Goal: Check status: Check status

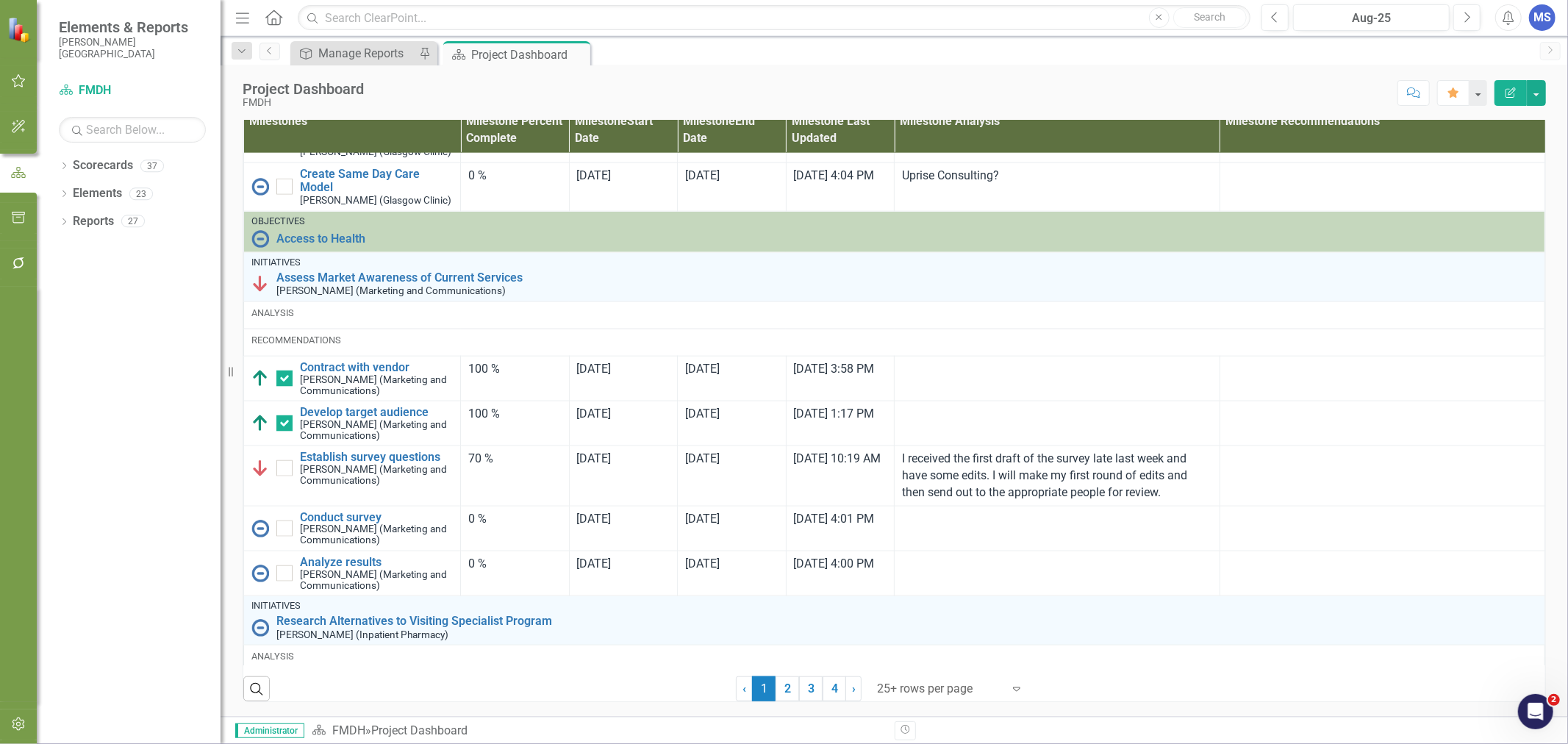
scroll to position [1633, 0]
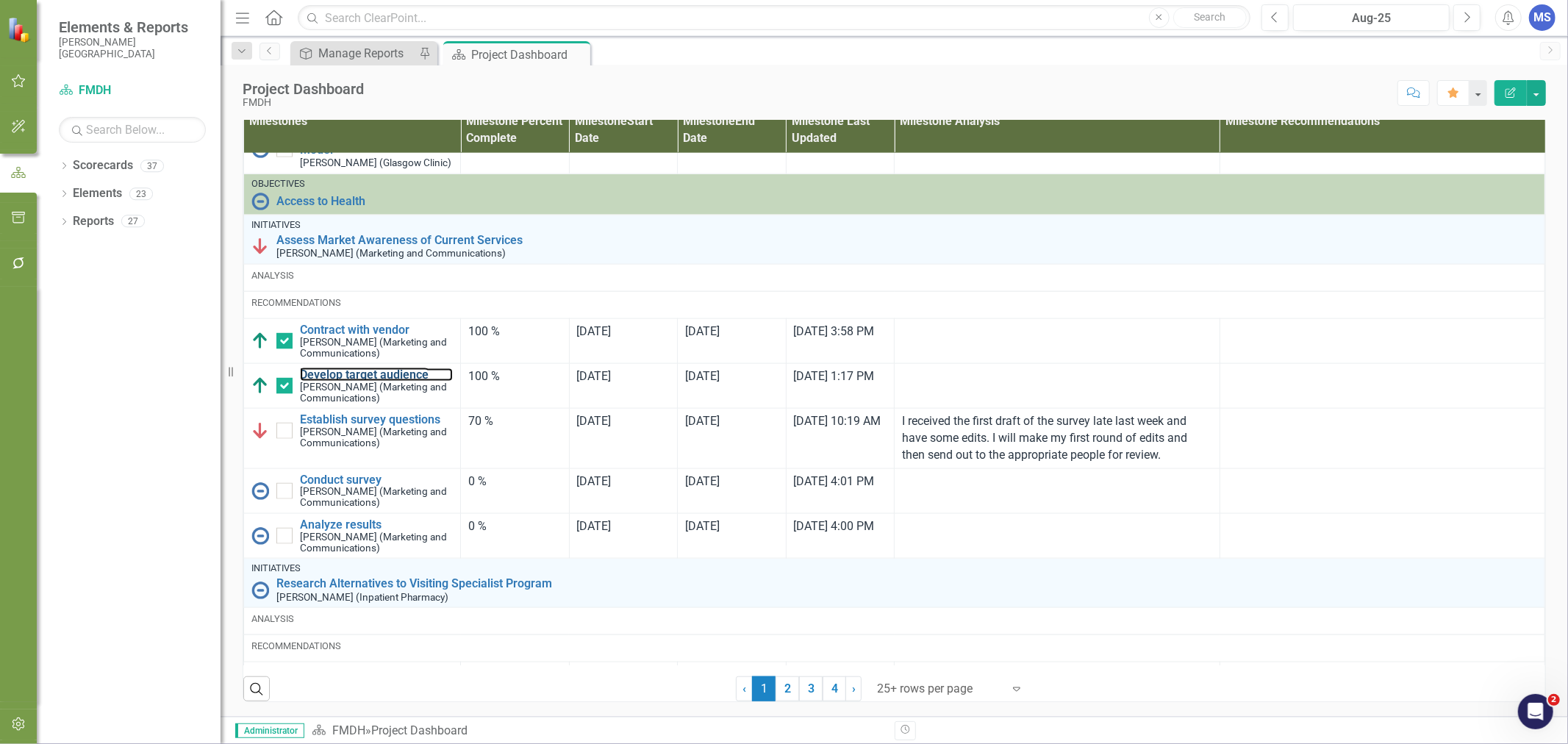
click at [386, 381] on link "Develop target audience" at bounding box center [376, 375] width 153 height 13
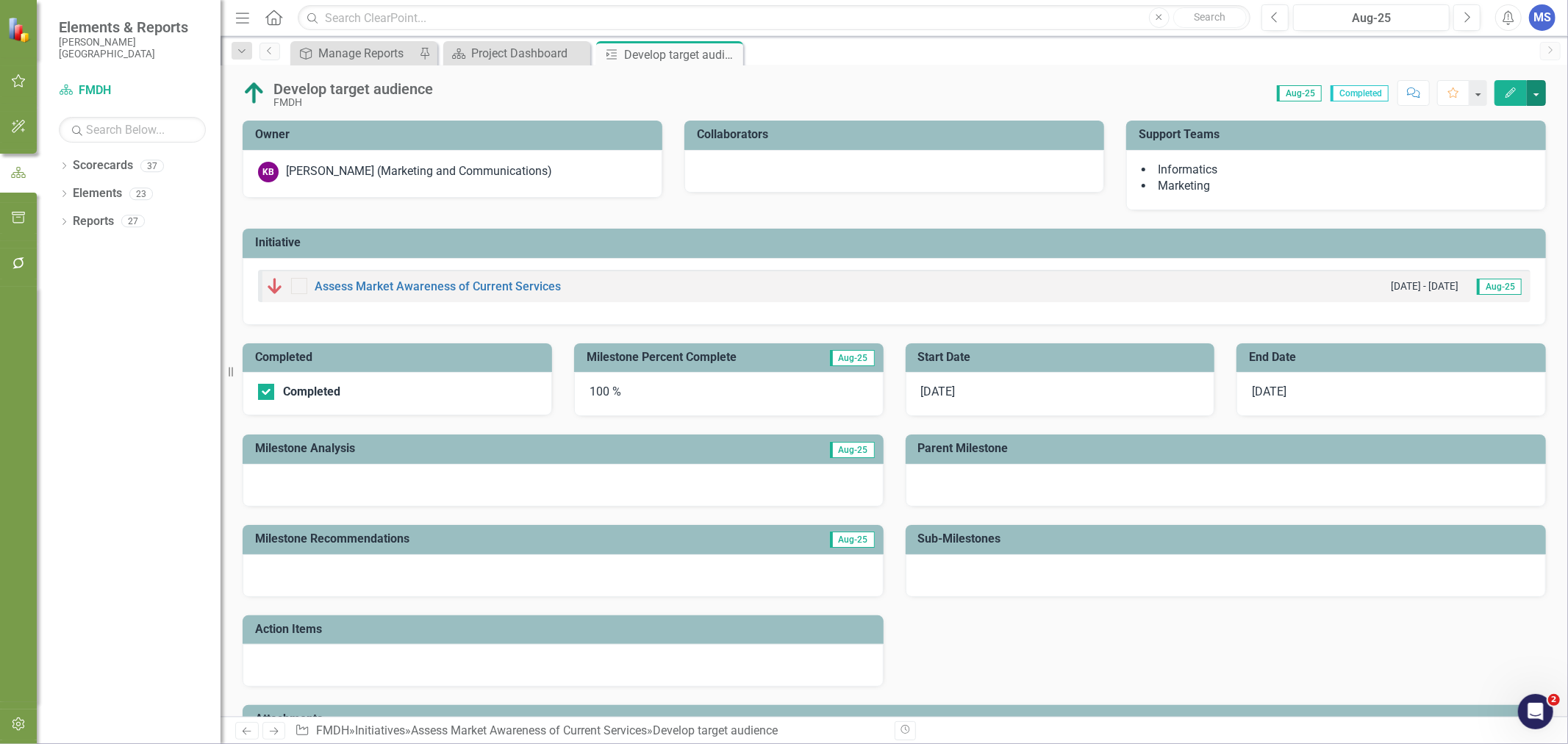
click at [1535, 87] on button "button" at bounding box center [1535, 93] width 19 height 26
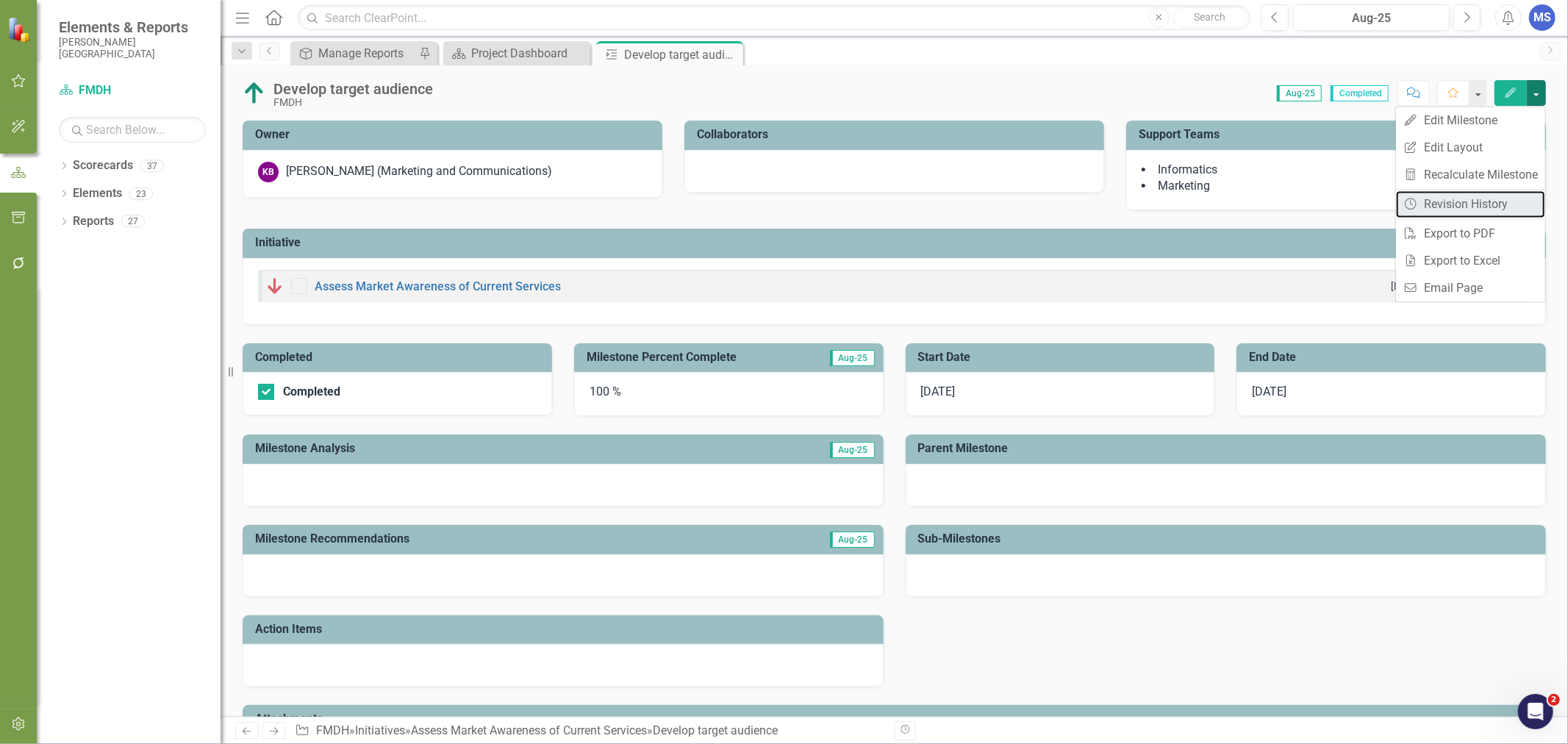
click at [1498, 202] on link "Revision History Revision History" at bounding box center [1470, 204] width 149 height 27
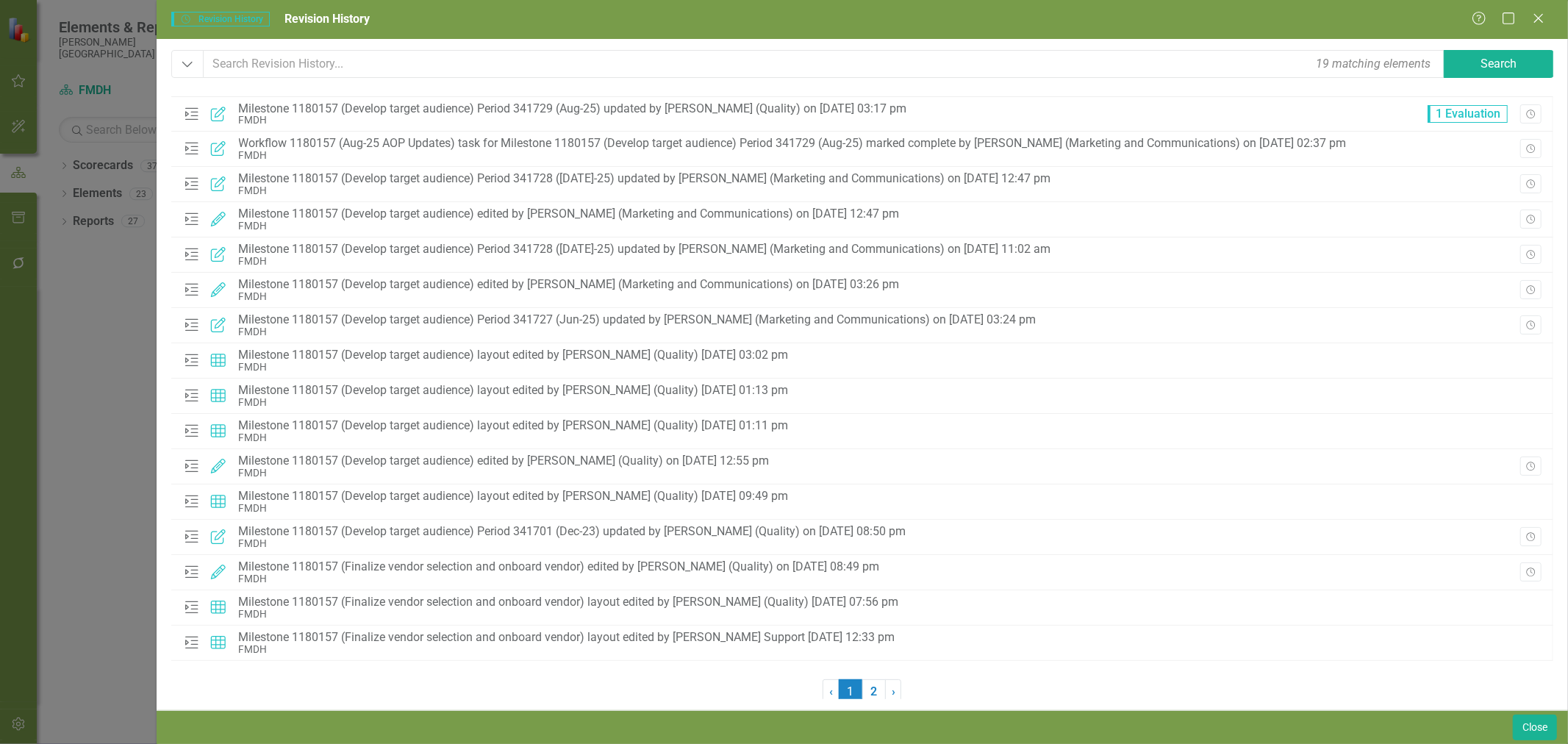
click at [872, 690] on link "2" at bounding box center [873, 691] width 23 height 25
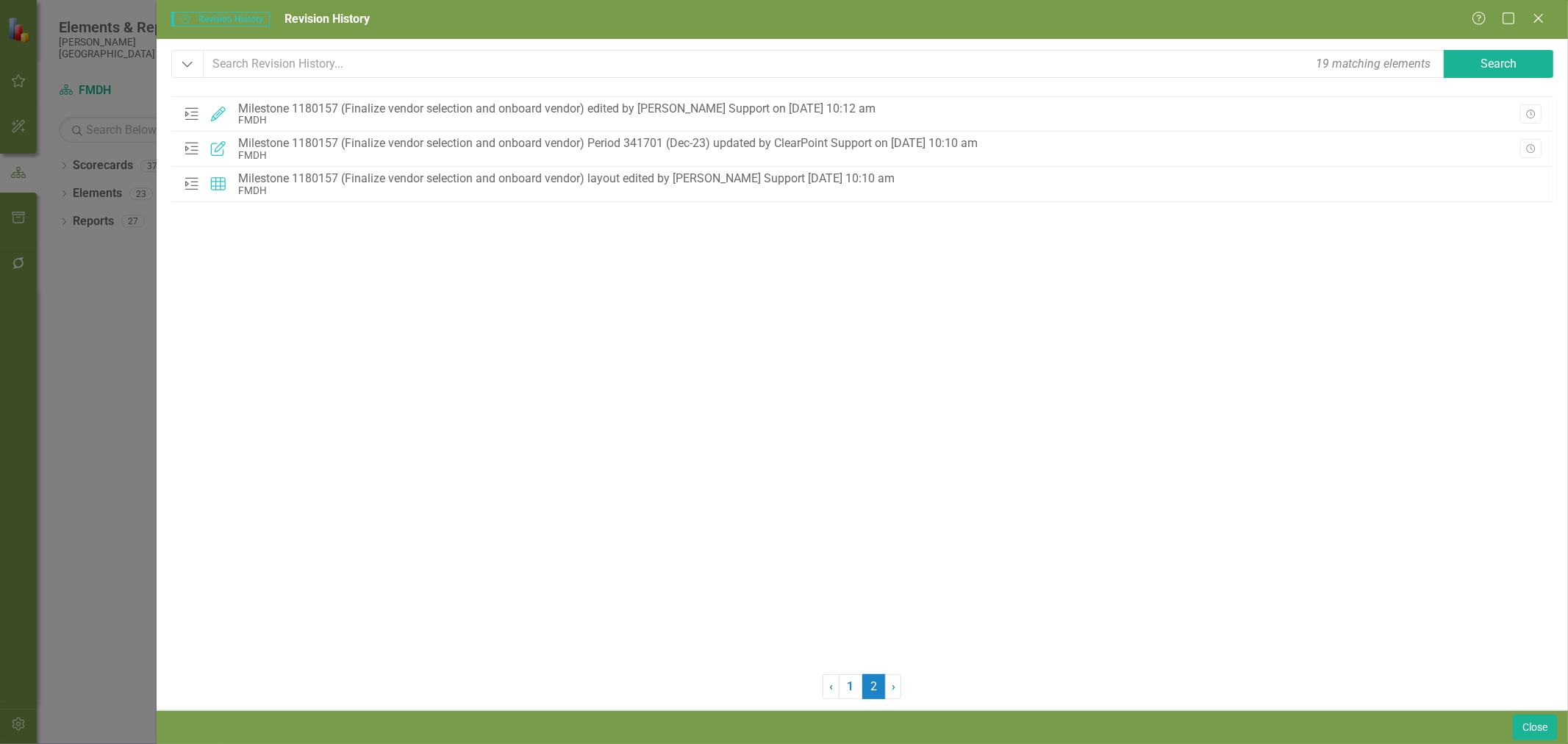
click at [851, 689] on link "1" at bounding box center [850, 686] width 23 height 25
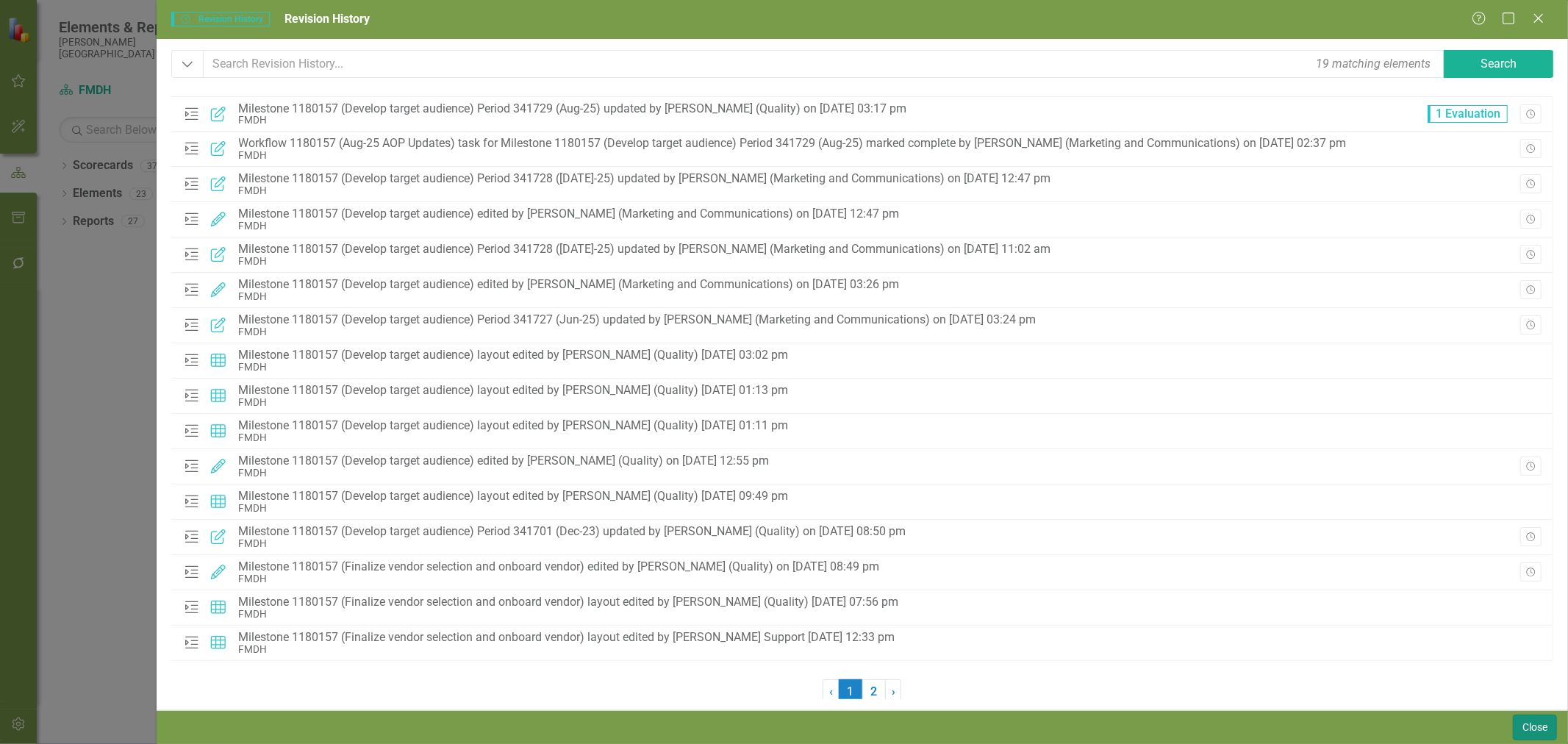
click at [1538, 732] on button "Close" at bounding box center [1535, 727] width 44 height 26
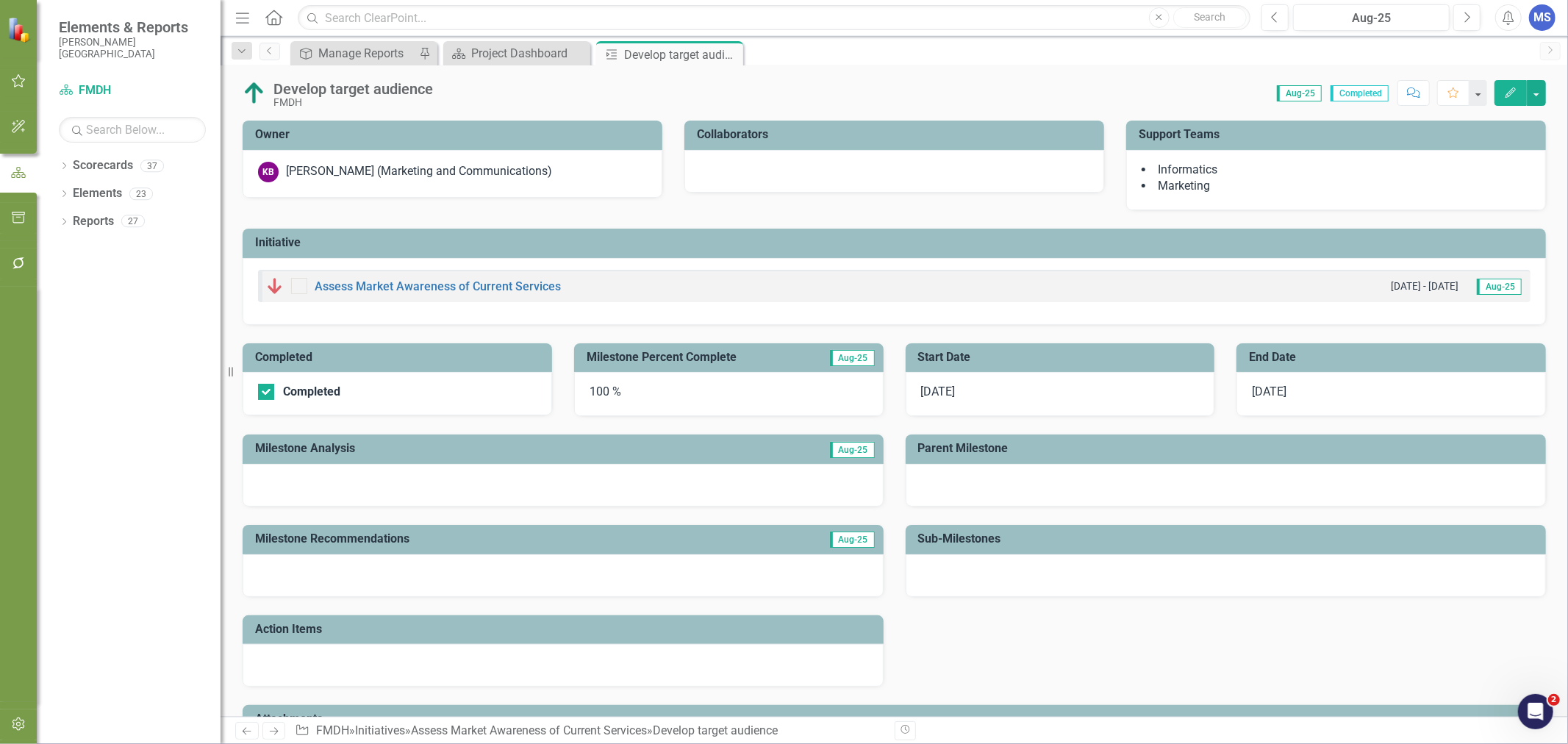
click at [1532, 17] on div "MS" at bounding box center [1542, 17] width 26 height 26
click at [1503, 178] on link "icon.portal Success Portal" at bounding box center [1496, 183] width 116 height 27
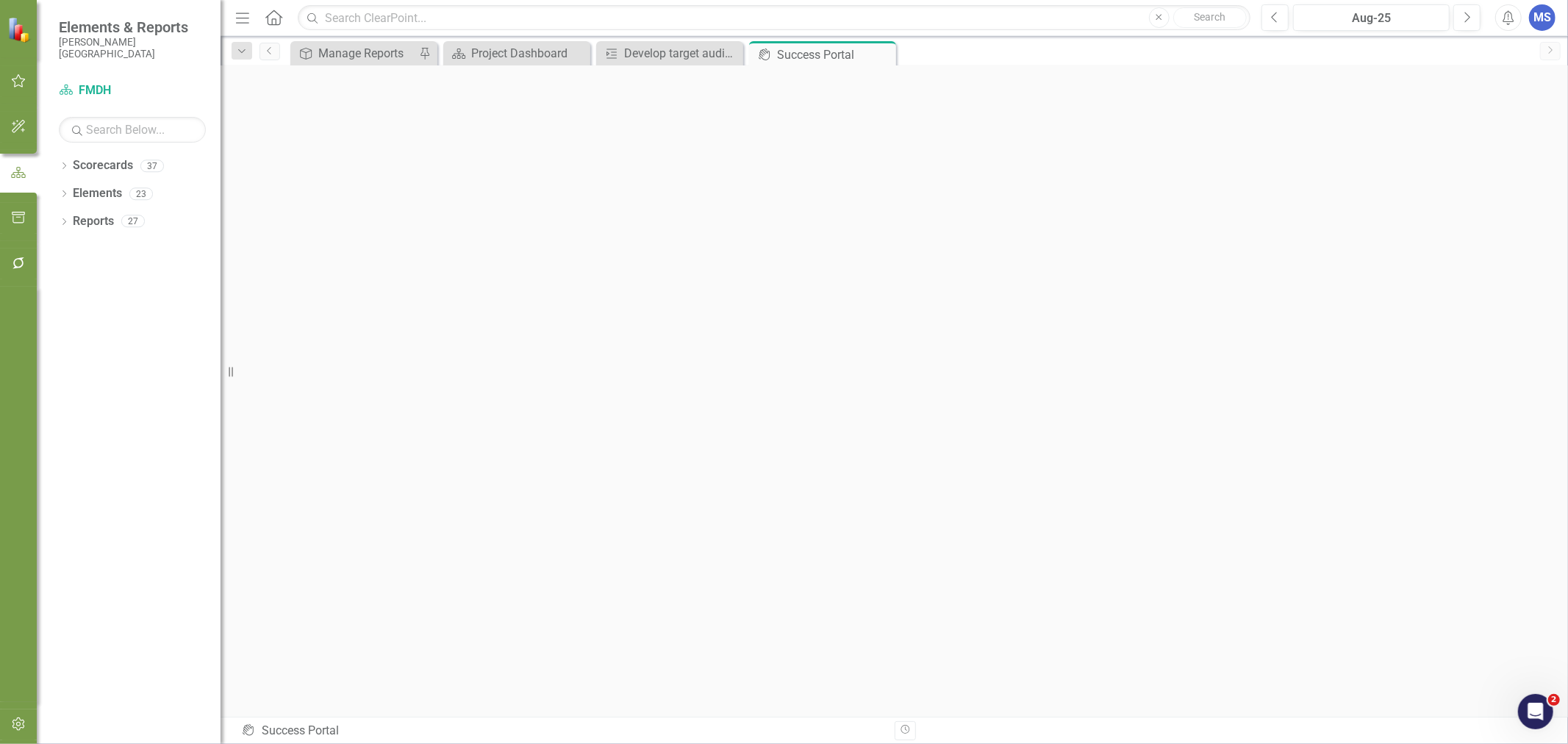
scroll to position [5, 0]
click at [64, 169] on icon "Dropdown" at bounding box center [64, 167] width 11 height 8
click at [86, 195] on link "FMDH" at bounding box center [151, 194] width 140 height 17
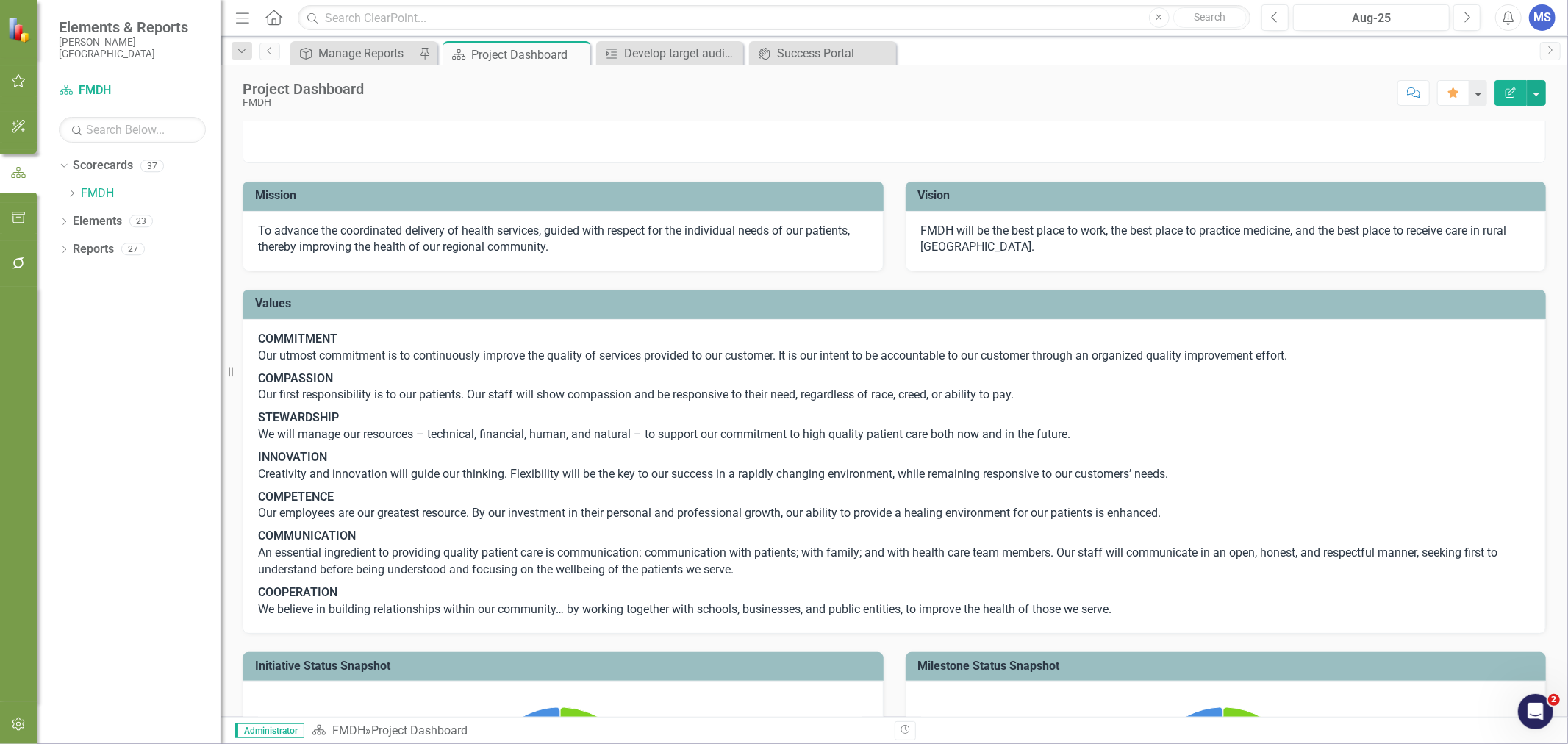
click at [1189, 486] on p "INNOVATION Creativity and innovation will guide our thinking. Flexibility will …" at bounding box center [894, 466] width 1272 height 39
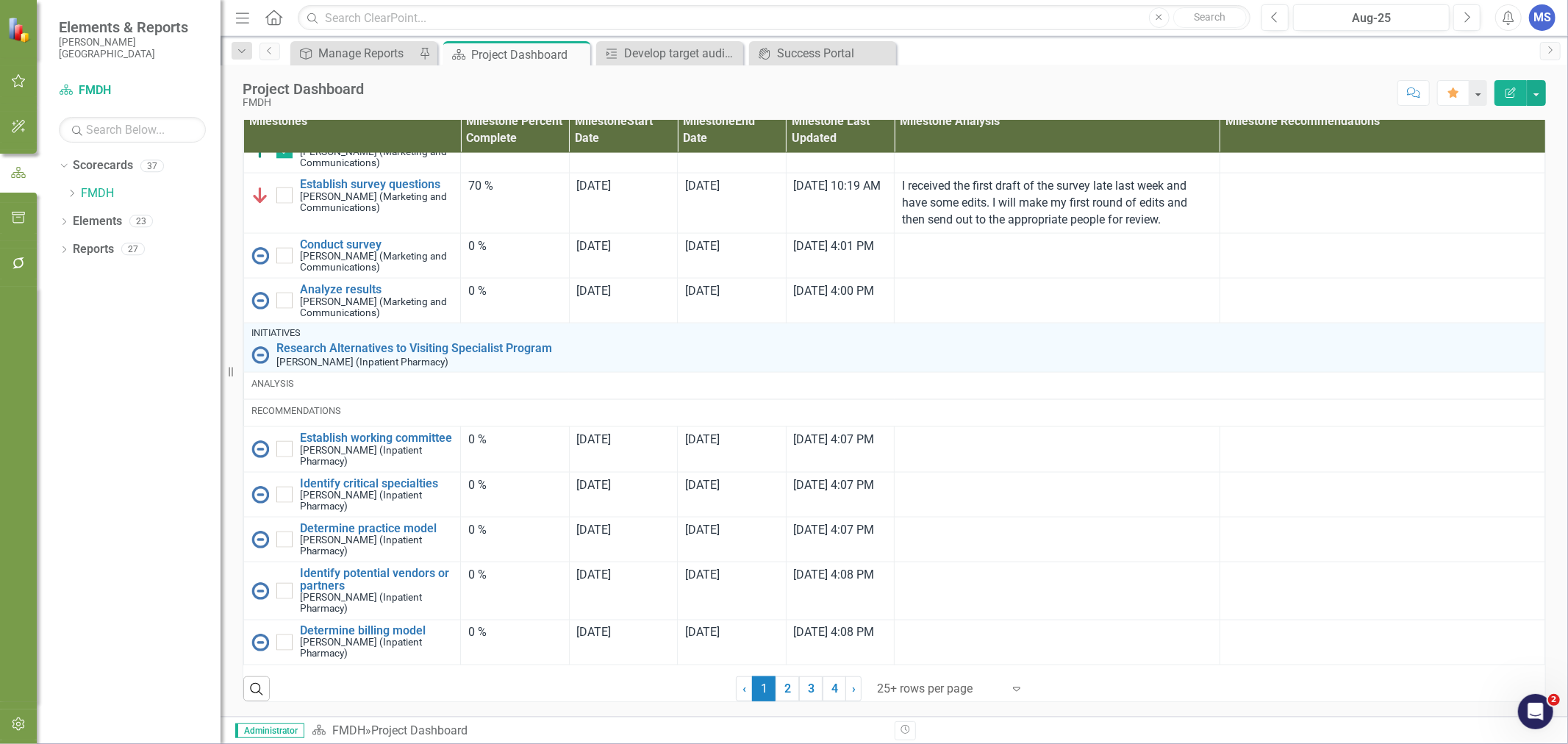
scroll to position [963, 0]
drag, startPoint x: 789, startPoint y: 693, endPoint x: 739, endPoint y: 594, distance: 110.9
click at [789, 693] on link "2" at bounding box center [787, 689] width 23 height 25
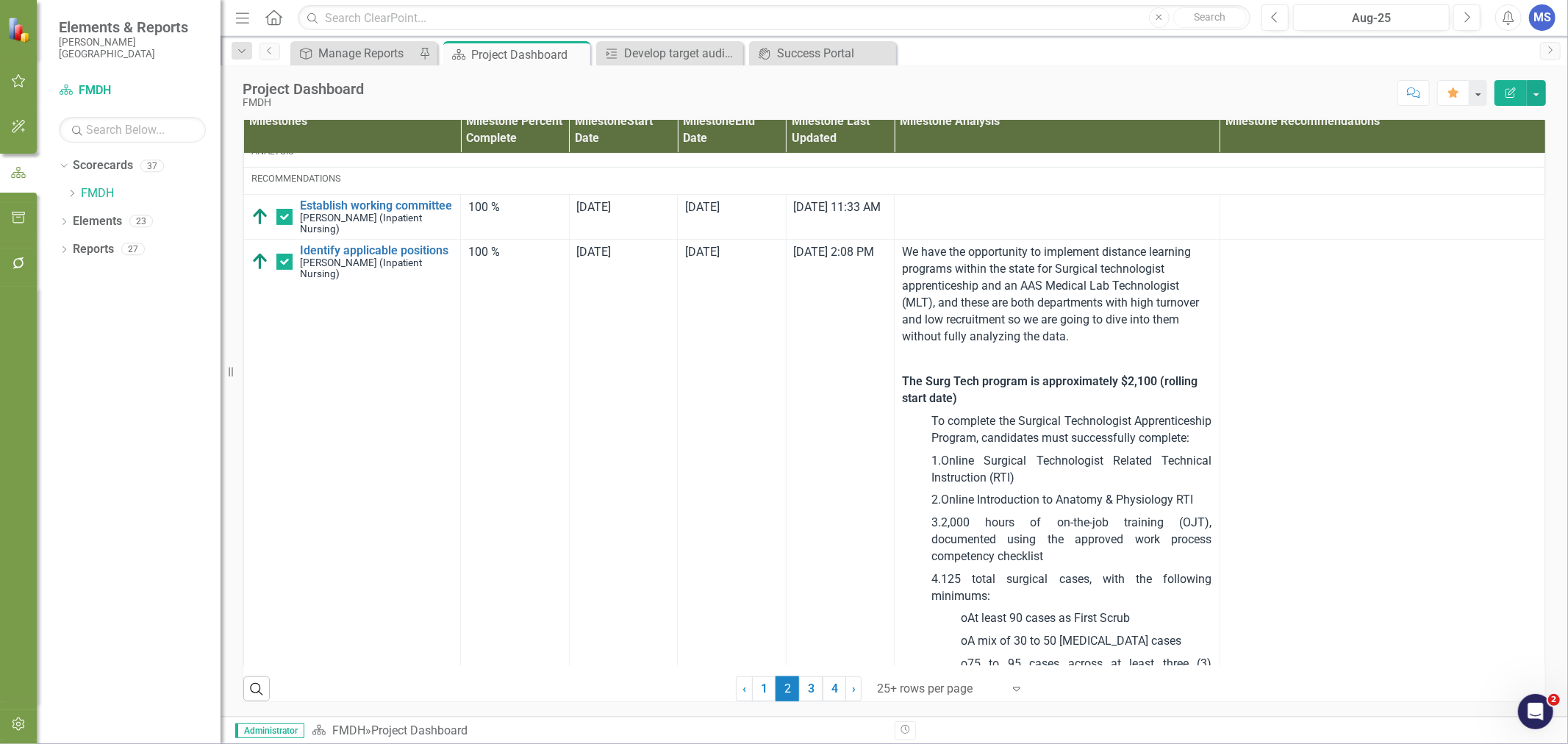
checkbox input "true"
checkbox input "false"
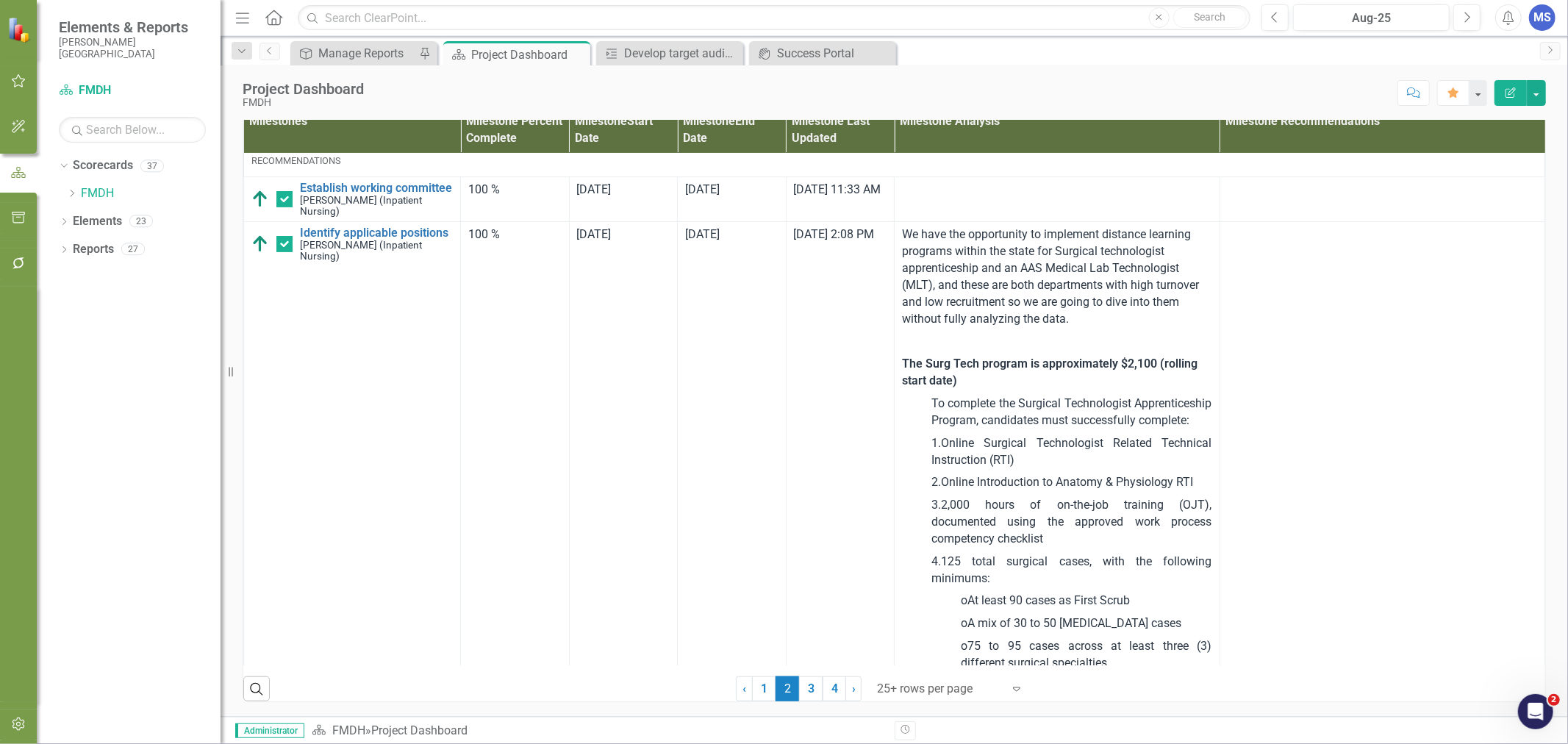
scroll to position [244, 0]
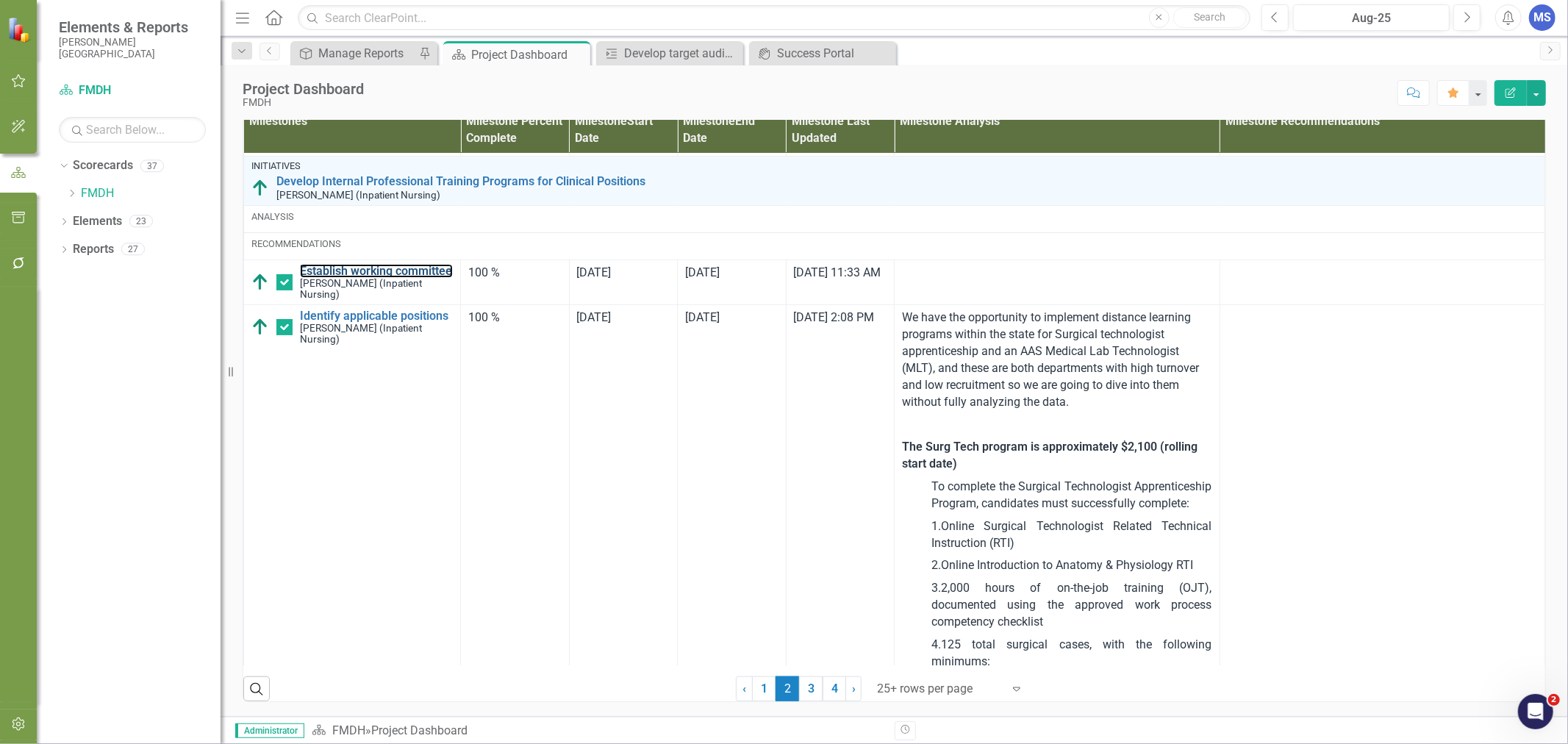
click at [331, 278] on link "Establish working committee" at bounding box center [376, 271] width 153 height 13
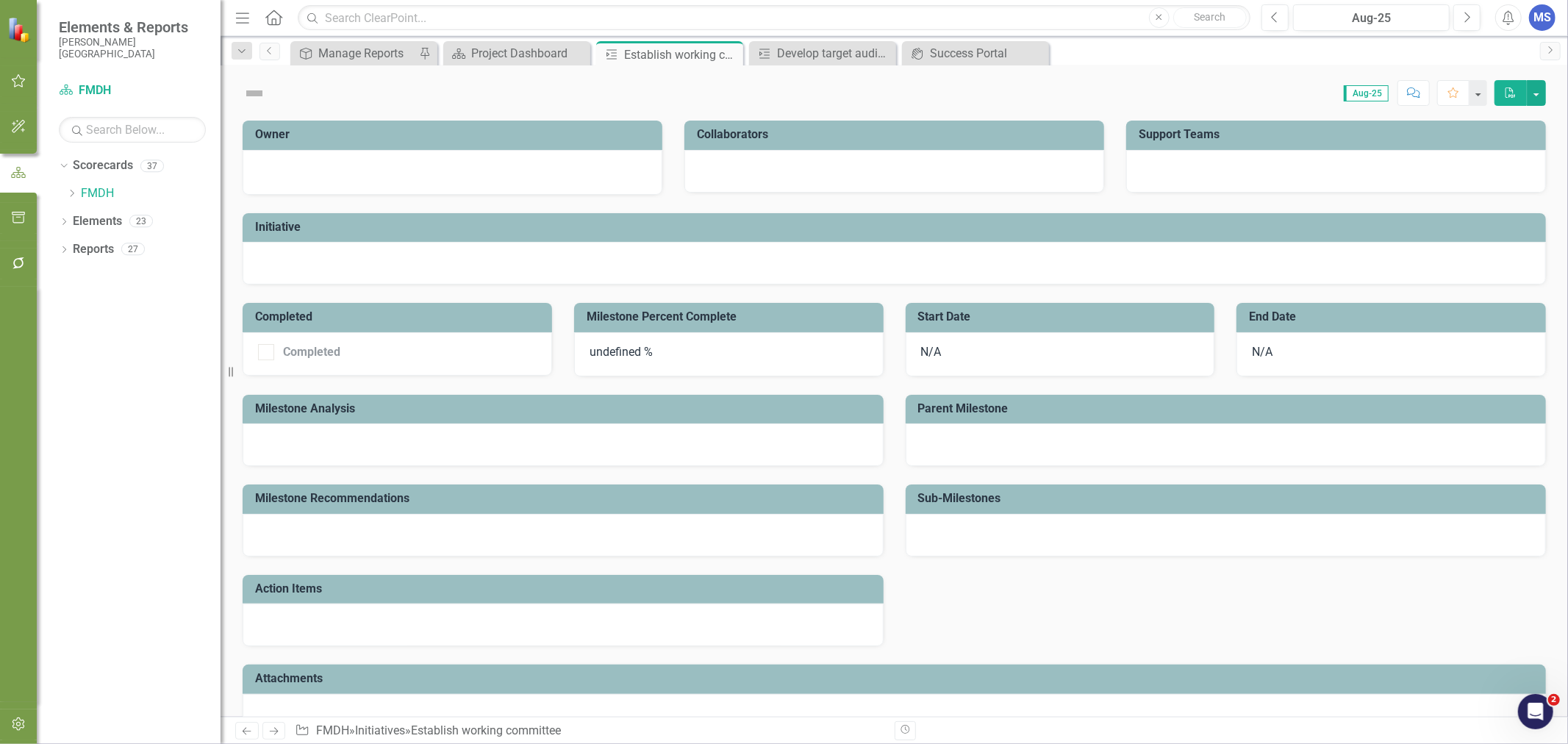
checkbox input "true"
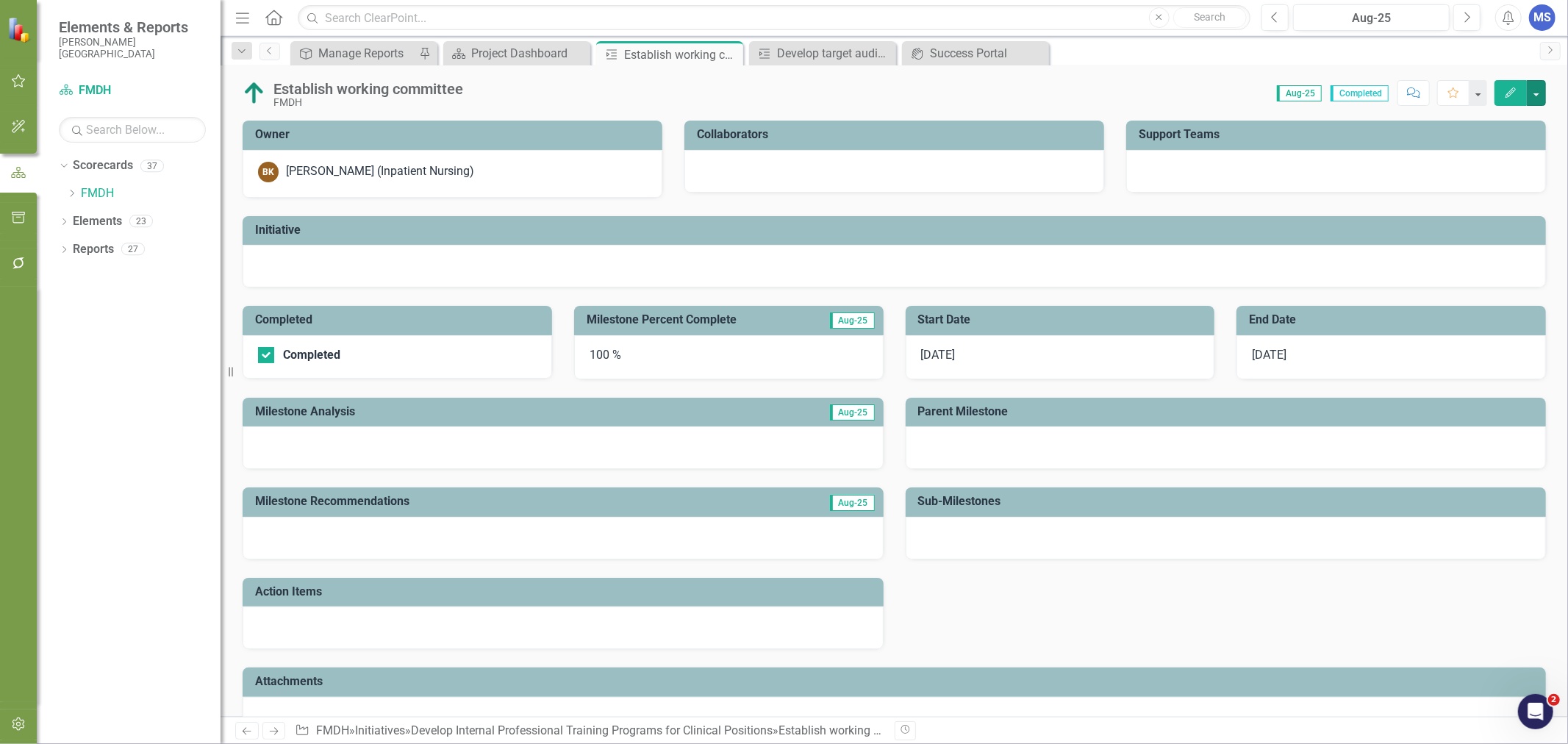
click at [1535, 94] on button "button" at bounding box center [1535, 93] width 19 height 26
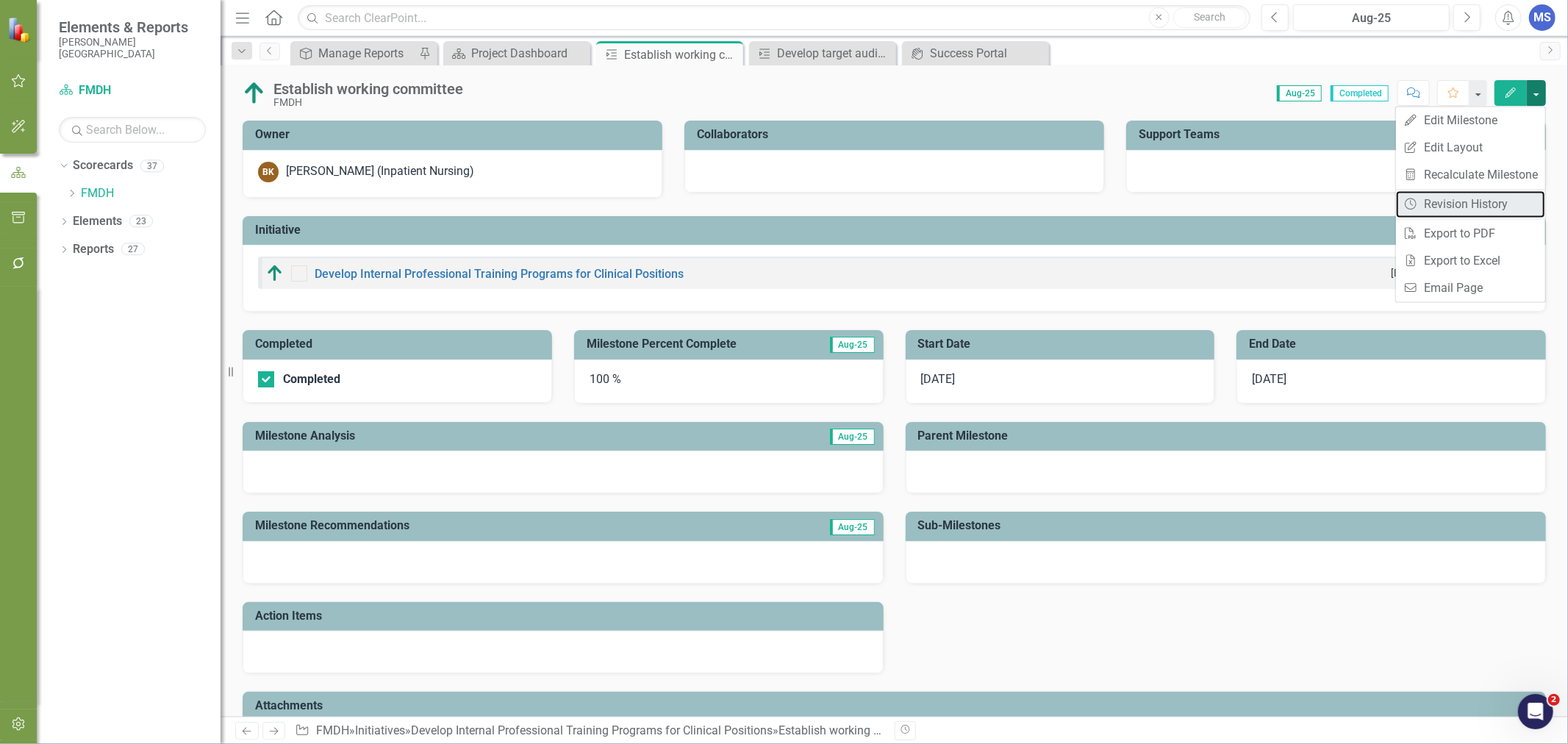
click at [1488, 204] on link "Revision History Revision History" at bounding box center [1470, 204] width 149 height 27
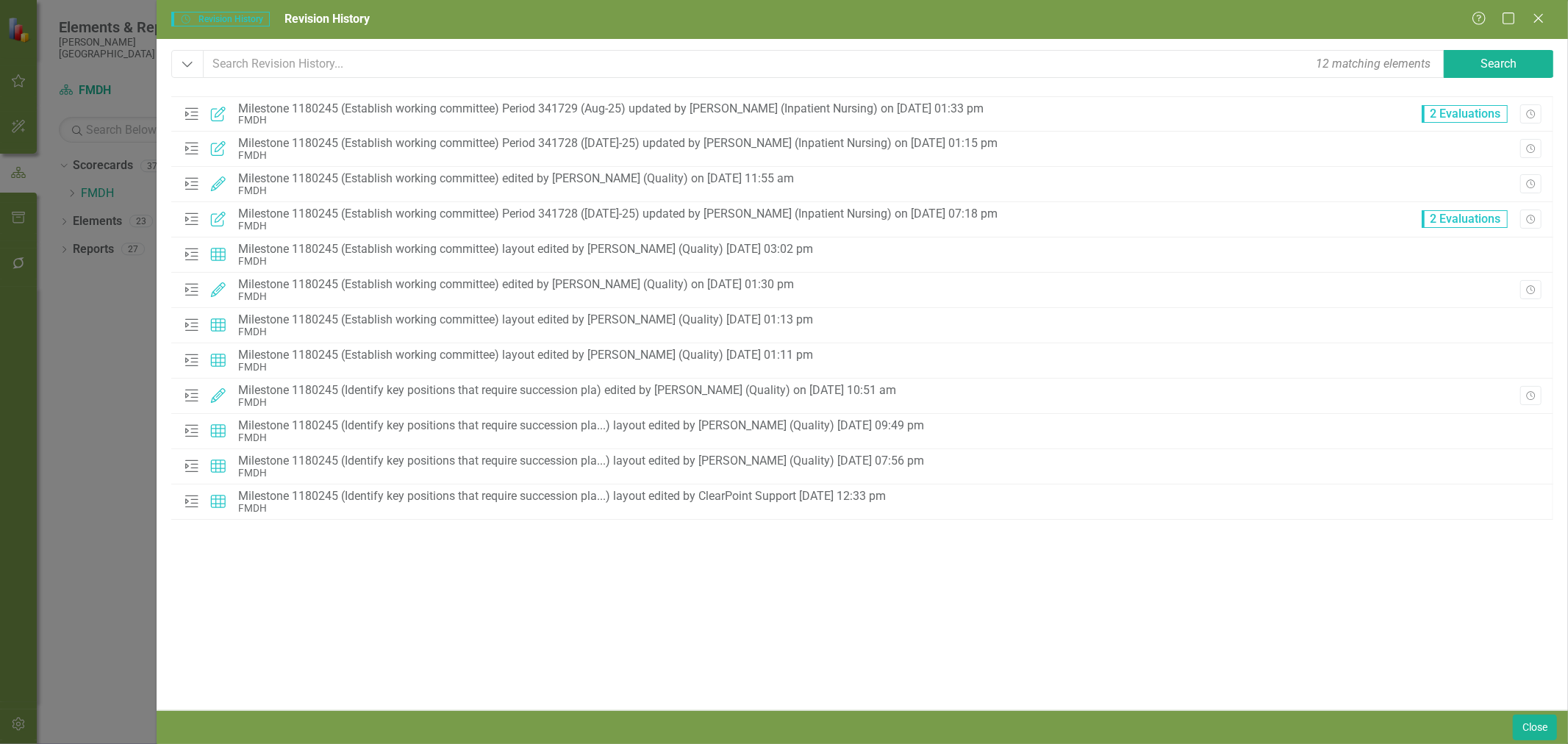
click at [1548, 18] on div "Help Maximize Close" at bounding box center [1513, 20] width 82 height 17
click at [1541, 20] on icon "Close" at bounding box center [1538, 19] width 14 height 12
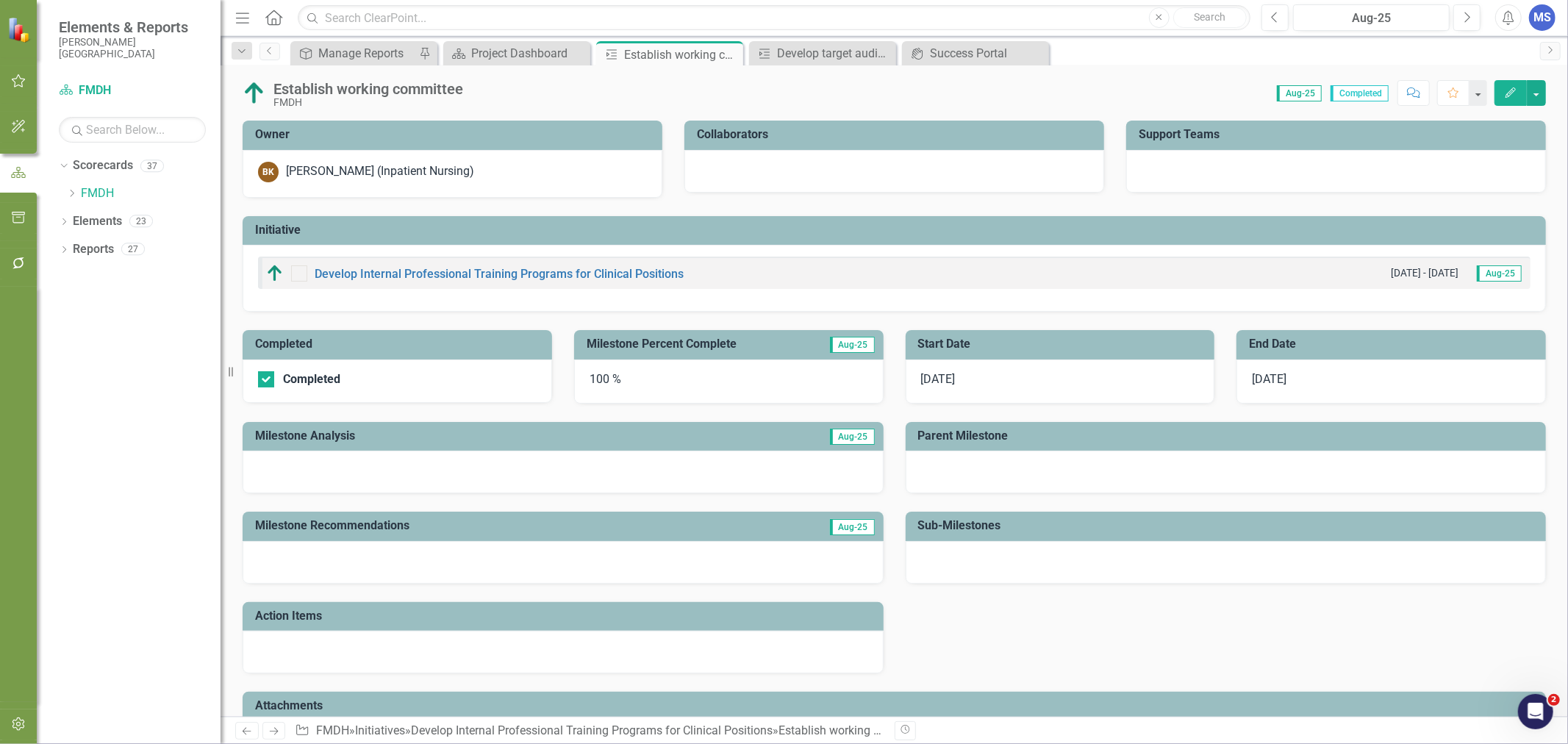
click at [0, 0] on icon at bounding box center [0, 0] width 0 height 0
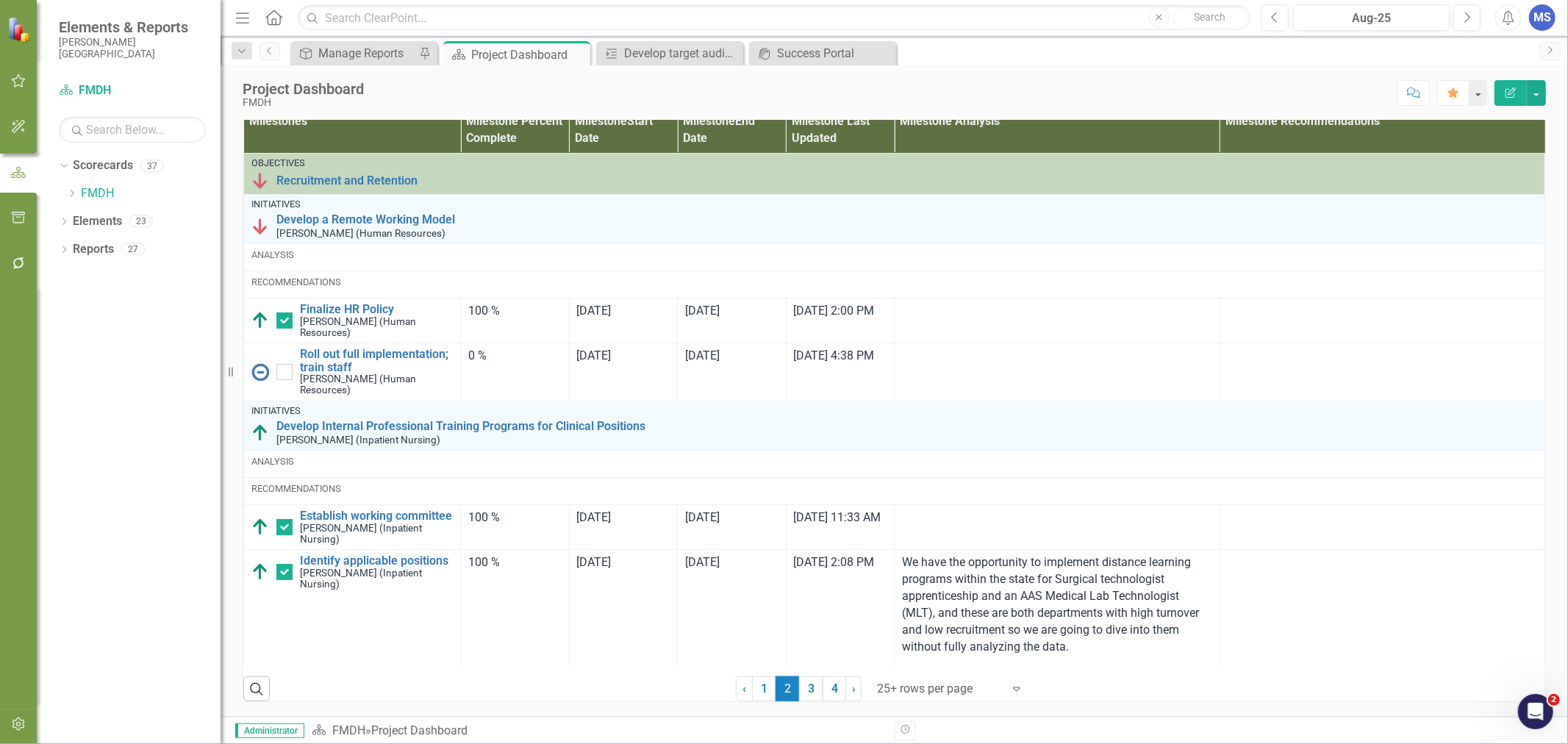
scroll to position [82, 0]
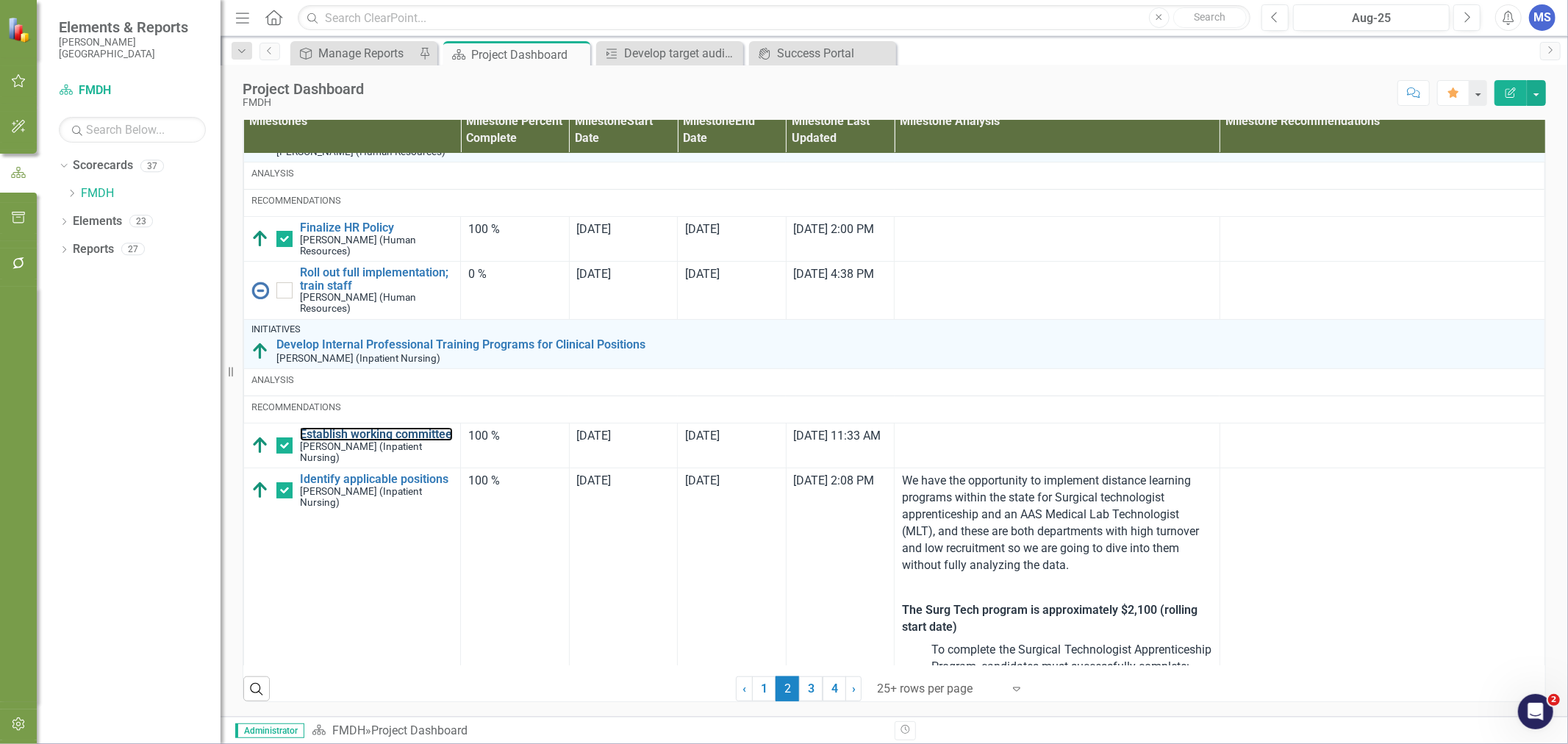
drag, startPoint x: 319, startPoint y: 453, endPoint x: 349, endPoint y: 454, distance: 30.0
click at [319, 441] on link "Establish working committee" at bounding box center [376, 434] width 153 height 13
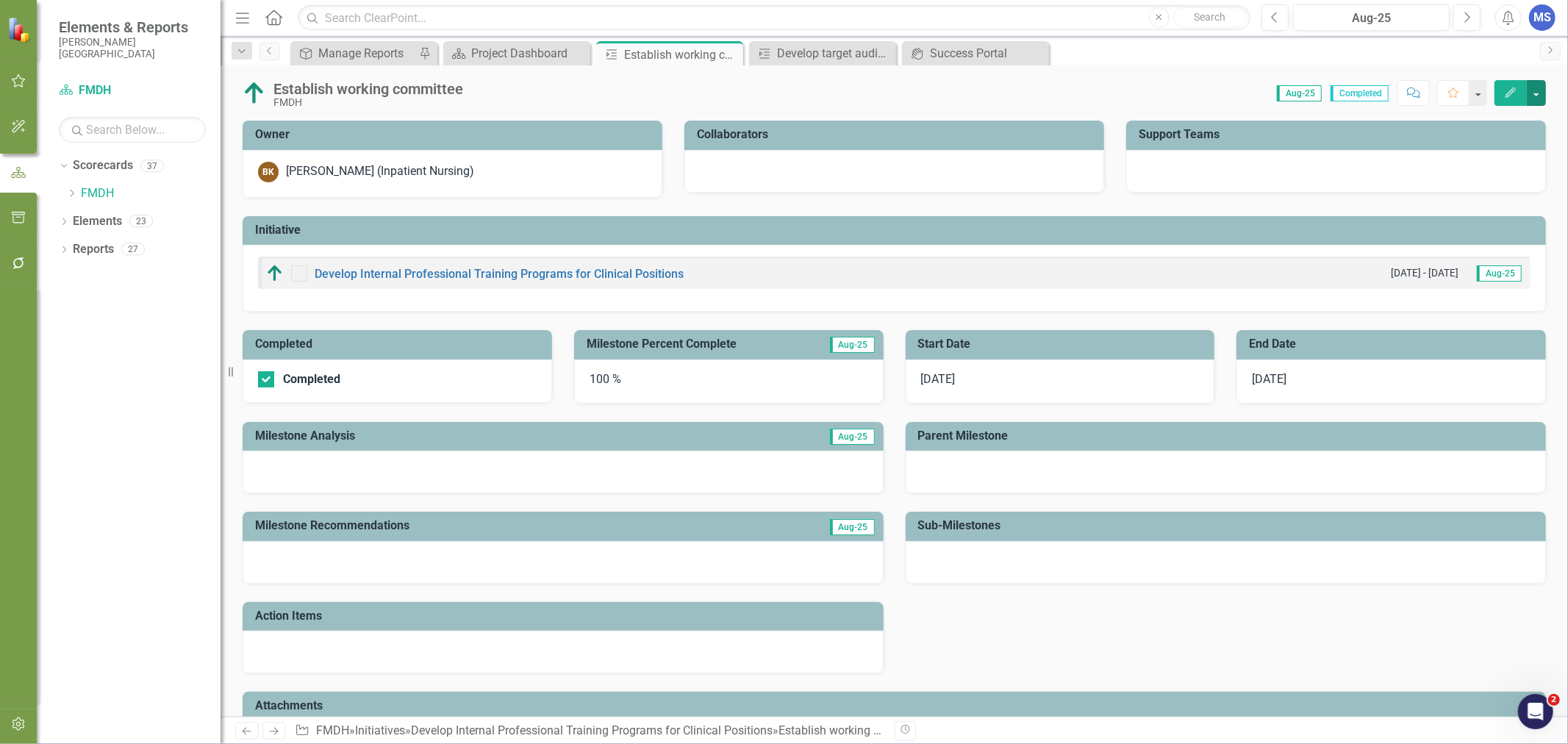
click at [1538, 89] on button "button" at bounding box center [1535, 93] width 19 height 26
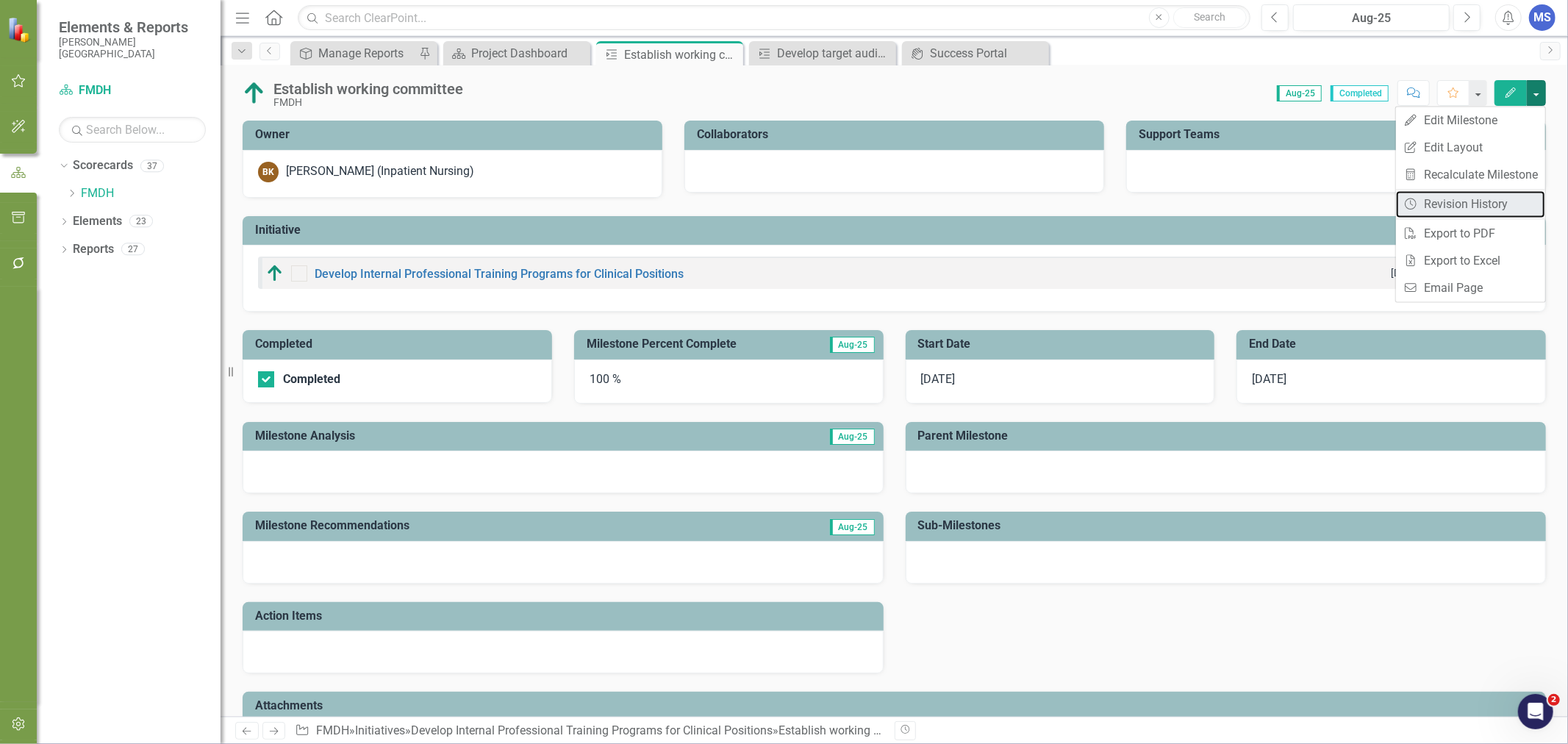
click at [1475, 208] on link "Revision History Revision History" at bounding box center [1470, 204] width 149 height 27
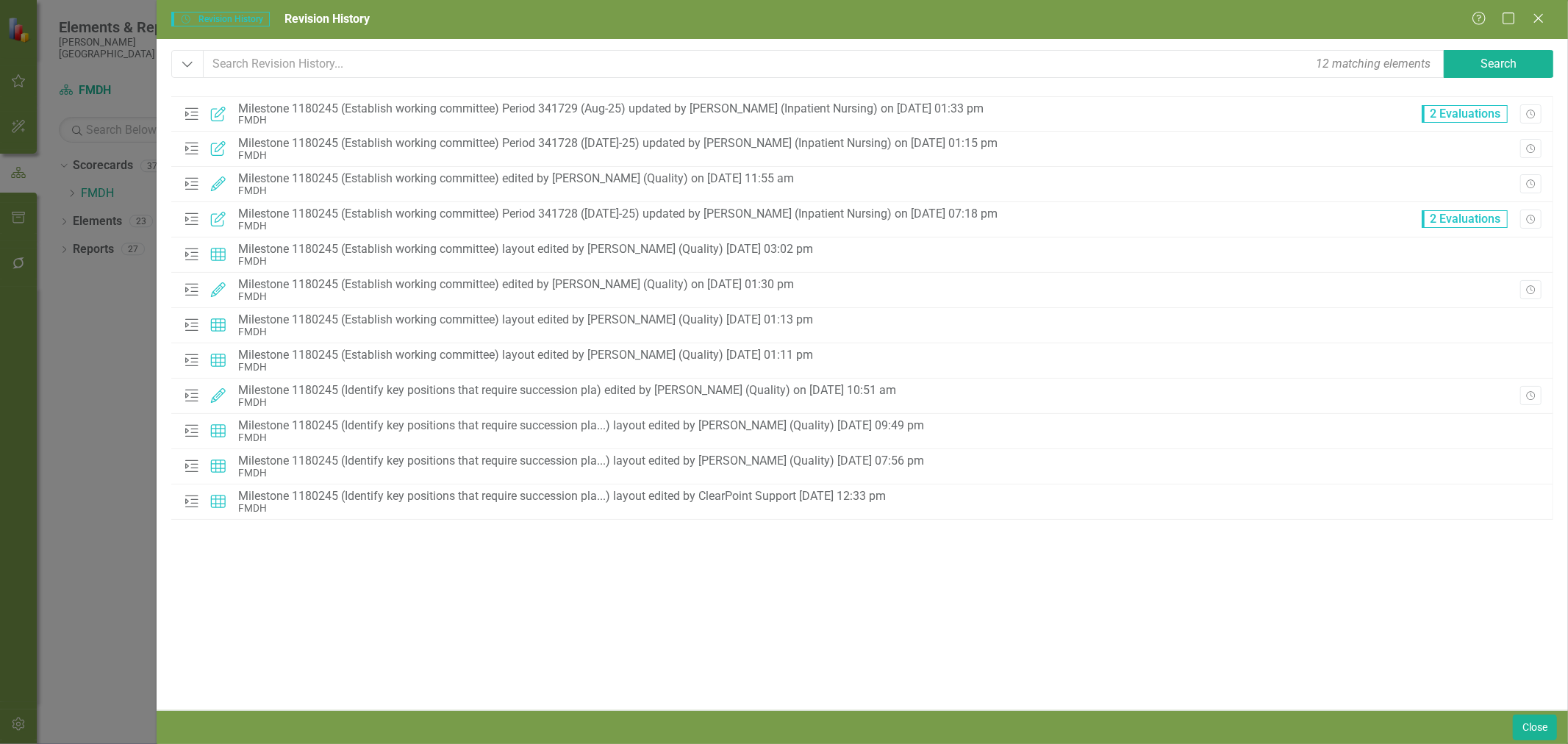
click at [1538, 113] on button "Revision History" at bounding box center [1531, 114] width 21 height 19
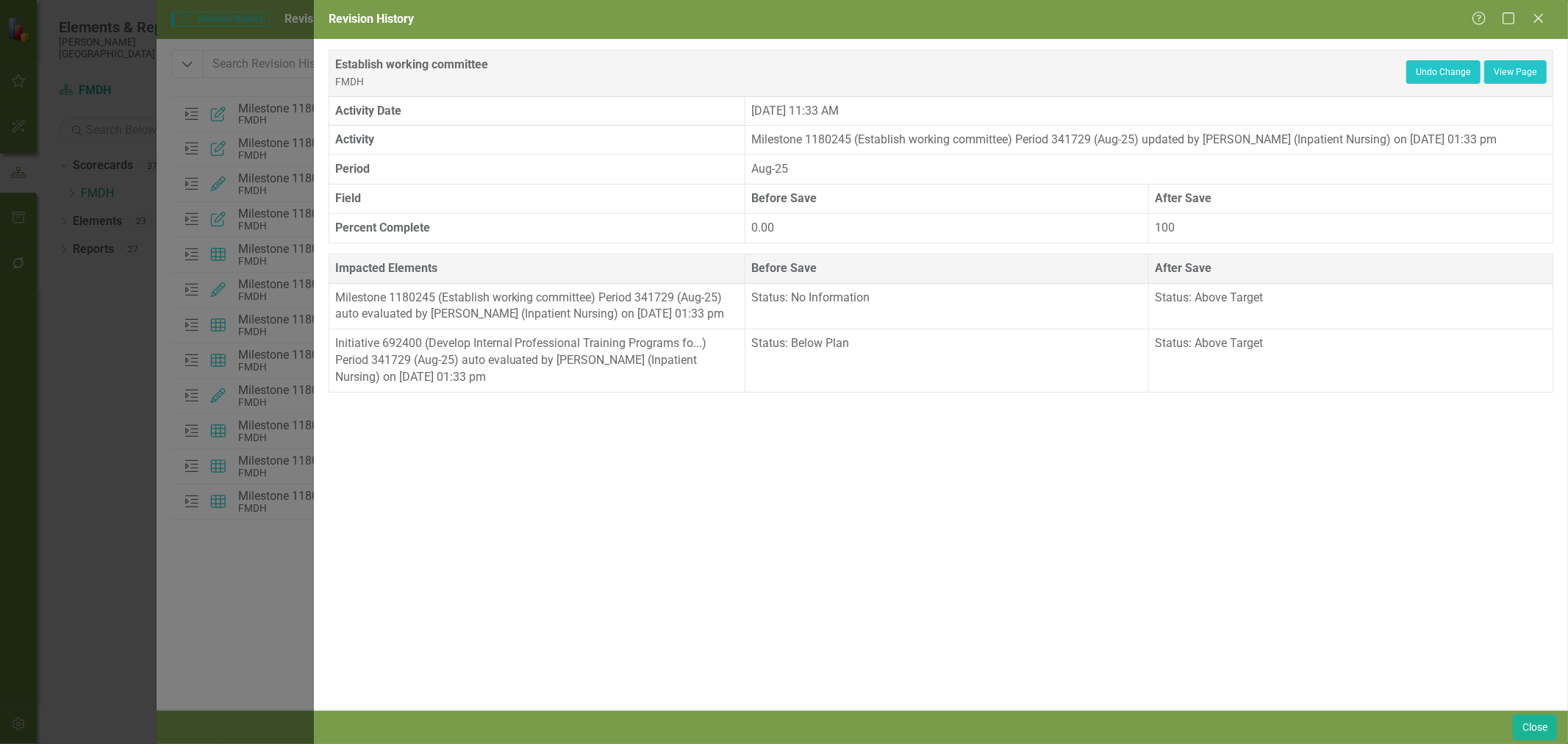
click at [1533, 15] on icon "Close" at bounding box center [1538, 19] width 14 height 12
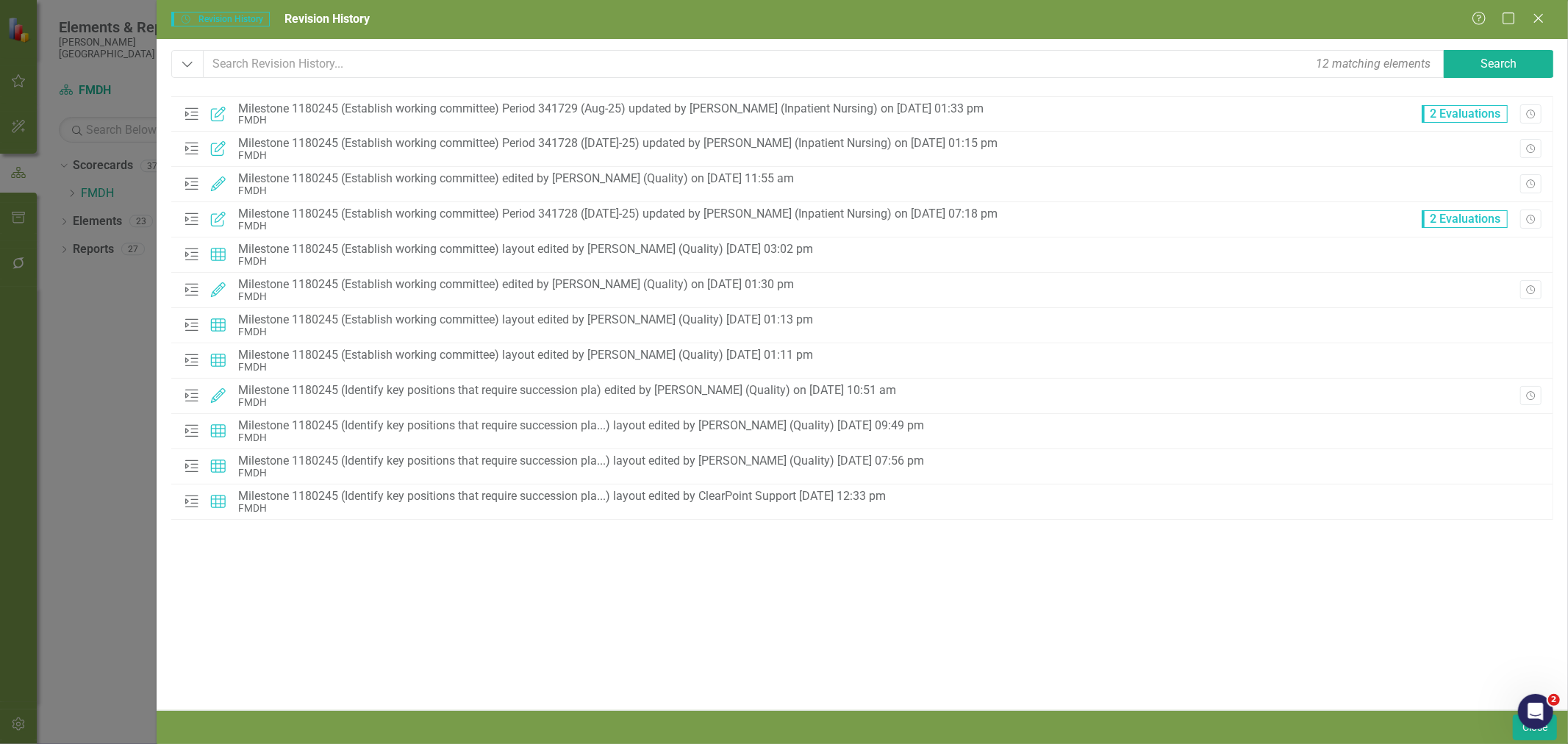
click at [1538, 17] on icon "Close" at bounding box center [1538, 19] width 14 height 12
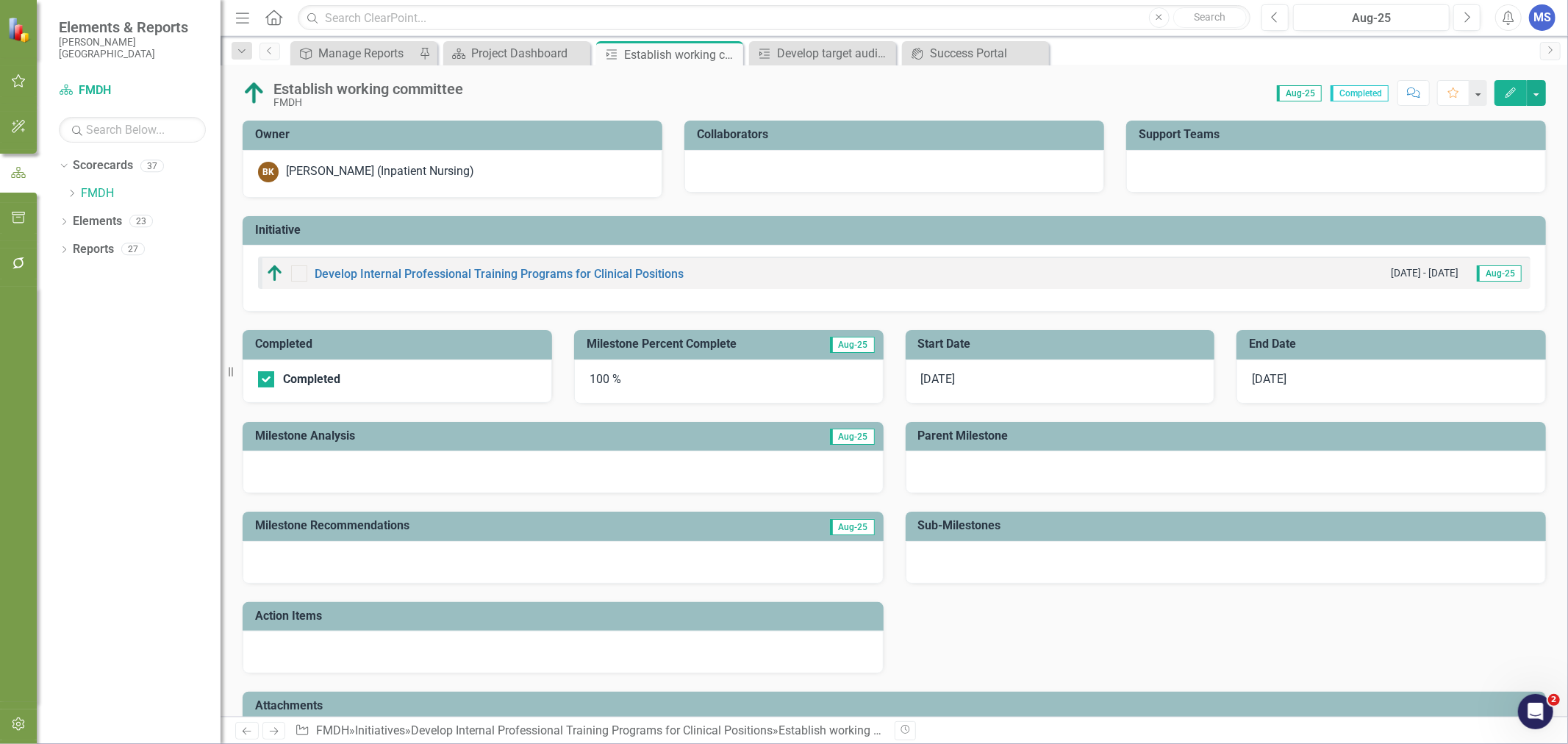
click at [0, 0] on icon at bounding box center [0, 0] width 0 height 0
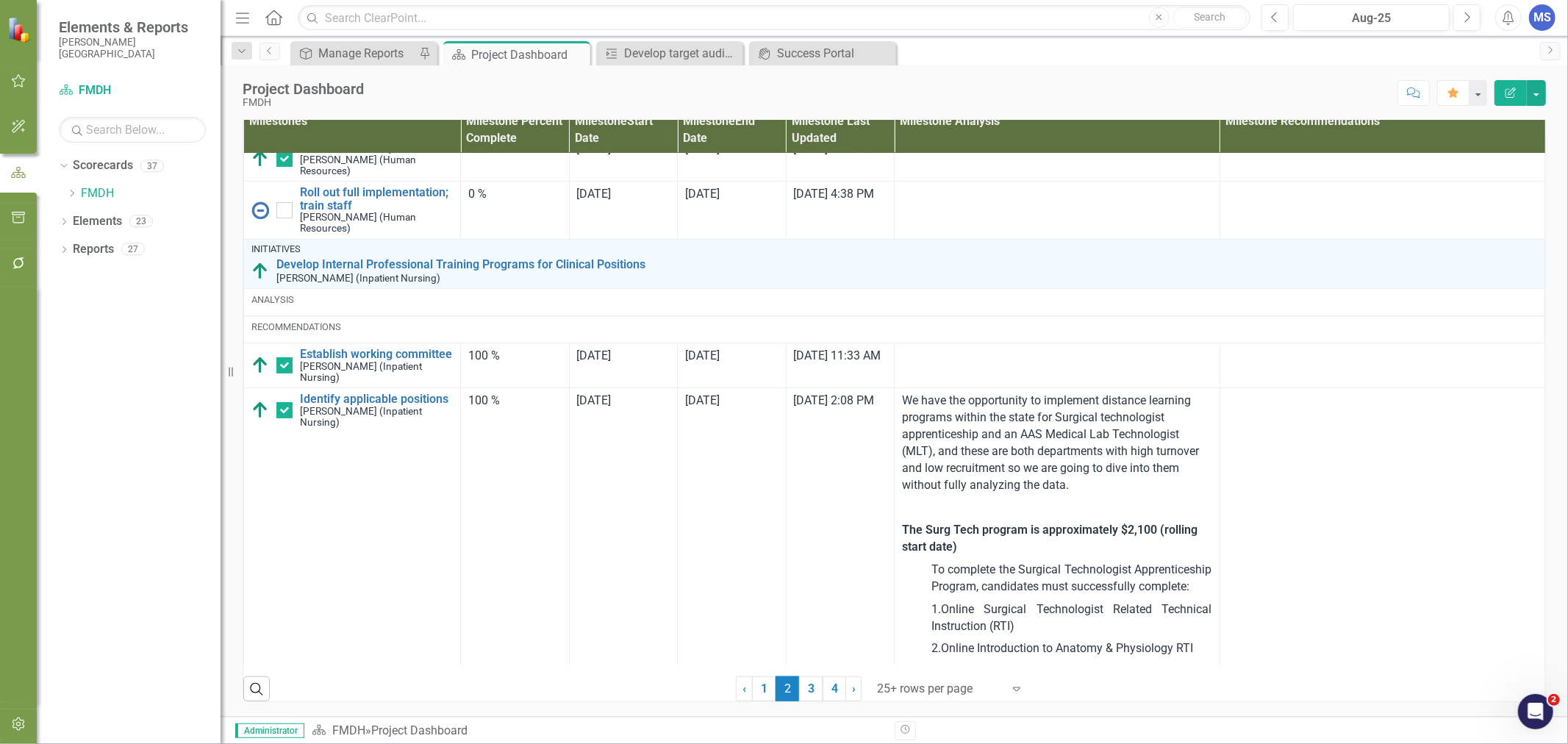
scroll to position [163, 0]
click at [370, 404] on link "Identify applicable positions" at bounding box center [376, 397] width 153 height 13
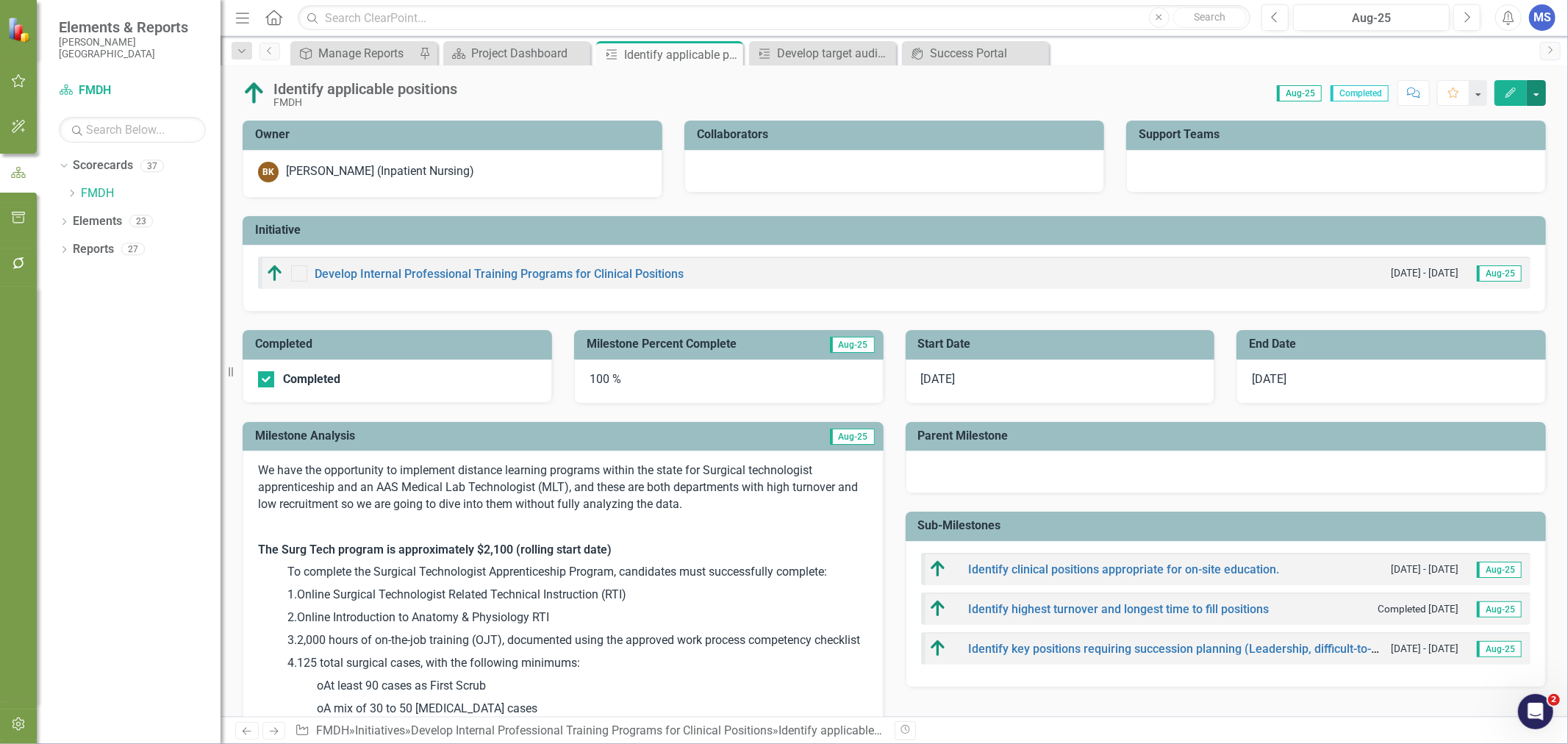
click at [1536, 93] on button "button" at bounding box center [1535, 93] width 19 height 26
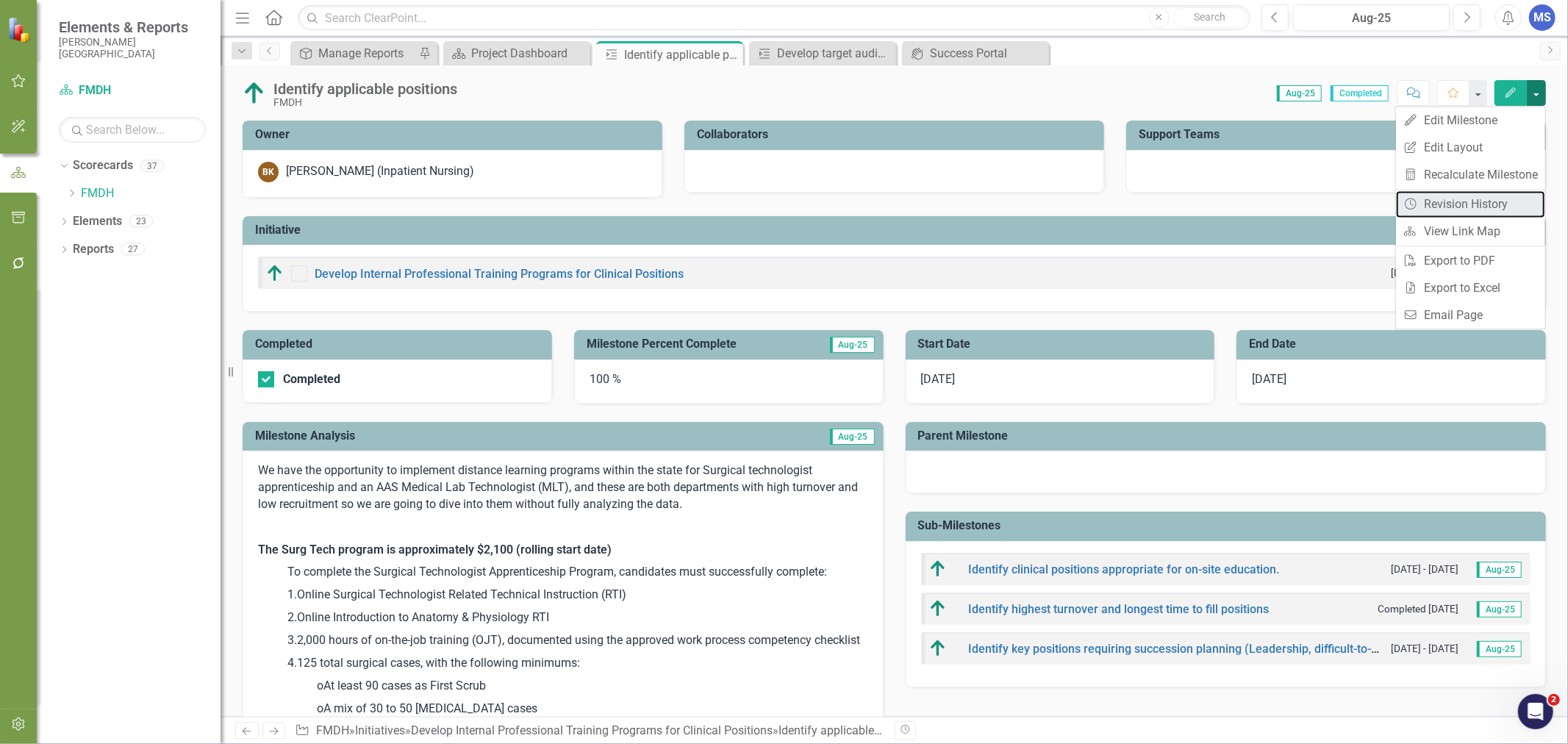
click at [1487, 202] on link "Revision History Revision History" at bounding box center [1470, 204] width 149 height 27
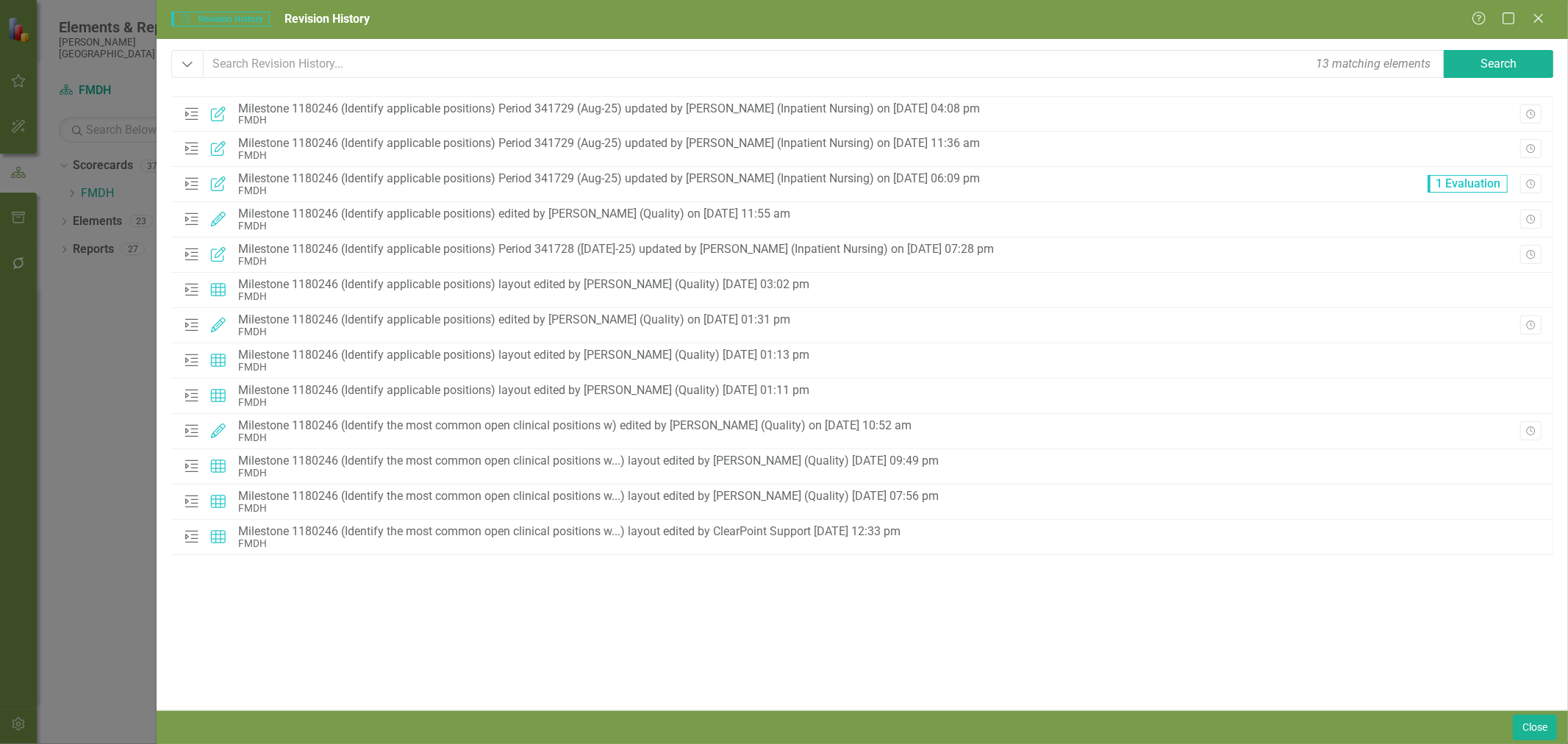
click at [1532, 20] on icon "Close" at bounding box center [1538, 19] width 14 height 12
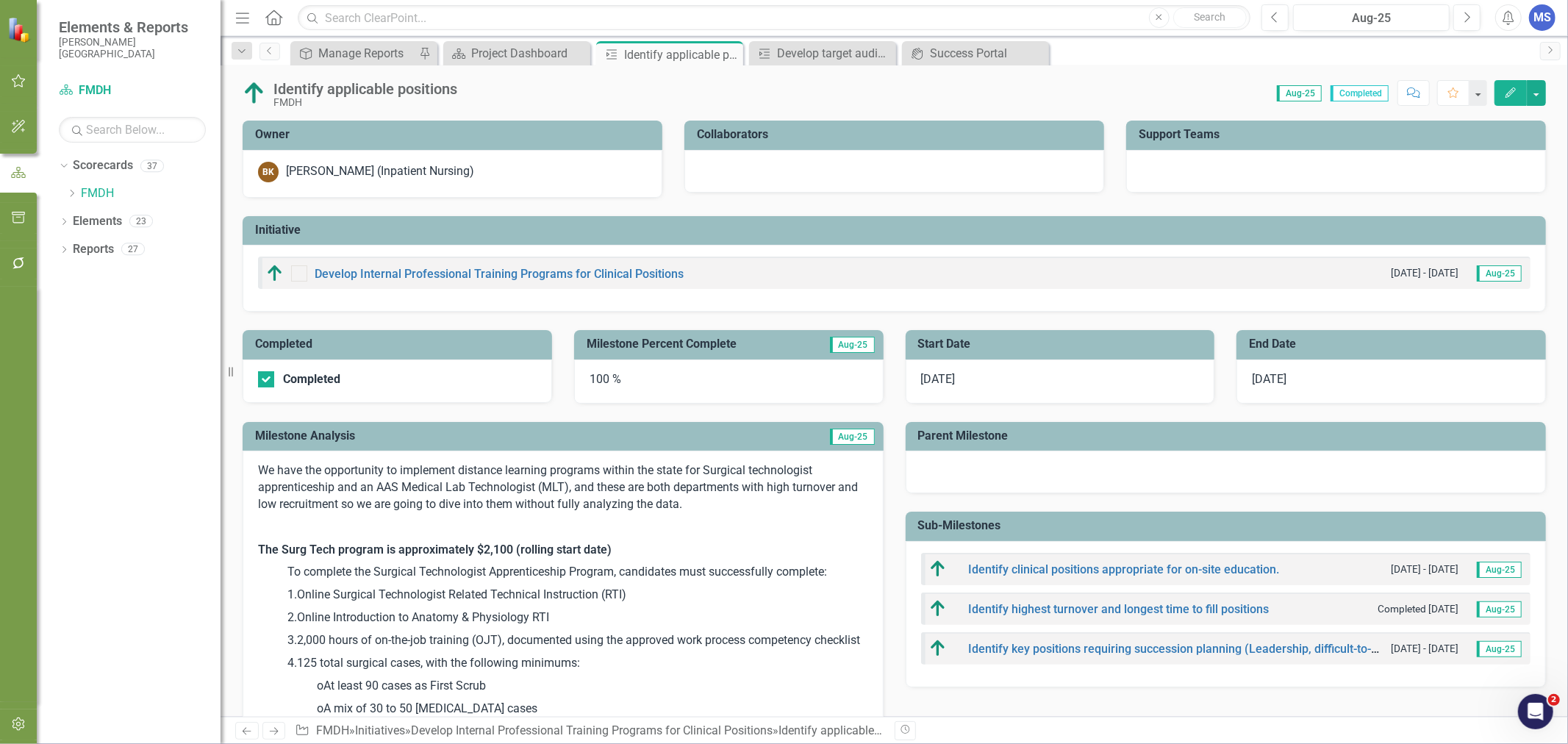
click at [0, 0] on icon at bounding box center [0, 0] width 0 height 0
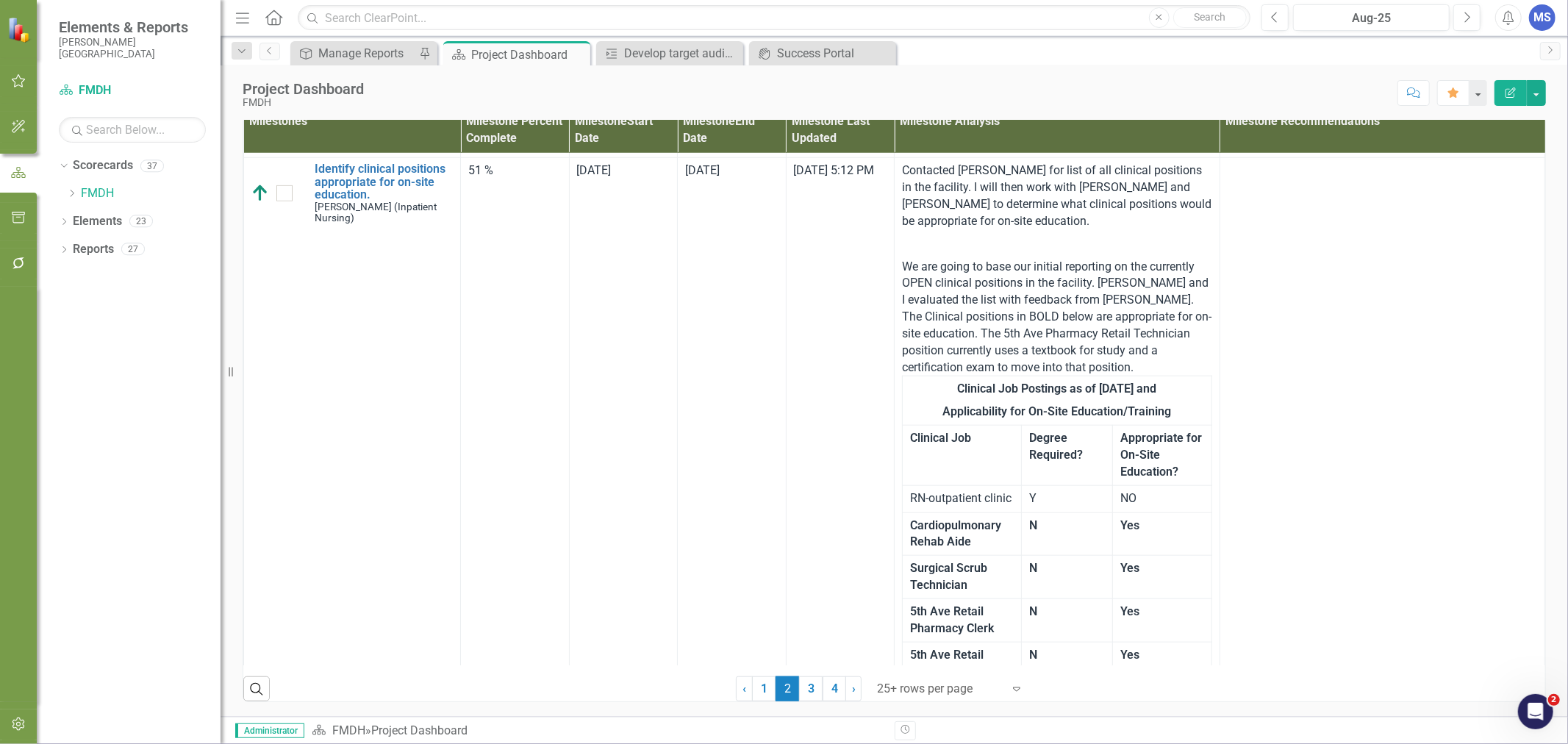
scroll to position [1143, 0]
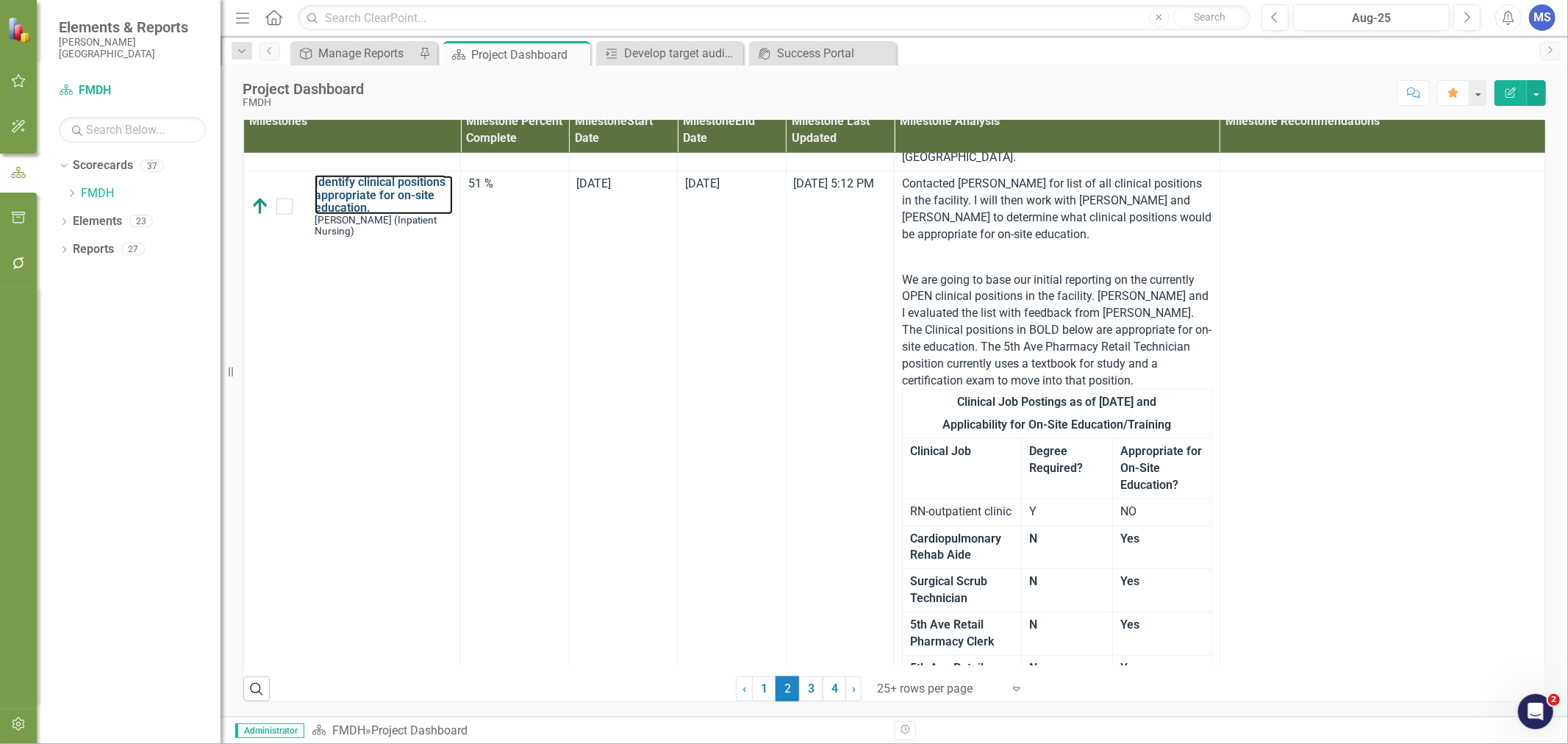
click at [387, 215] on link "Identify clinical positions appropriate for on-site education." at bounding box center [384, 195] width 138 height 39
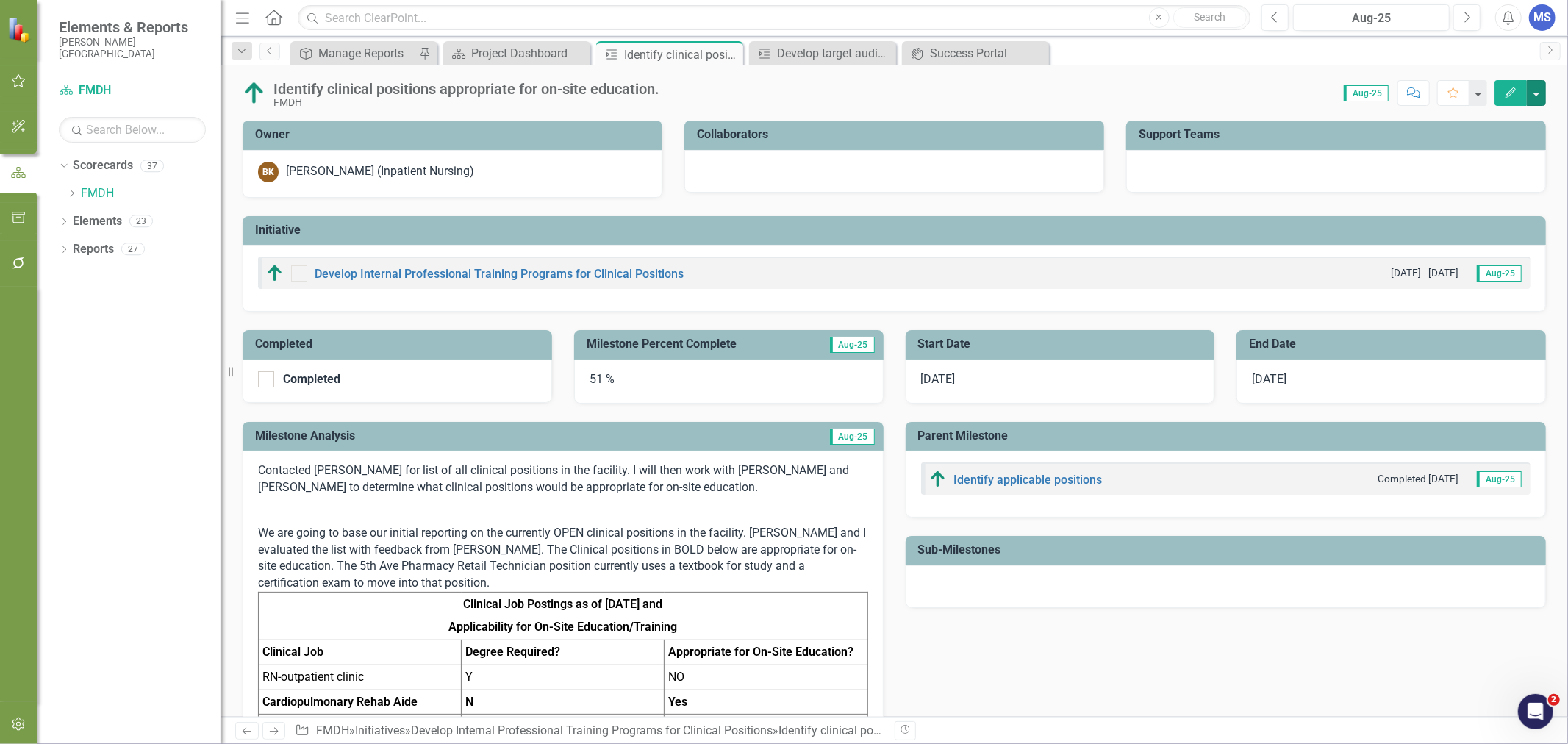
click at [1537, 92] on button "button" at bounding box center [1535, 93] width 19 height 26
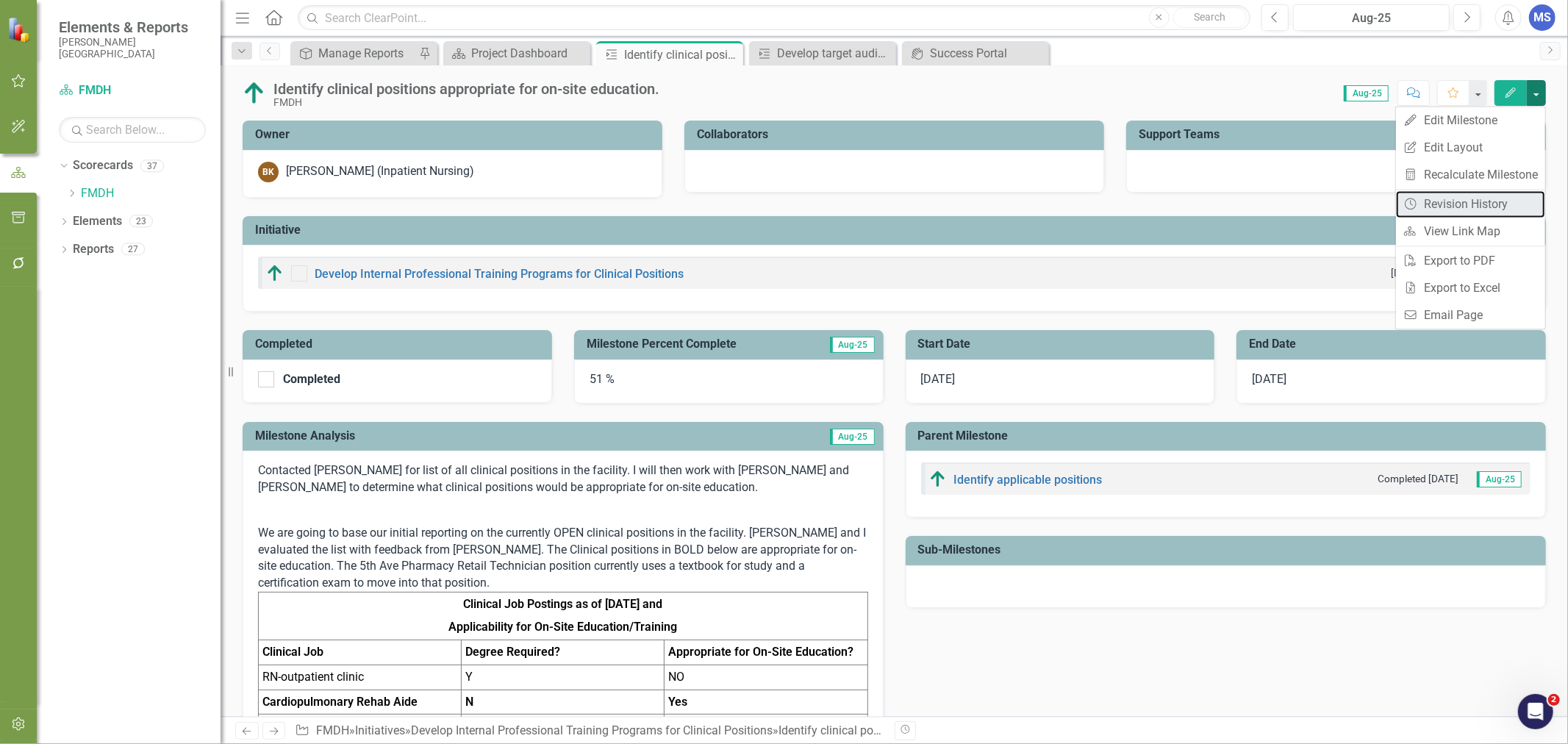
click at [1475, 209] on link "Revision History Revision History" at bounding box center [1470, 204] width 149 height 27
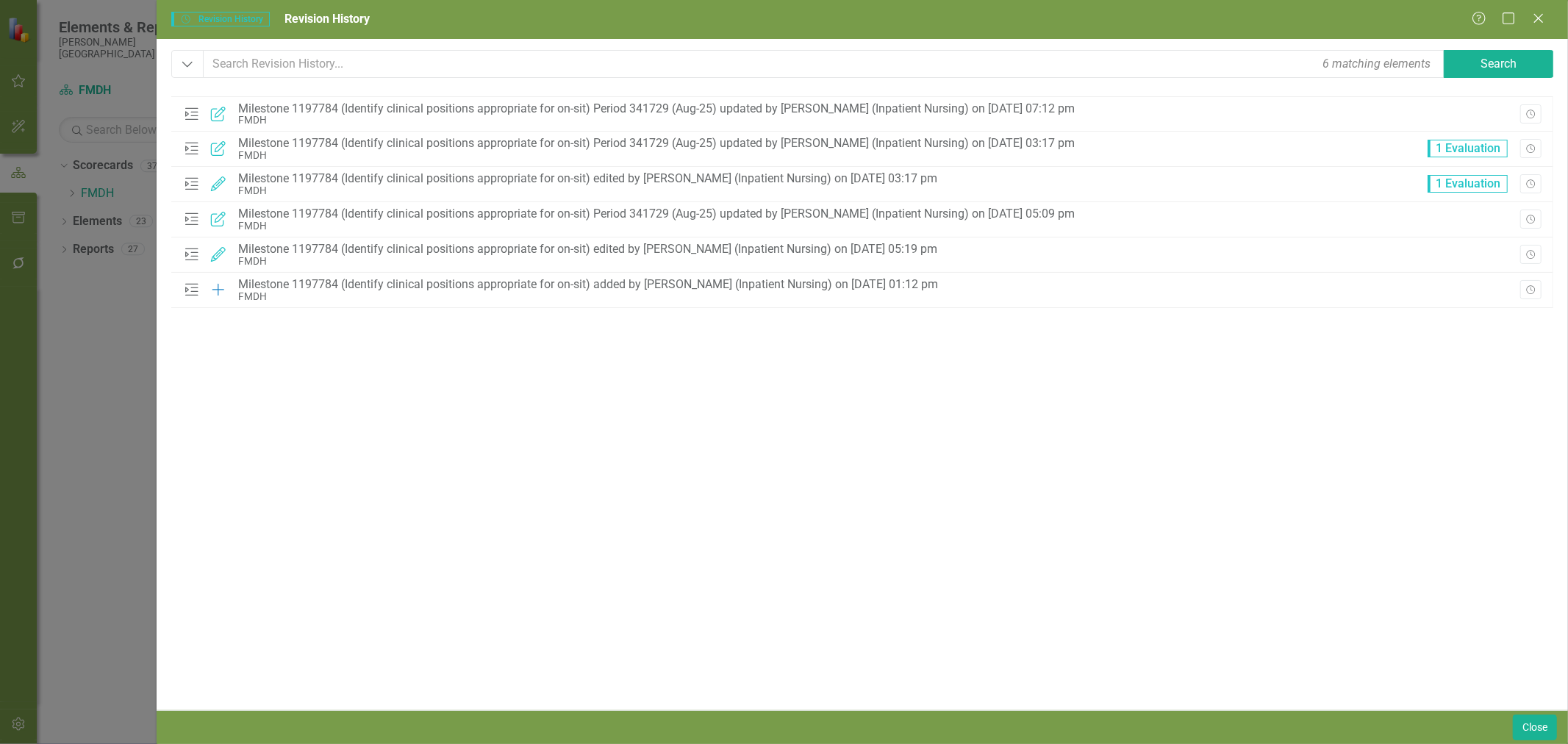
click at [1538, 17] on icon "Close" at bounding box center [1538, 19] width 14 height 12
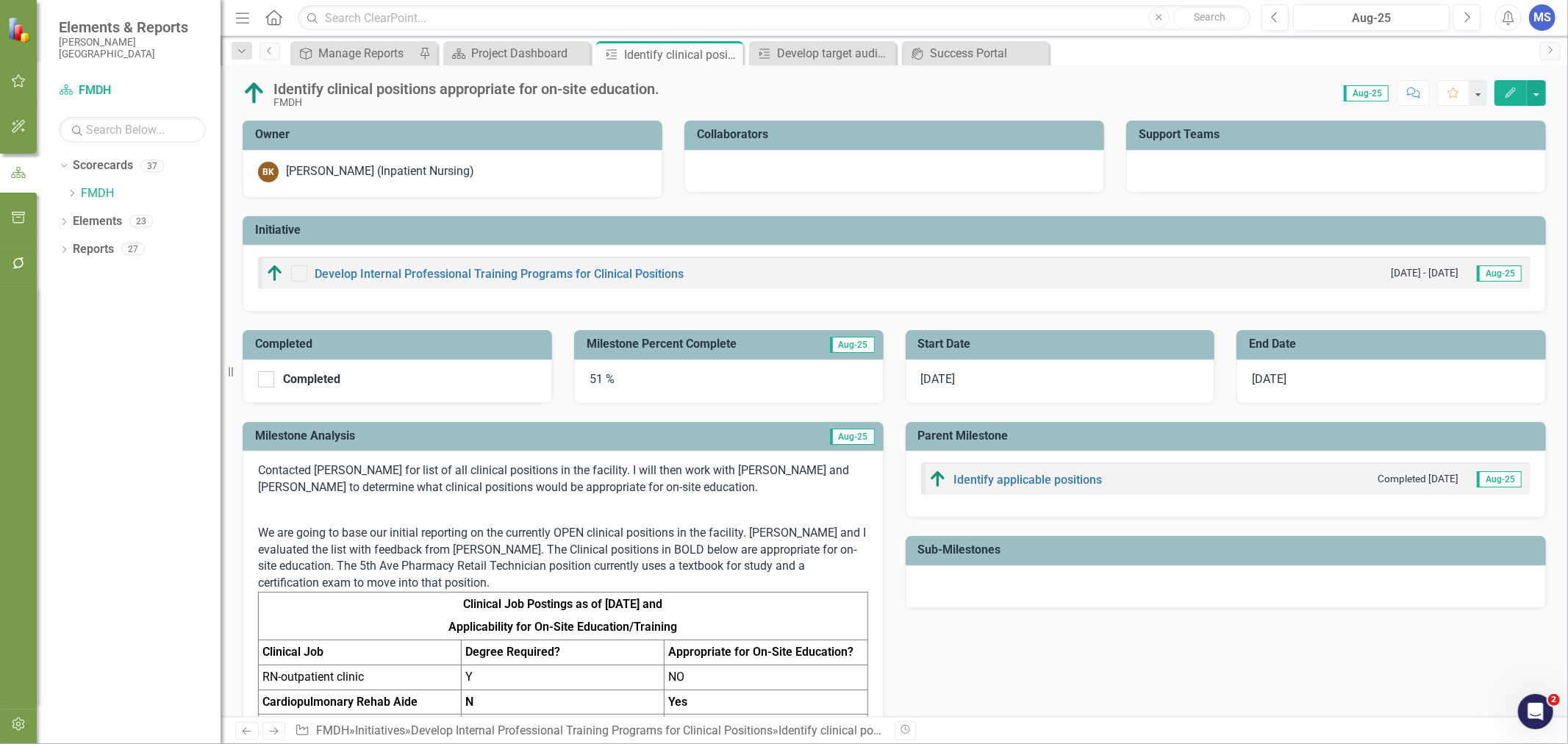
click at [0, 0] on icon "Close" at bounding box center [0, 0] width 0 height 0
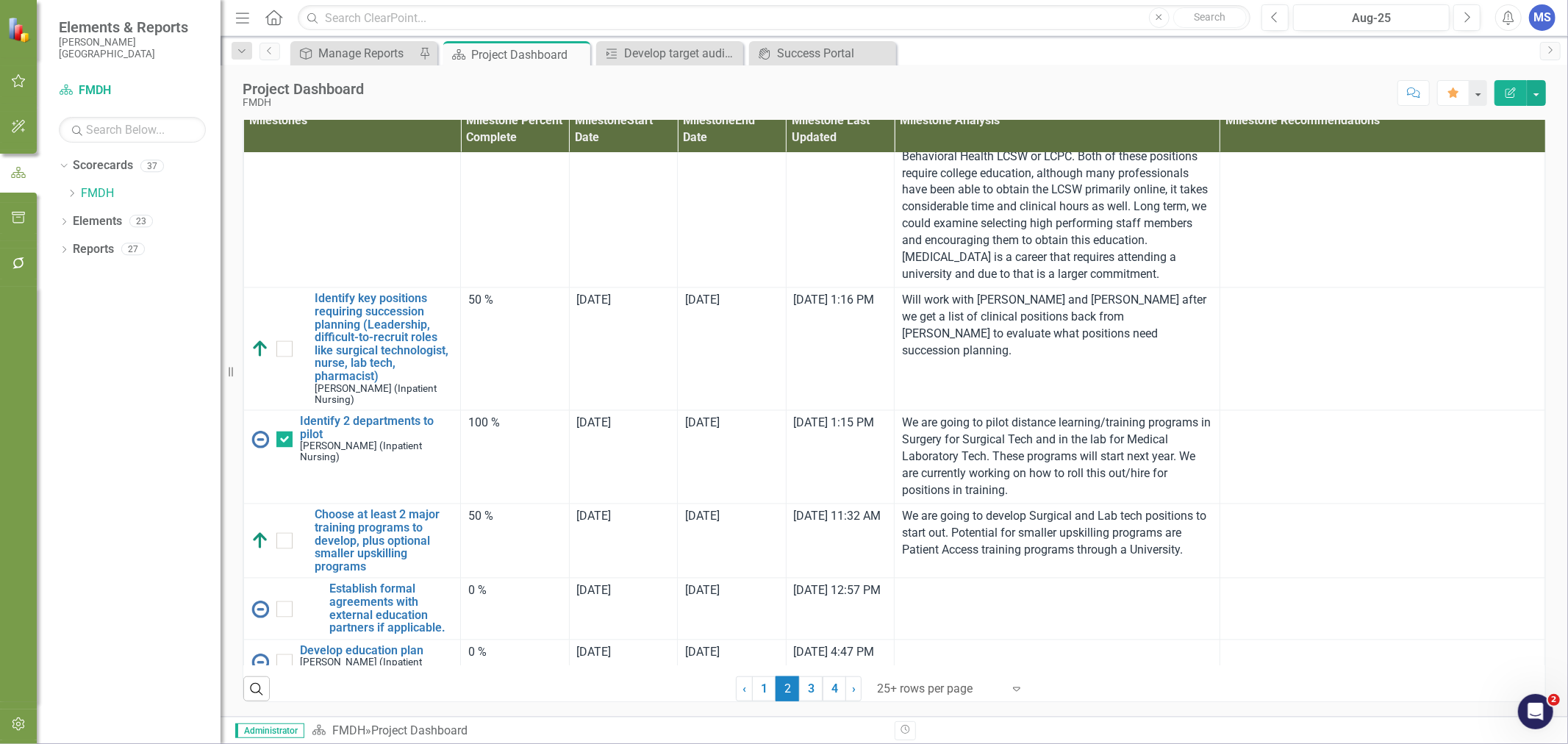
scroll to position [2369, 0]
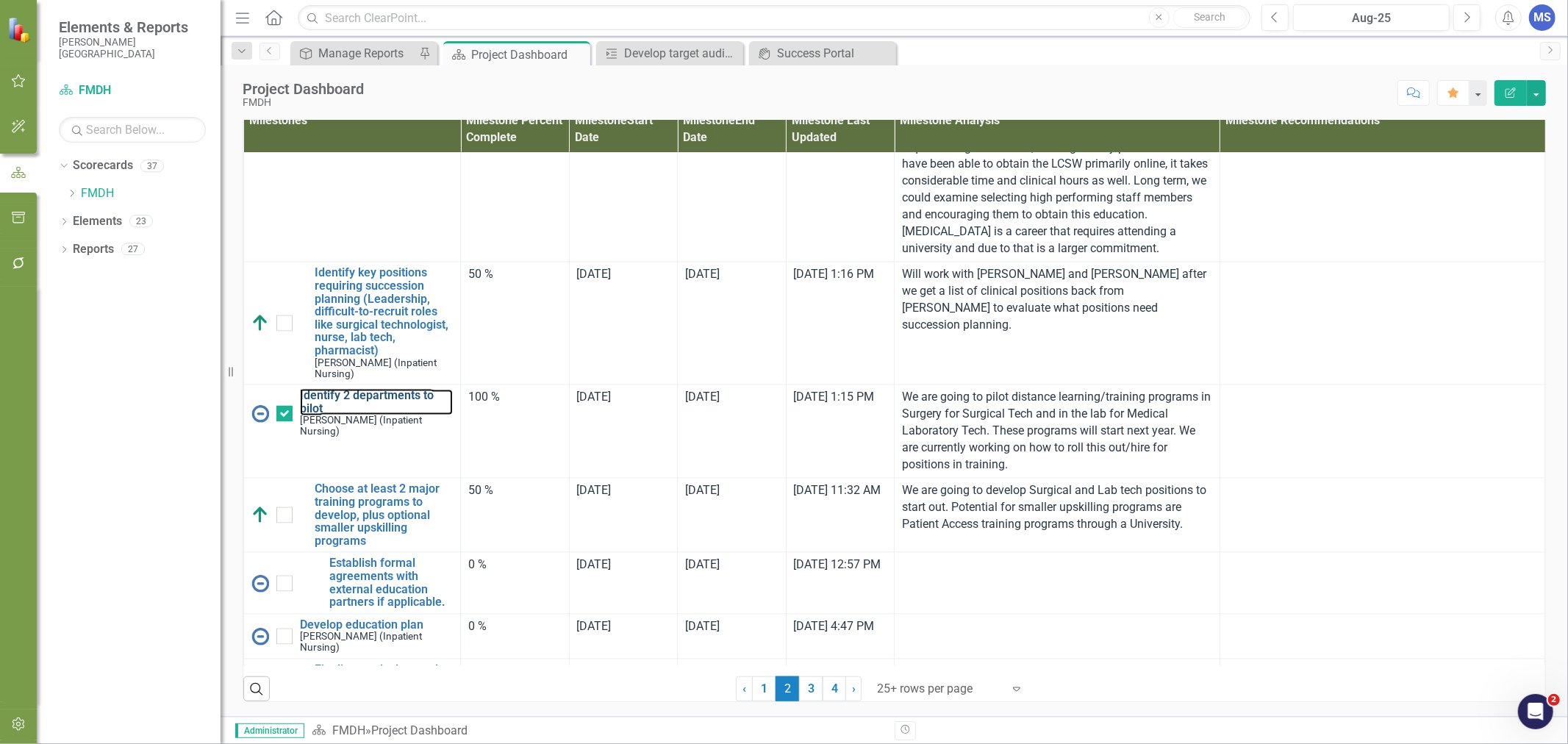
click at [346, 416] on link "Identify 2 departments to pilot" at bounding box center [376, 403] width 153 height 26
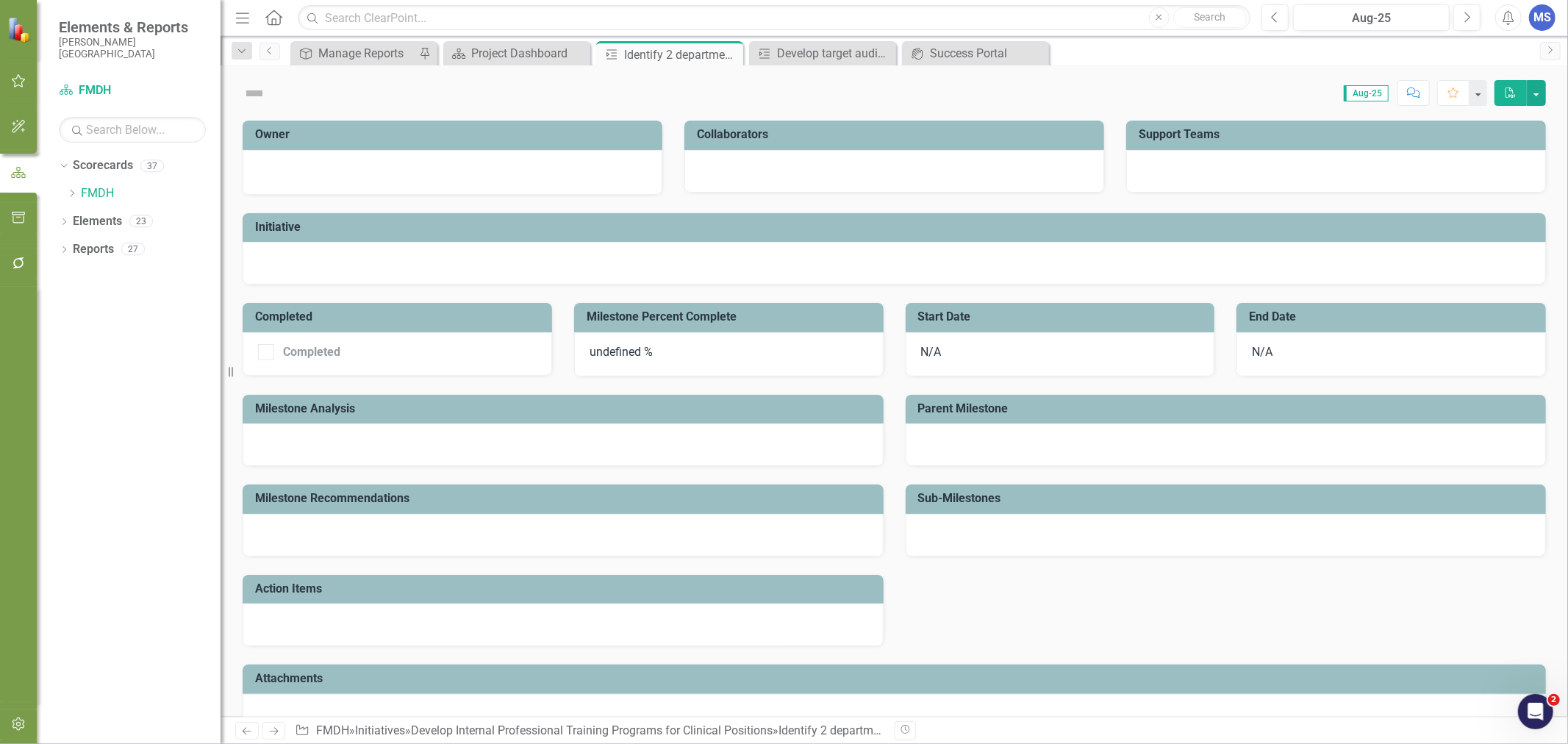
checkbox input "true"
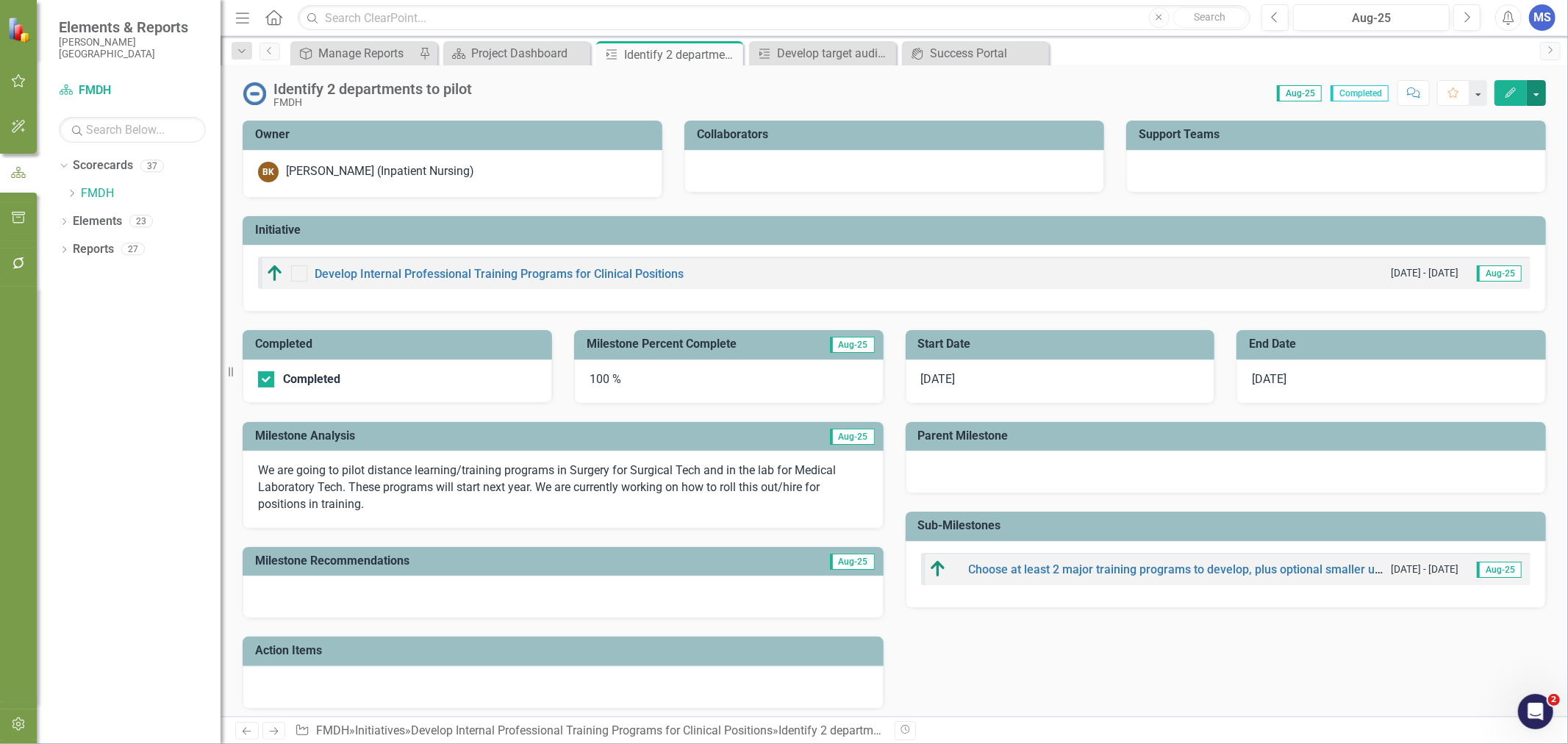
click at [1536, 94] on button "button" at bounding box center [1535, 93] width 19 height 26
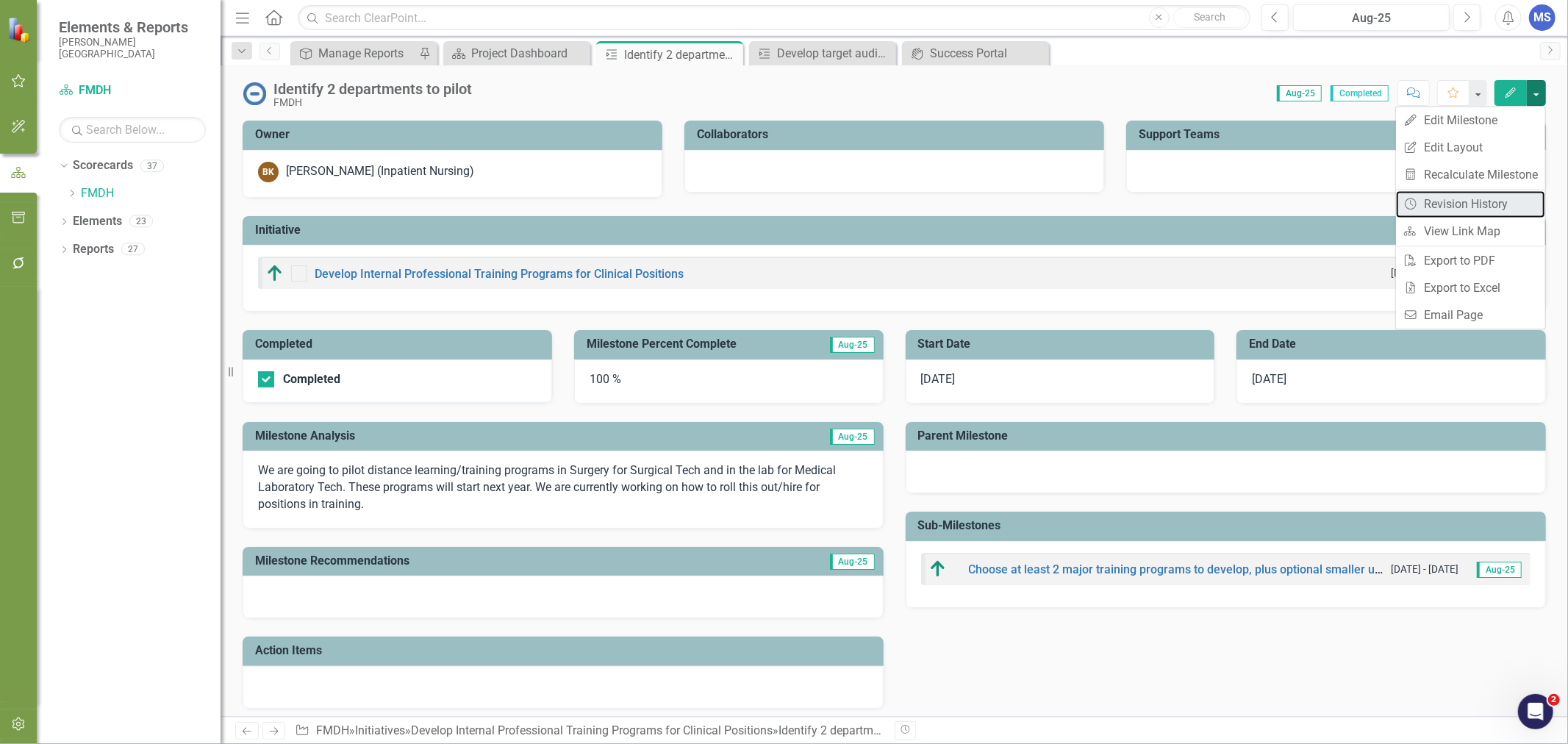
click at [1483, 207] on link "Revision History Revision History" at bounding box center [1470, 204] width 149 height 27
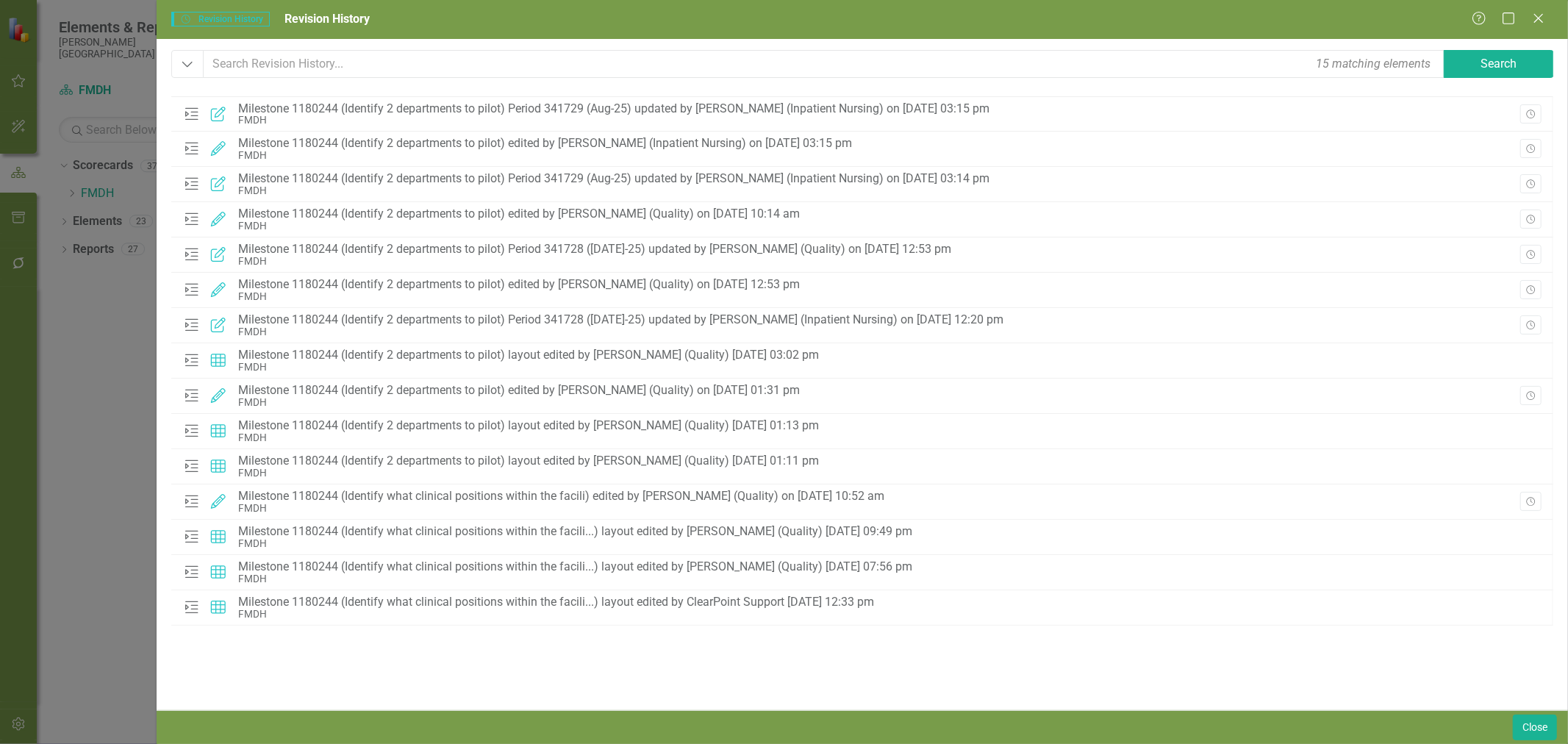
click at [1532, 218] on icon "Revision History" at bounding box center [1530, 220] width 11 height 9
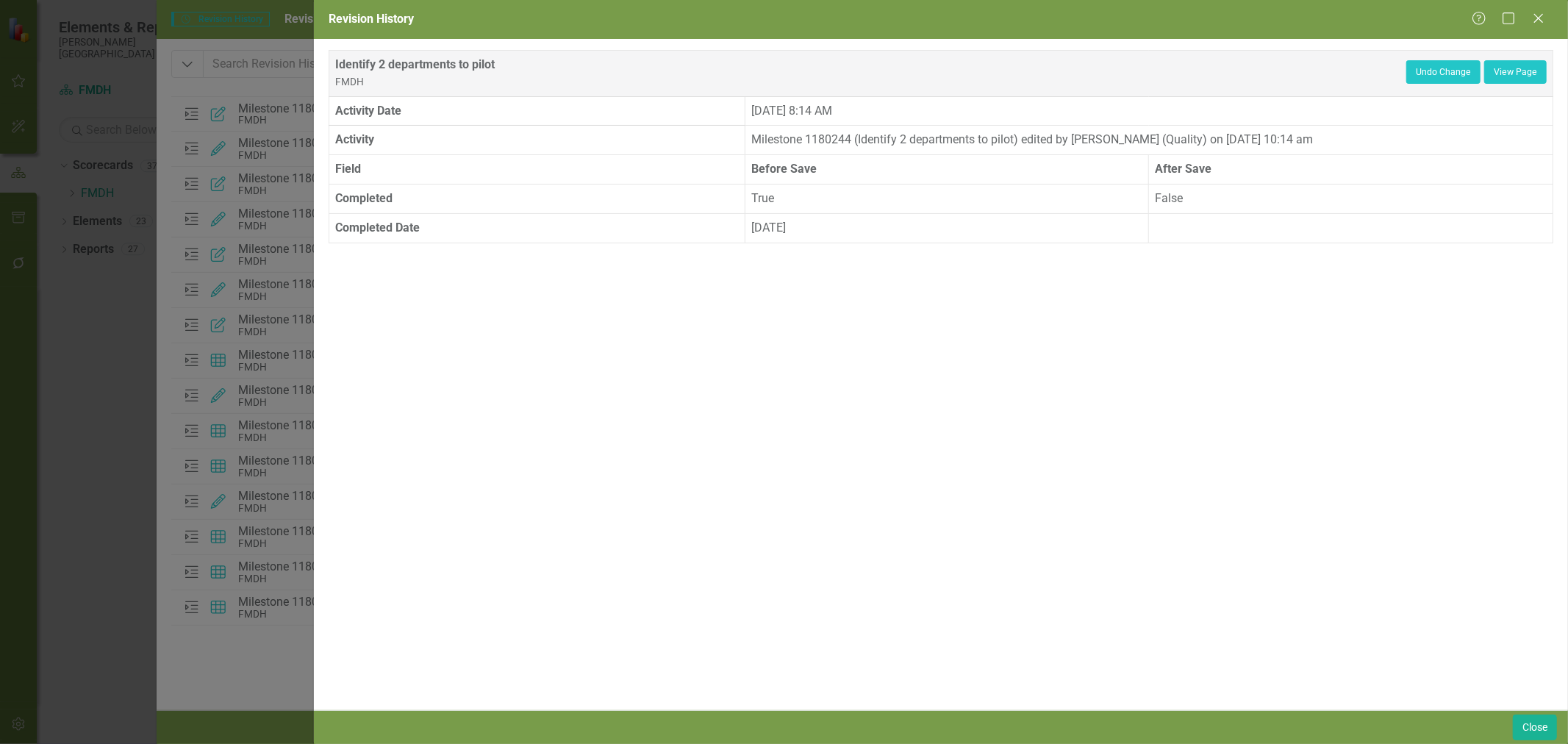
click at [1542, 23] on icon at bounding box center [1538, 18] width 9 height 9
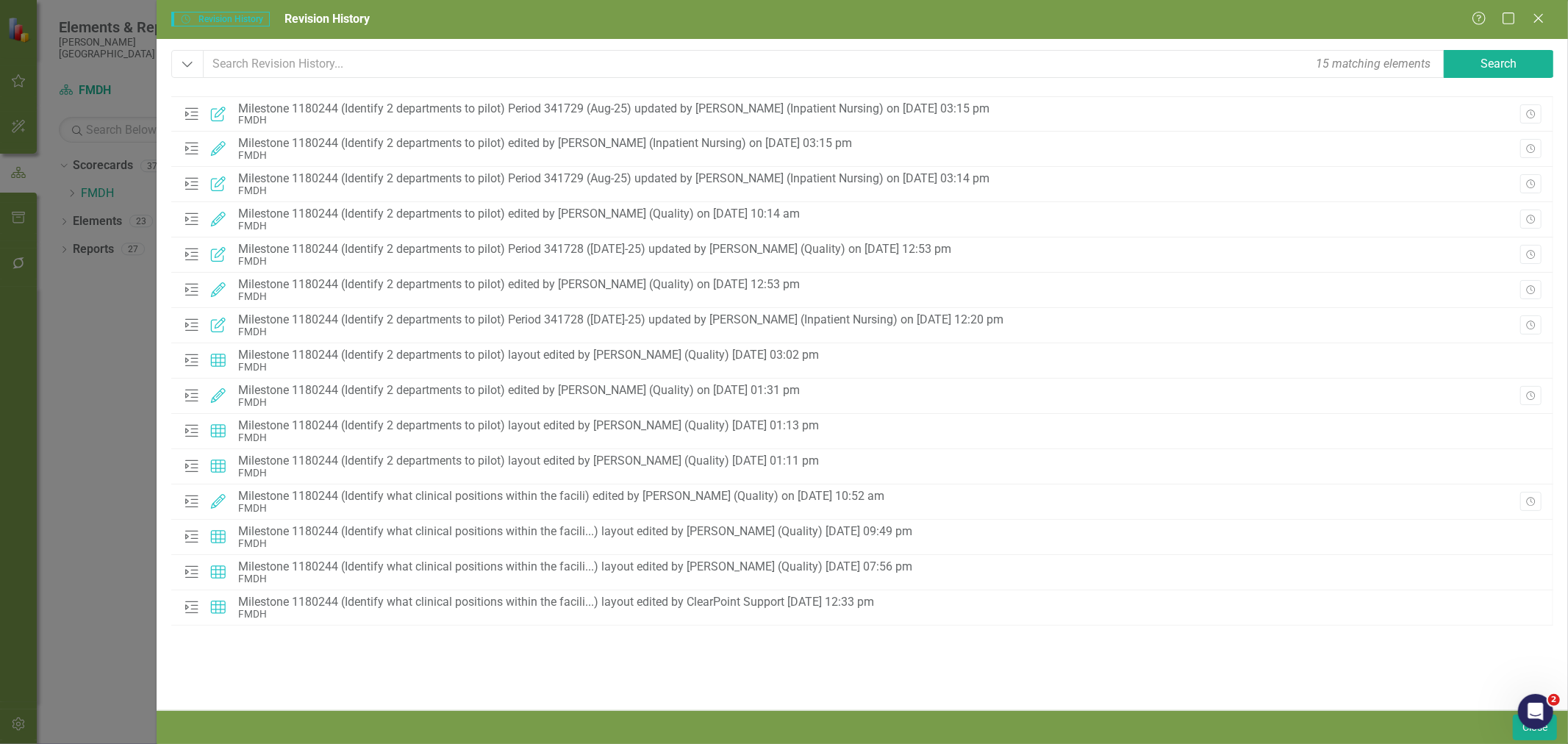
click at [1533, 23] on icon "Close" at bounding box center [1538, 19] width 14 height 12
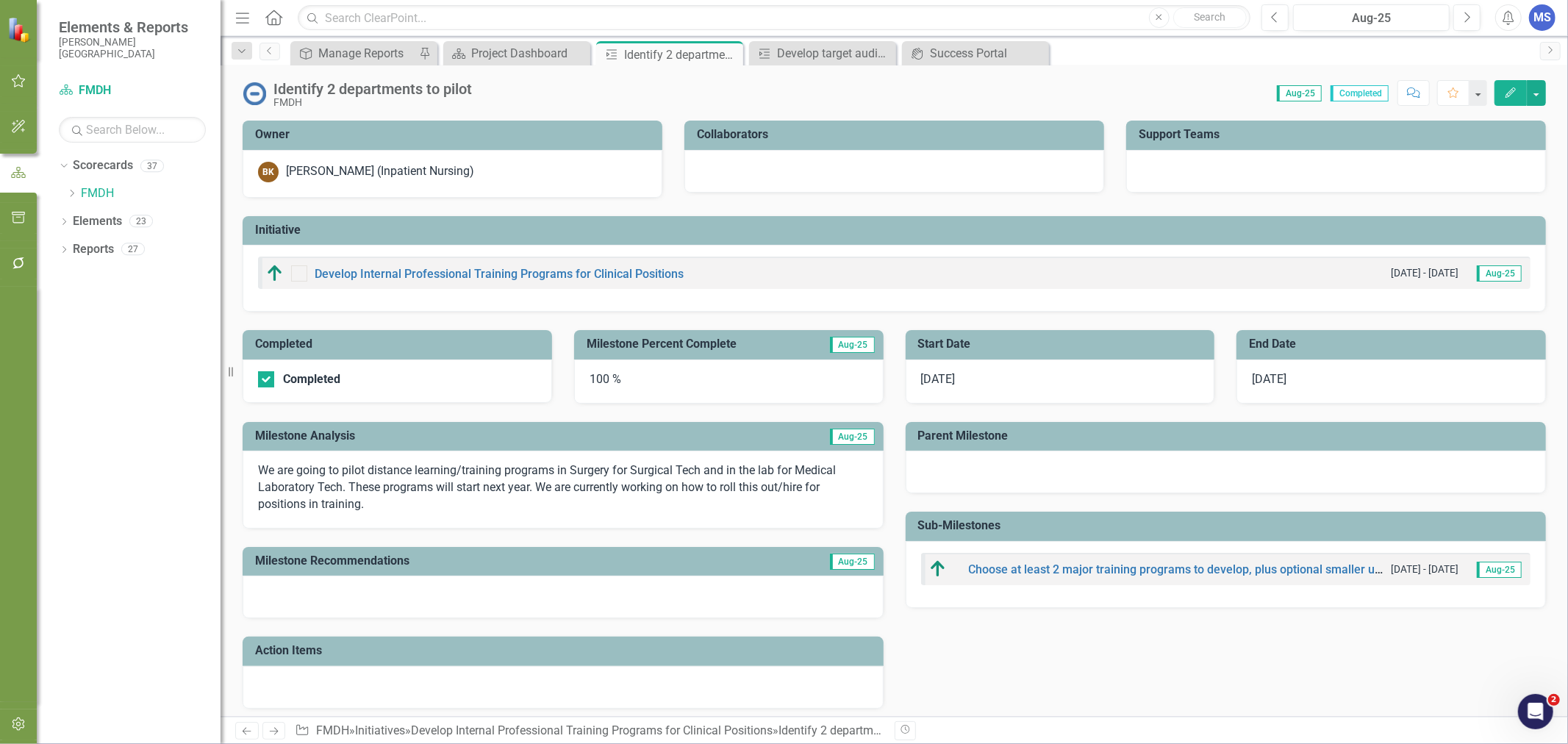
click at [0, 0] on icon at bounding box center [0, 0] width 0 height 0
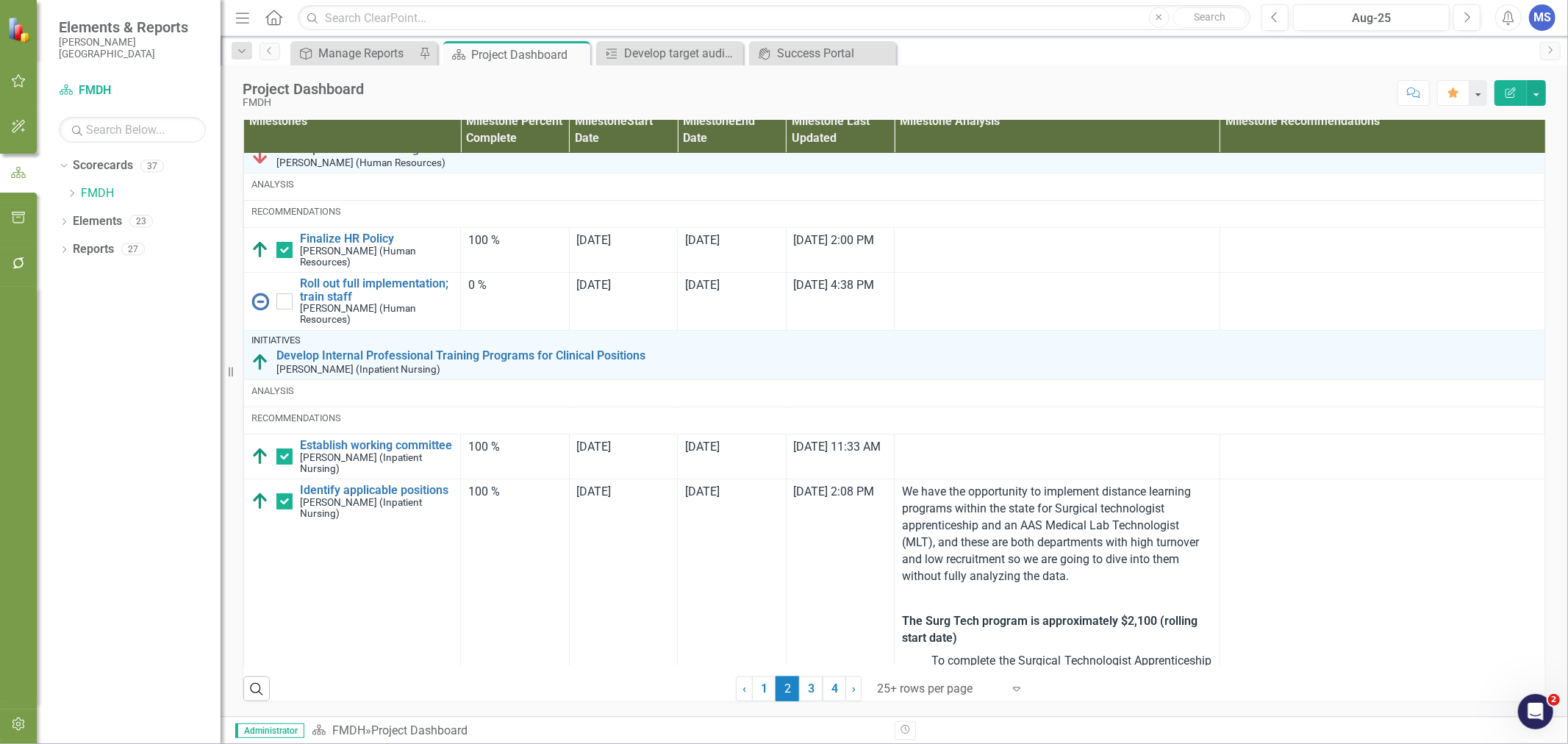
scroll to position [163, 0]
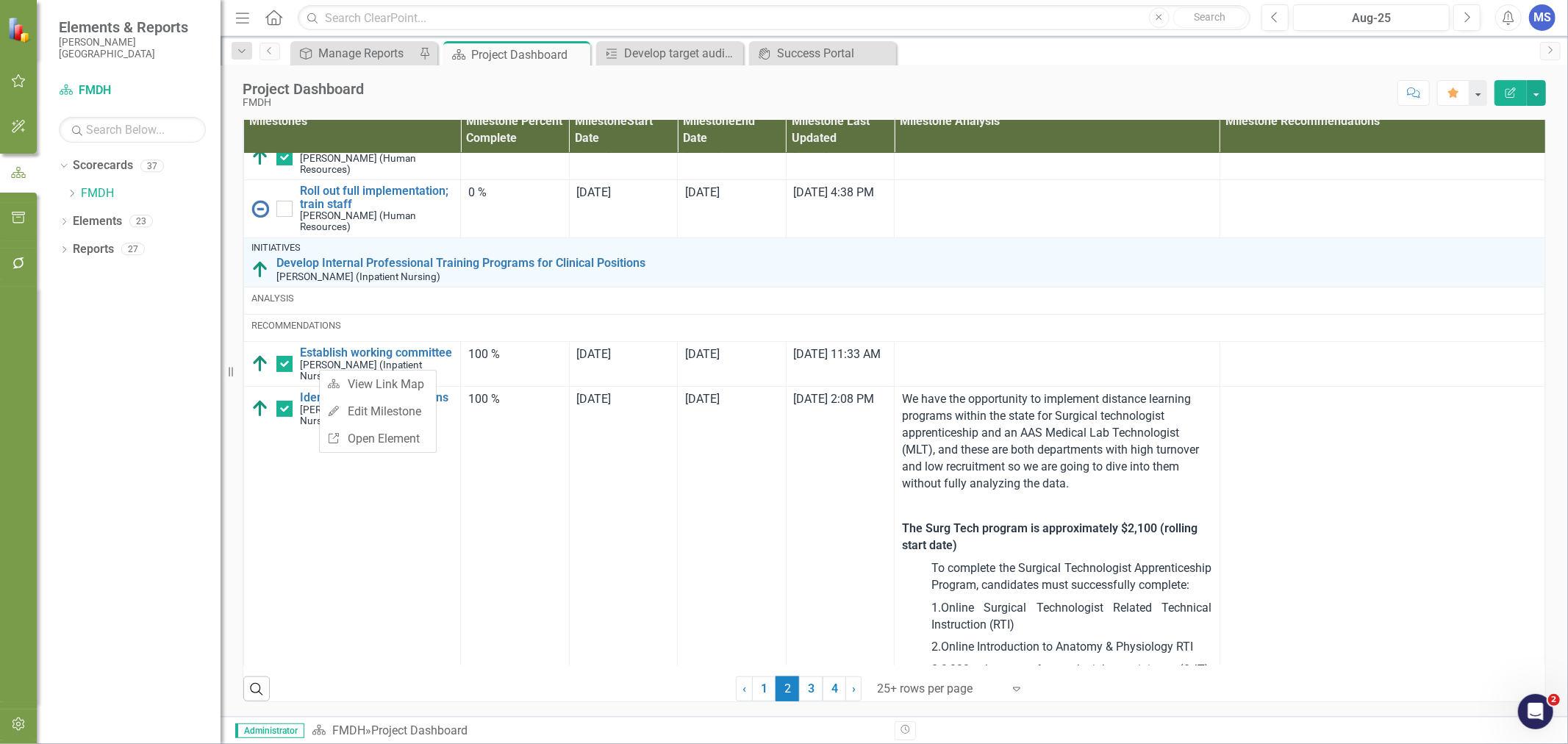
click at [171, 437] on div "Dropdown Scorecards 37 Dropdown FMDH Dropdown COO Dropdown [GEOGRAPHIC_DATA] Cl…" at bounding box center [129, 449] width 184 height 590
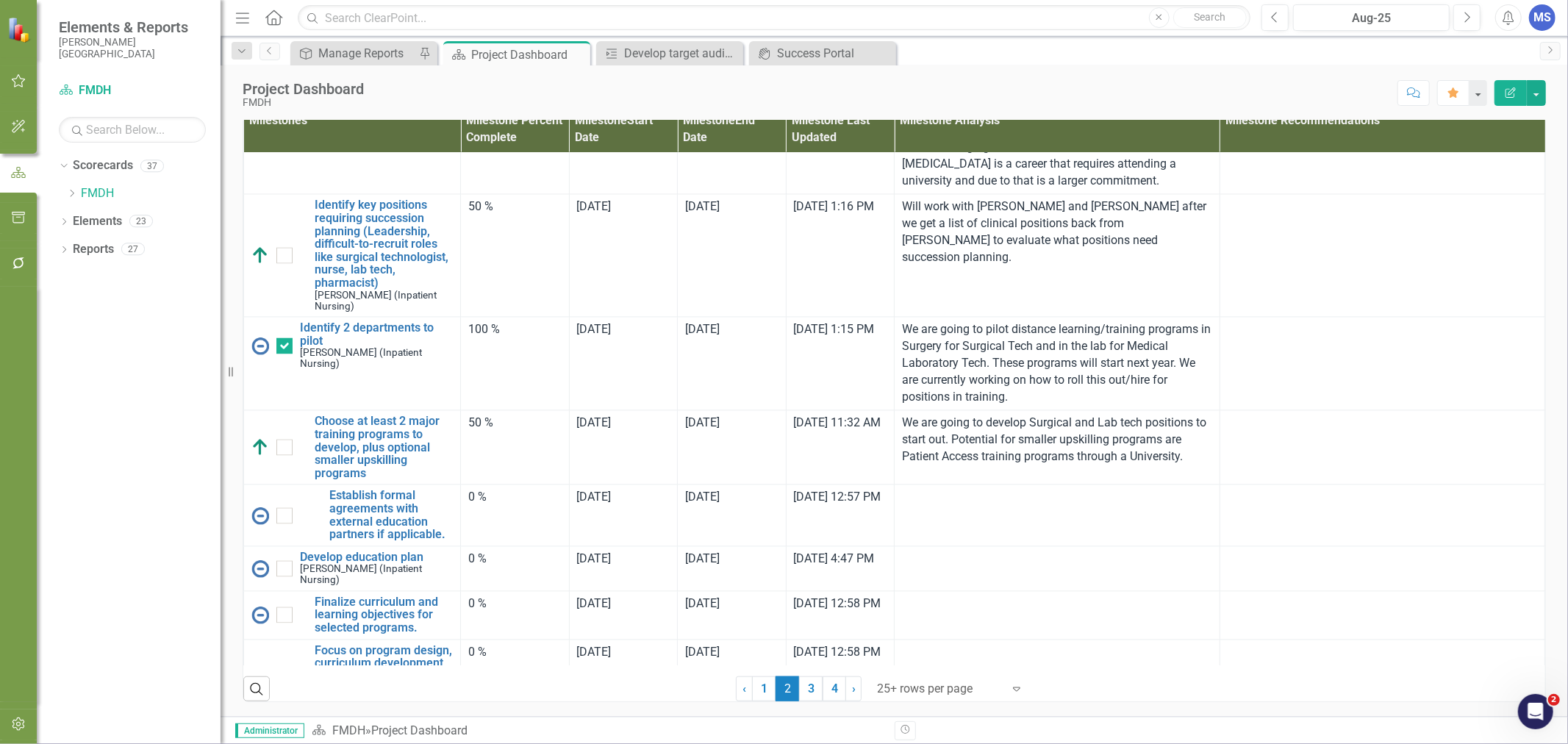
scroll to position [2450, 0]
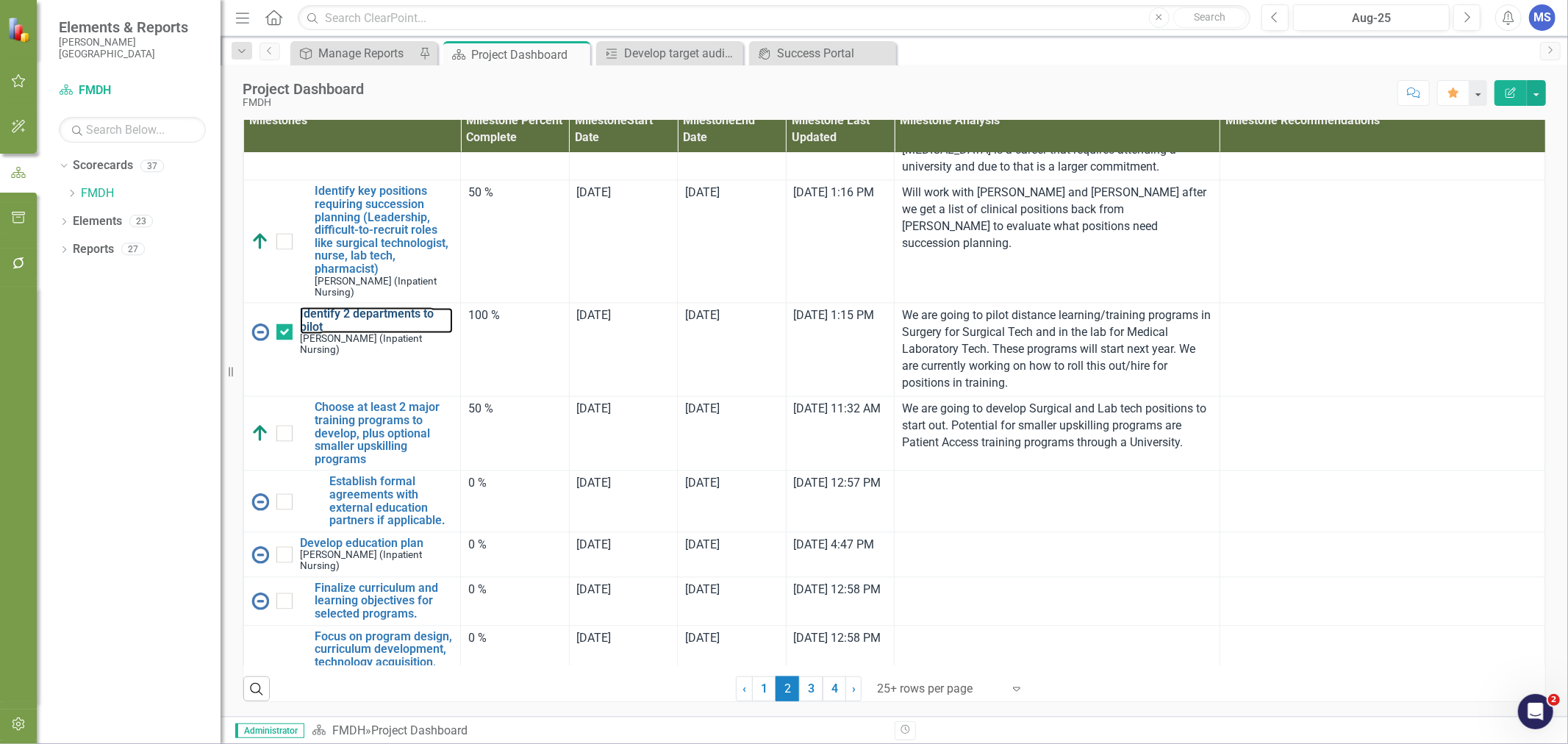
click at [422, 334] on link "Identify 2 departments to pilot" at bounding box center [376, 321] width 153 height 26
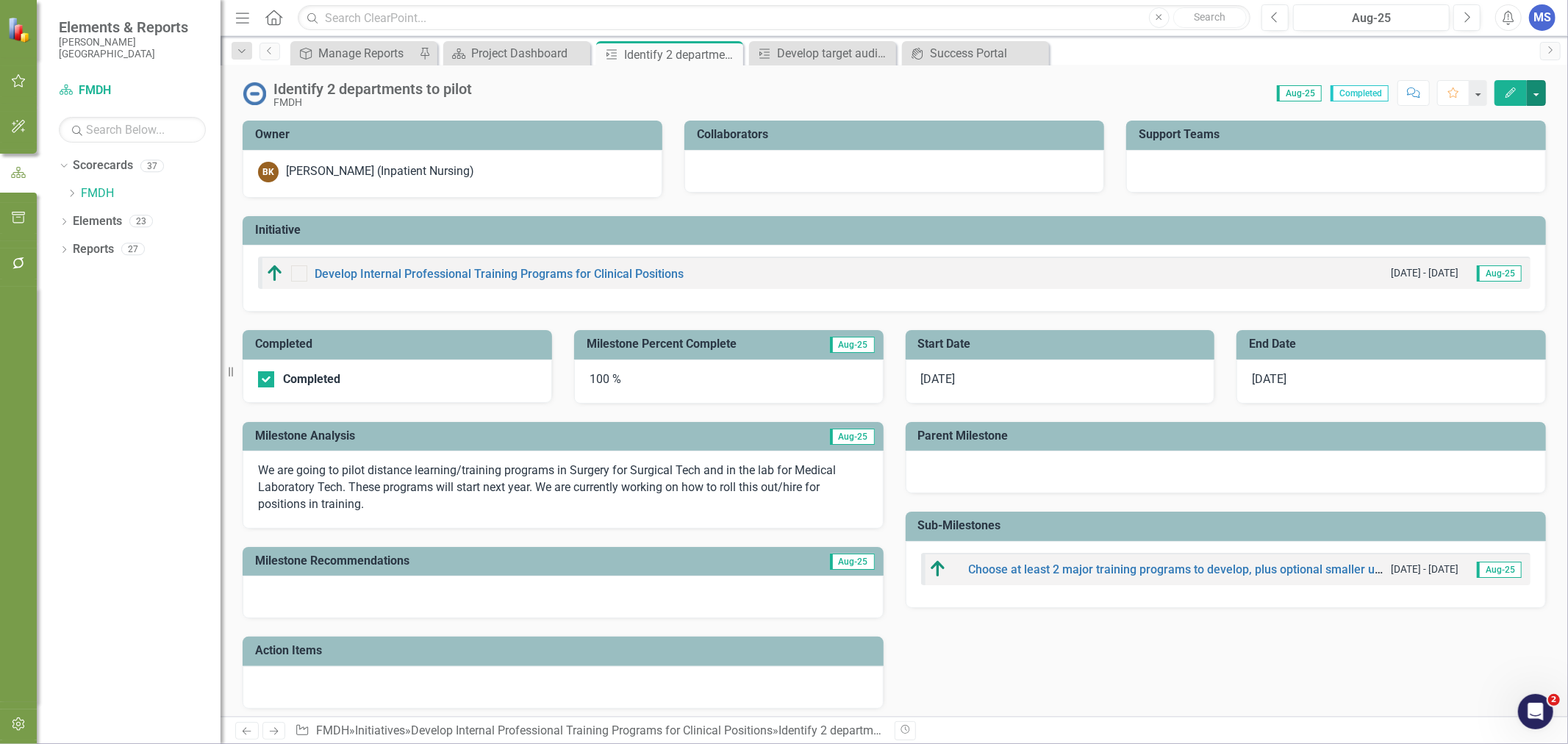
click at [1536, 92] on button "button" at bounding box center [1535, 93] width 19 height 26
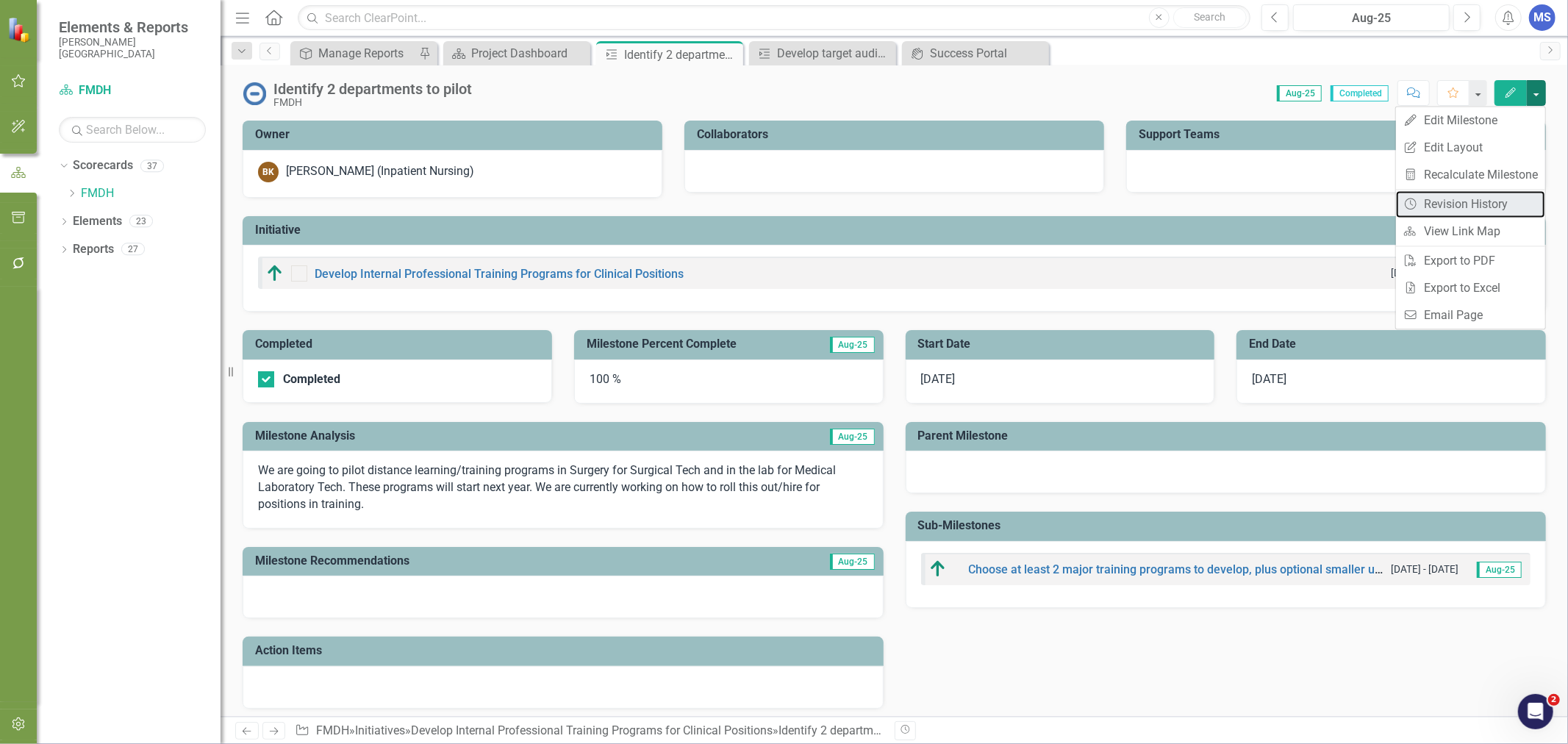
click at [1476, 210] on link "Revision History Revision History" at bounding box center [1470, 204] width 149 height 27
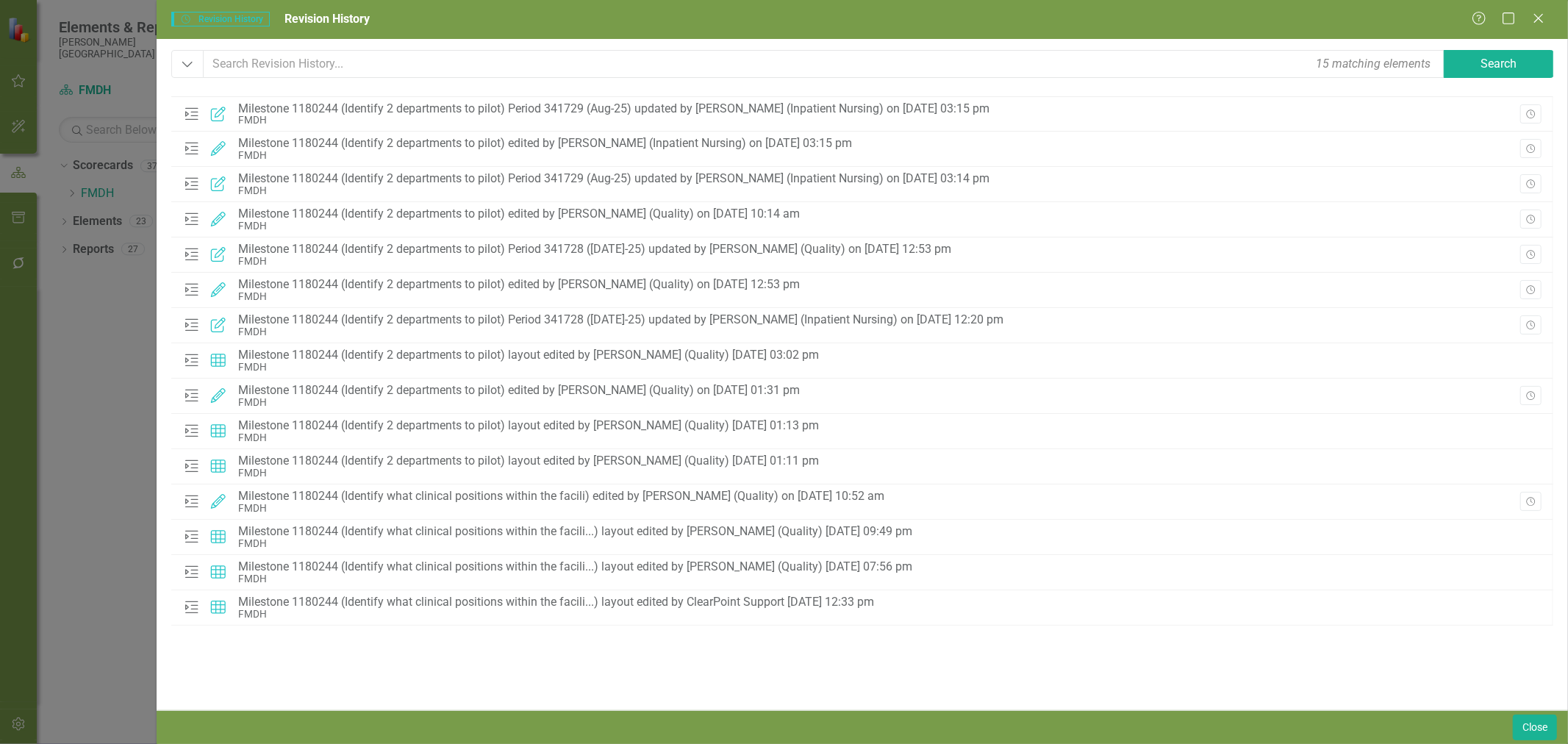
click at [1532, 217] on icon "Revision History" at bounding box center [1530, 220] width 11 height 9
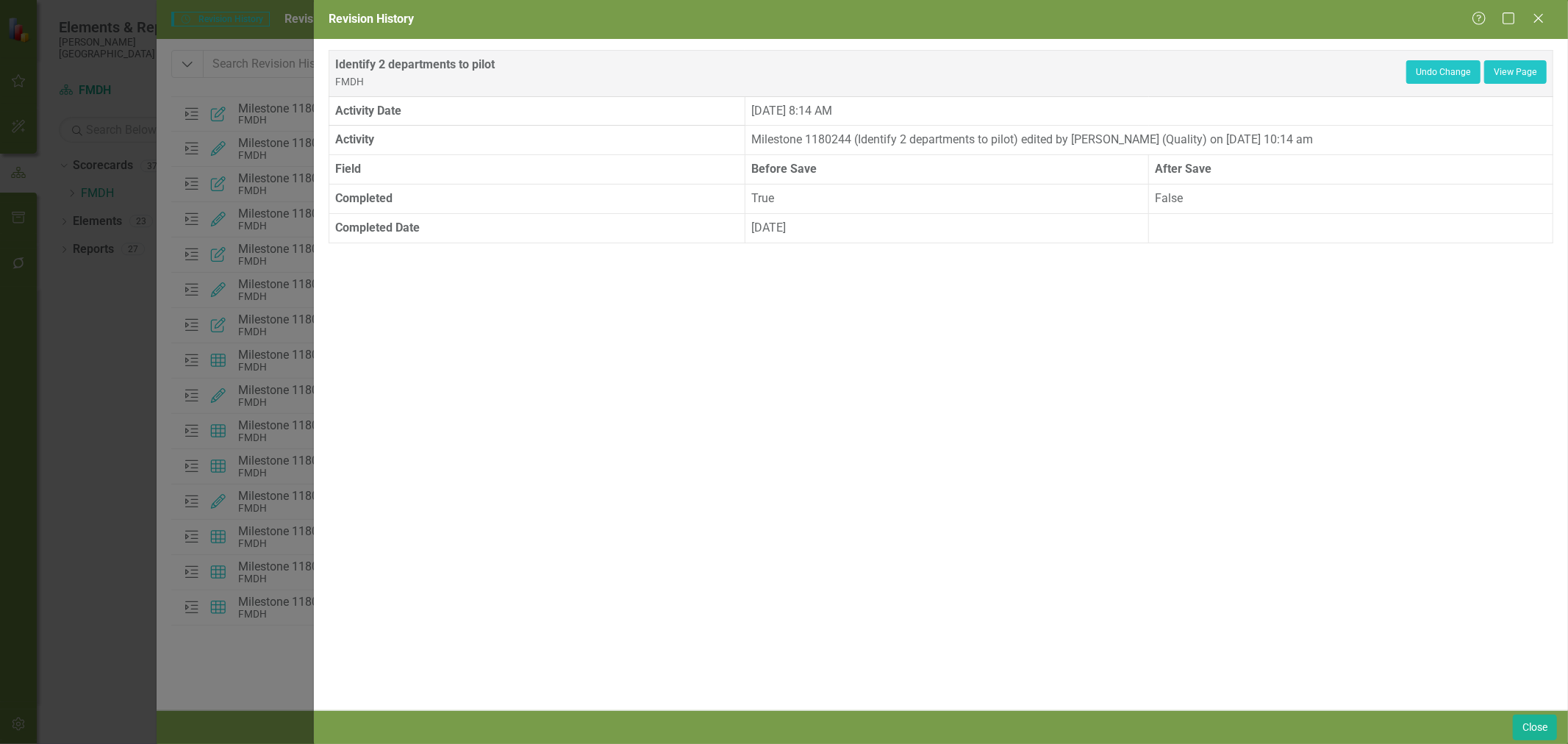
click at [1548, 24] on div "Help Maximize Close" at bounding box center [1513, 20] width 82 height 17
click at [1542, 20] on icon "Close" at bounding box center [1538, 19] width 14 height 12
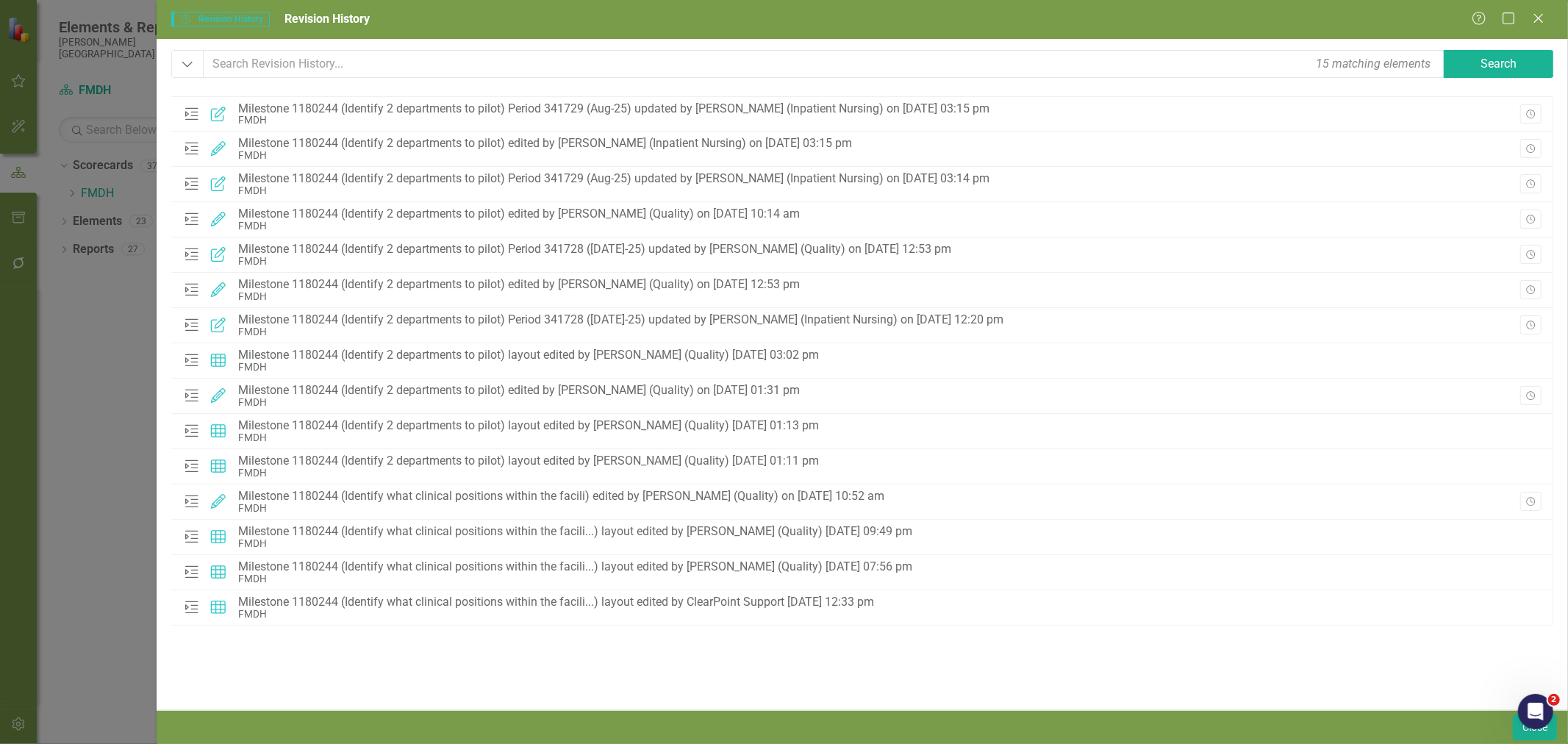
click at [1542, 20] on icon "Close" at bounding box center [1538, 19] width 14 height 12
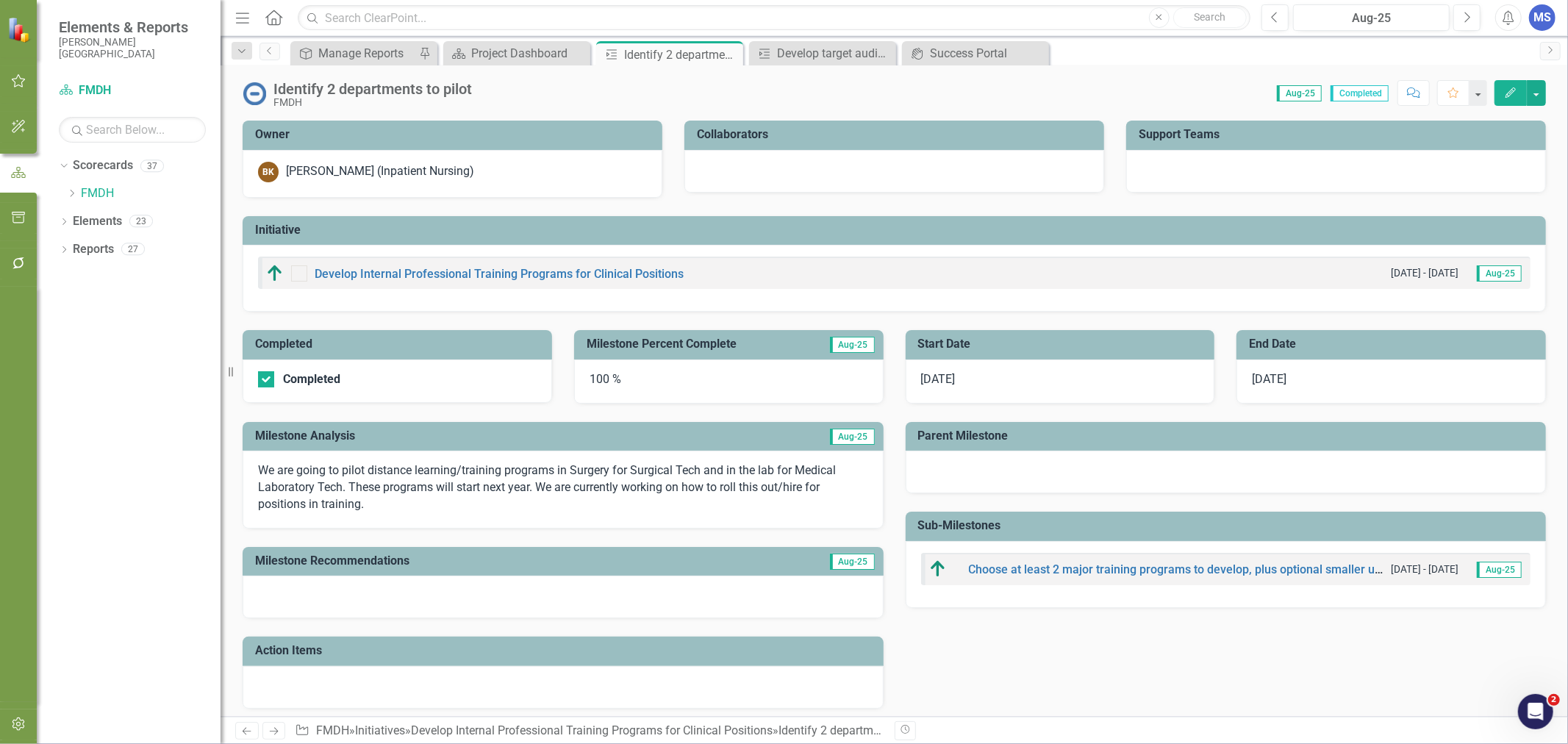
click at [0, 0] on icon "Close" at bounding box center [0, 0] width 0 height 0
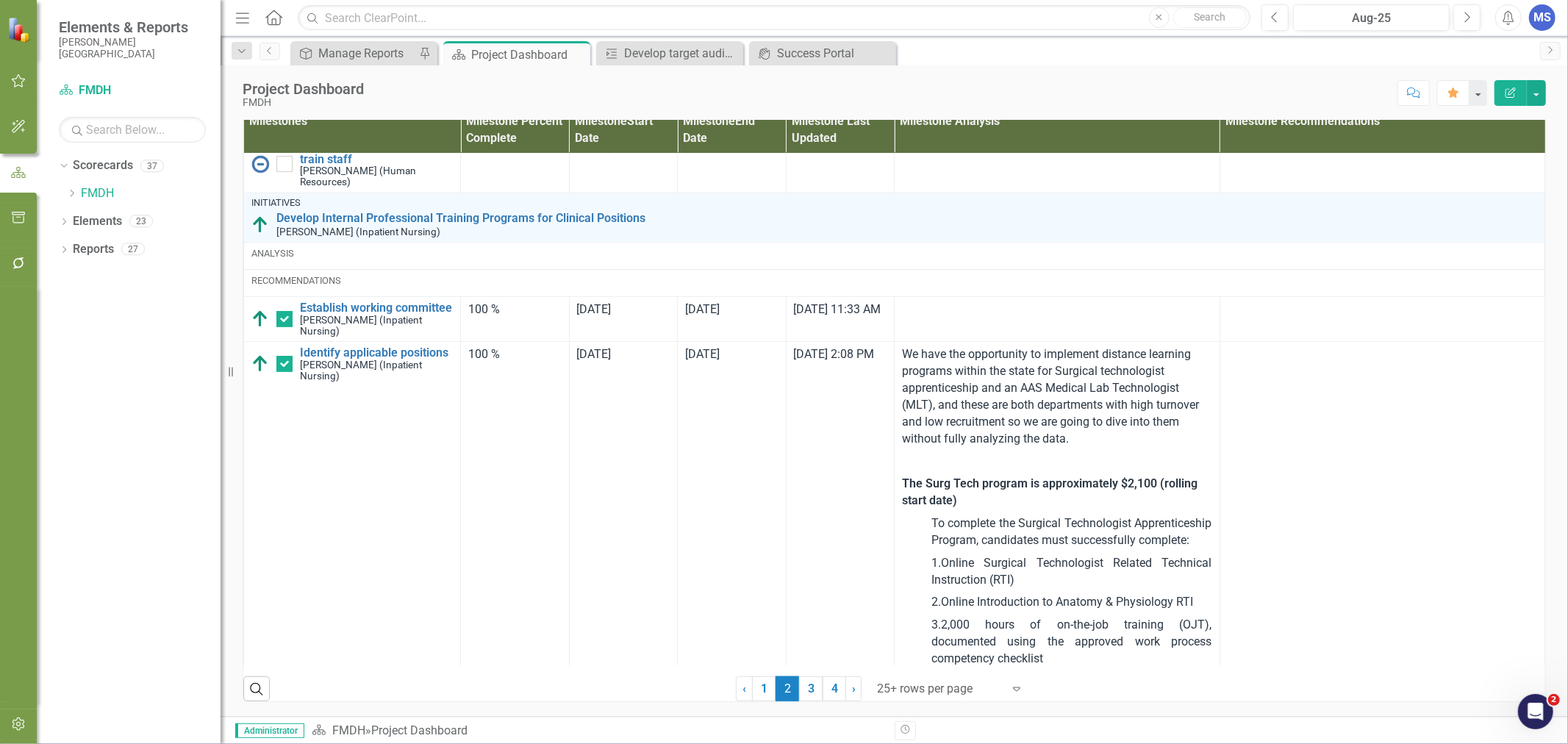
scroll to position [244, 0]
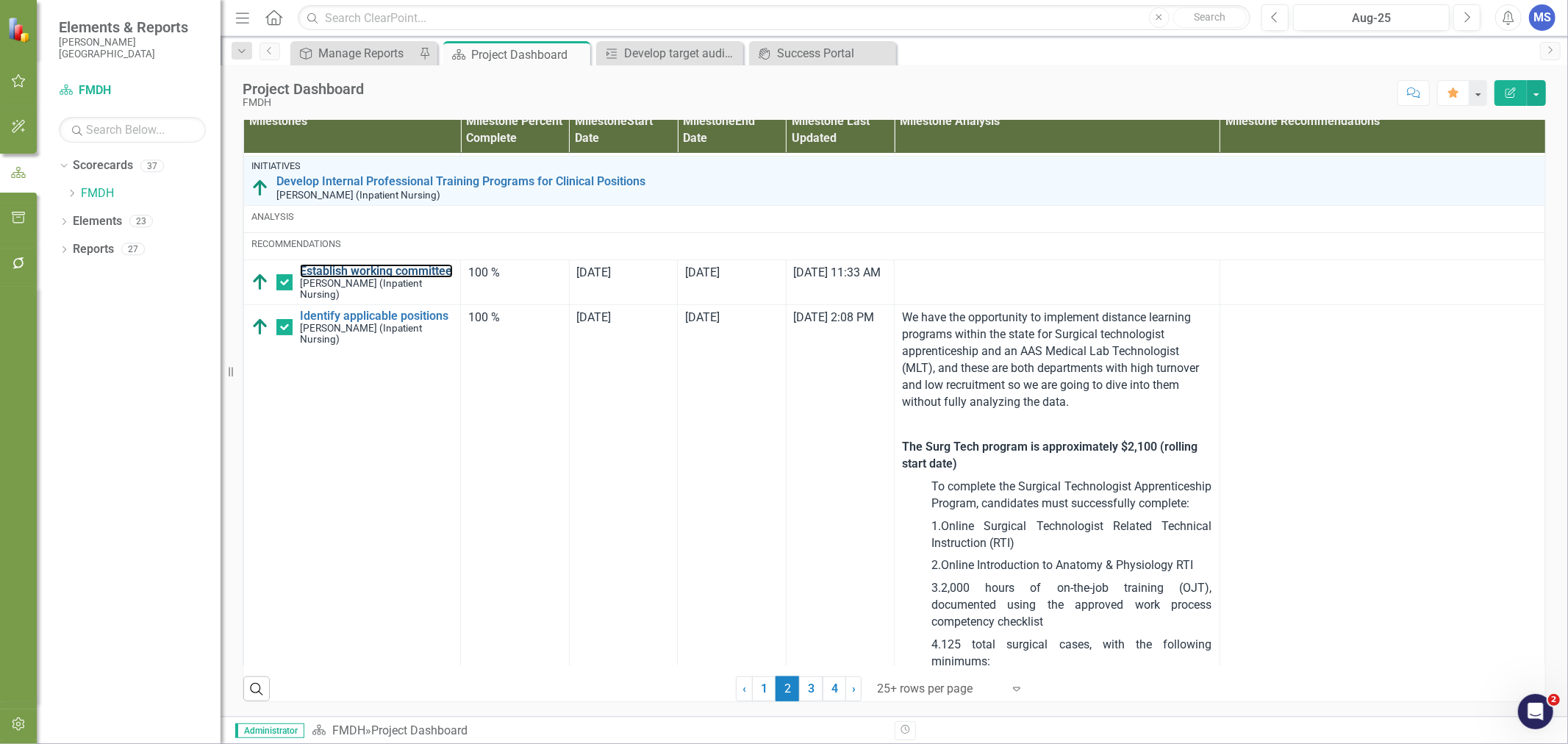
click at [355, 278] on link "Establish working committee" at bounding box center [376, 271] width 153 height 13
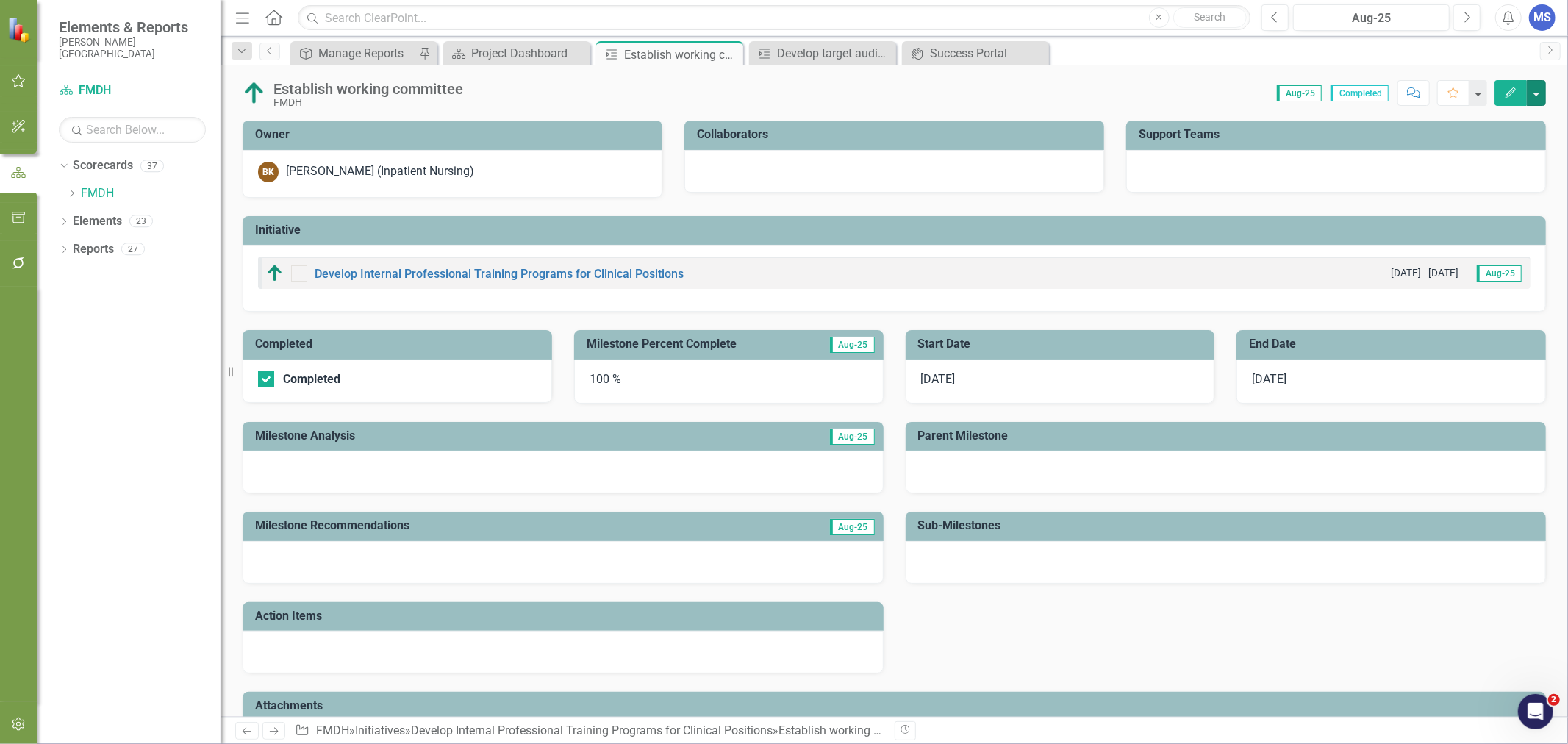
click at [1536, 85] on button "button" at bounding box center [1535, 93] width 19 height 26
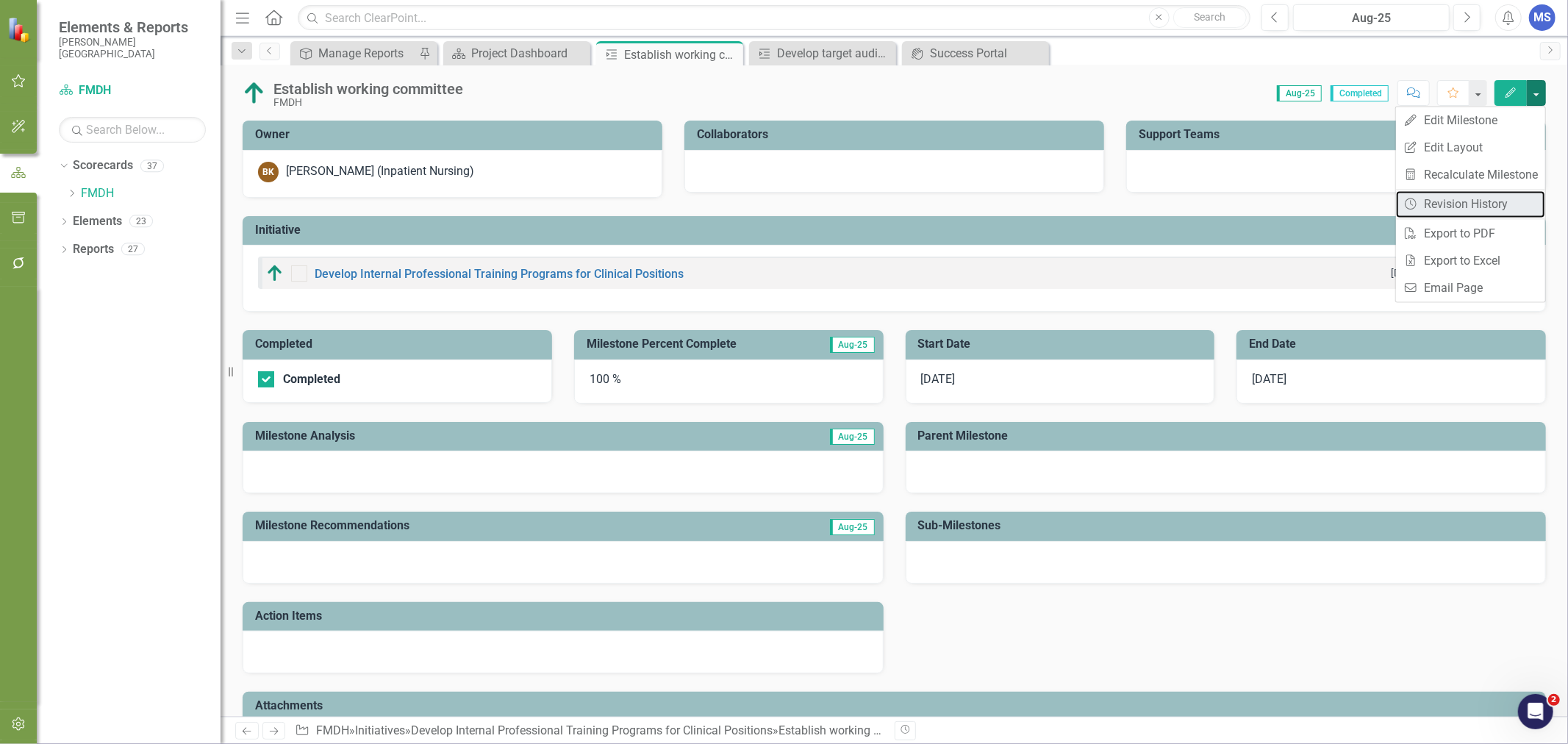
click at [1499, 201] on link "Revision History Revision History" at bounding box center [1470, 204] width 149 height 27
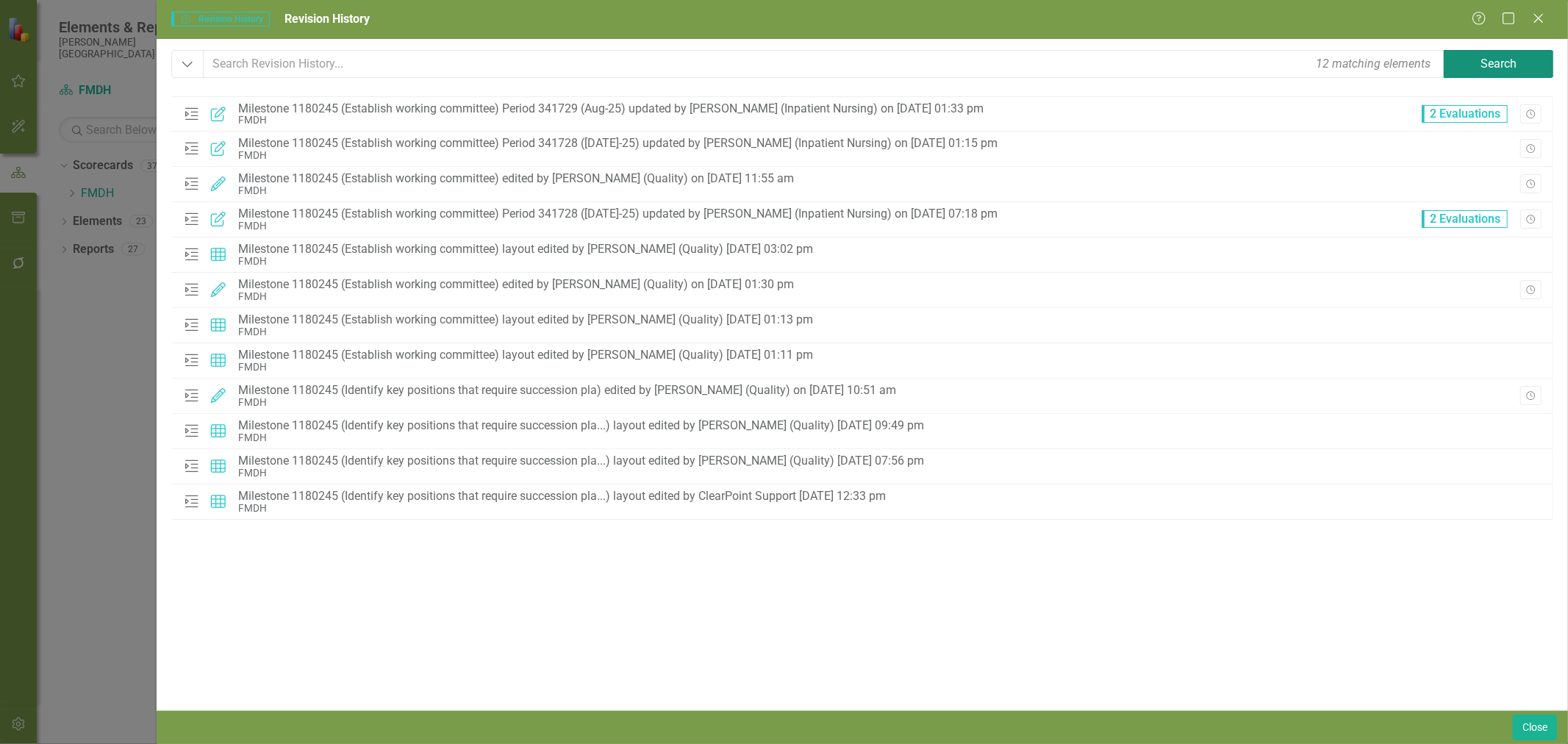
click at [1511, 69] on button "Search" at bounding box center [1499, 64] width 110 height 28
drag, startPoint x: 1511, startPoint y: 69, endPoint x: 1312, endPoint y: 137, distance: 210.3
click at [1317, 139] on div "Dropdown 12 matching elements Search Milestone Updated Milestone 1180245 (Estab…" at bounding box center [862, 375] width 1382 height 649
click at [1538, 15] on icon "Close" at bounding box center [1538, 19] width 14 height 12
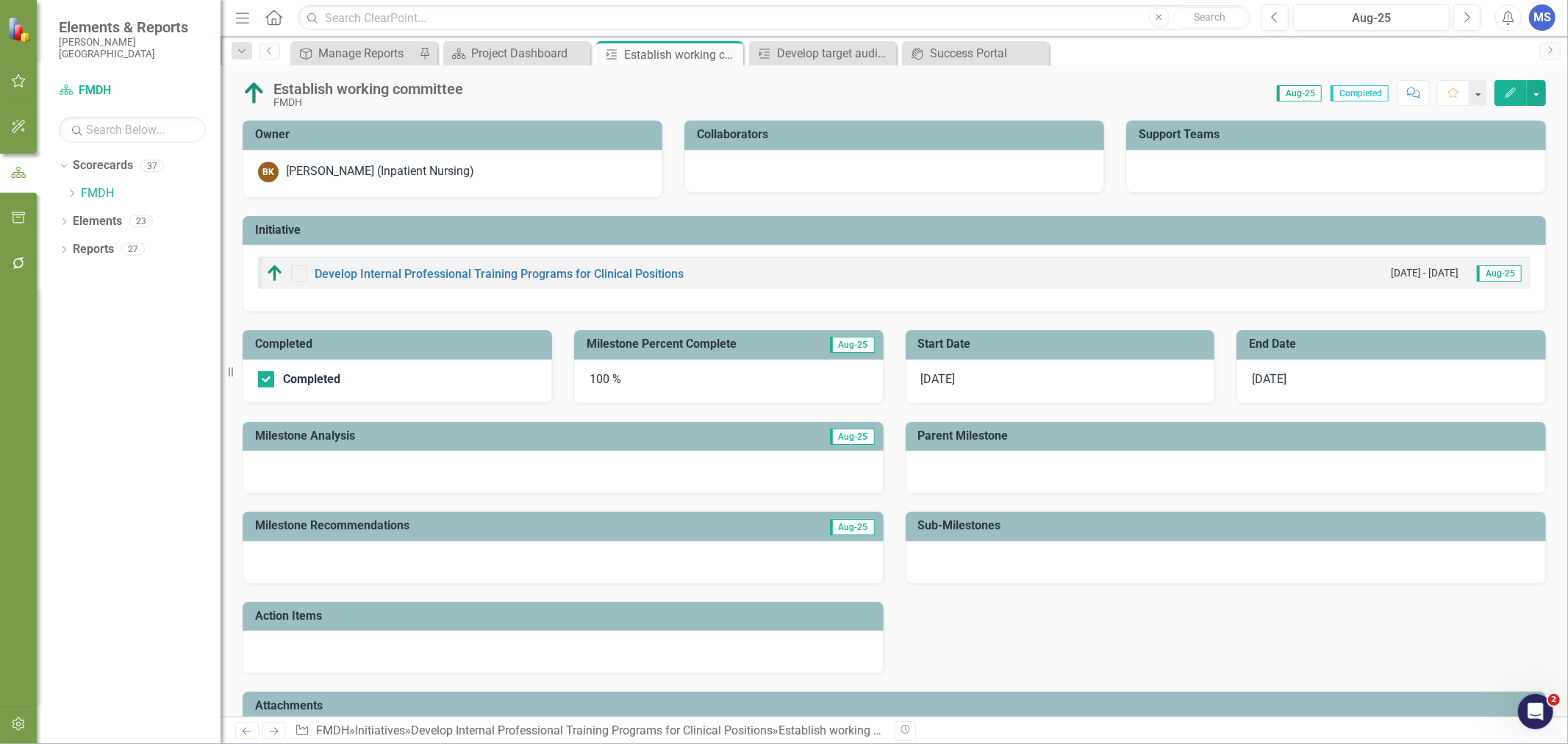
click at [1548, 18] on div "MS" at bounding box center [1542, 17] width 26 height 26
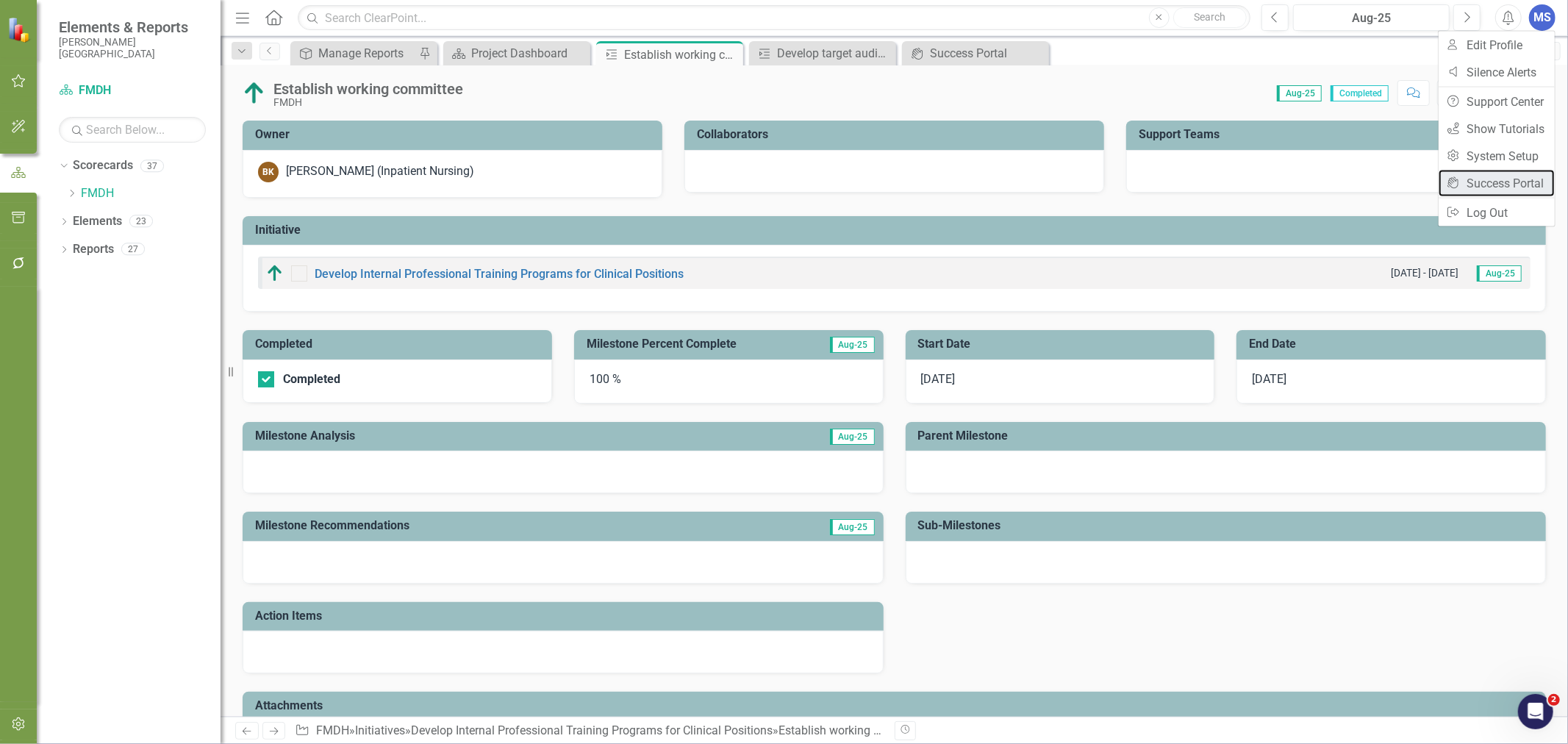
click at [1510, 184] on link "icon.portal Success Portal" at bounding box center [1496, 183] width 116 height 27
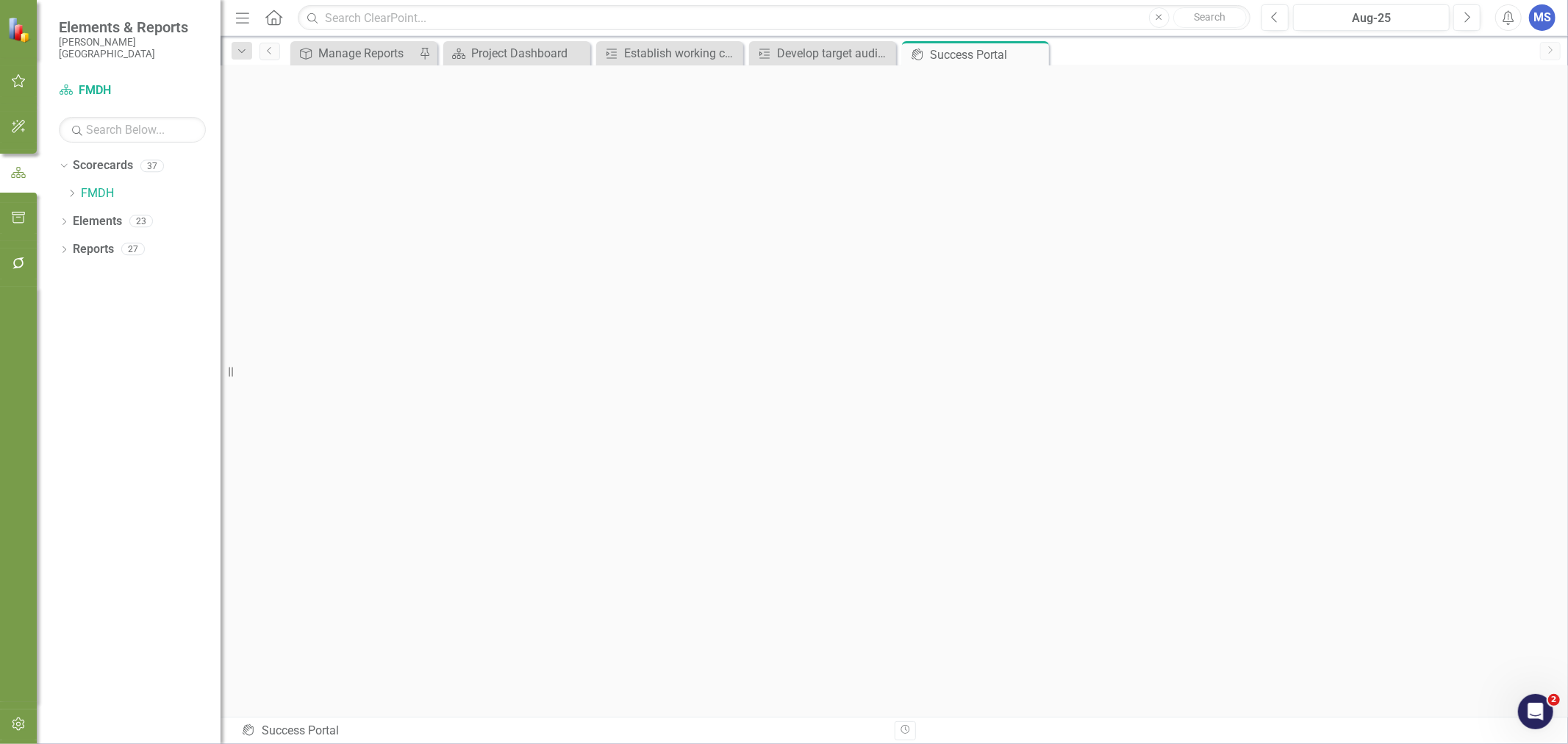
click at [1548, 18] on div "MS" at bounding box center [1542, 17] width 26 height 26
click at [0, 0] on icon "Close" at bounding box center [0, 0] width 0 height 0
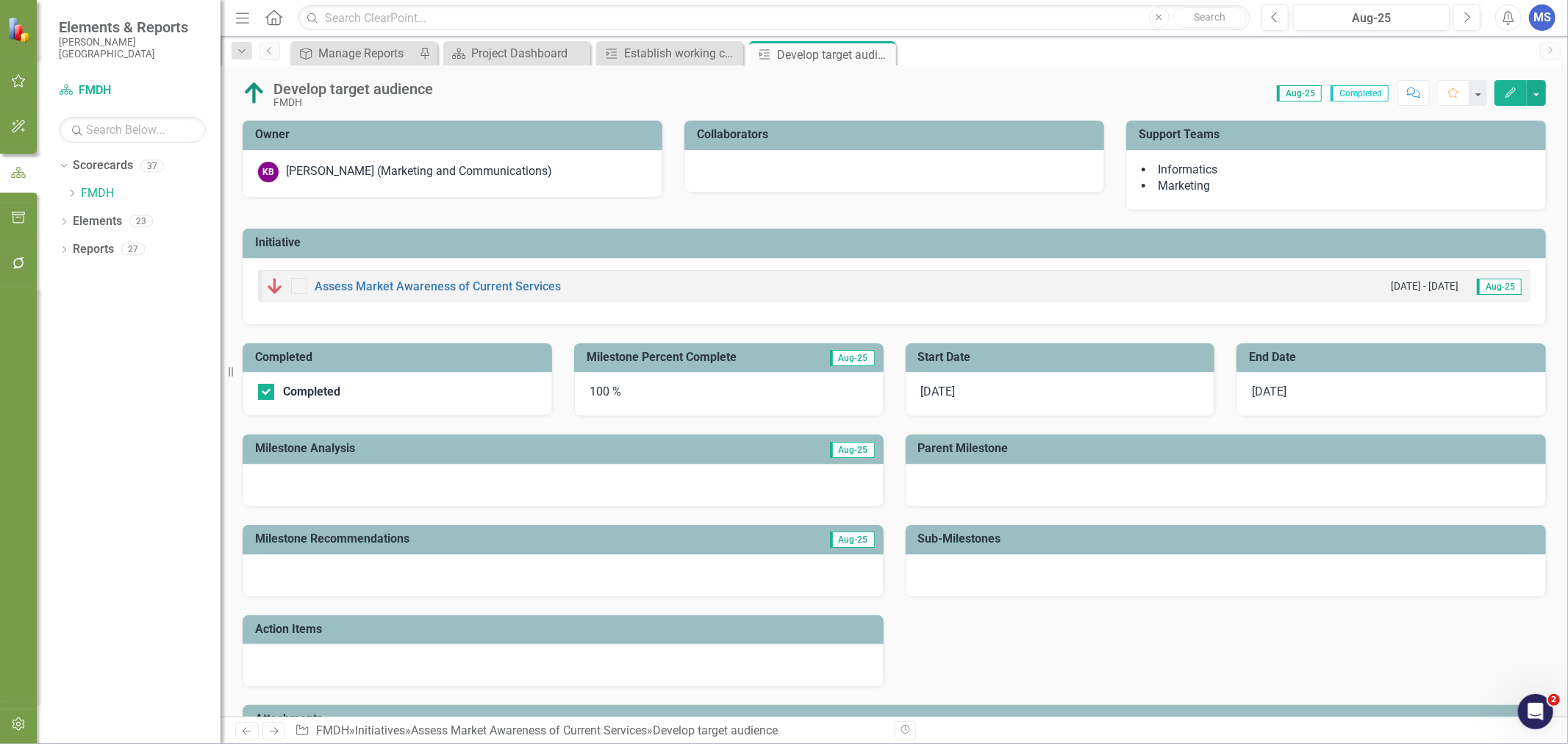
click at [0, 0] on icon "Close" at bounding box center [0, 0] width 0 height 0
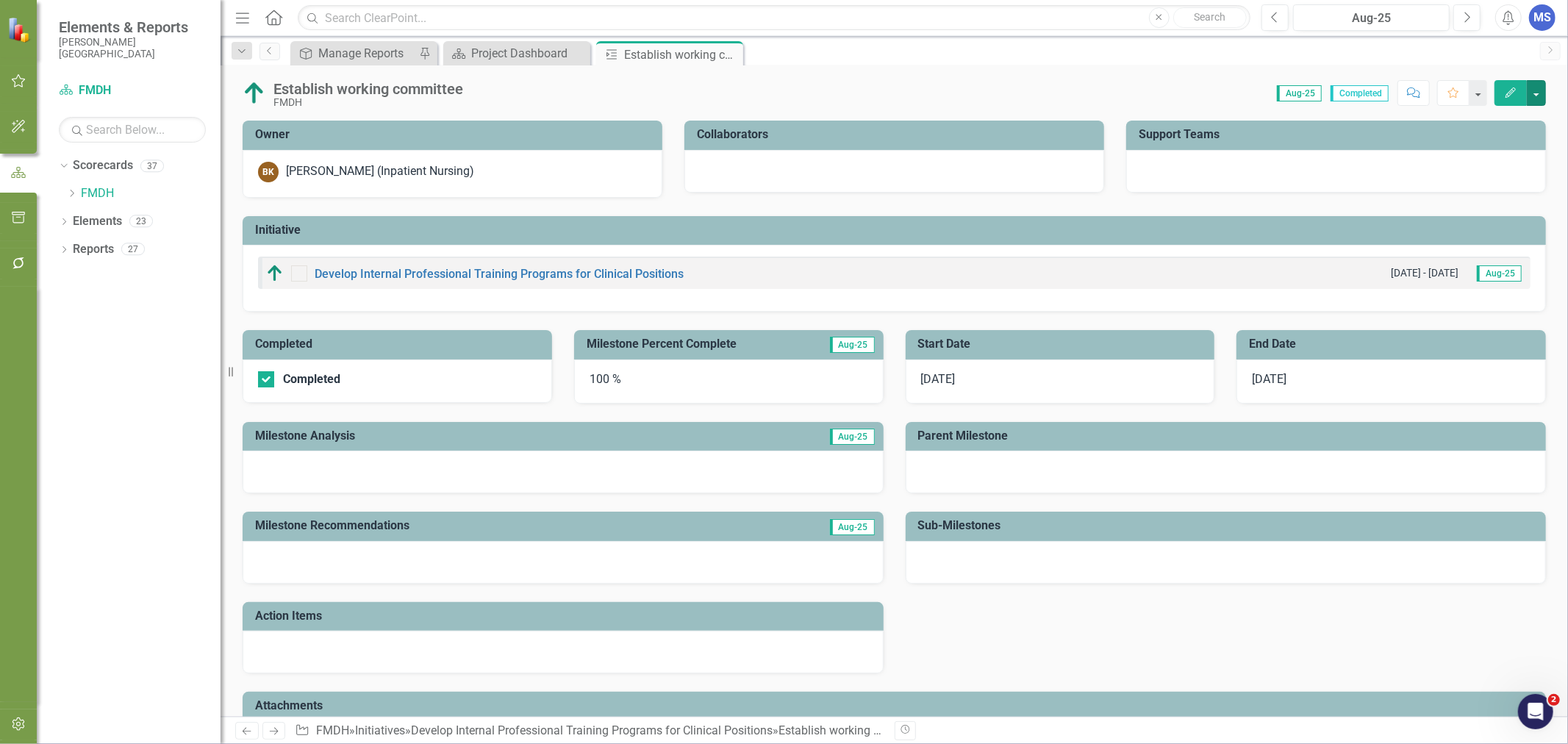
click at [1537, 95] on button "button" at bounding box center [1535, 93] width 19 height 26
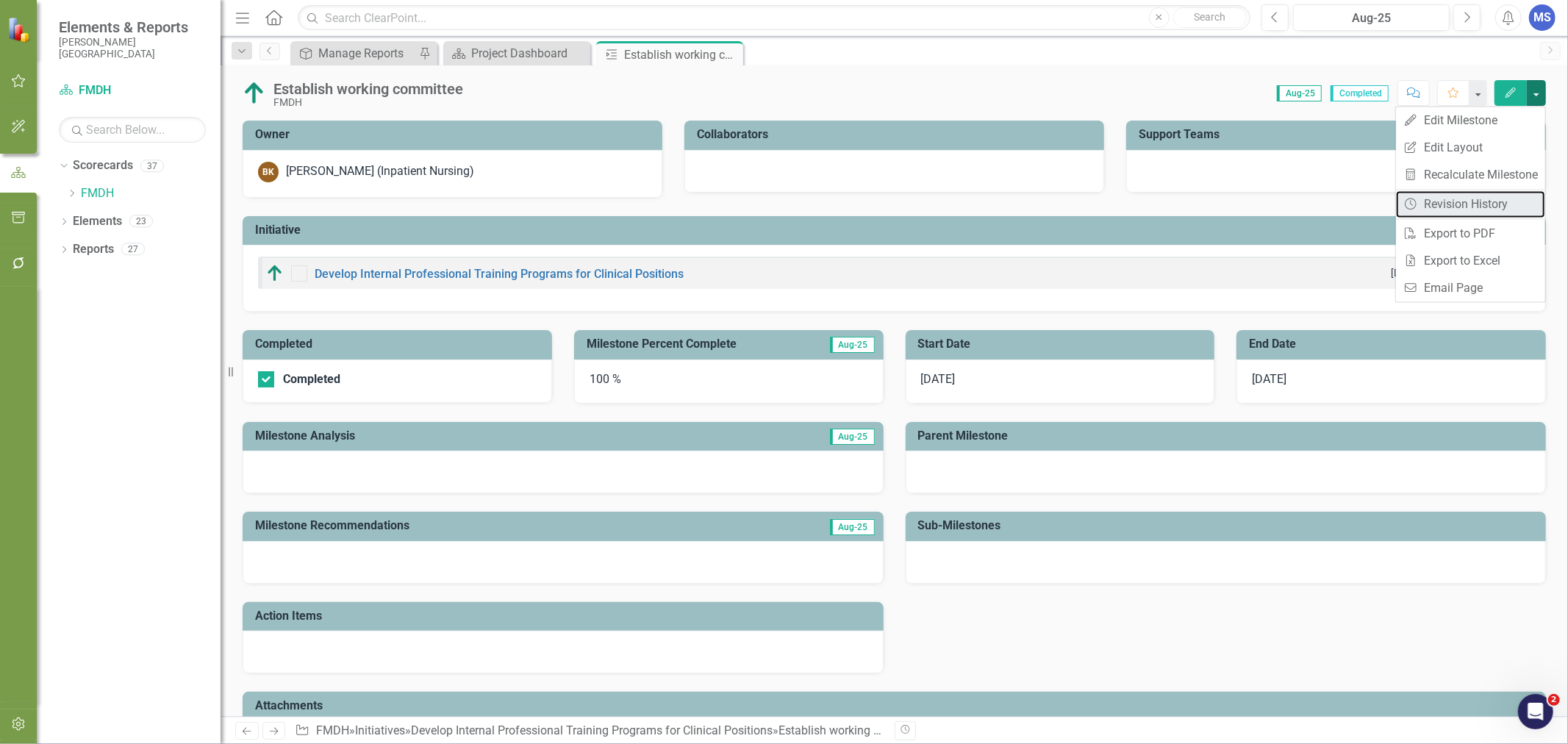
click at [1475, 213] on link "Revision History Revision History" at bounding box center [1470, 204] width 149 height 27
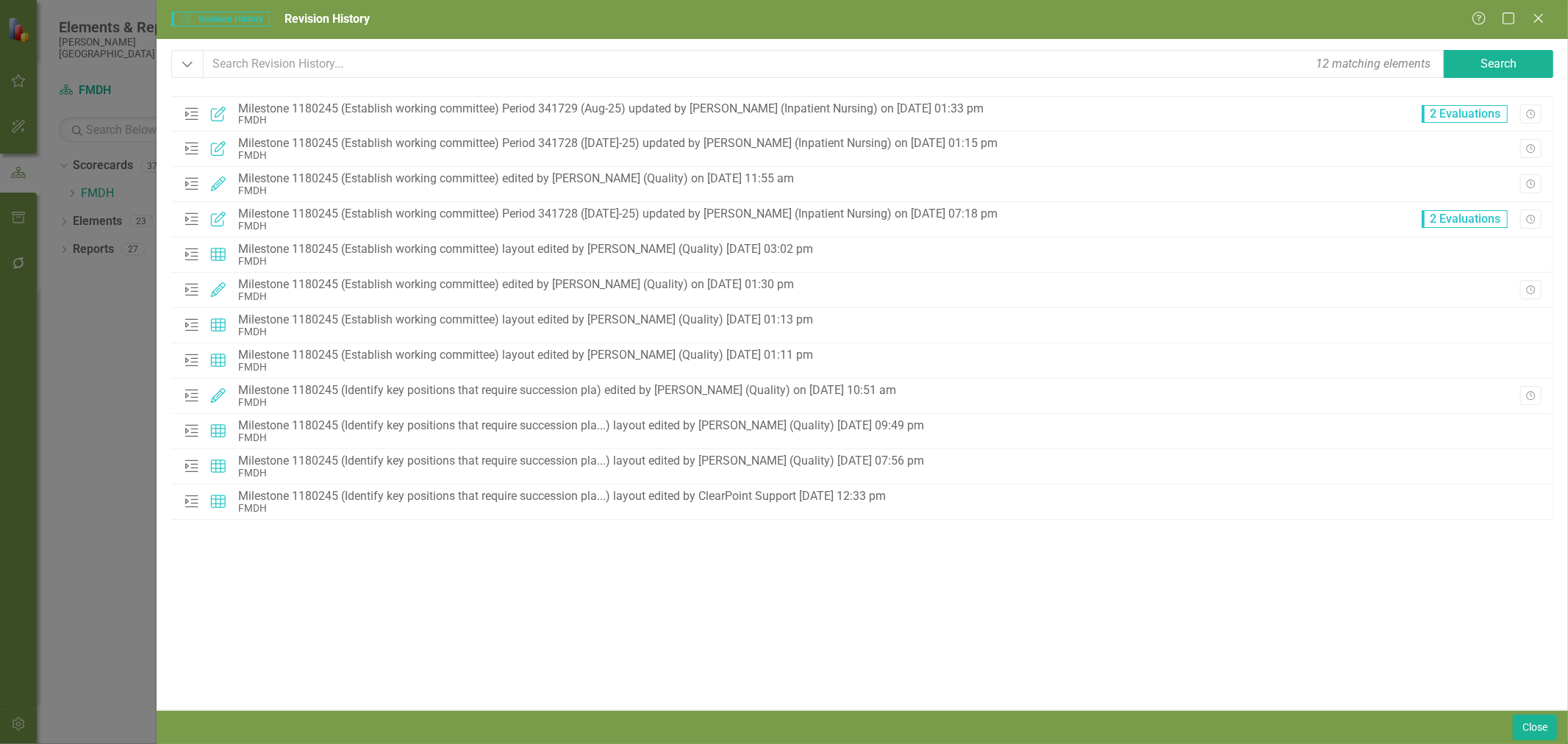
click at [1535, 14] on icon "Close" at bounding box center [1538, 19] width 14 height 12
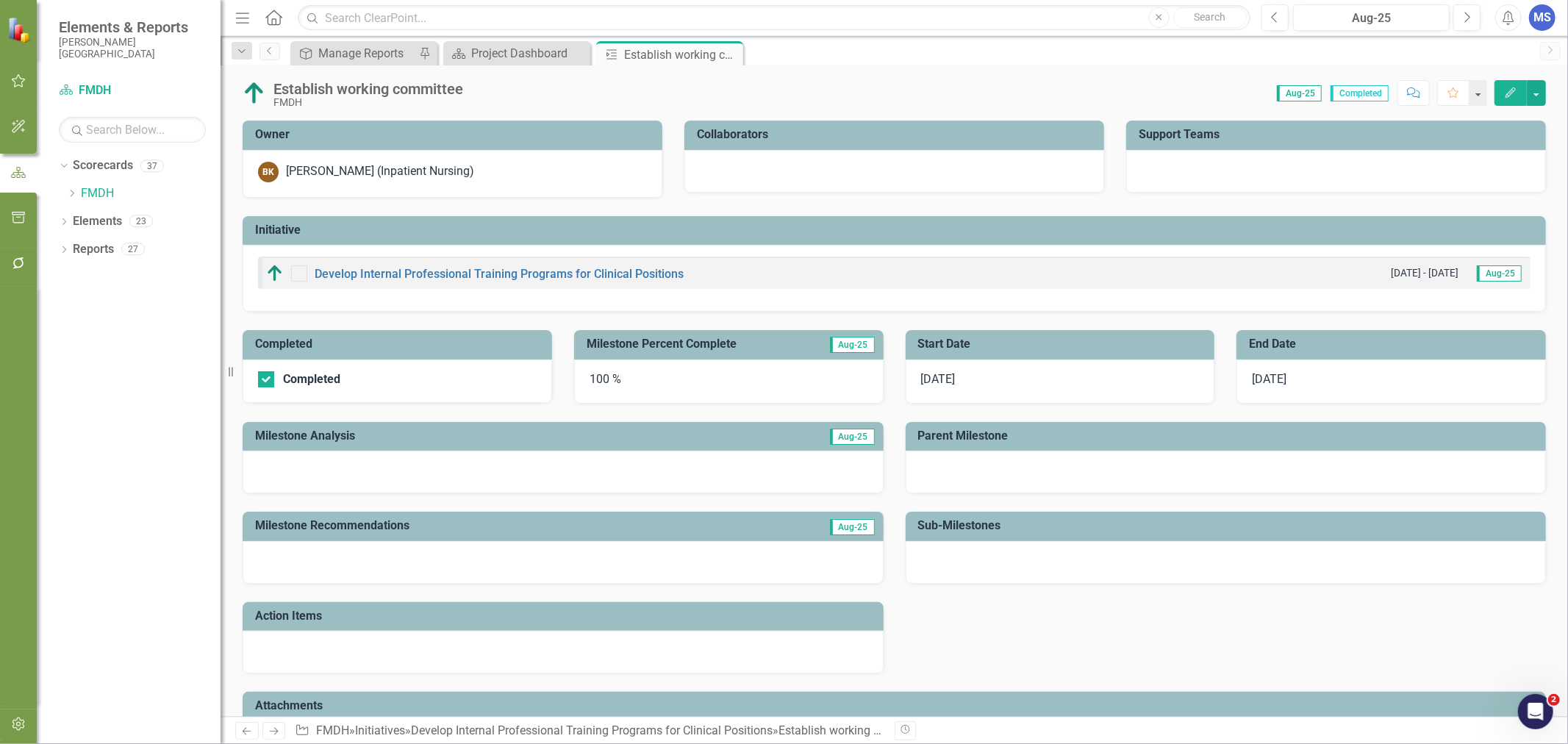
click at [0, 0] on icon "Close" at bounding box center [0, 0] width 0 height 0
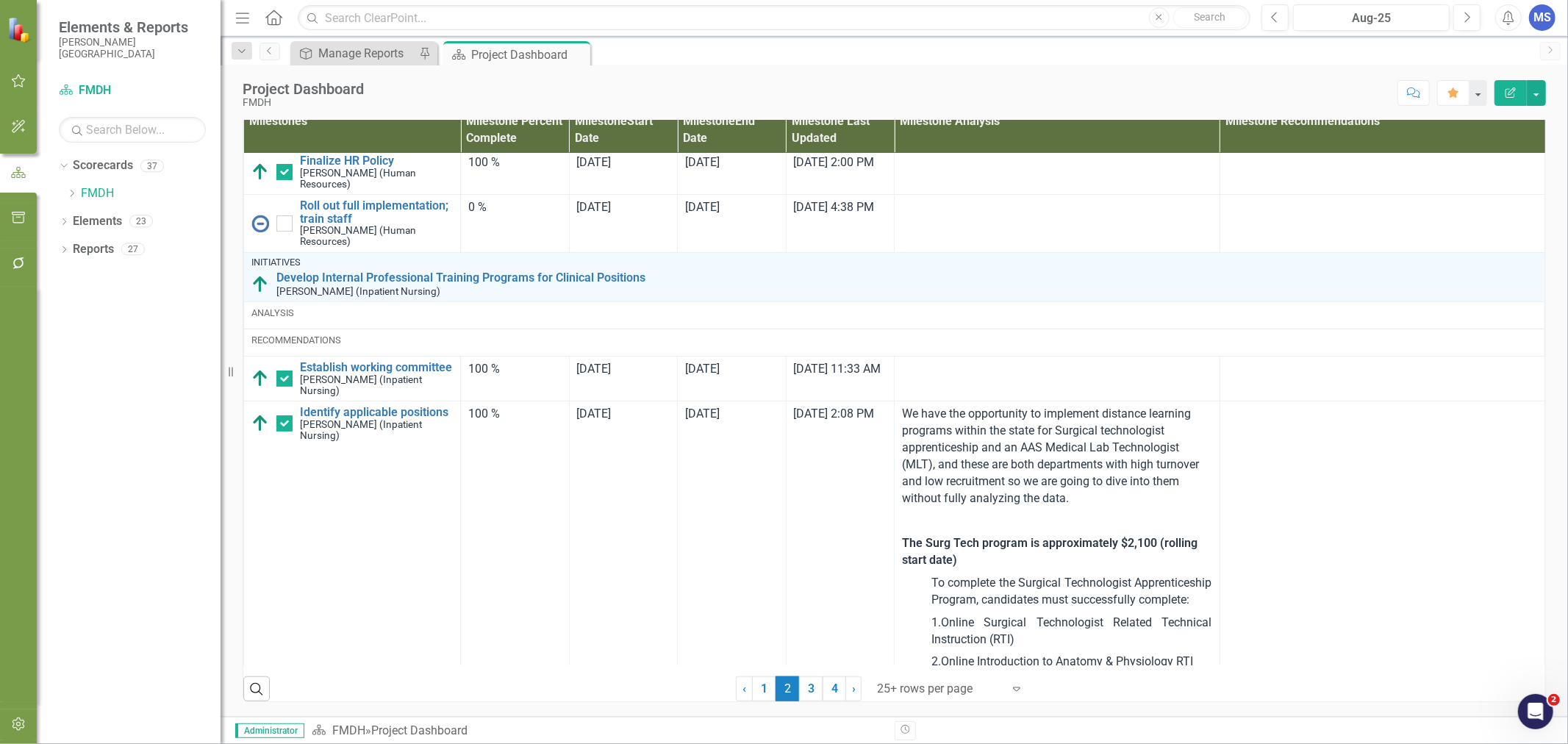
scroll to position [326, 0]
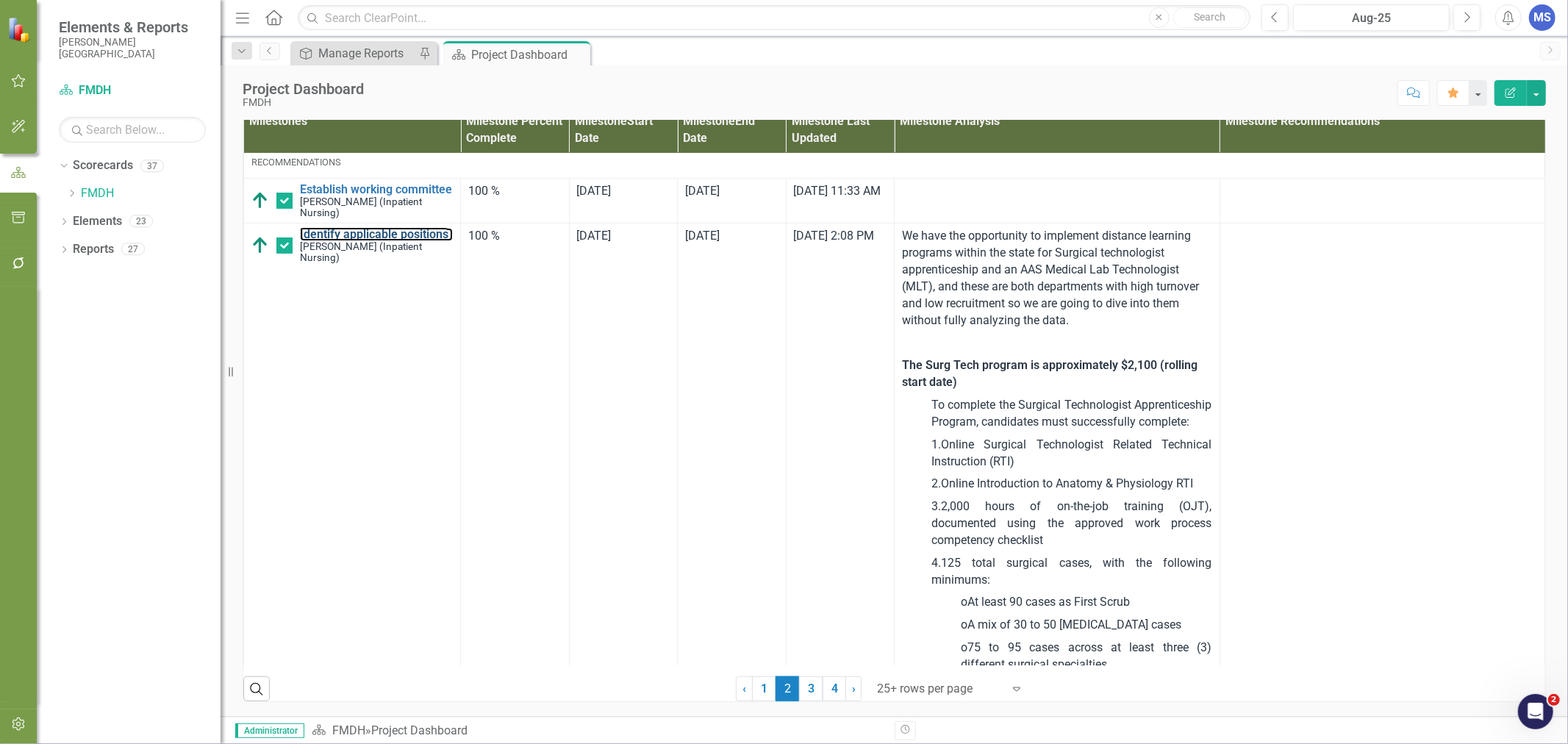
click at [369, 241] on link "Identify applicable positions" at bounding box center [376, 234] width 153 height 13
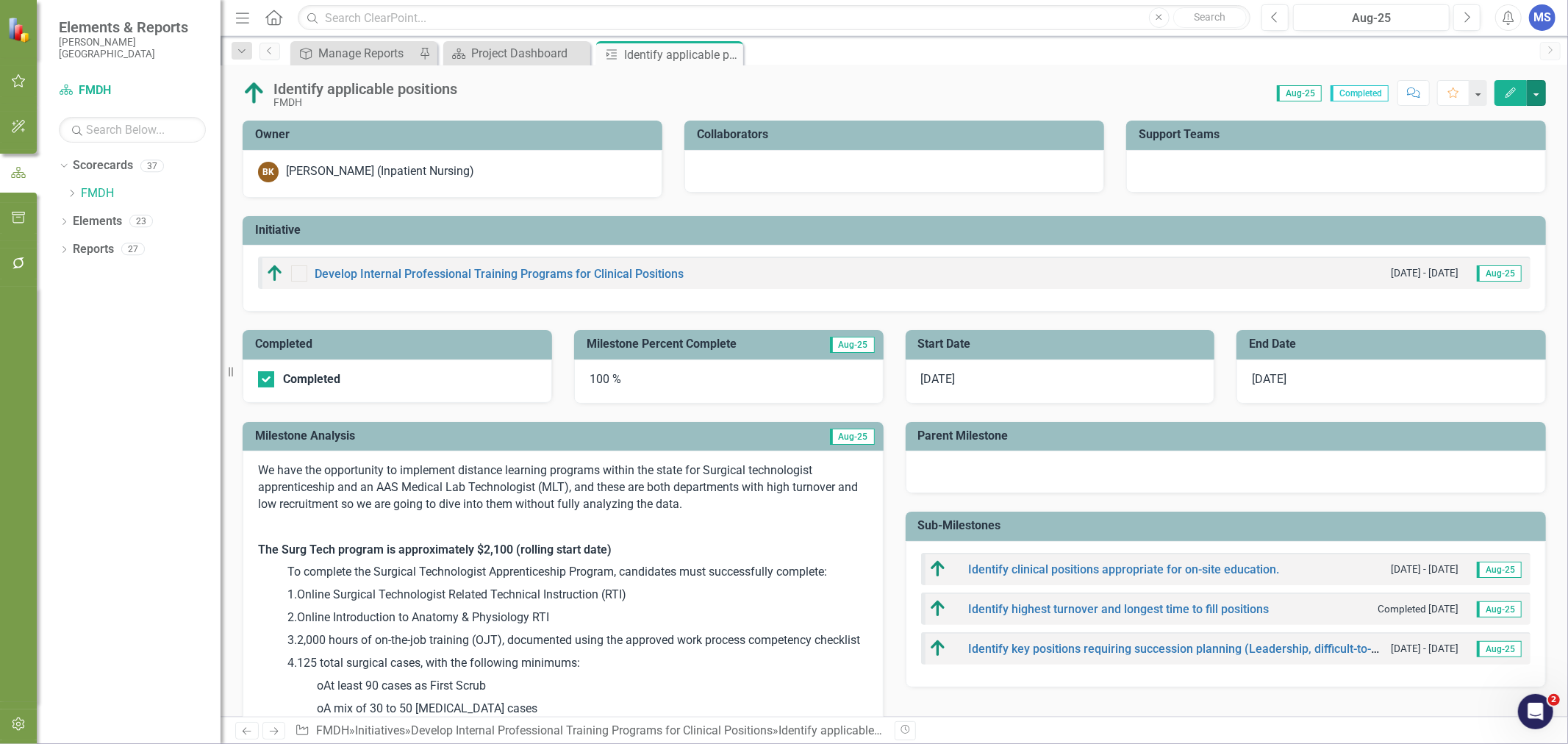
click at [1536, 92] on button "button" at bounding box center [1535, 93] width 19 height 26
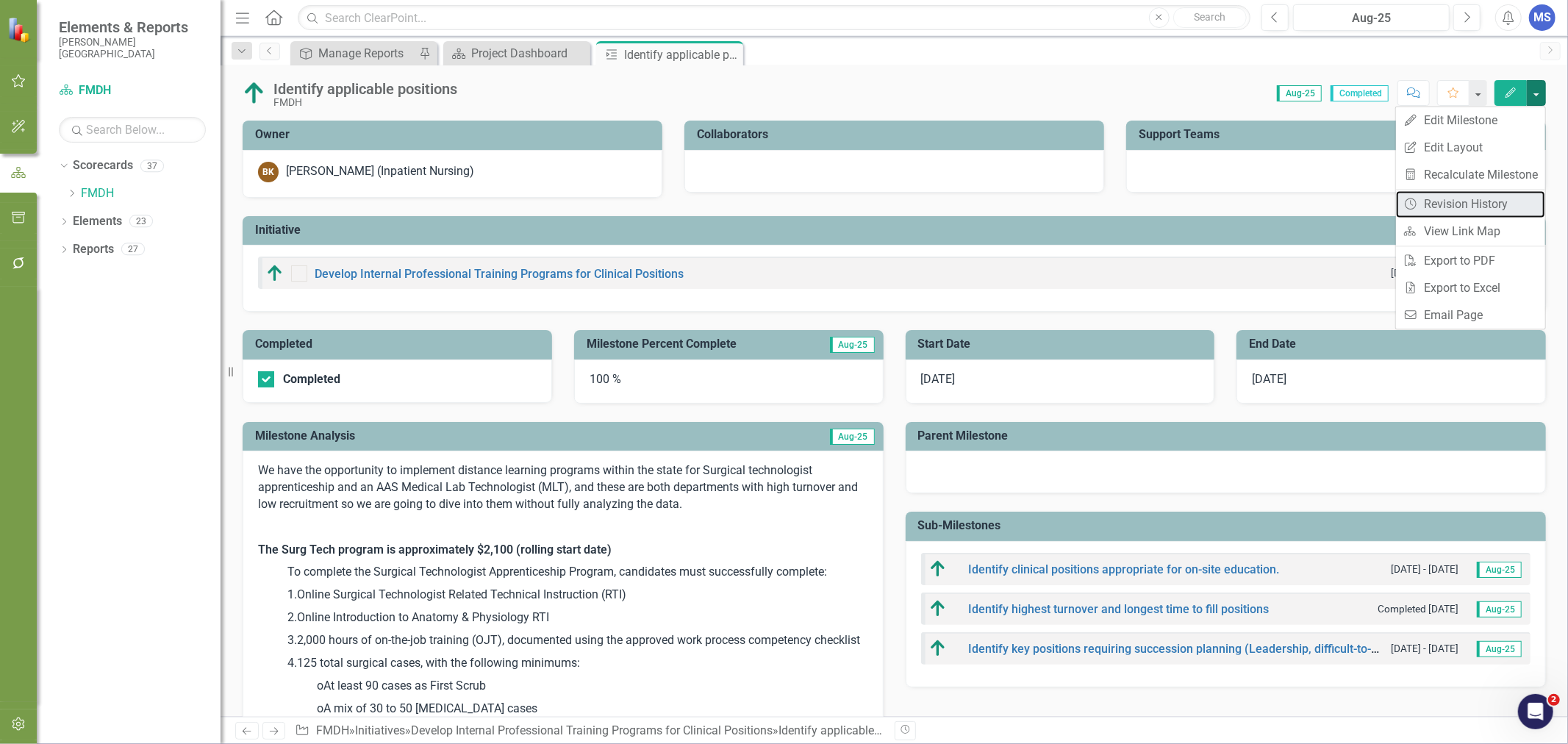
click at [1479, 201] on link "Revision History Revision History" at bounding box center [1470, 204] width 149 height 27
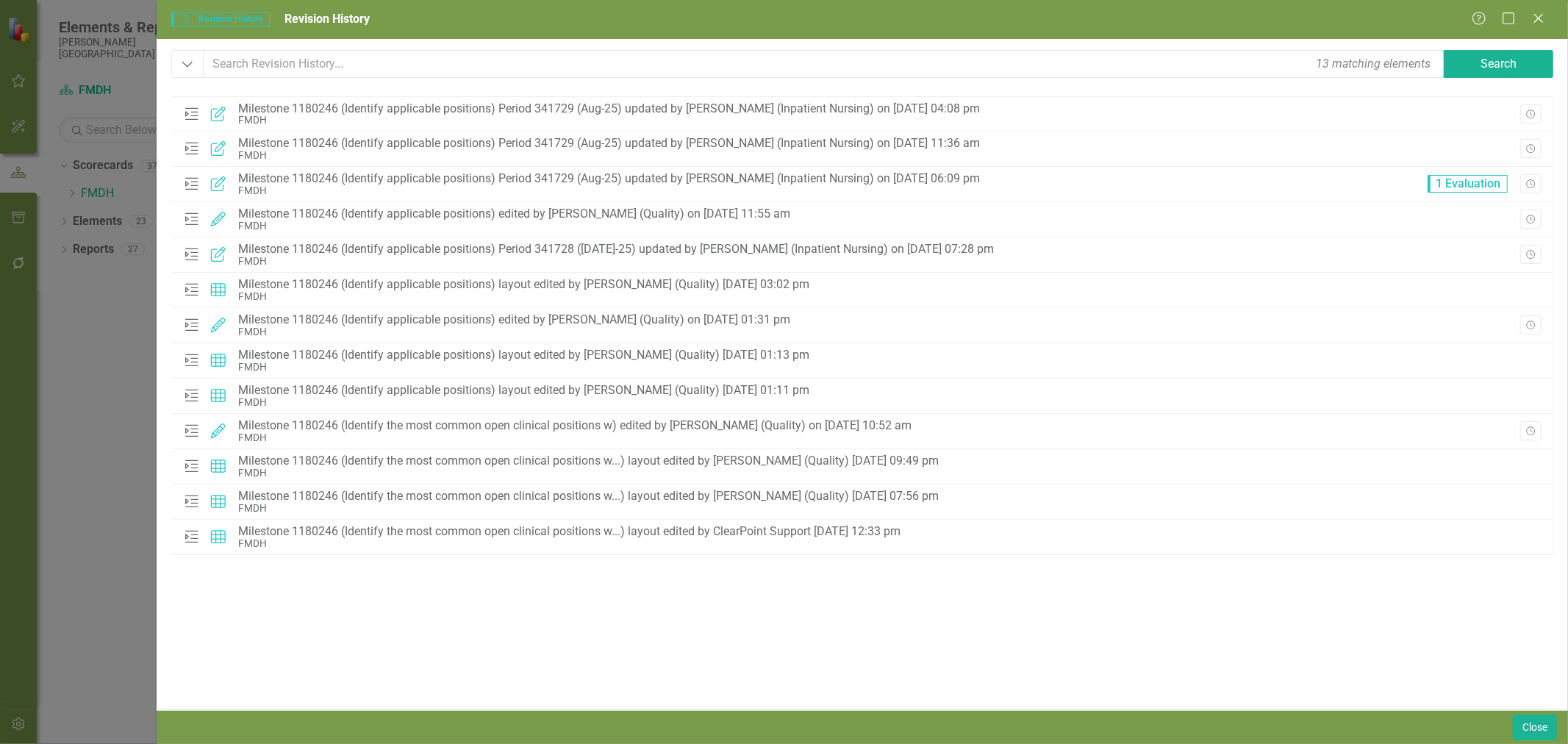
click at [1542, 13] on icon "Close" at bounding box center [1538, 19] width 14 height 12
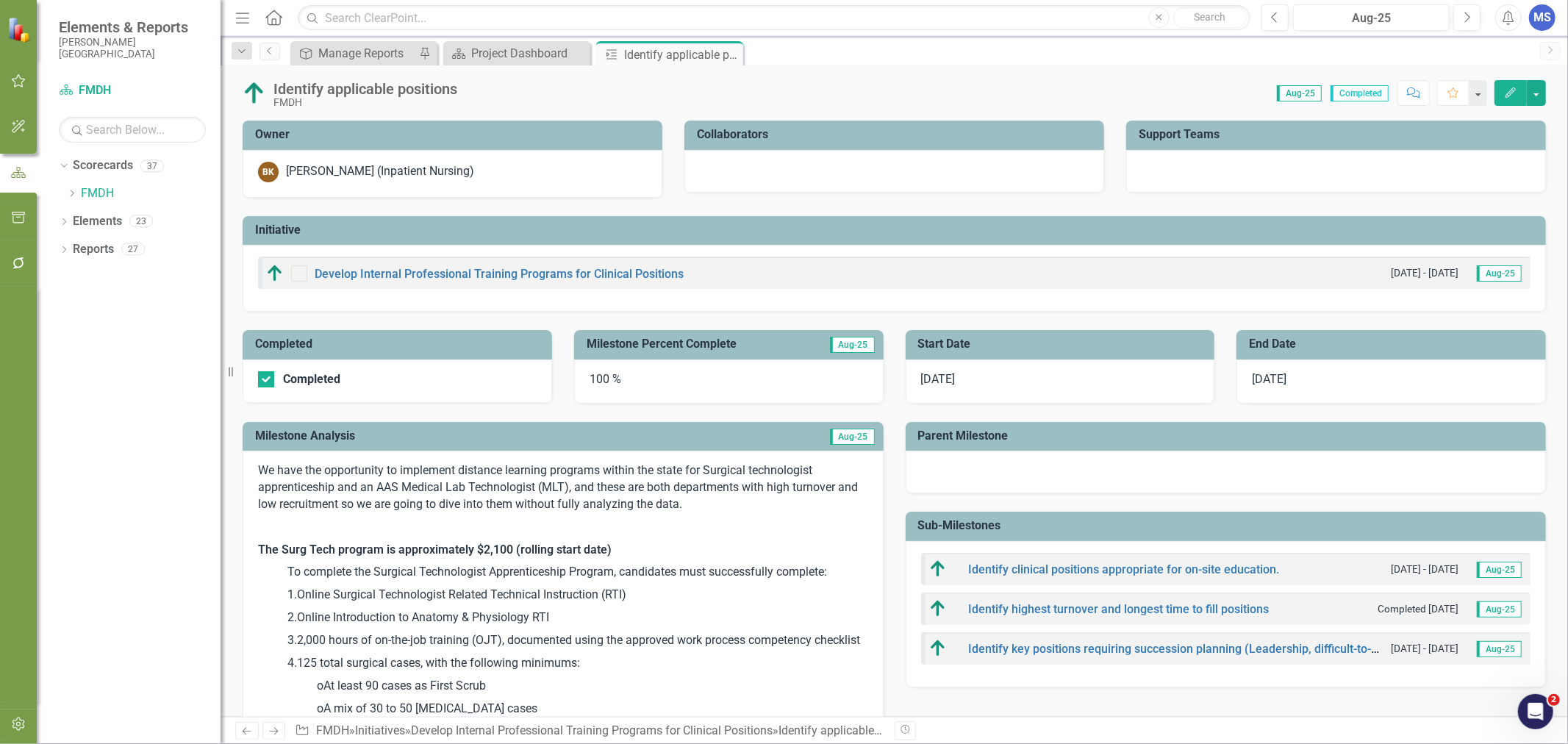
click at [0, 0] on icon at bounding box center [0, 0] width 0 height 0
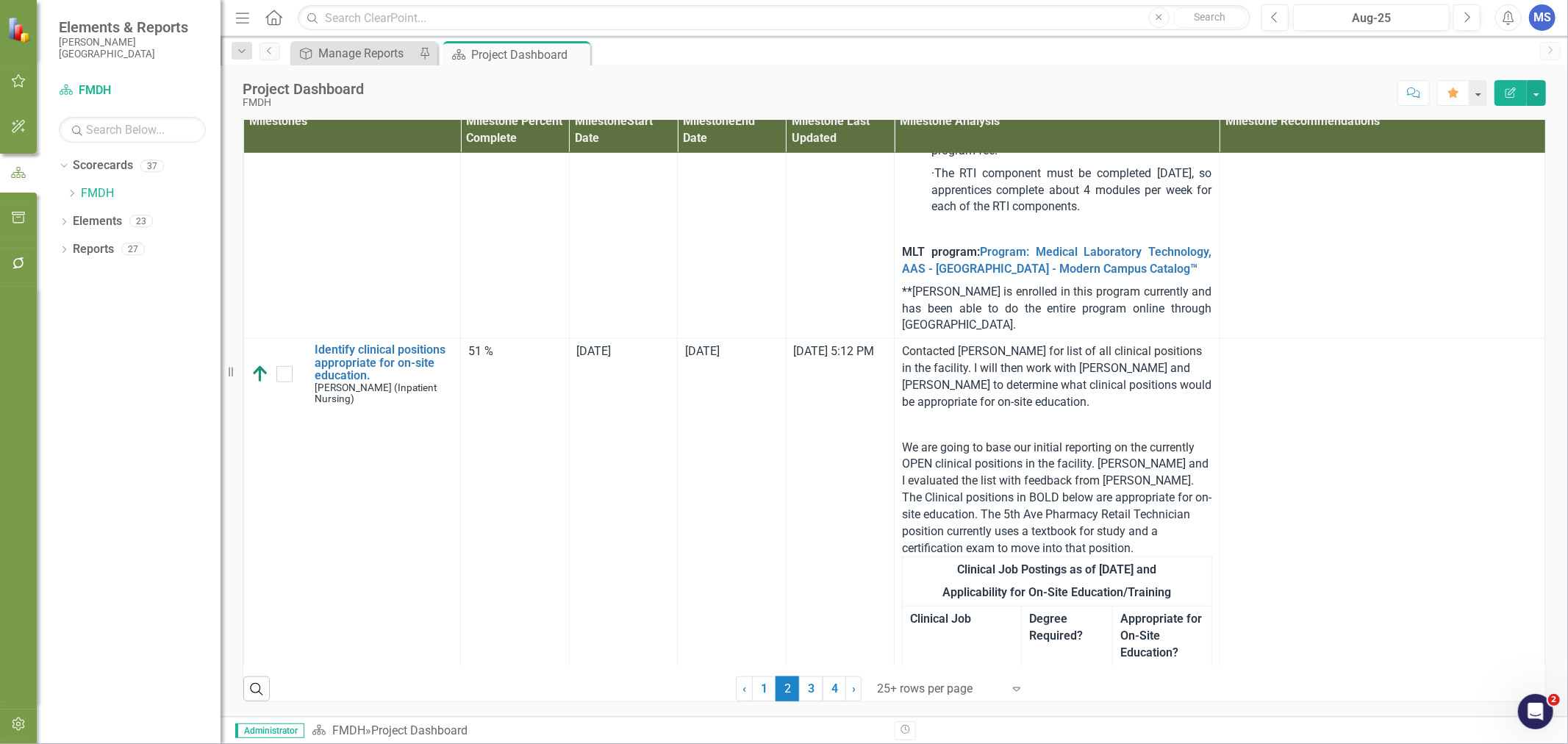
scroll to position [980, 0]
click at [388, 378] on link "Identify clinical positions appropriate for on-site education." at bounding box center [384, 358] width 138 height 39
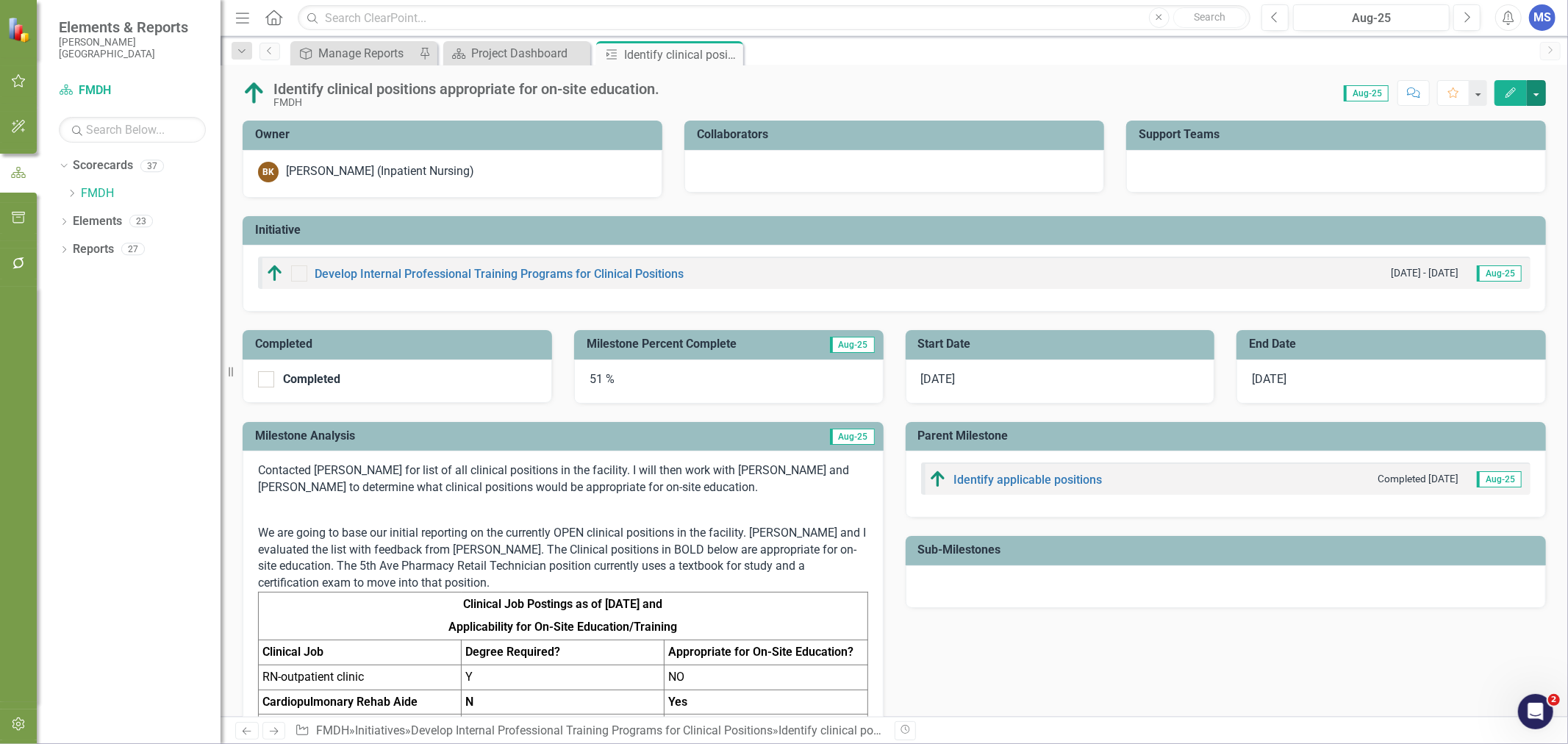
click at [1534, 89] on button "button" at bounding box center [1535, 93] width 19 height 26
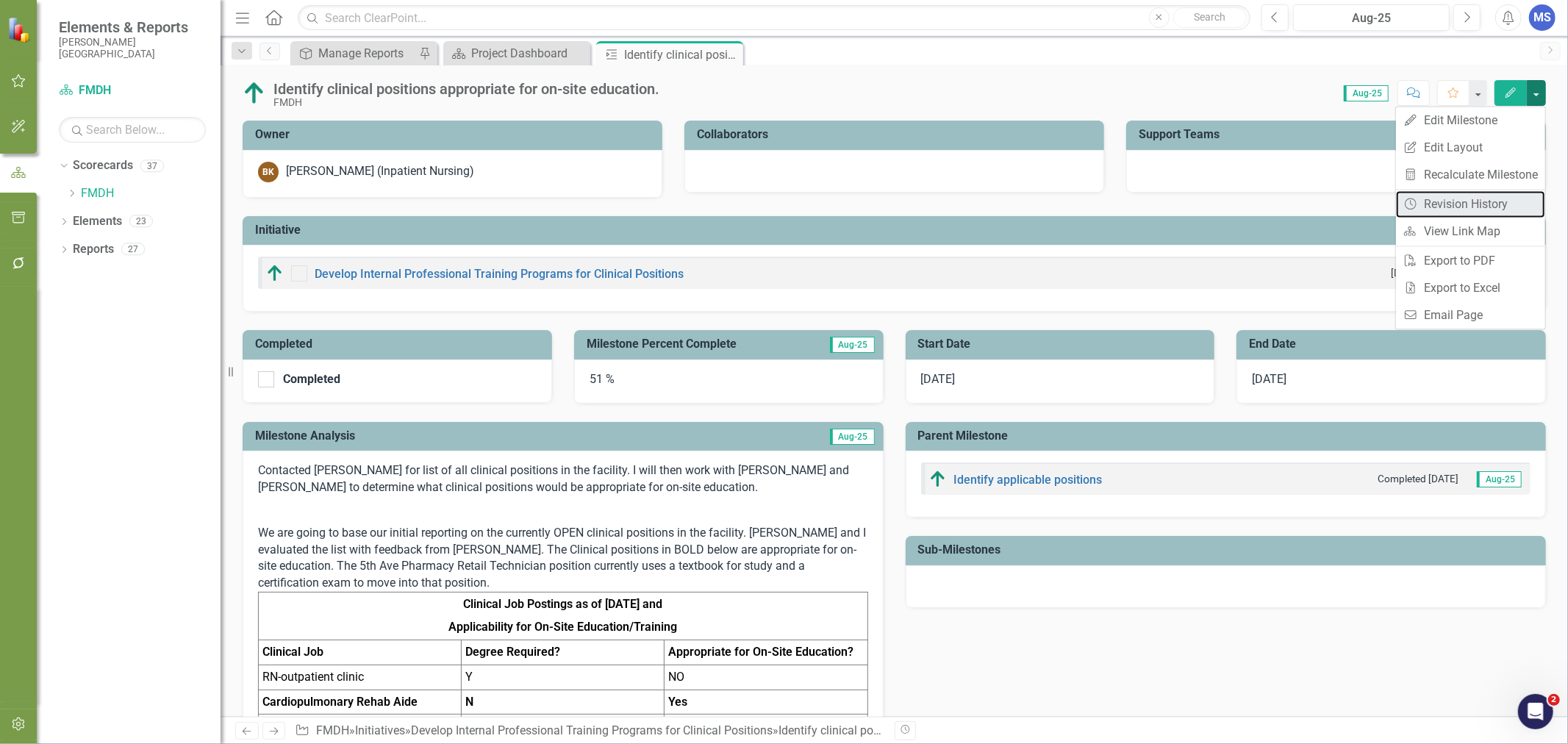
click at [1504, 203] on link "Revision History Revision History" at bounding box center [1470, 204] width 149 height 27
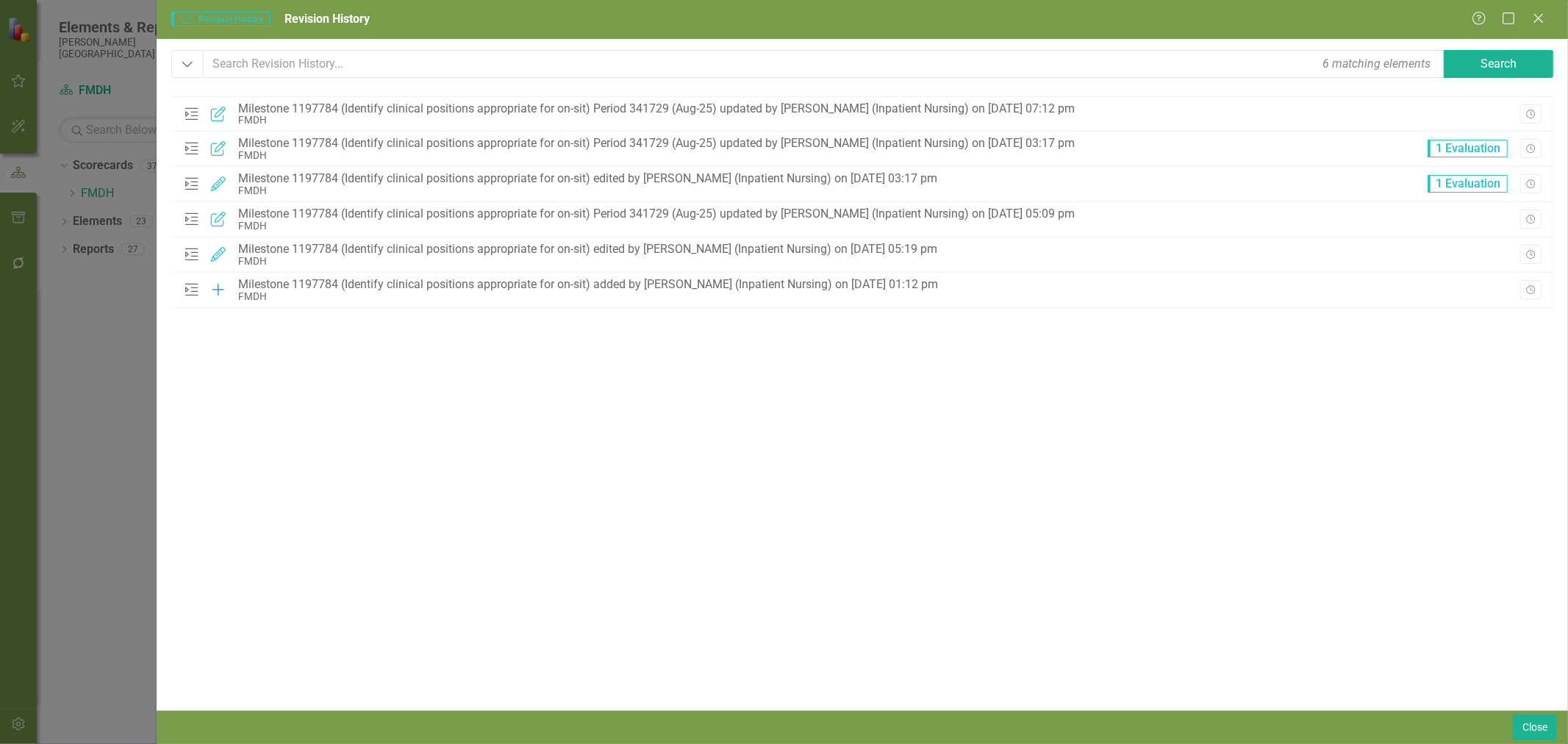
click at [1545, 13] on icon "Close" at bounding box center [1538, 19] width 14 height 12
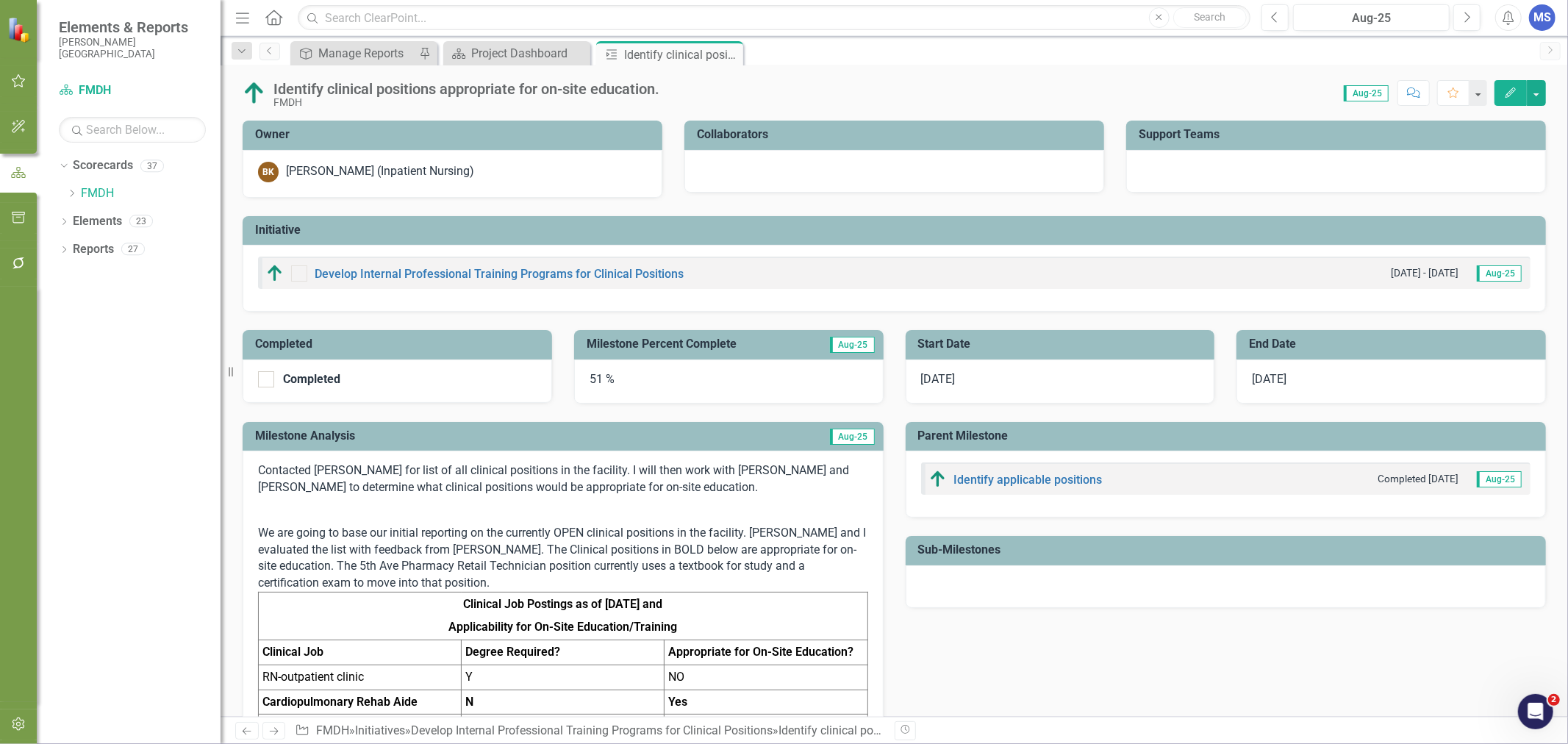
click at [0, 0] on icon at bounding box center [0, 0] width 0 height 0
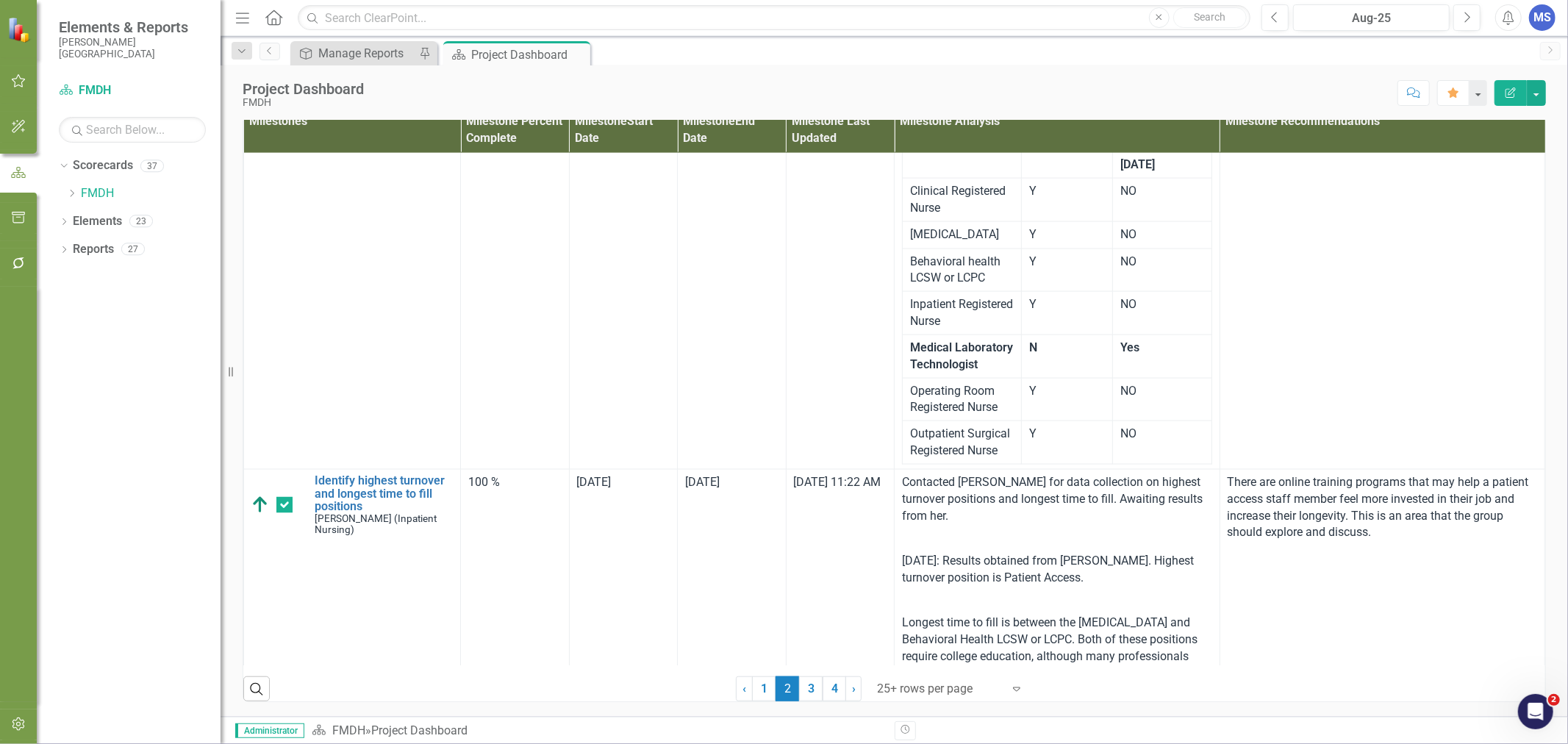
scroll to position [1960, 0]
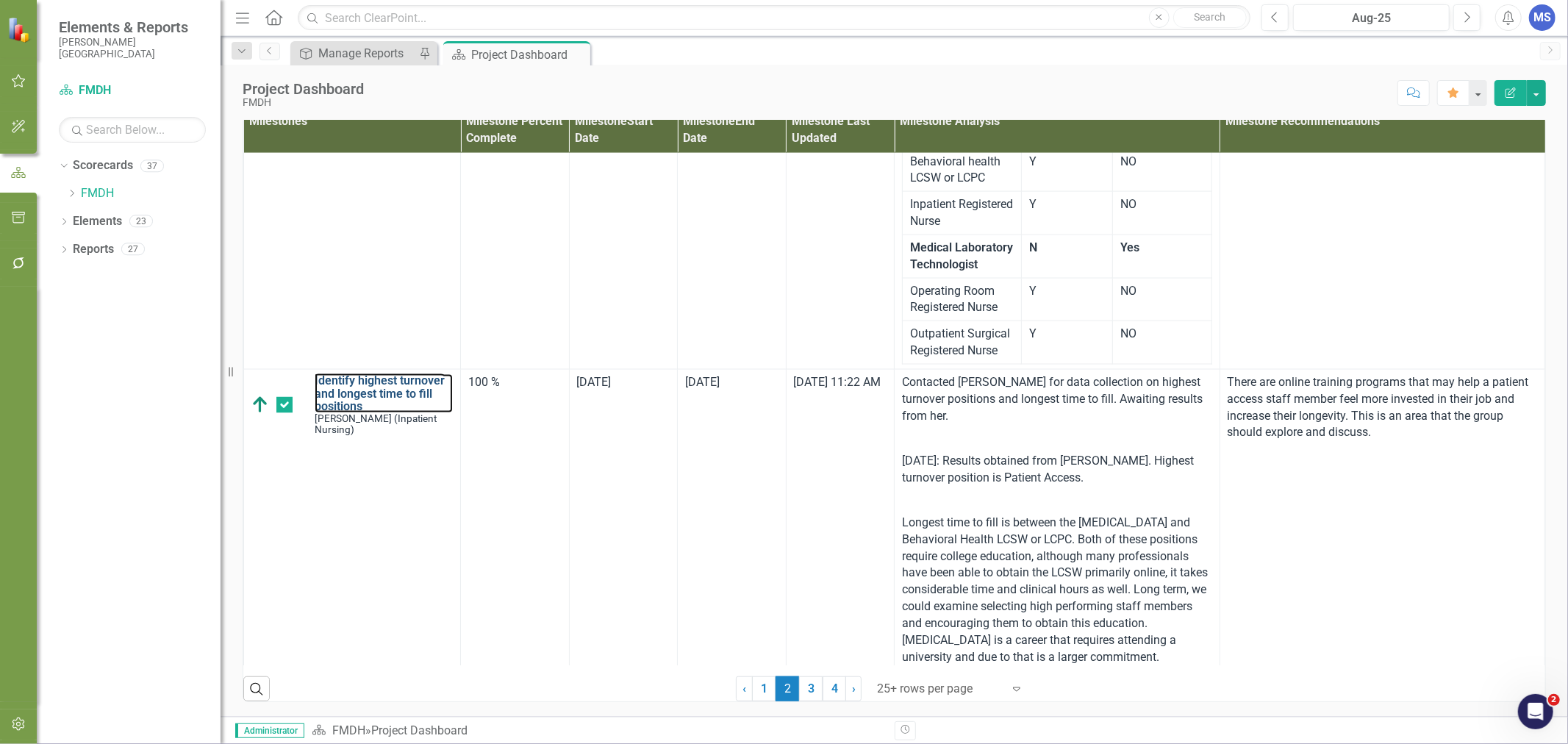
click at [407, 413] on link "Identify highest turnover and longest time to fill positions" at bounding box center [384, 393] width 138 height 39
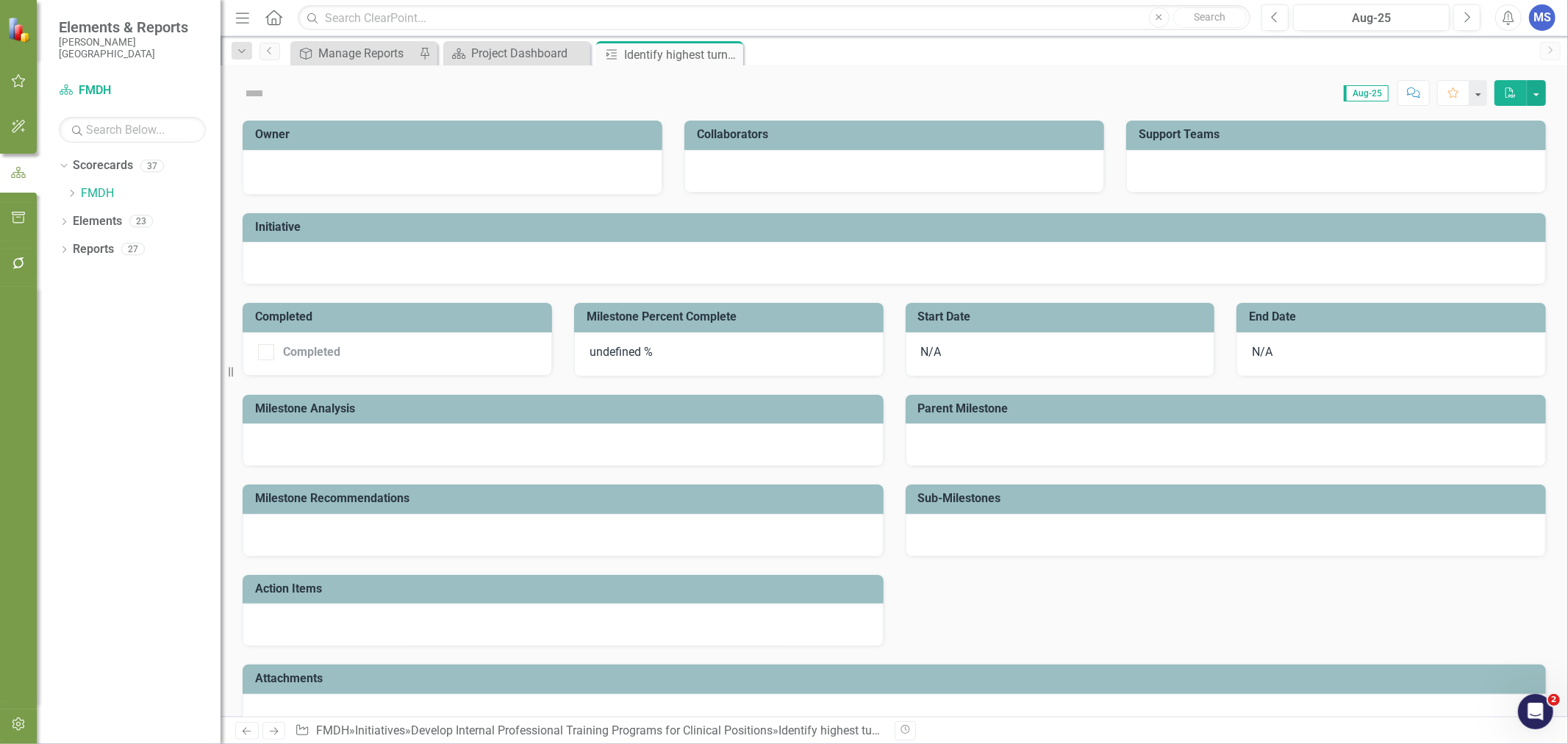
checkbox input "true"
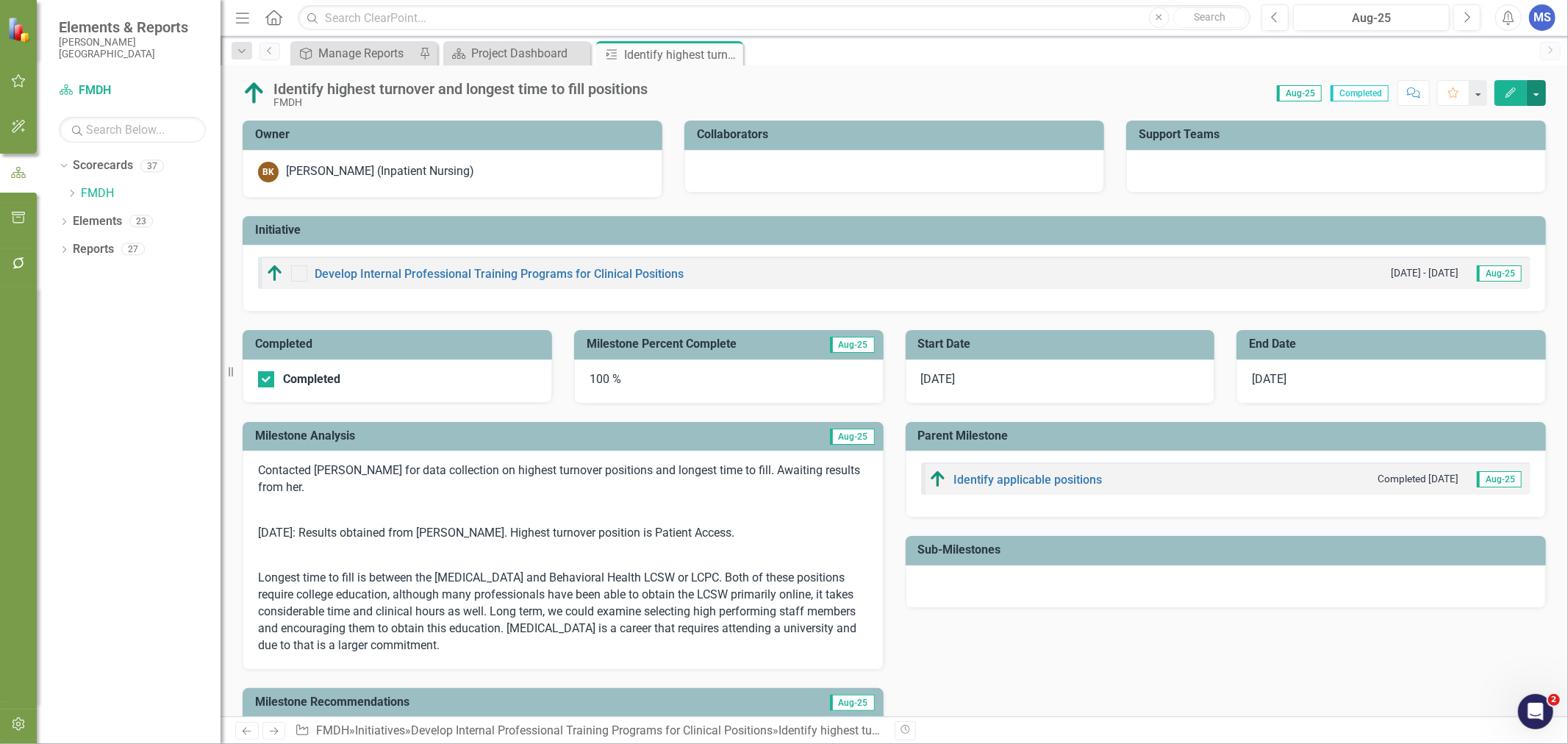
click at [1542, 91] on button "button" at bounding box center [1535, 93] width 19 height 26
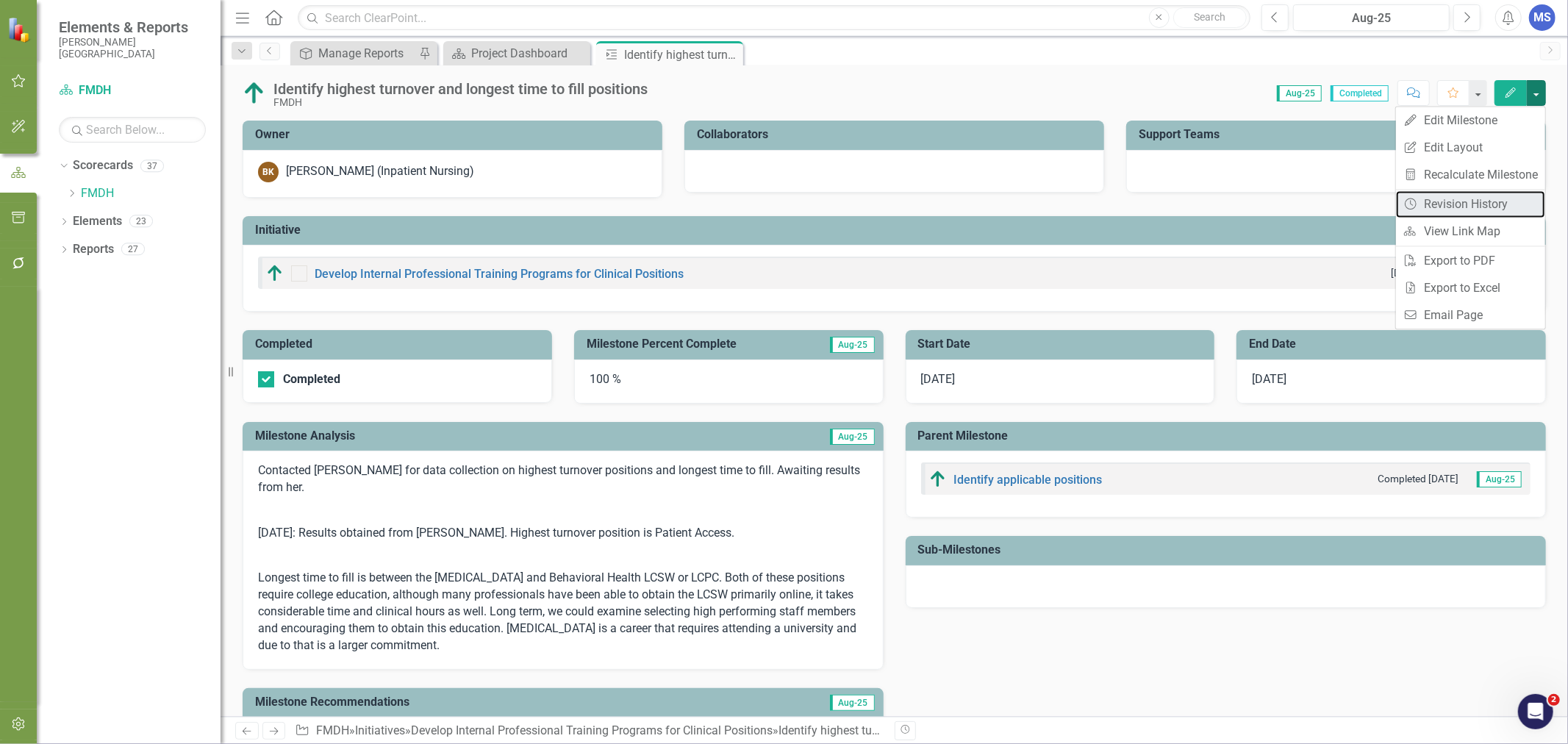
click at [1467, 208] on link "Revision History Revision History" at bounding box center [1470, 204] width 149 height 27
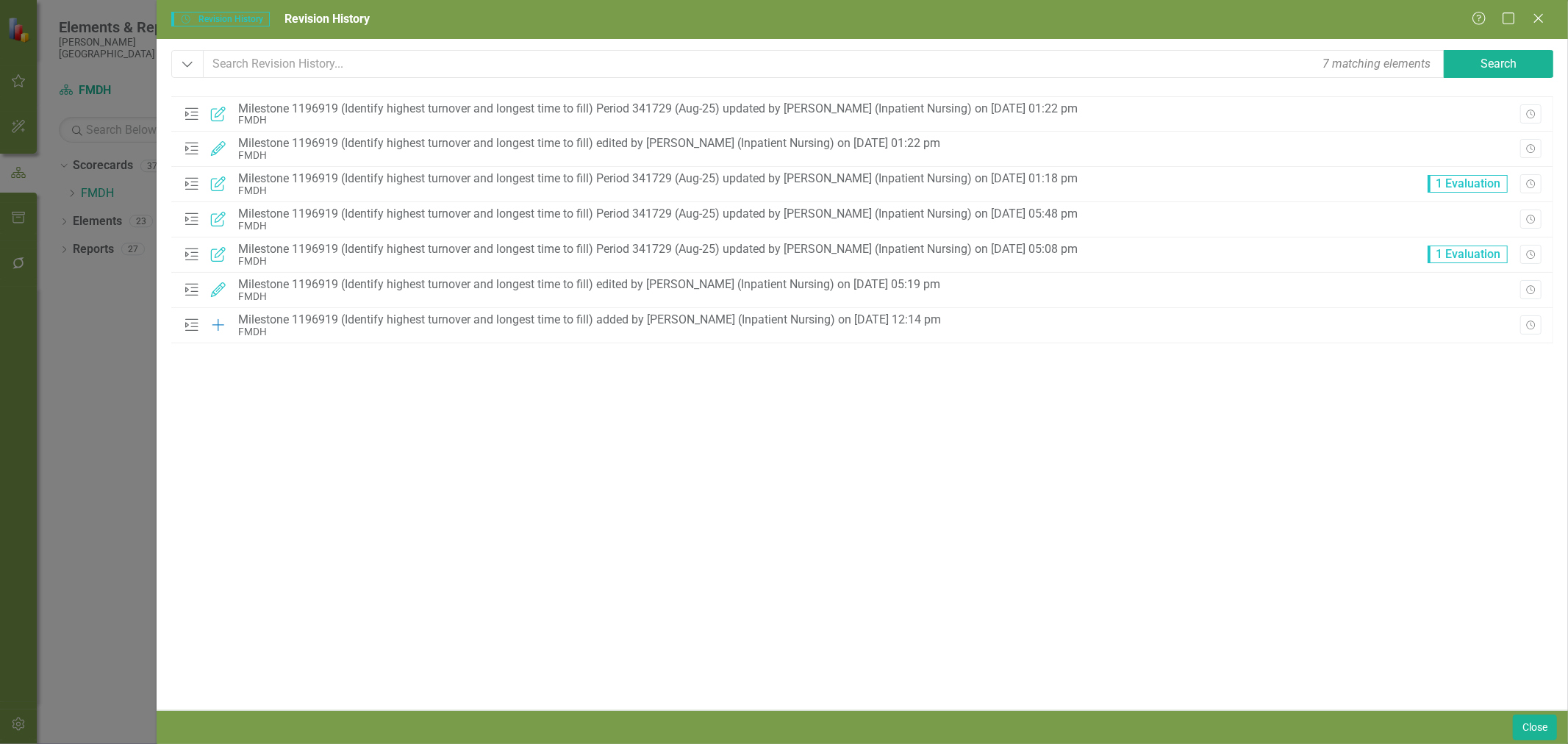
click at [1542, 20] on icon "Close" at bounding box center [1538, 19] width 14 height 12
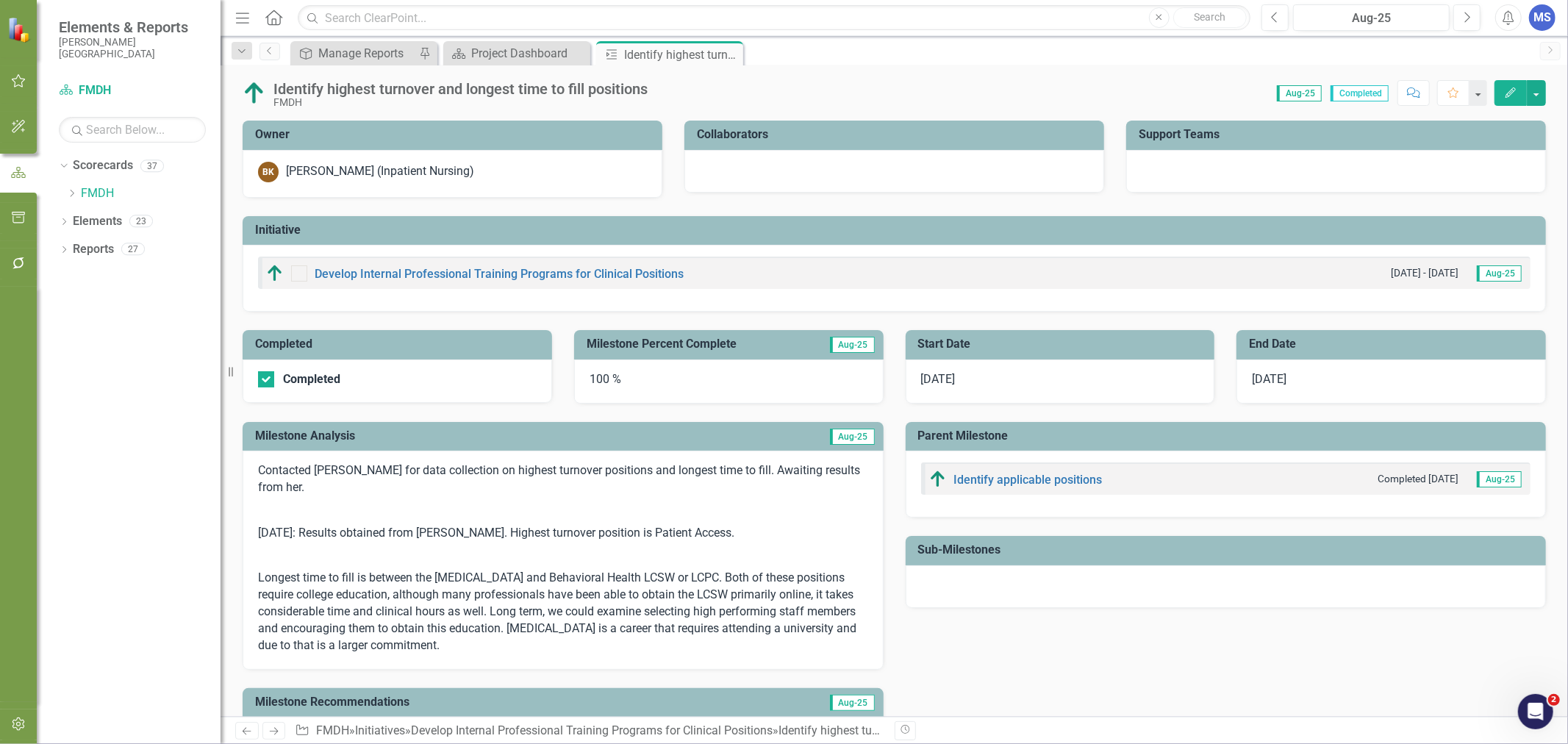
click at [0, 0] on icon "Close" at bounding box center [0, 0] width 0 height 0
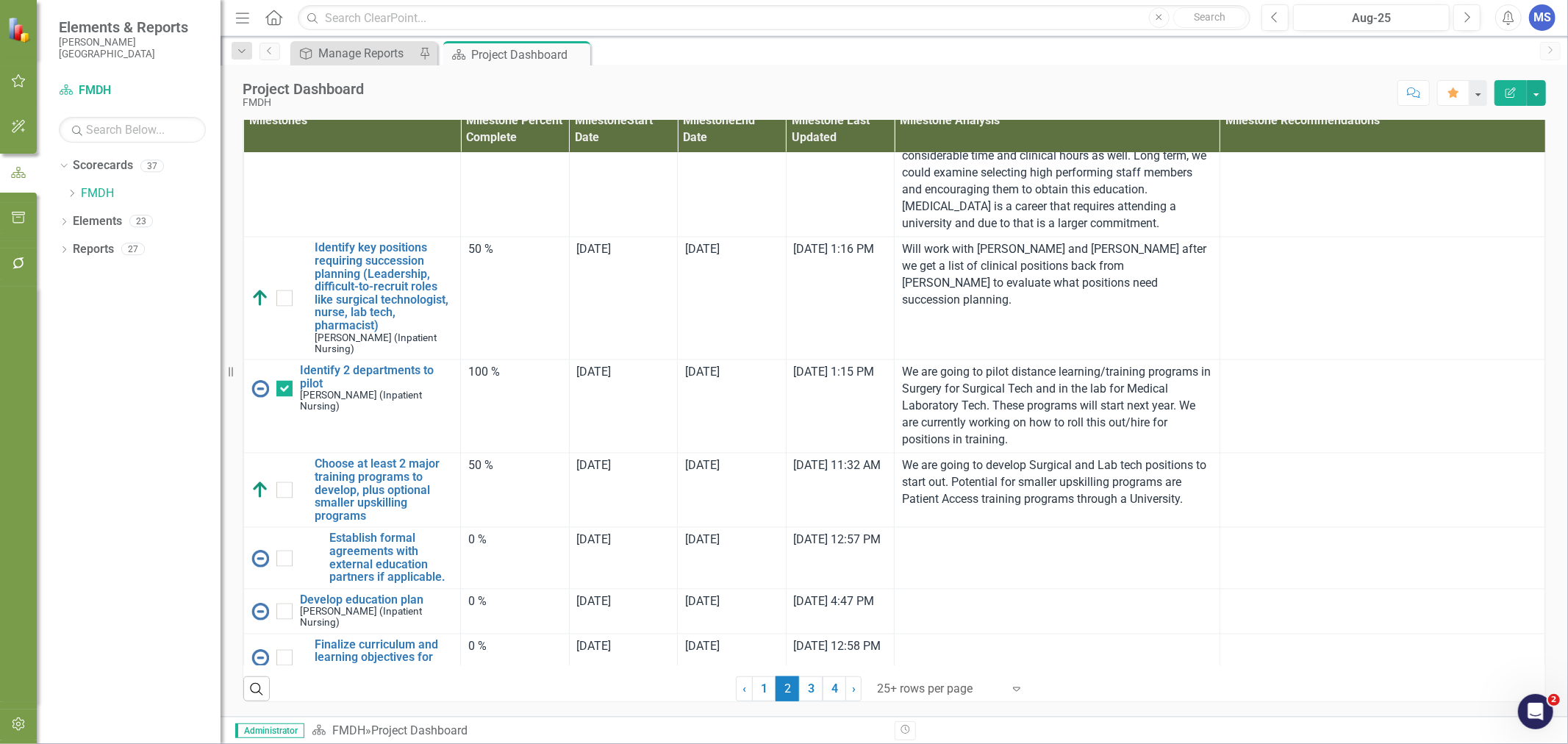
scroll to position [2450, 0]
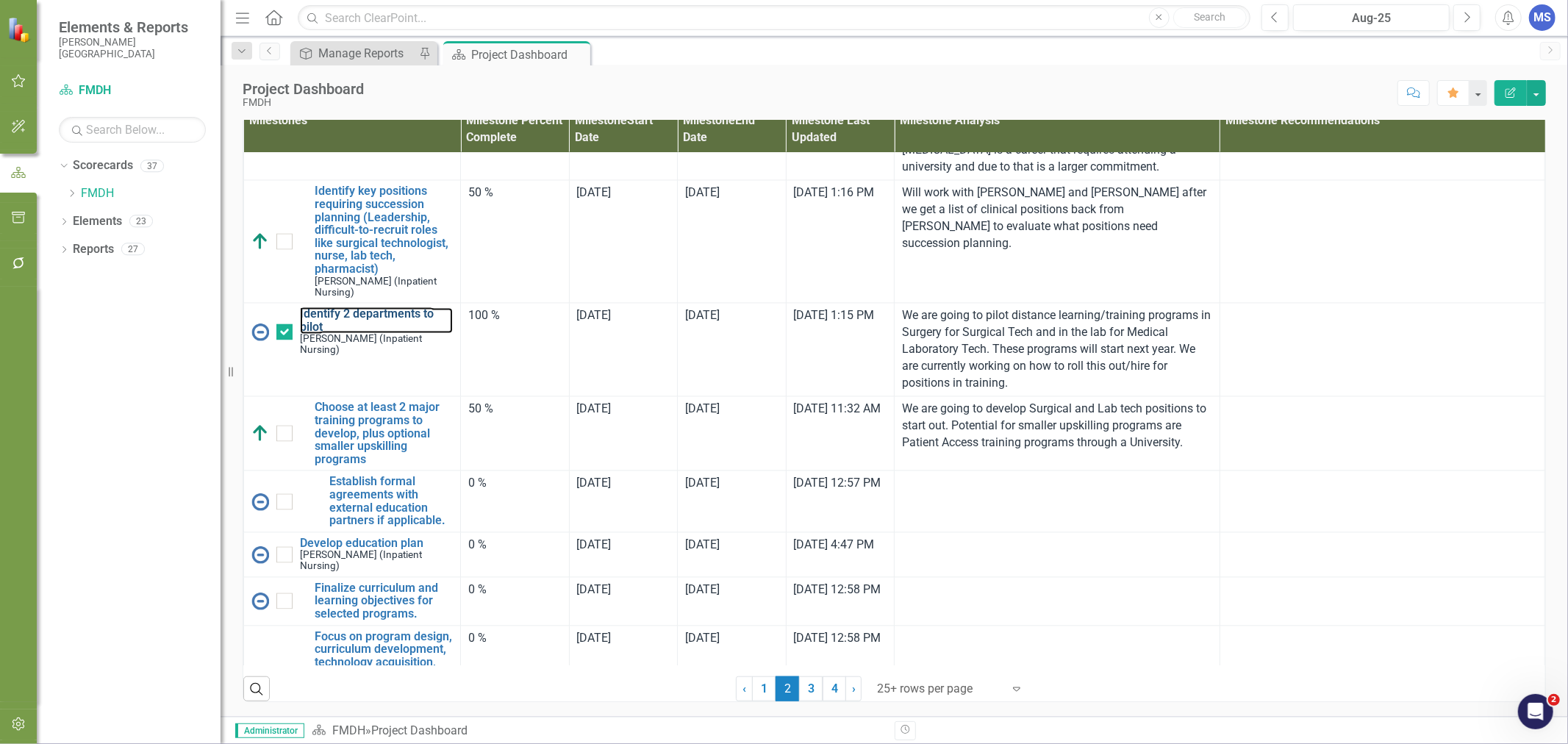
click at [401, 334] on link "Identify 2 departments to pilot" at bounding box center [376, 321] width 153 height 26
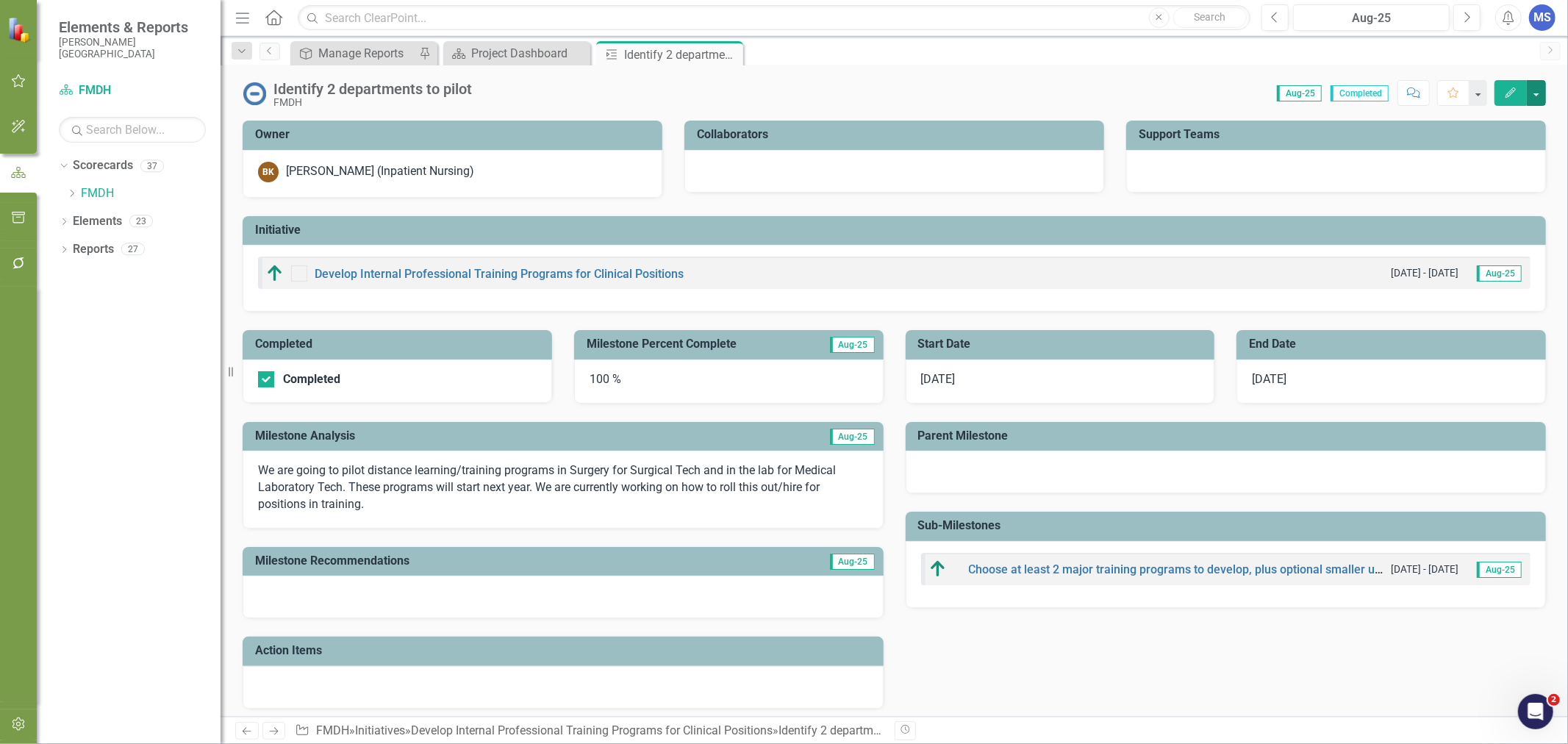
click at [1538, 97] on button "button" at bounding box center [1535, 93] width 19 height 26
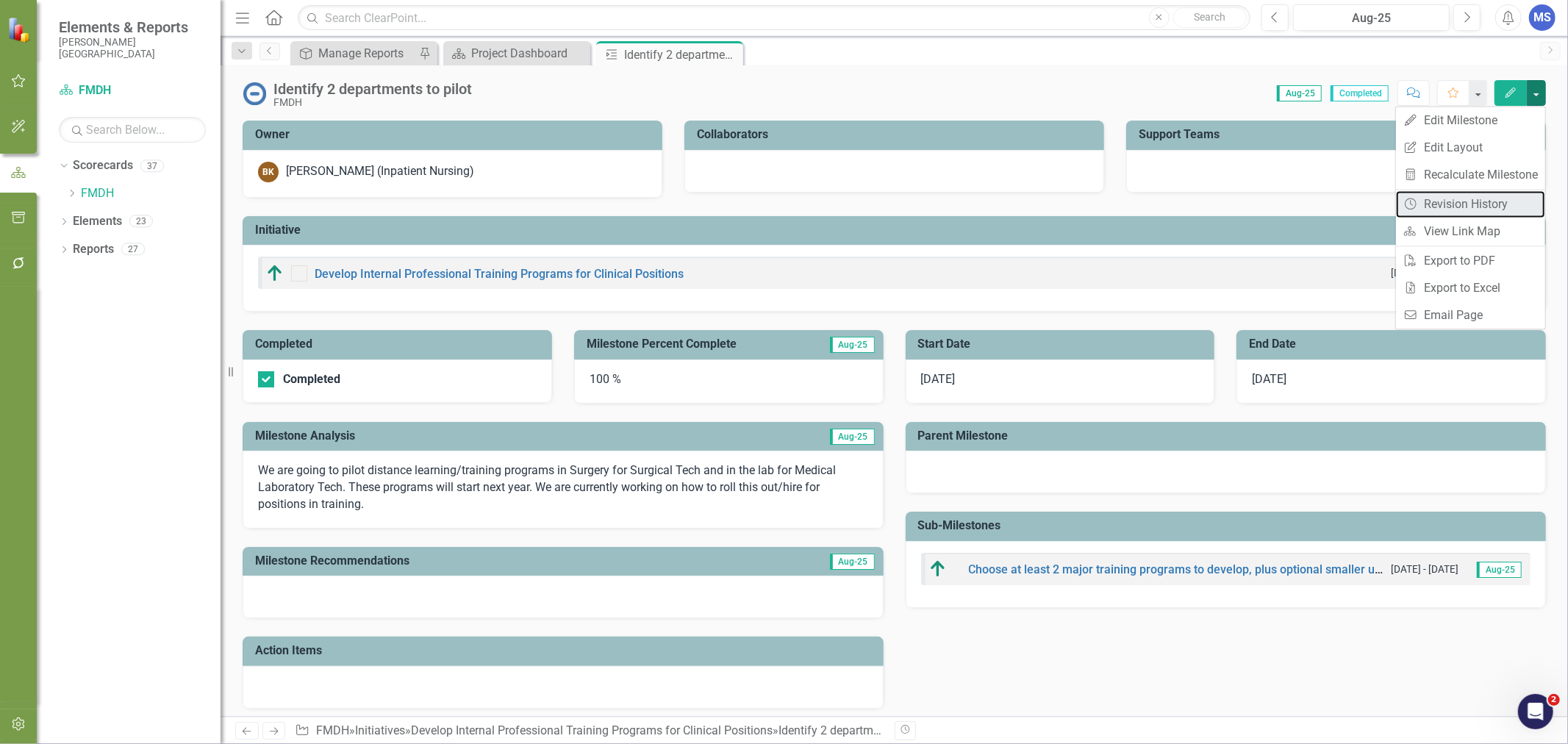
click at [1473, 199] on link "Revision History Revision History" at bounding box center [1470, 204] width 149 height 27
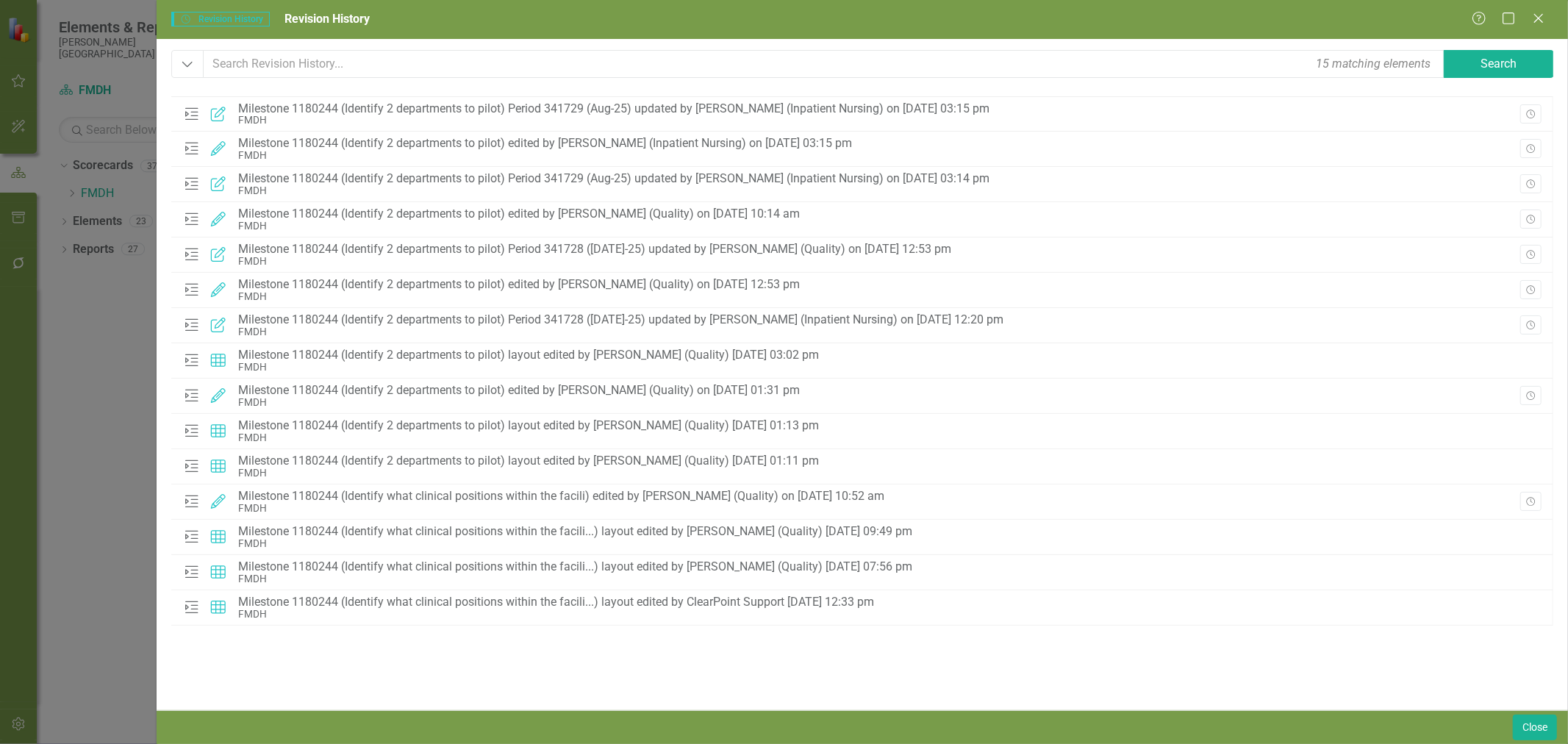
click at [1526, 216] on icon "Revision History" at bounding box center [1530, 220] width 11 height 9
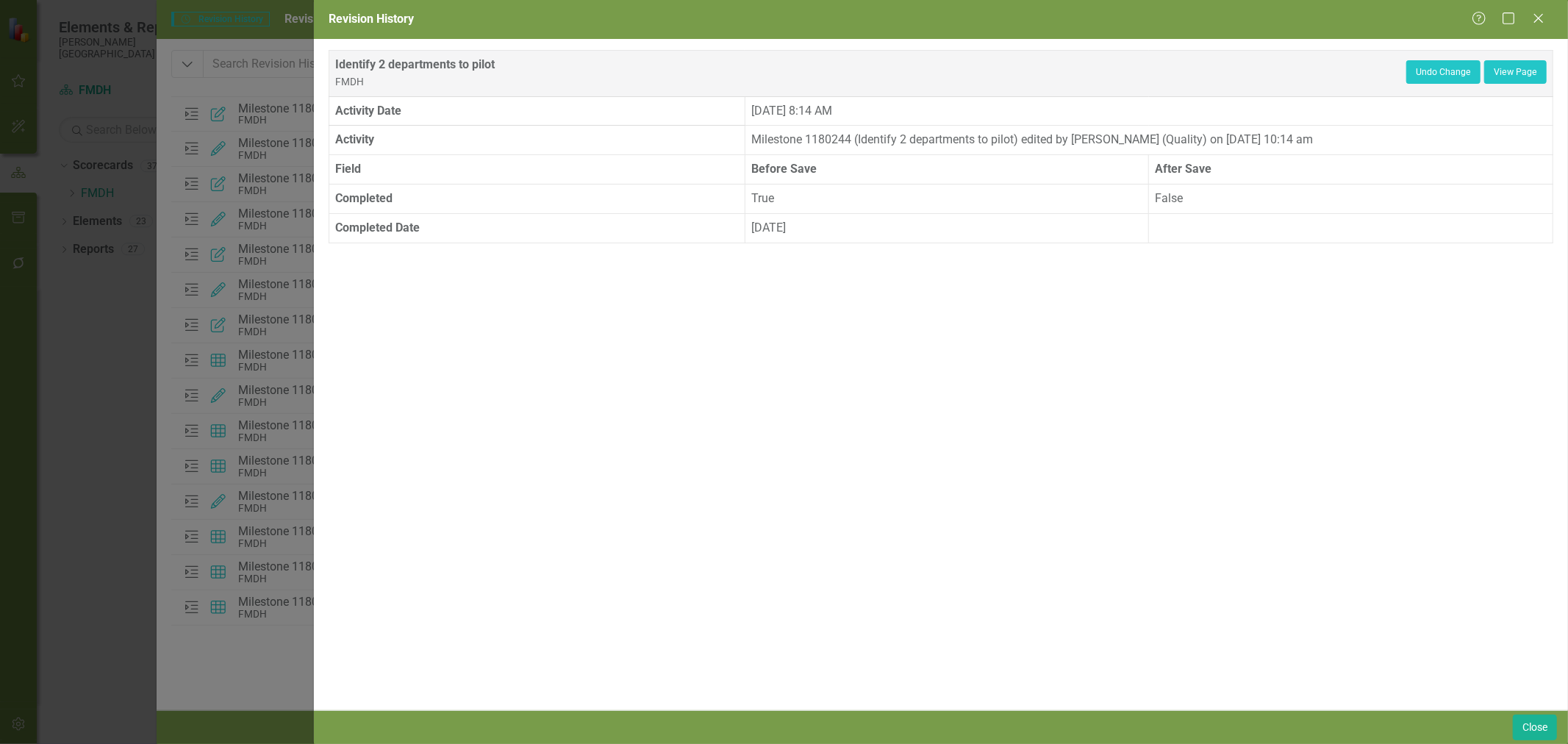
click at [1541, 17] on icon at bounding box center [1538, 18] width 9 height 9
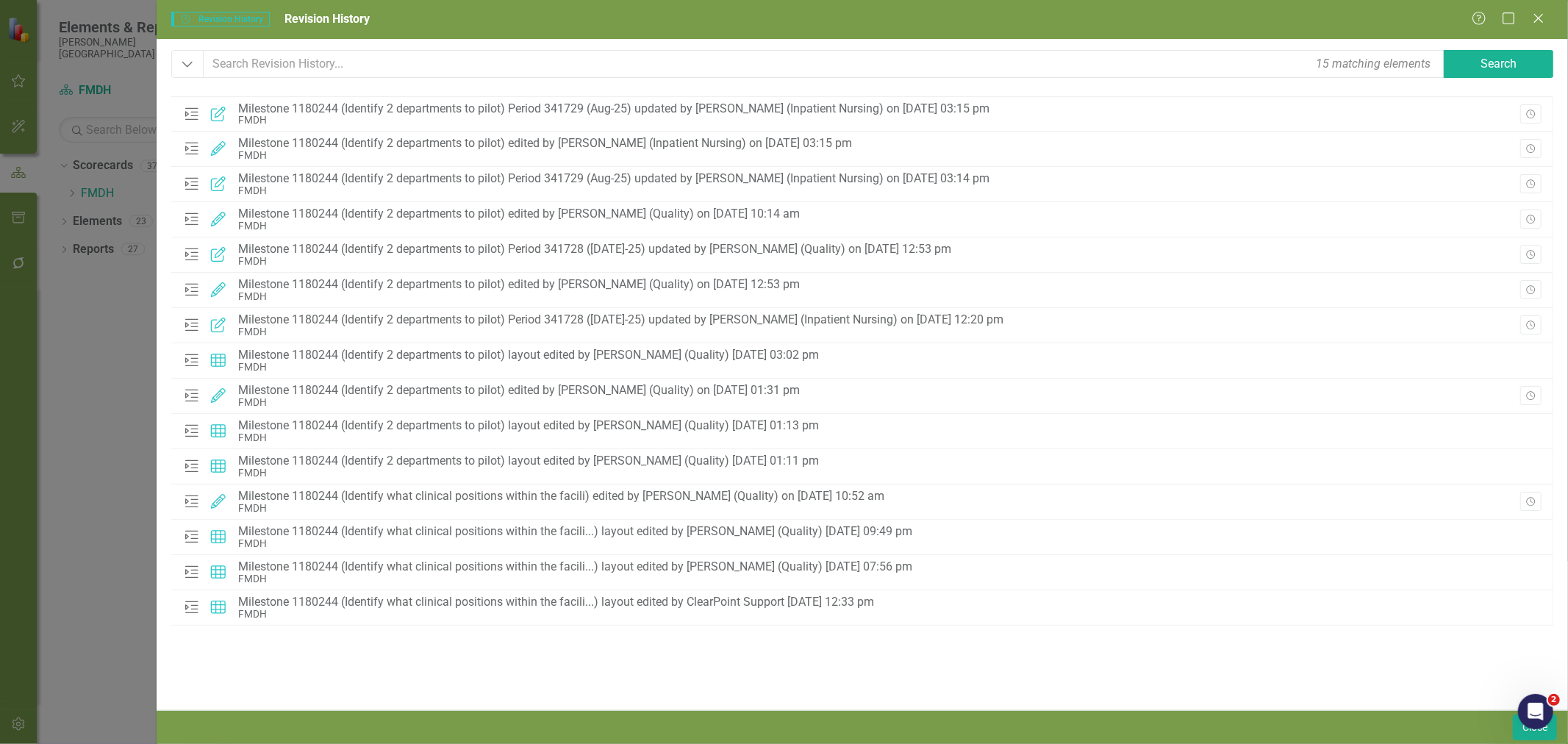
click at [1532, 325] on icon "Revision History" at bounding box center [1530, 325] width 11 height 9
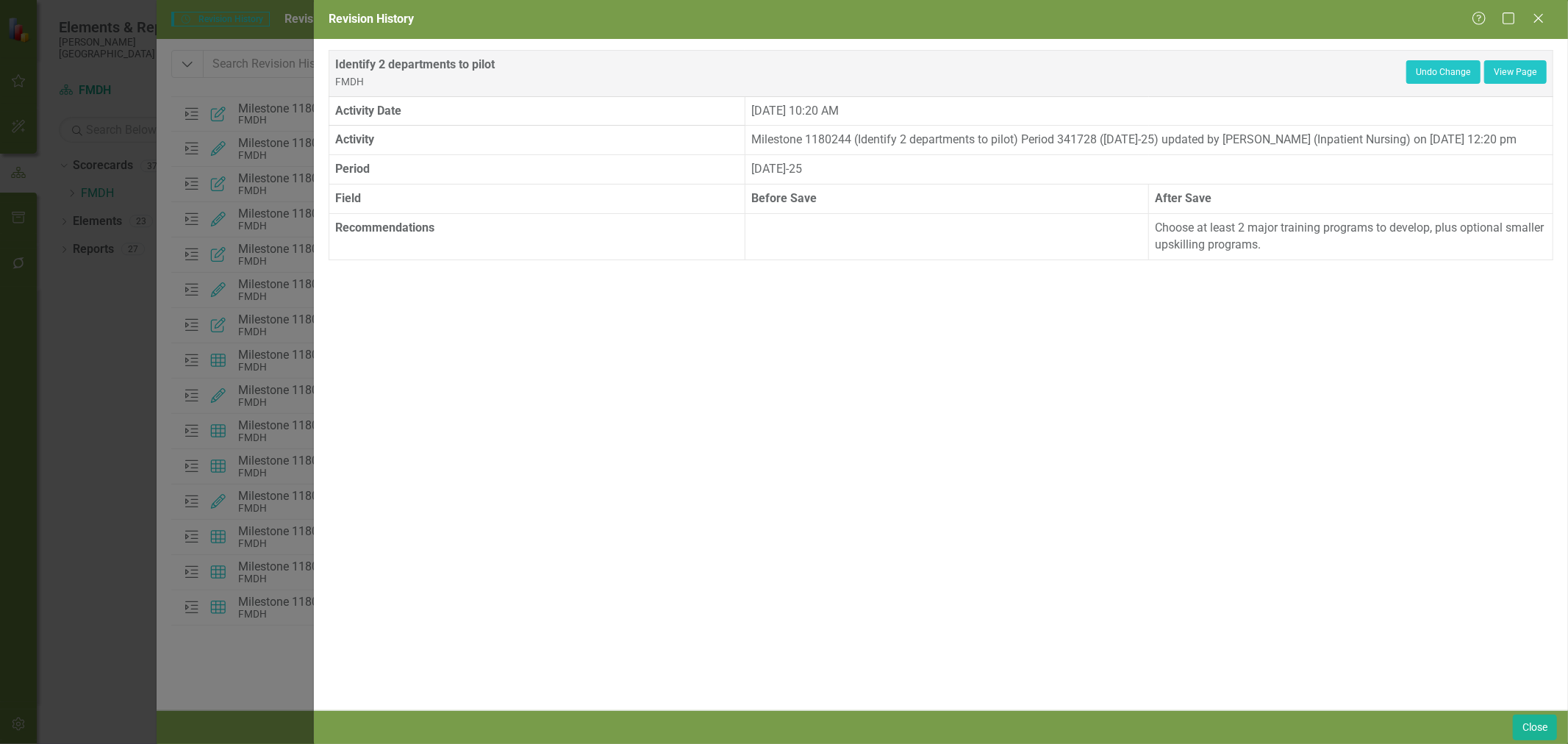
click at [1542, 17] on icon "Close" at bounding box center [1538, 19] width 14 height 12
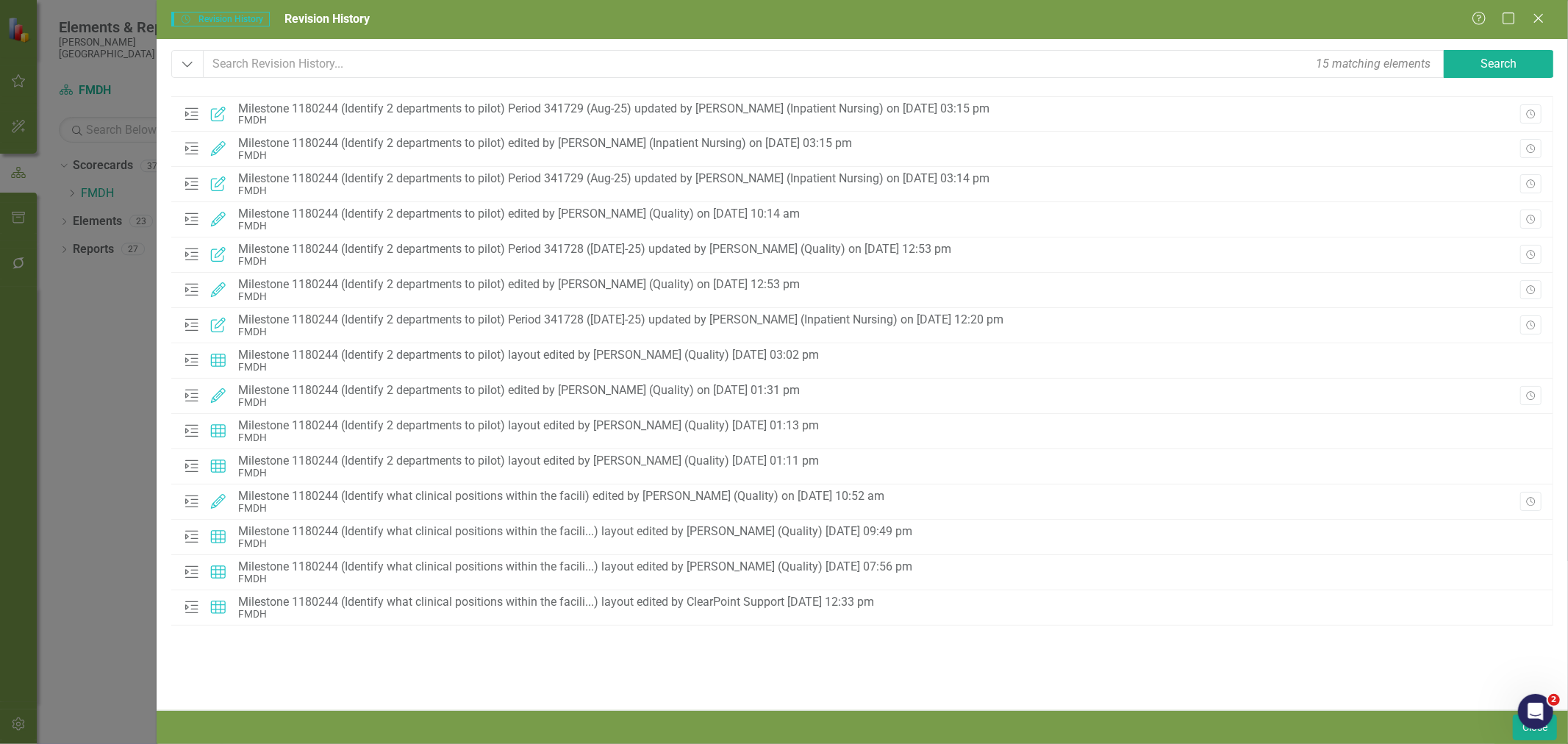
click at [1532, 291] on icon "Revision History" at bounding box center [1530, 291] width 11 height 9
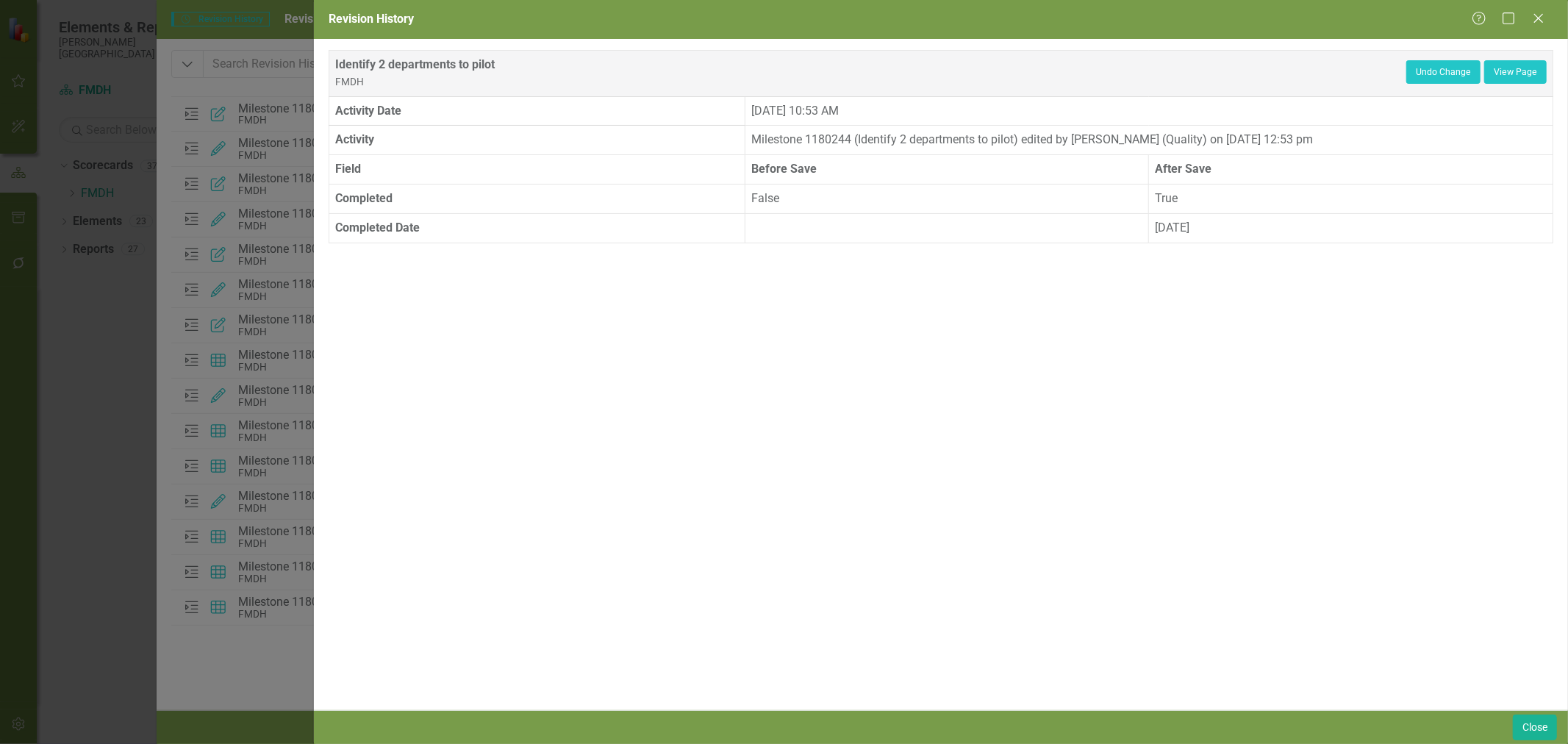
click at [1545, 24] on icon "Close" at bounding box center [1538, 19] width 14 height 12
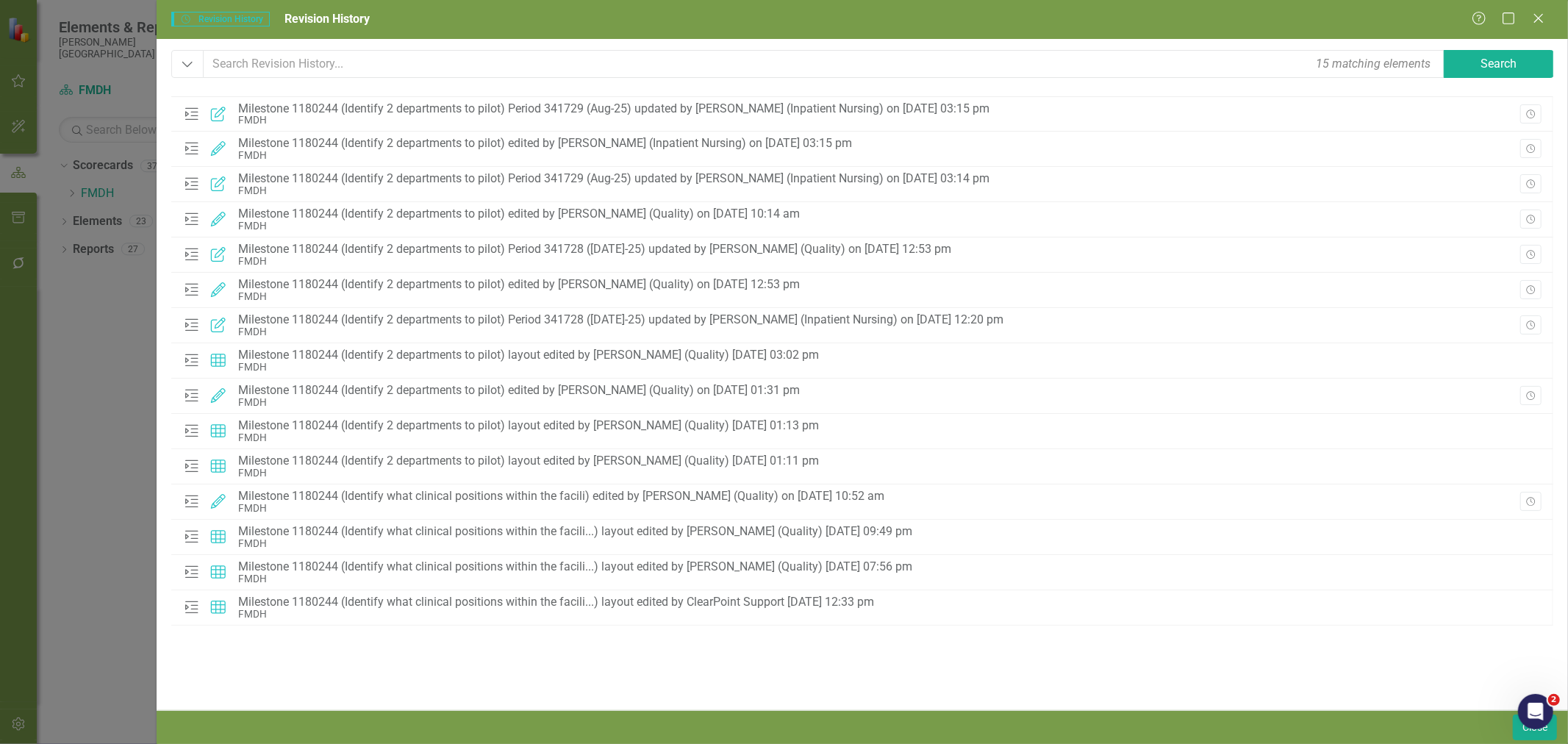
click at [1529, 240] on div "Milestone Updated Milestone 1180244 (Identify 2 departments to pilot) Period 34…" at bounding box center [862, 255] width 1382 height 36
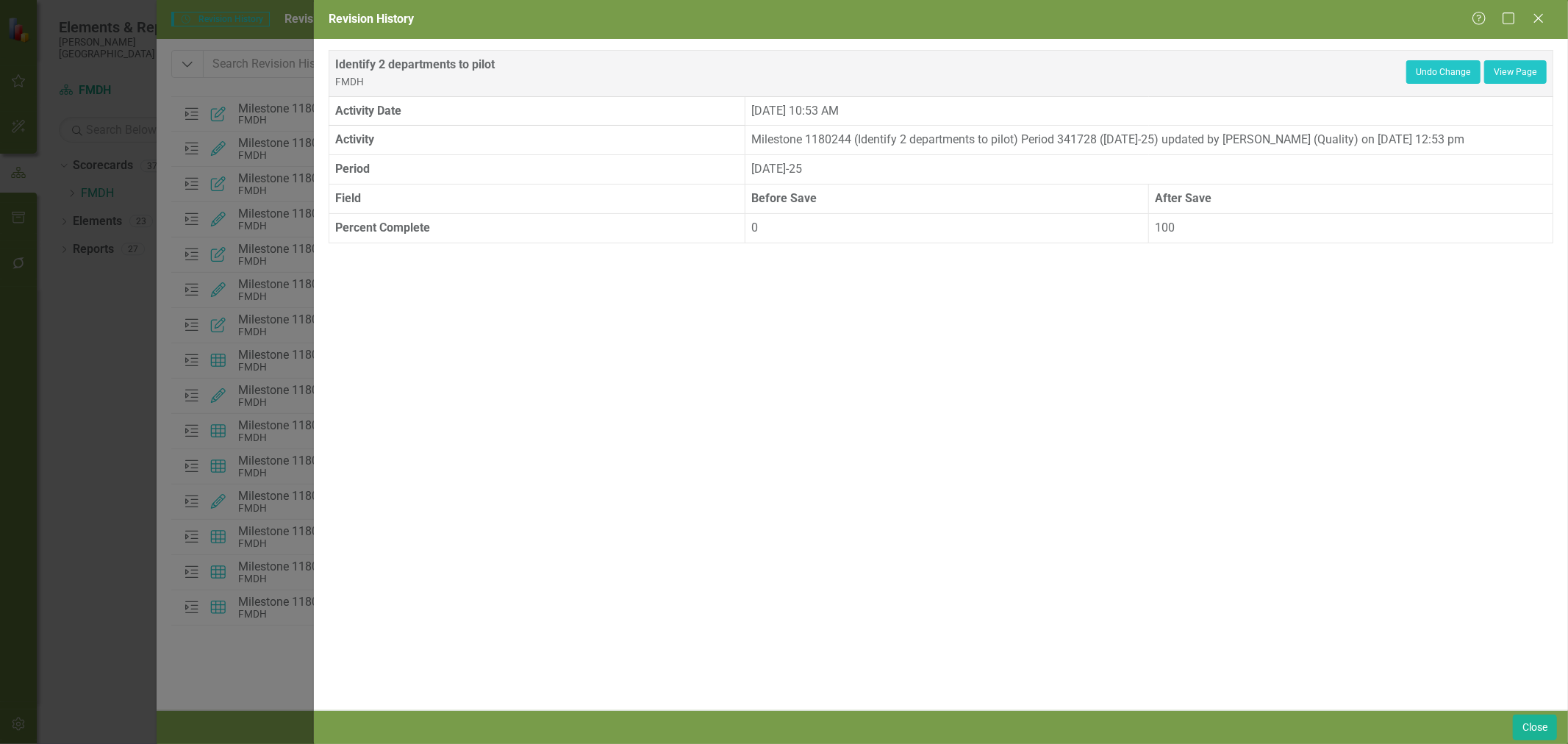
click at [1530, 244] on div "Revision History Help Maximize Close Identify 2 departments to pilot FMDH Undo …" at bounding box center [784, 372] width 1568 height 744
click at [1541, 17] on icon at bounding box center [1538, 18] width 9 height 9
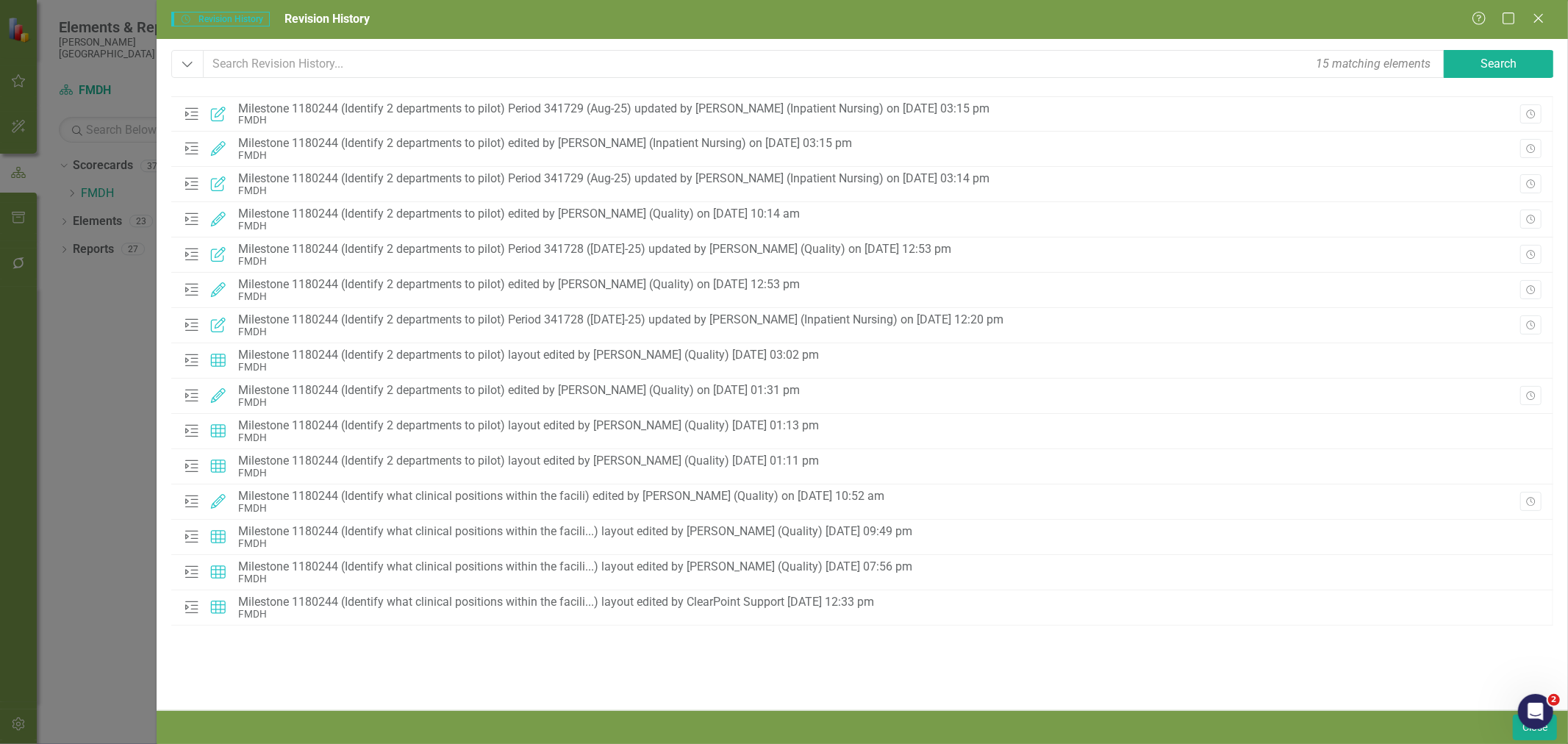
click at [1534, 263] on button "Revision History" at bounding box center [1531, 254] width 21 height 19
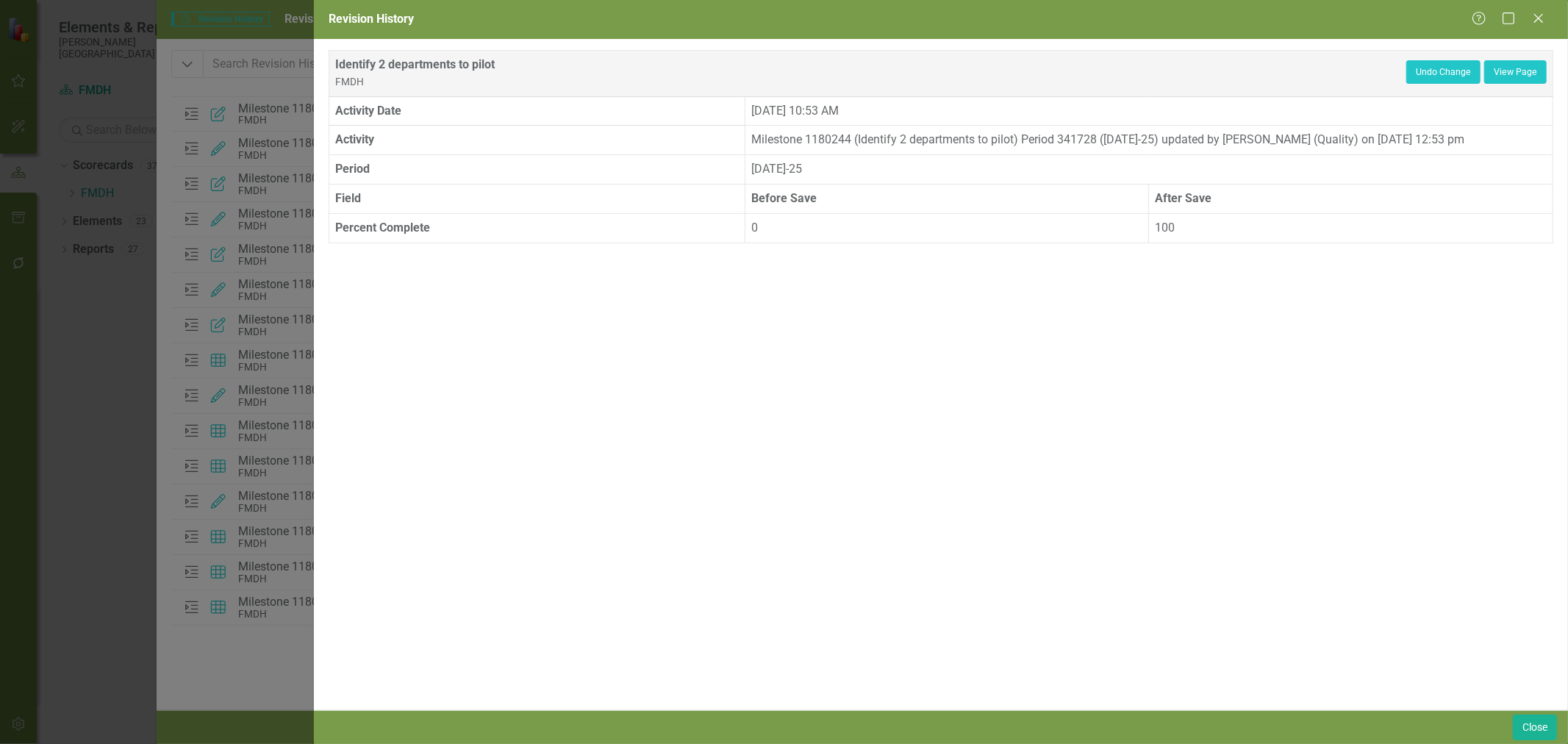
click at [1538, 18] on icon at bounding box center [1538, 18] width 9 height 9
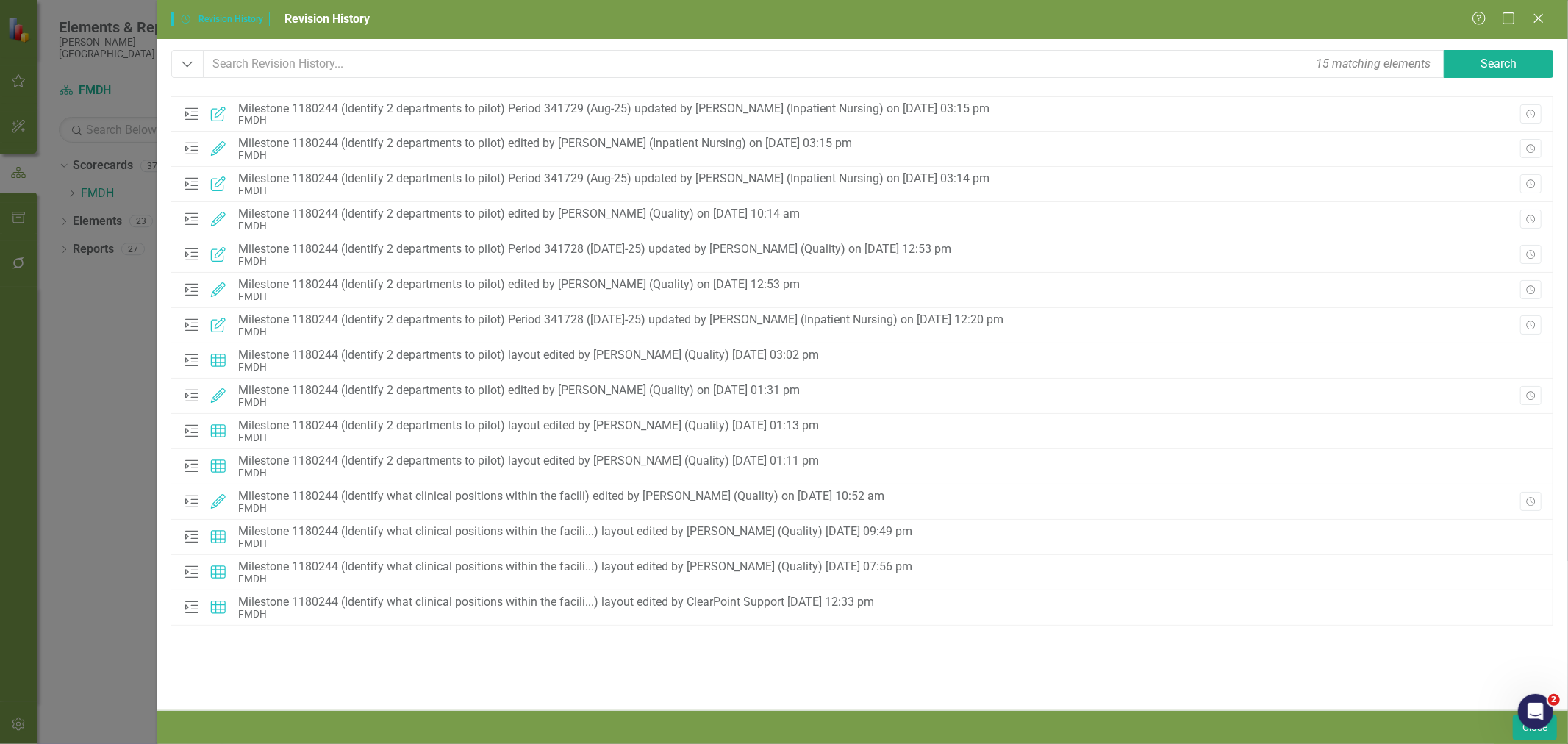
click at [1529, 283] on button "Revision History" at bounding box center [1531, 289] width 21 height 19
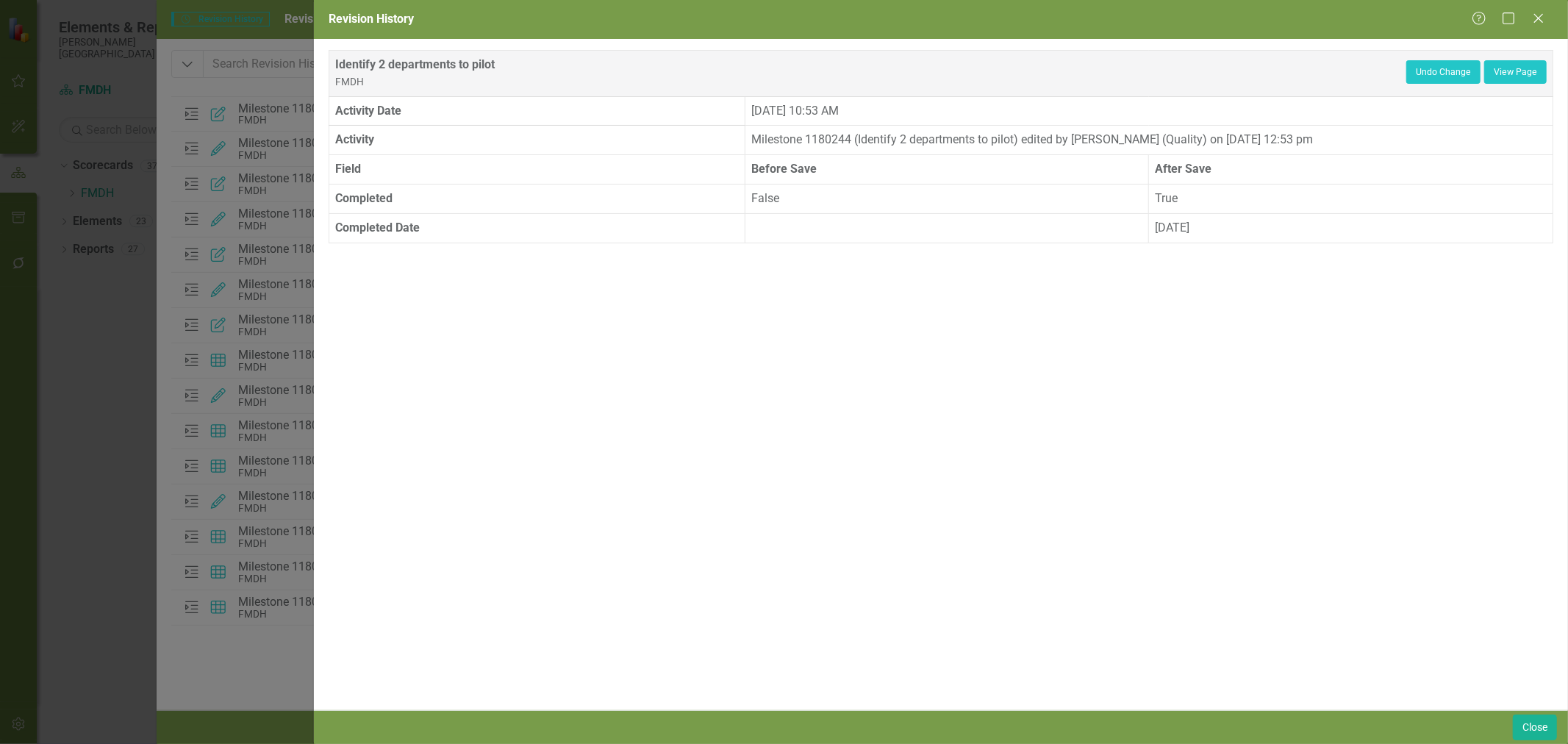
click at [1542, 17] on icon "Close" at bounding box center [1538, 19] width 14 height 12
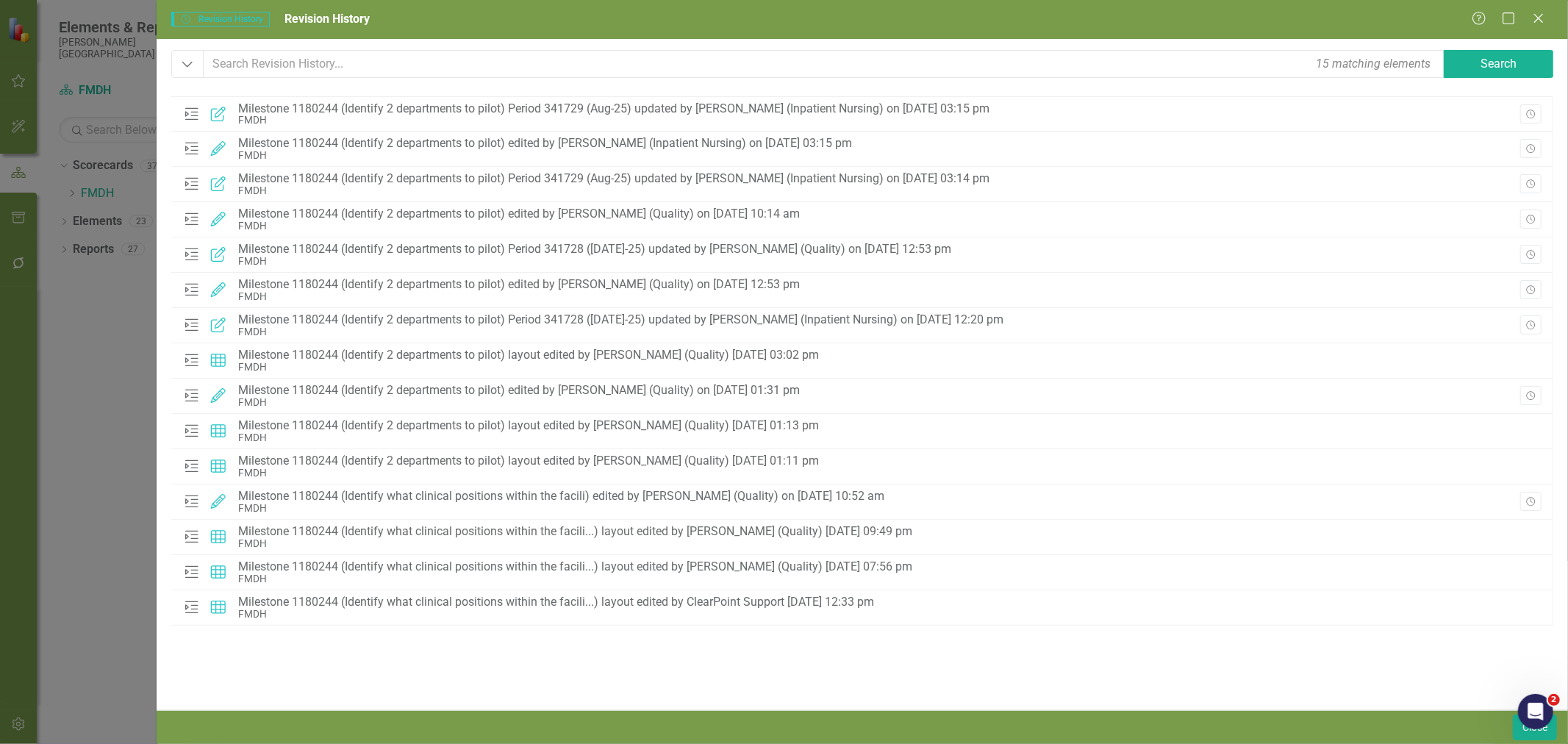
click at [1537, 191] on button "Revision History" at bounding box center [1531, 183] width 21 height 19
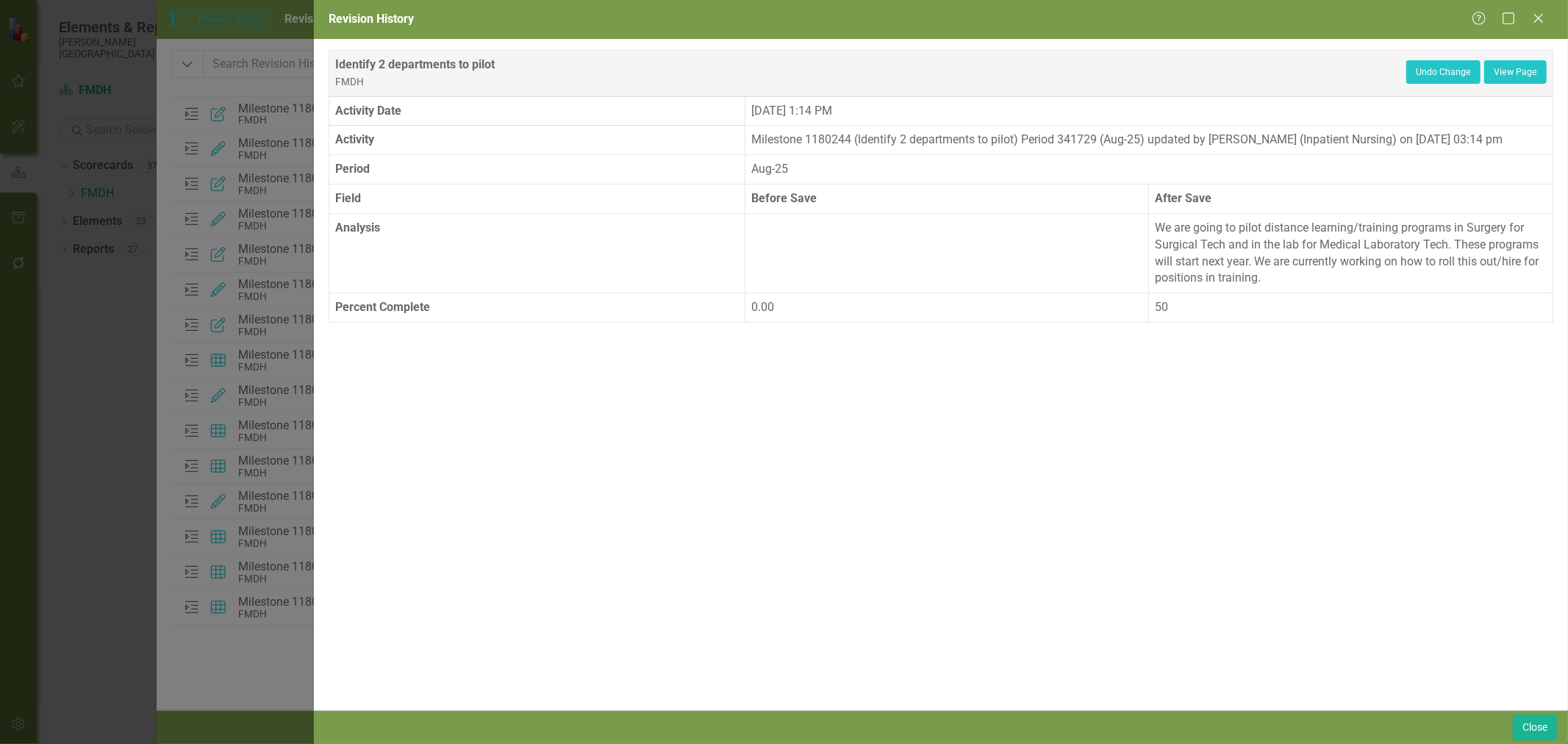
click at [1539, 23] on icon "Close" at bounding box center [1538, 19] width 14 height 12
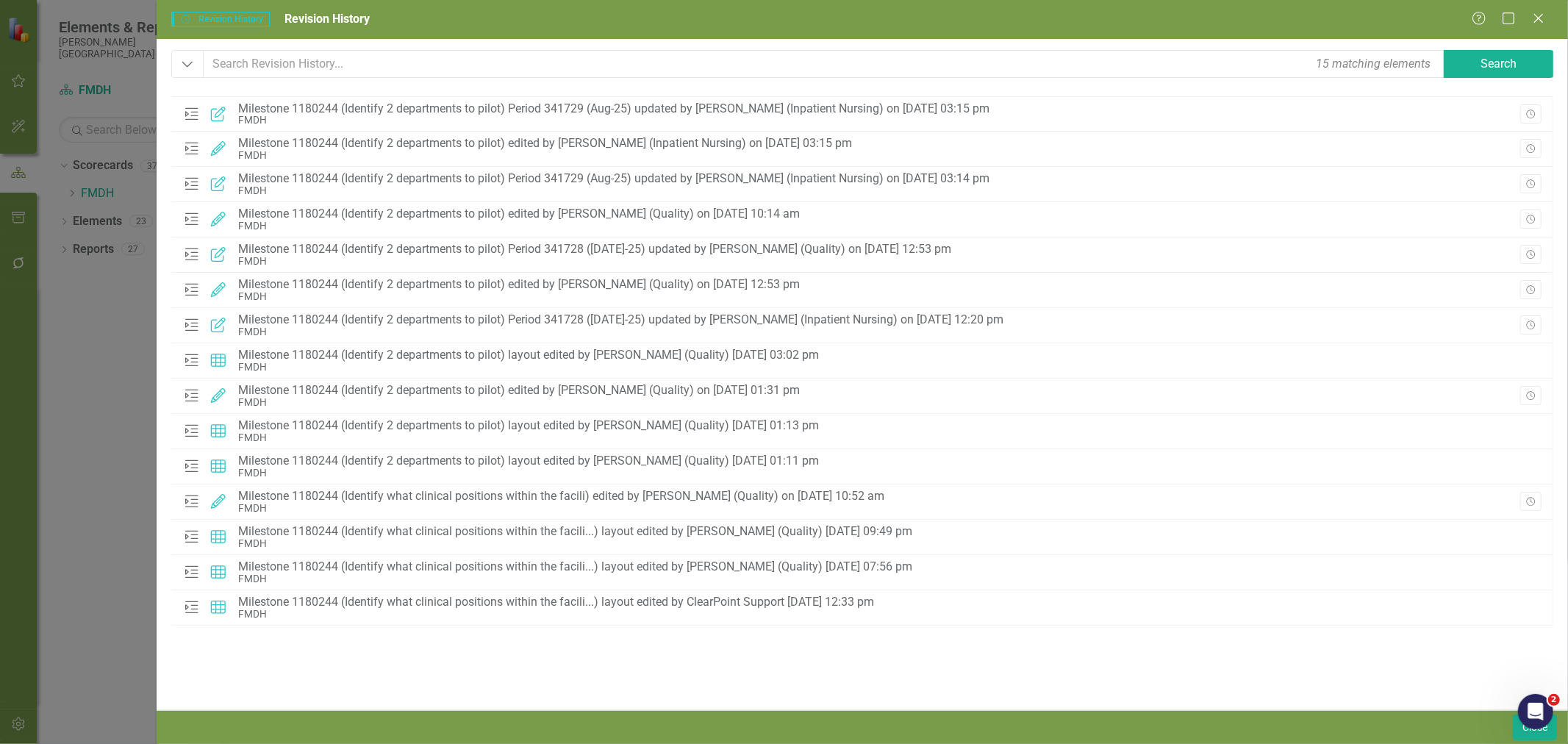
click at [1536, 246] on button "Revision History" at bounding box center [1531, 254] width 21 height 19
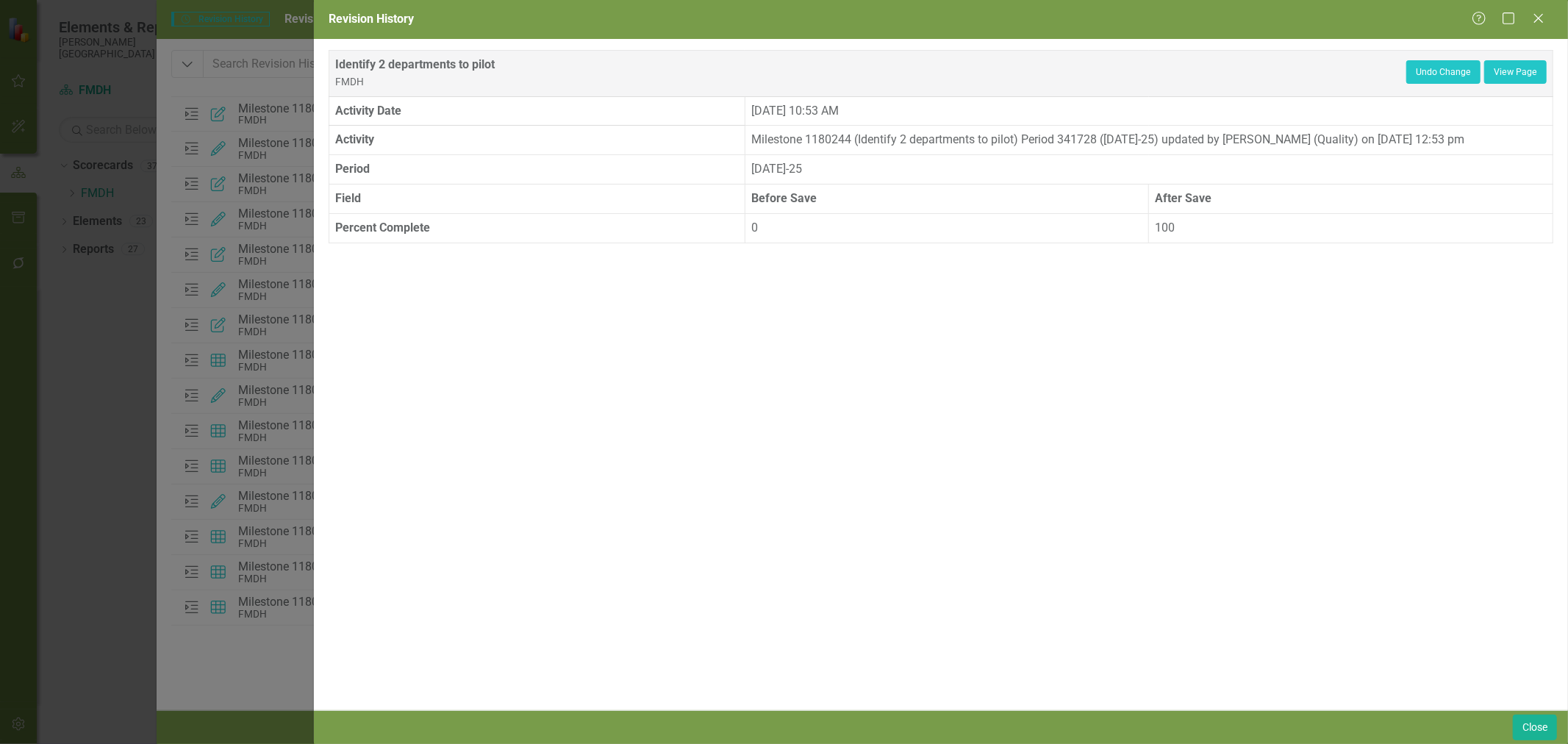
click at [1542, 17] on icon "Close" at bounding box center [1538, 19] width 14 height 12
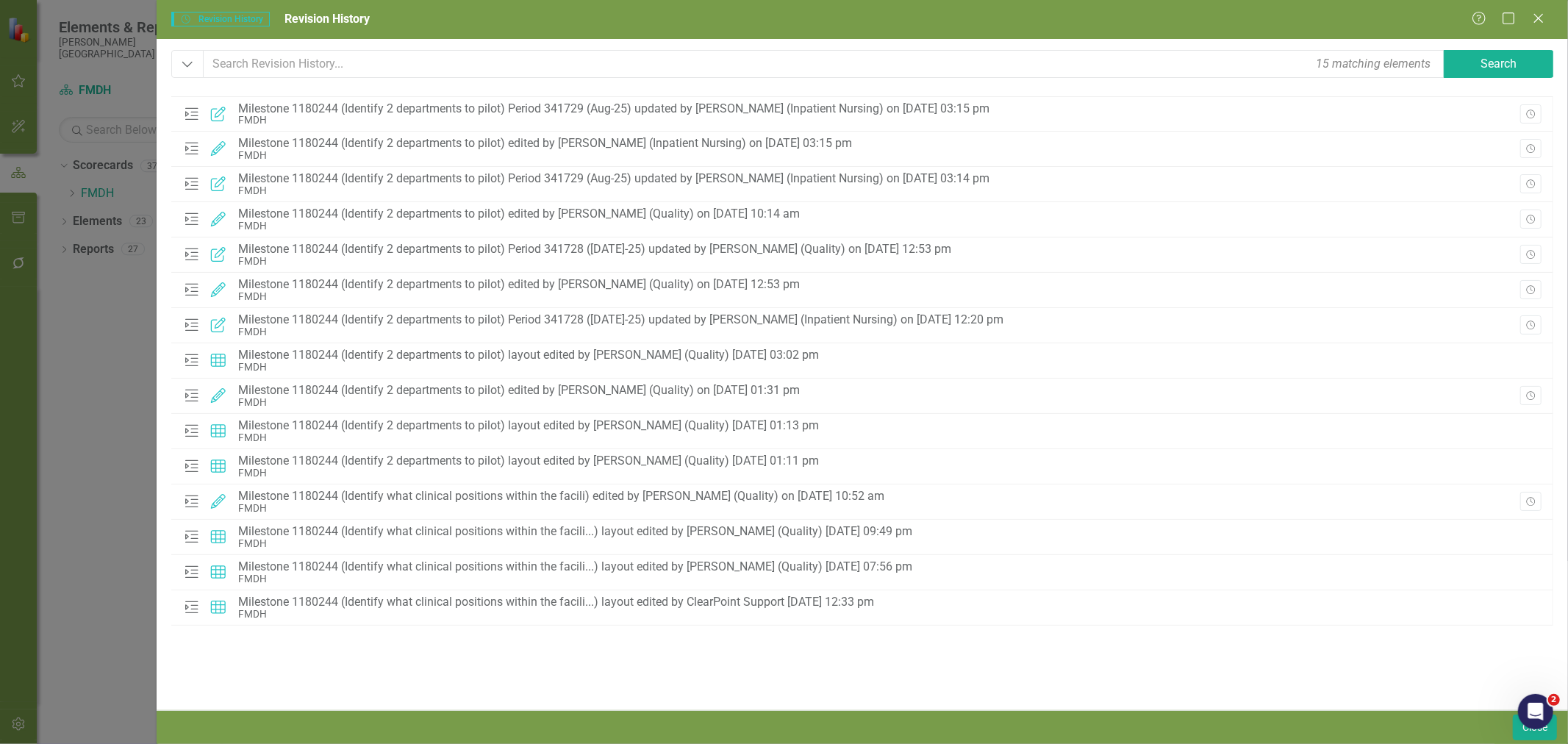
click at [1535, 182] on icon "Revision History" at bounding box center [1530, 185] width 11 height 9
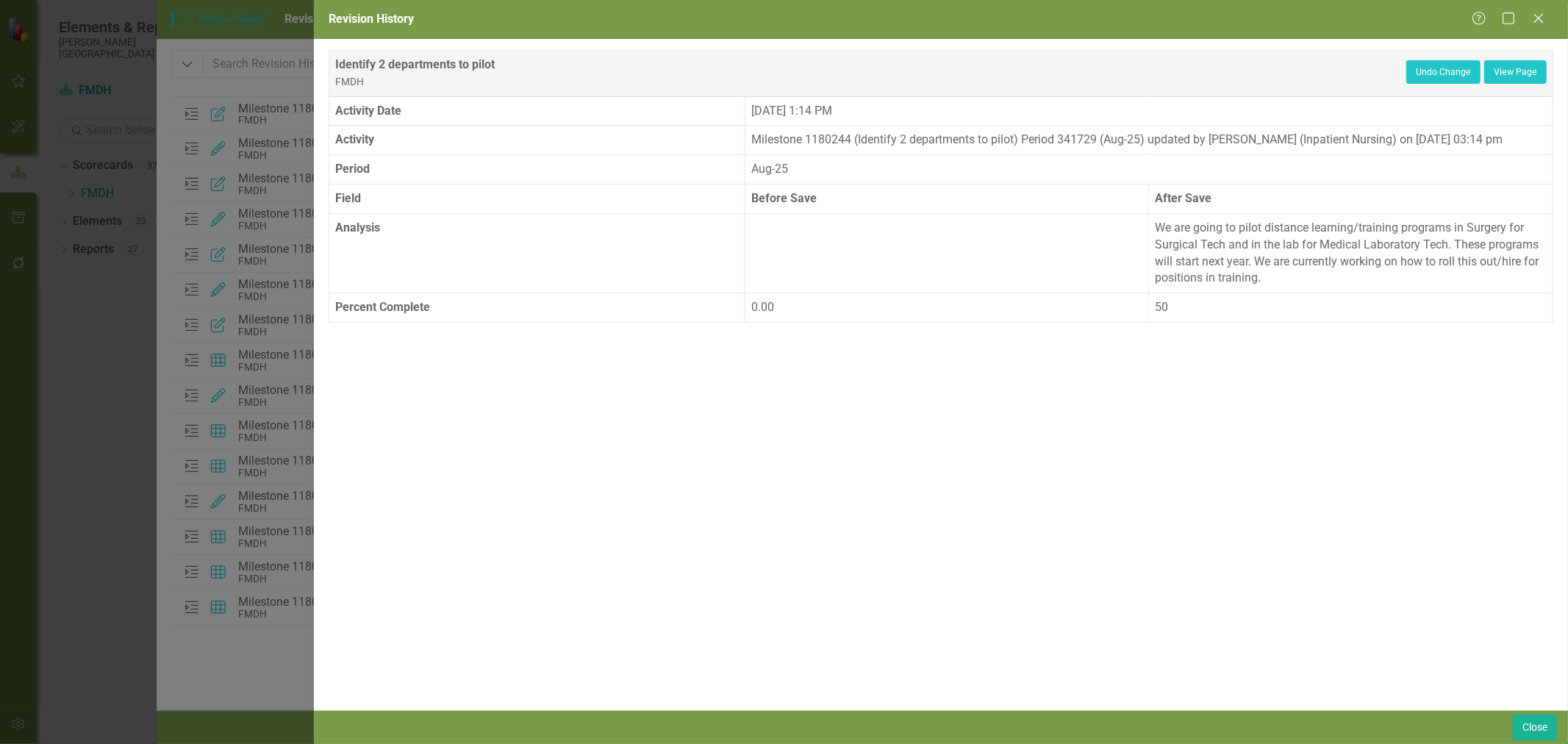
click at [1542, 22] on icon at bounding box center [1538, 18] width 9 height 9
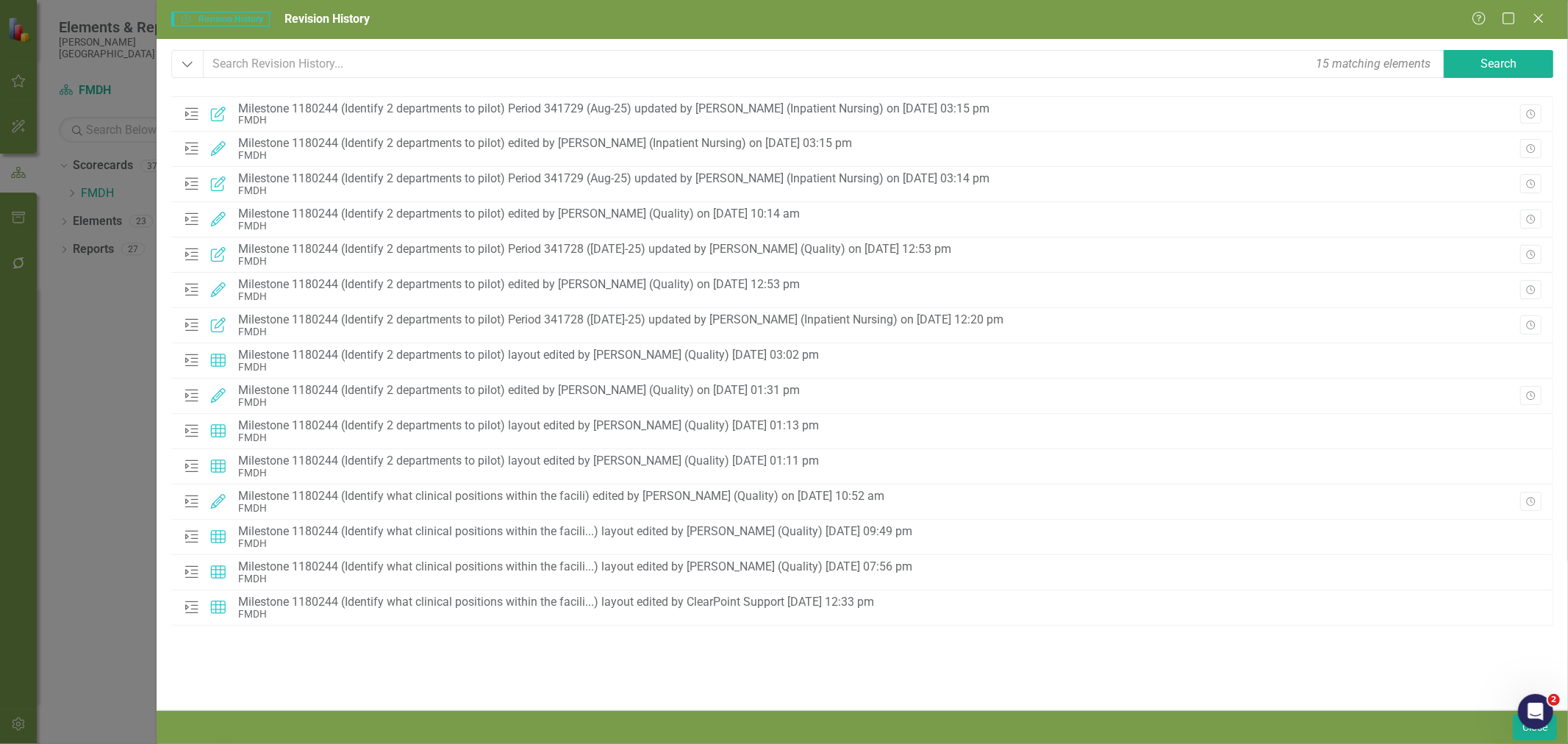
click at [1532, 144] on icon "button" at bounding box center [1530, 148] width 9 height 9
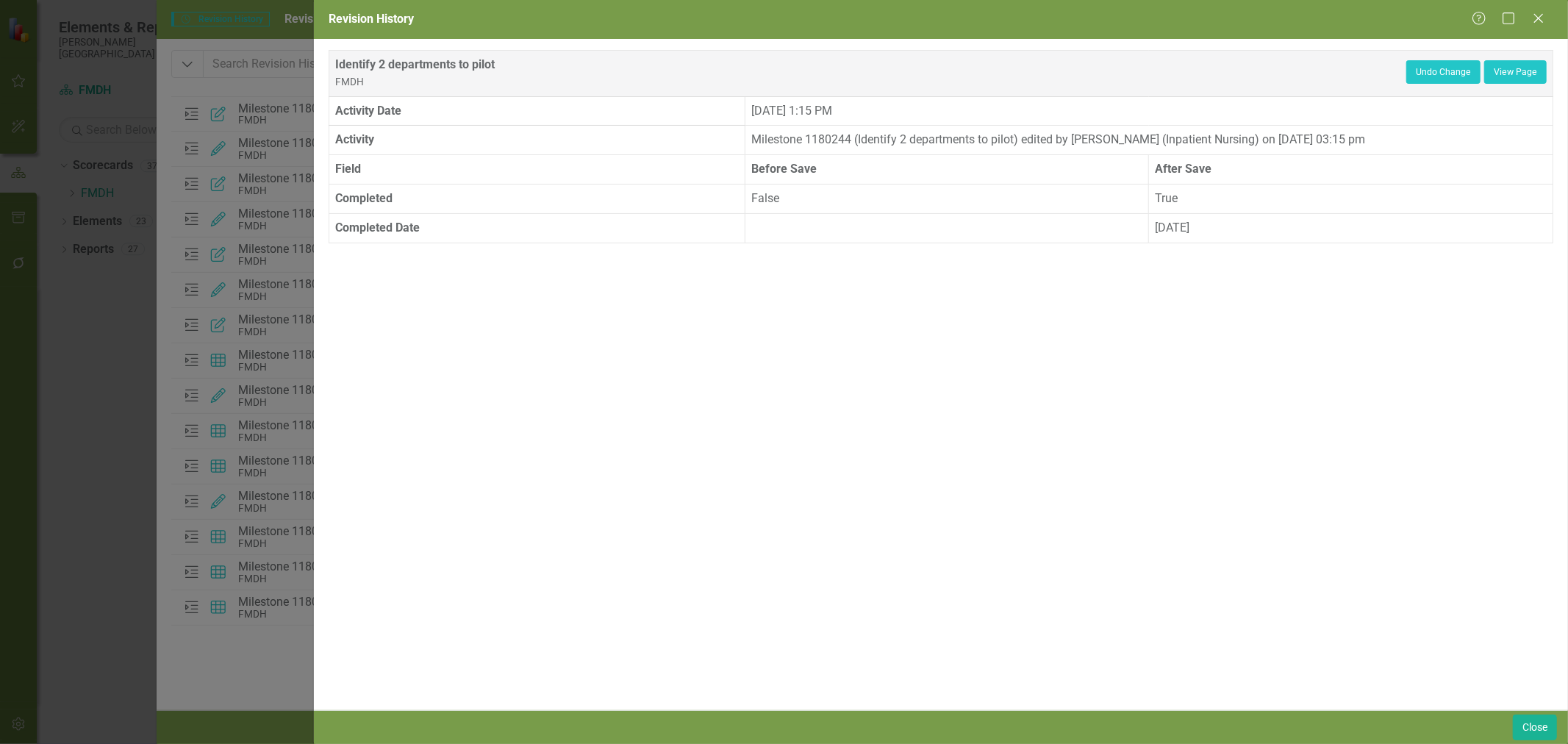
click at [1538, 20] on icon at bounding box center [1538, 18] width 9 height 9
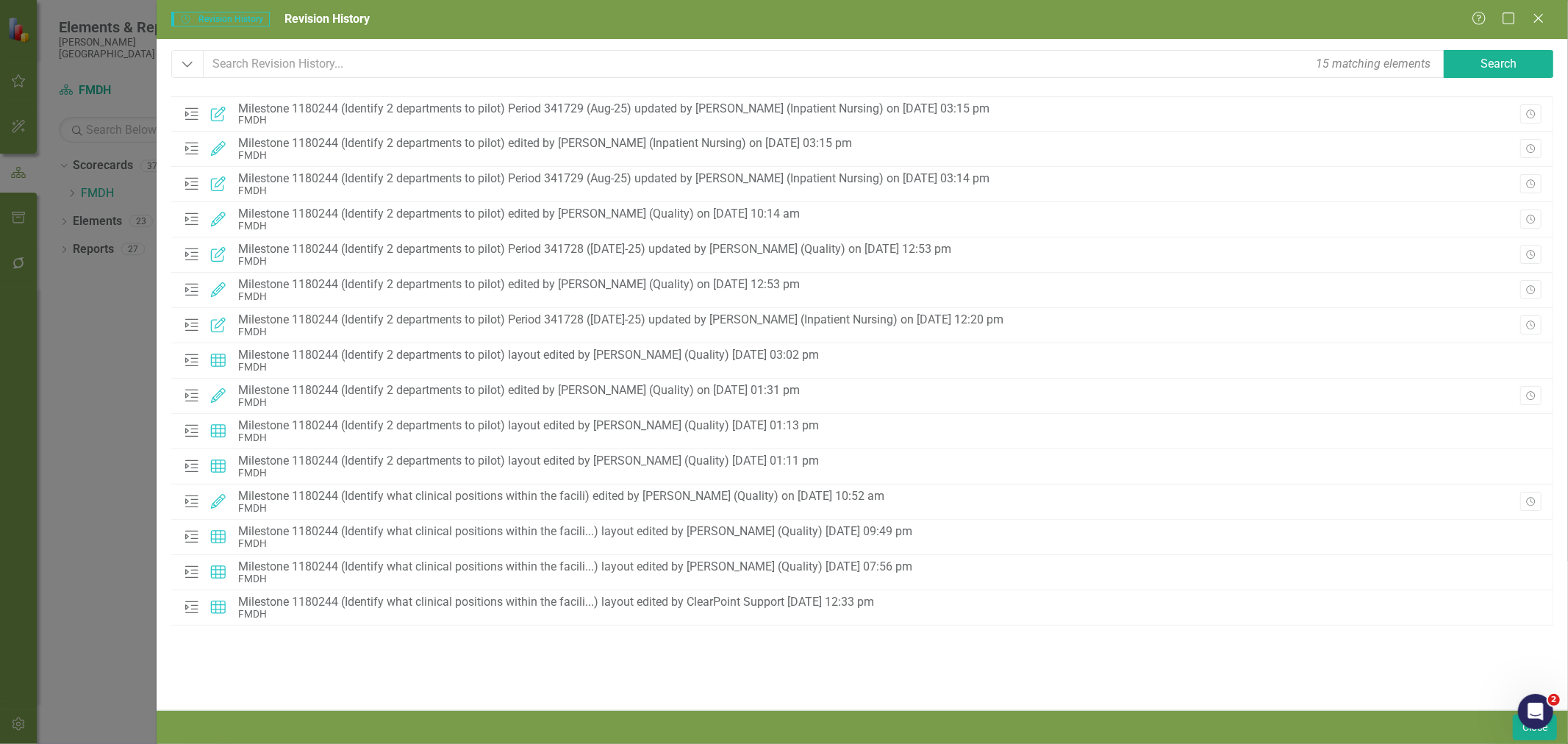
click at [1530, 115] on icon "Revision History" at bounding box center [1530, 115] width 11 height 9
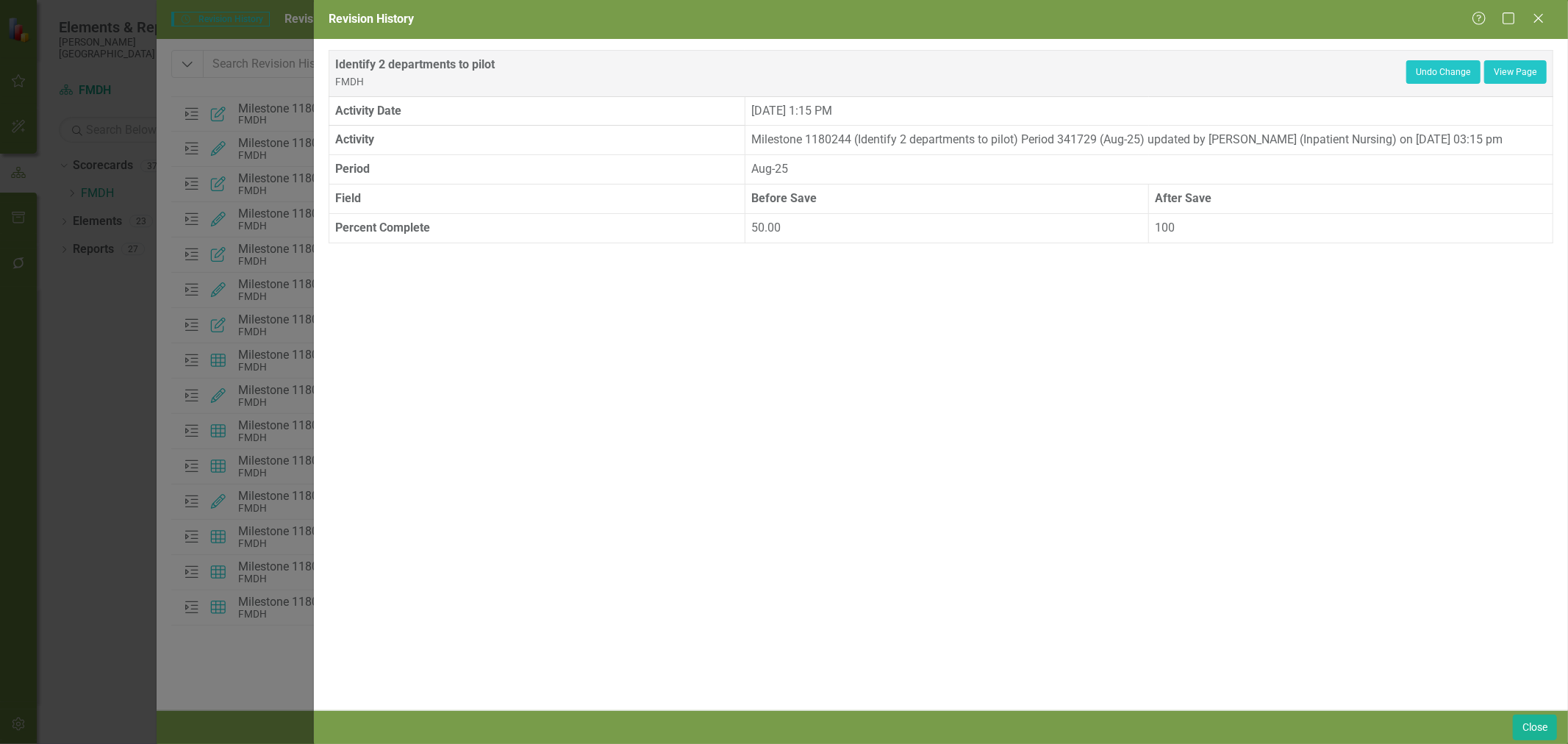
click at [1545, 17] on icon "Close" at bounding box center [1538, 19] width 14 height 12
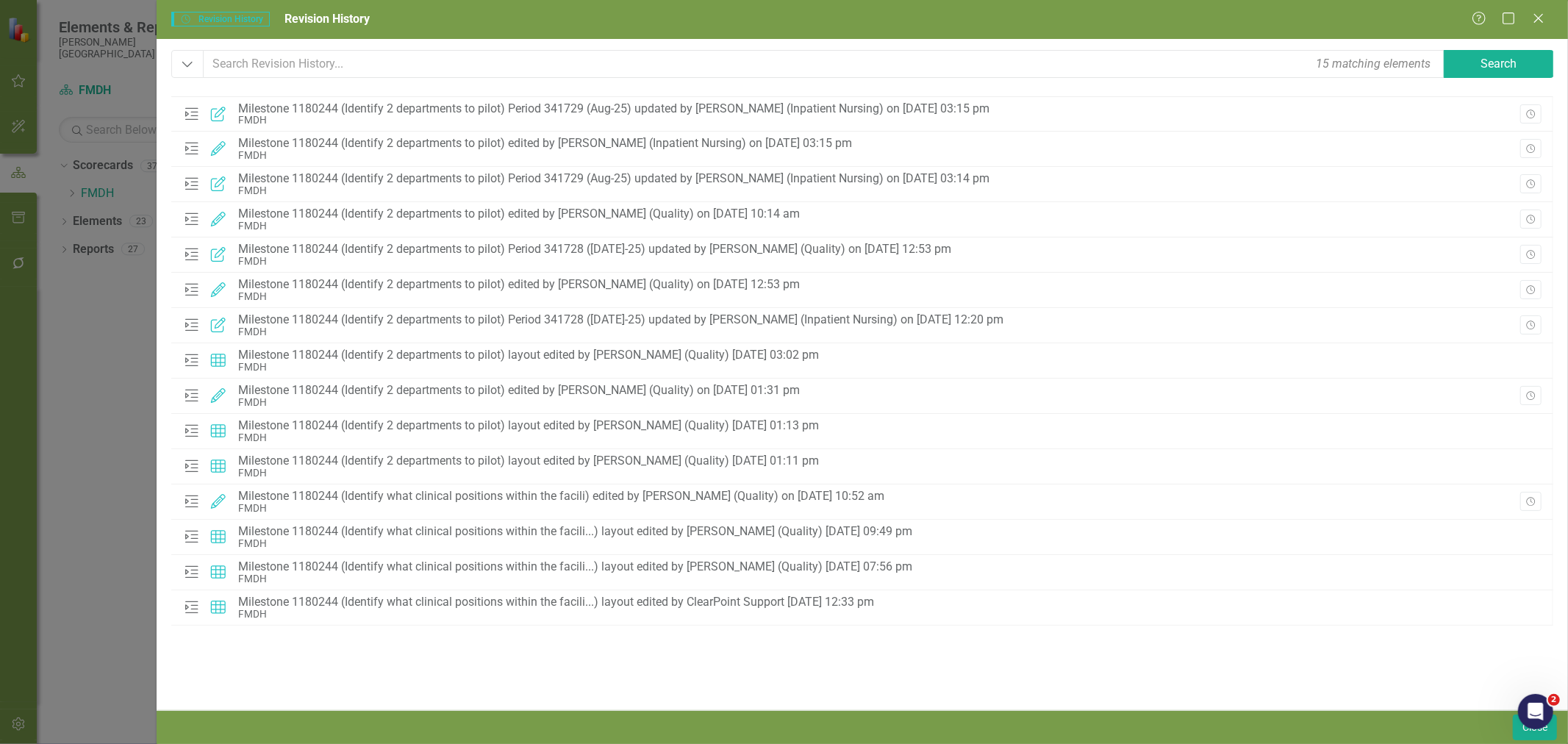
click at [1540, 15] on icon "Close" at bounding box center [1538, 19] width 14 height 12
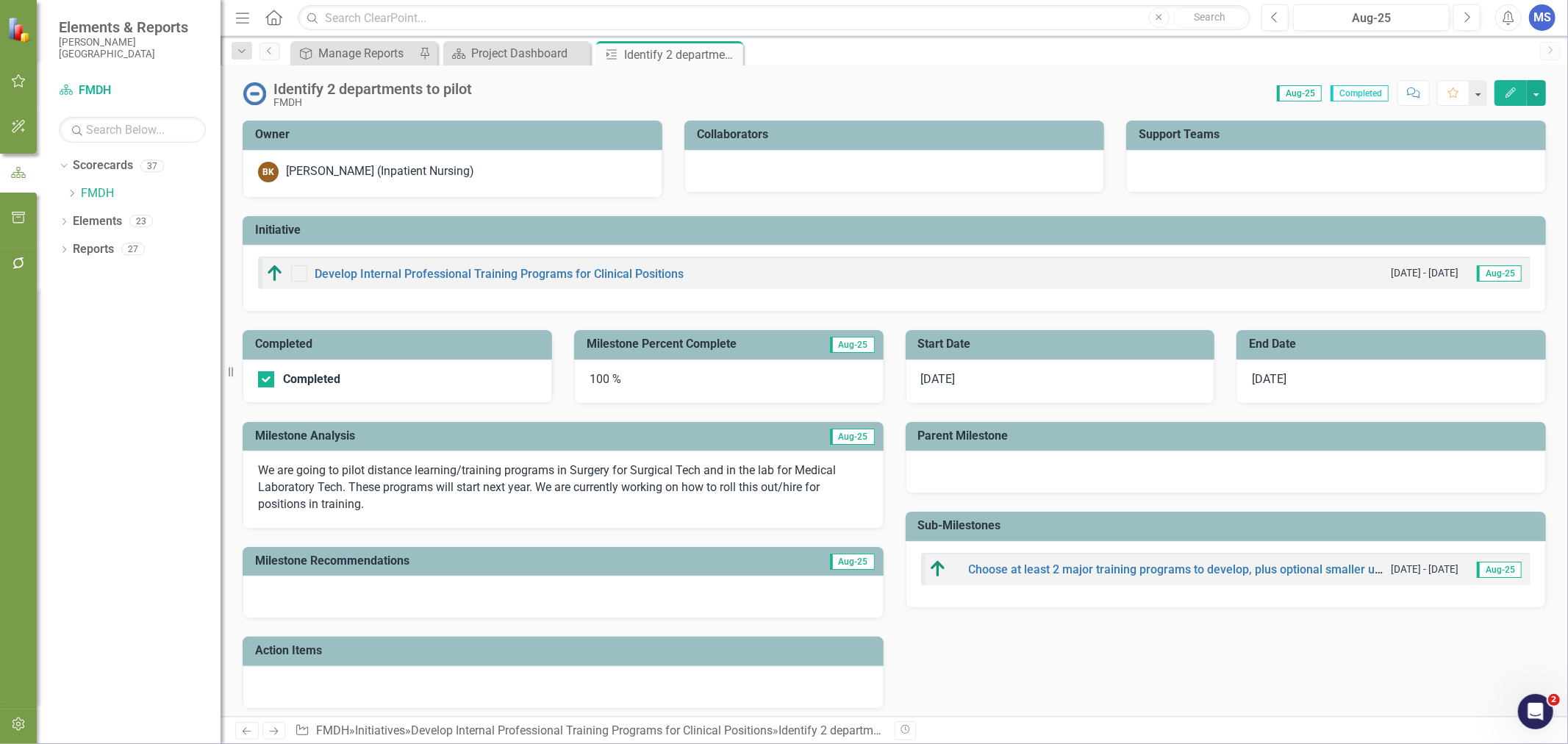
click at [0, 0] on icon "Close" at bounding box center [0, 0] width 0 height 0
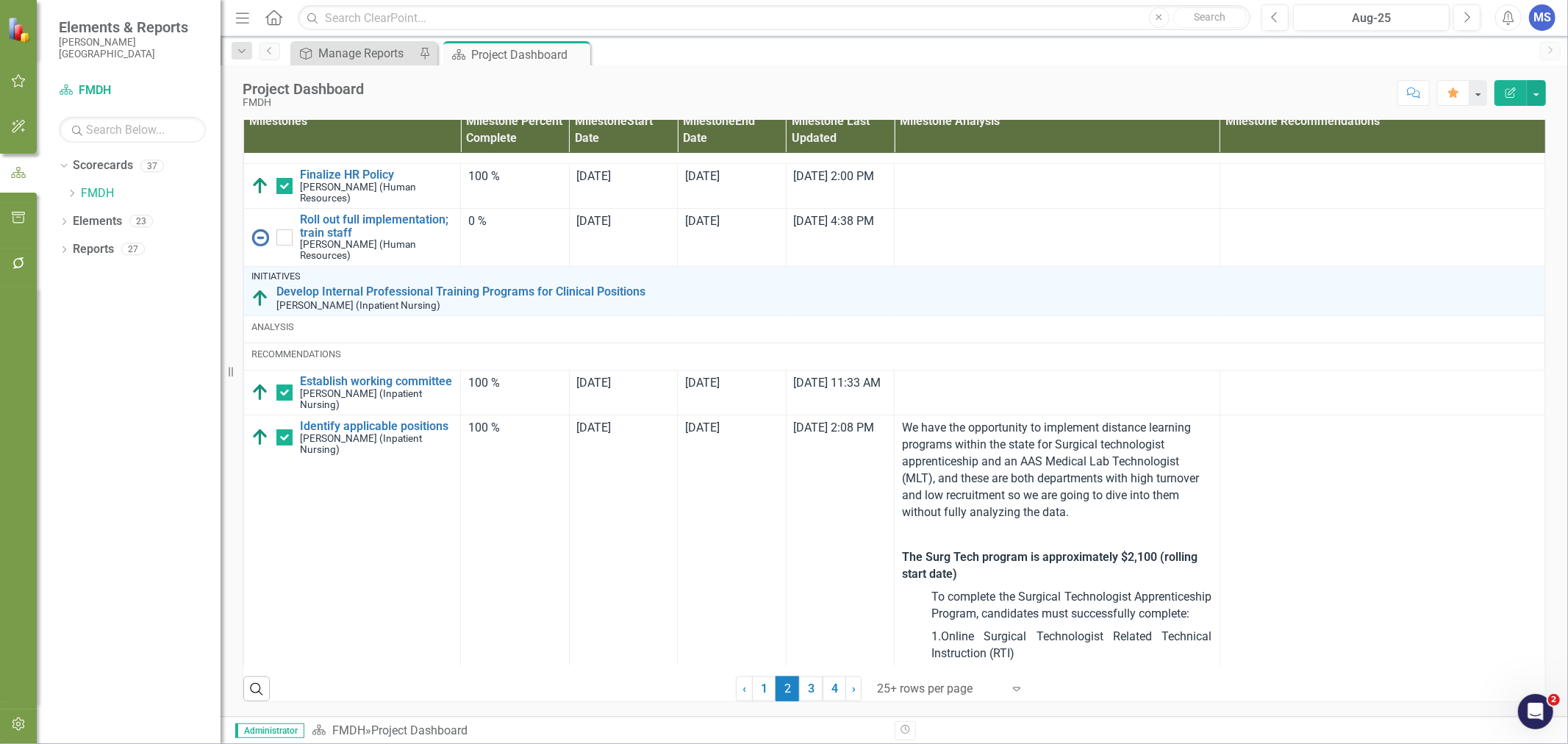
scroll to position [163, 0]
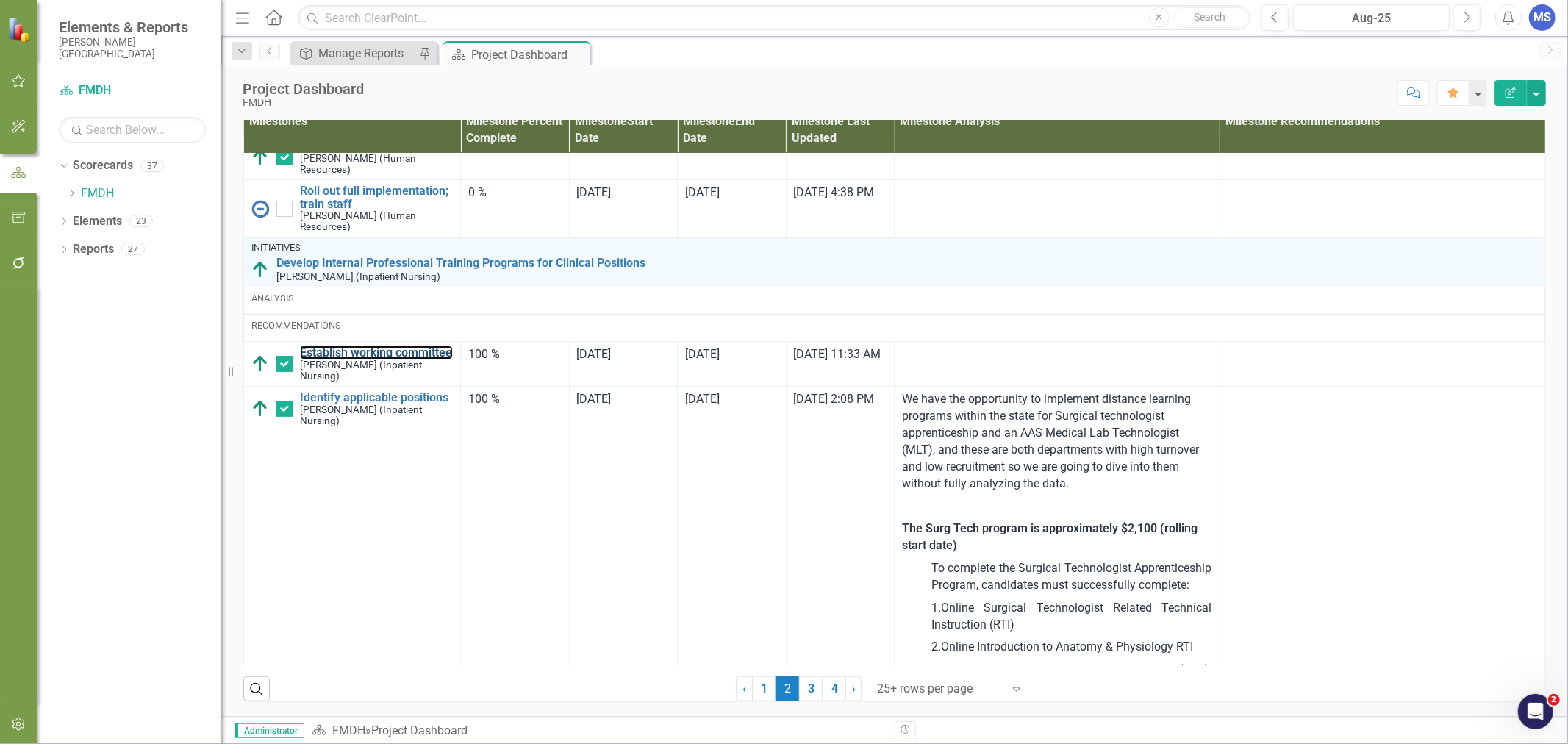
click at [370, 360] on link "Establish working committee" at bounding box center [376, 352] width 153 height 13
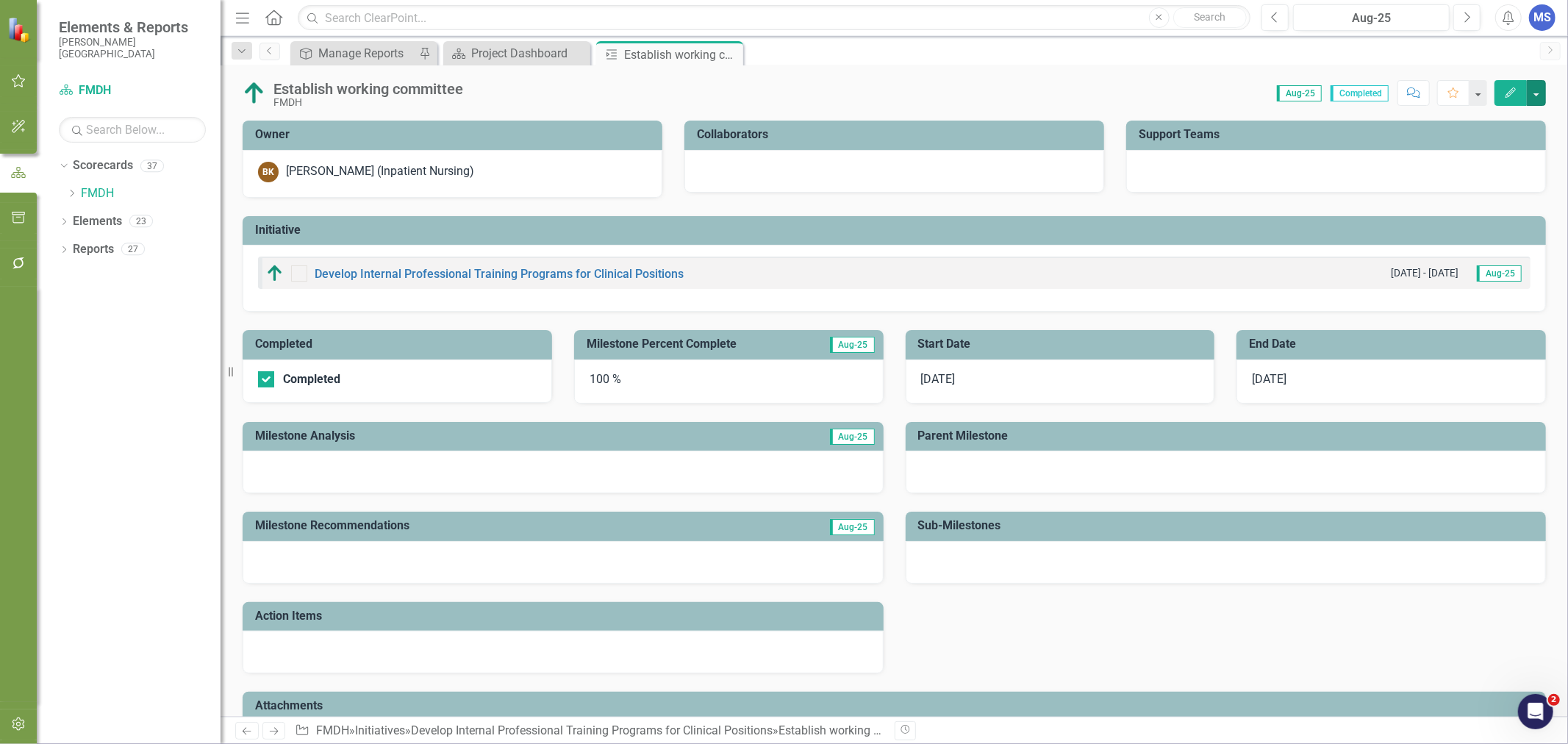
click at [1538, 82] on button "button" at bounding box center [1535, 93] width 19 height 26
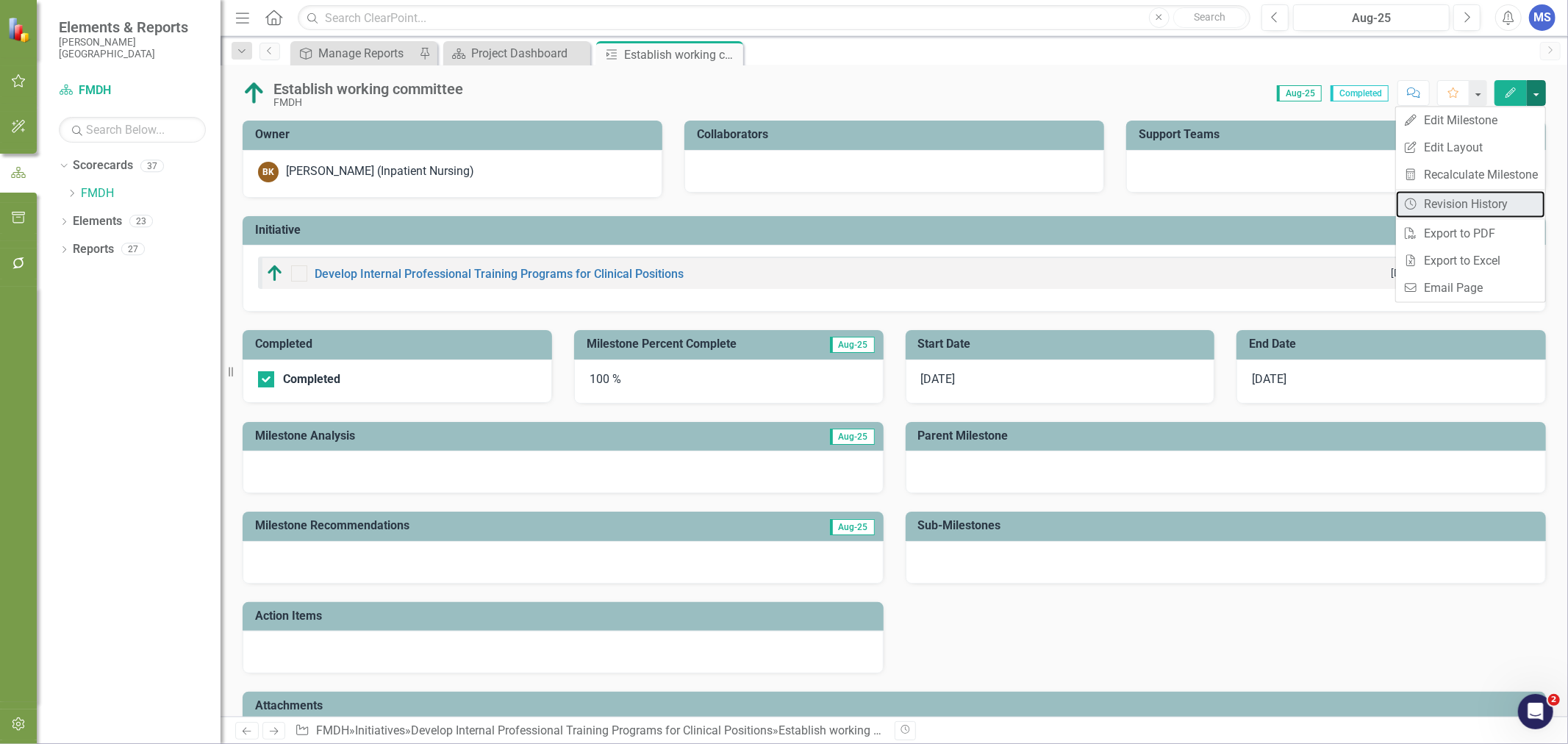
click at [1489, 198] on link "Revision History Revision History" at bounding box center [1470, 204] width 149 height 27
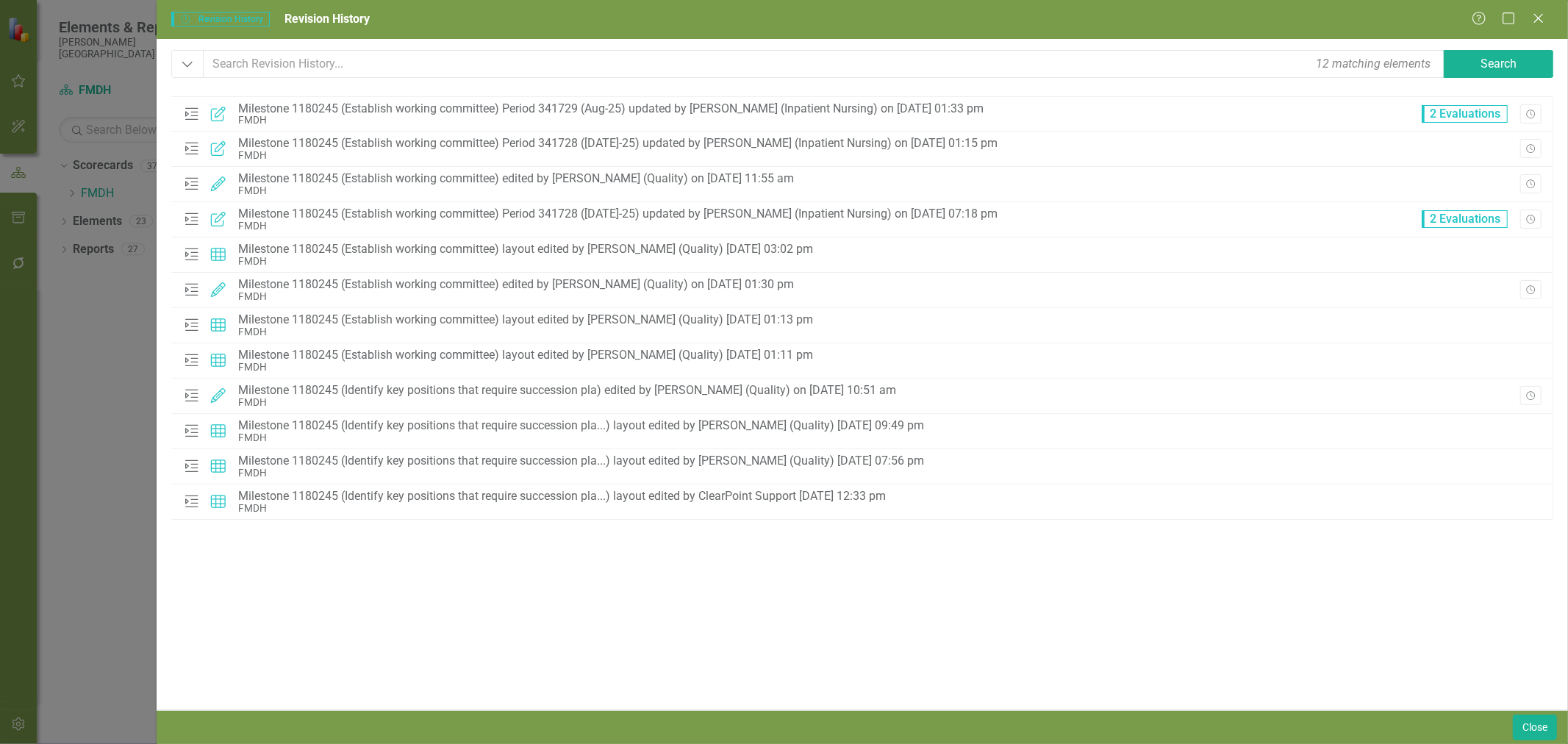
click at [1533, 111] on icon "button" at bounding box center [1530, 114] width 9 height 9
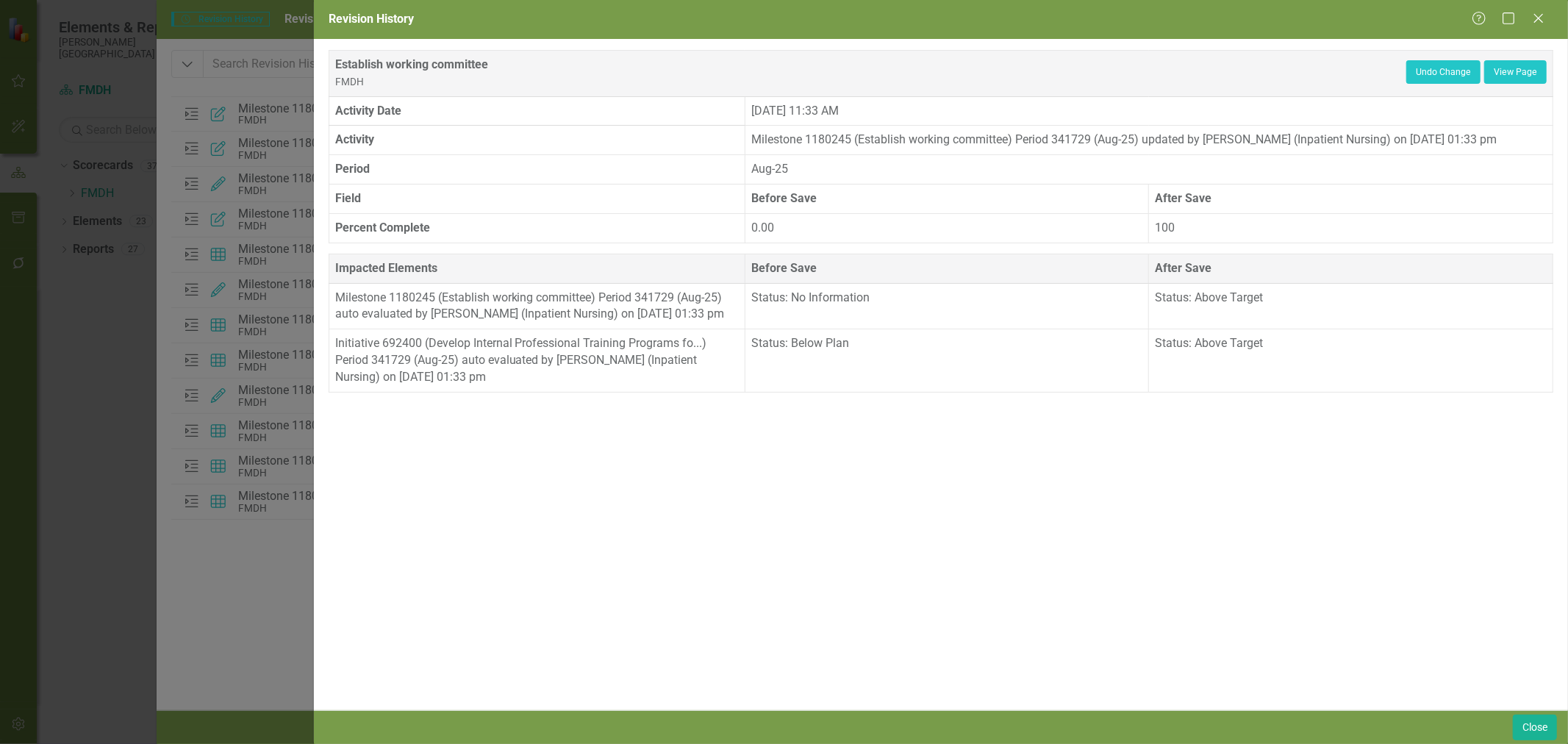
click at [1538, 18] on icon at bounding box center [1538, 18] width 9 height 9
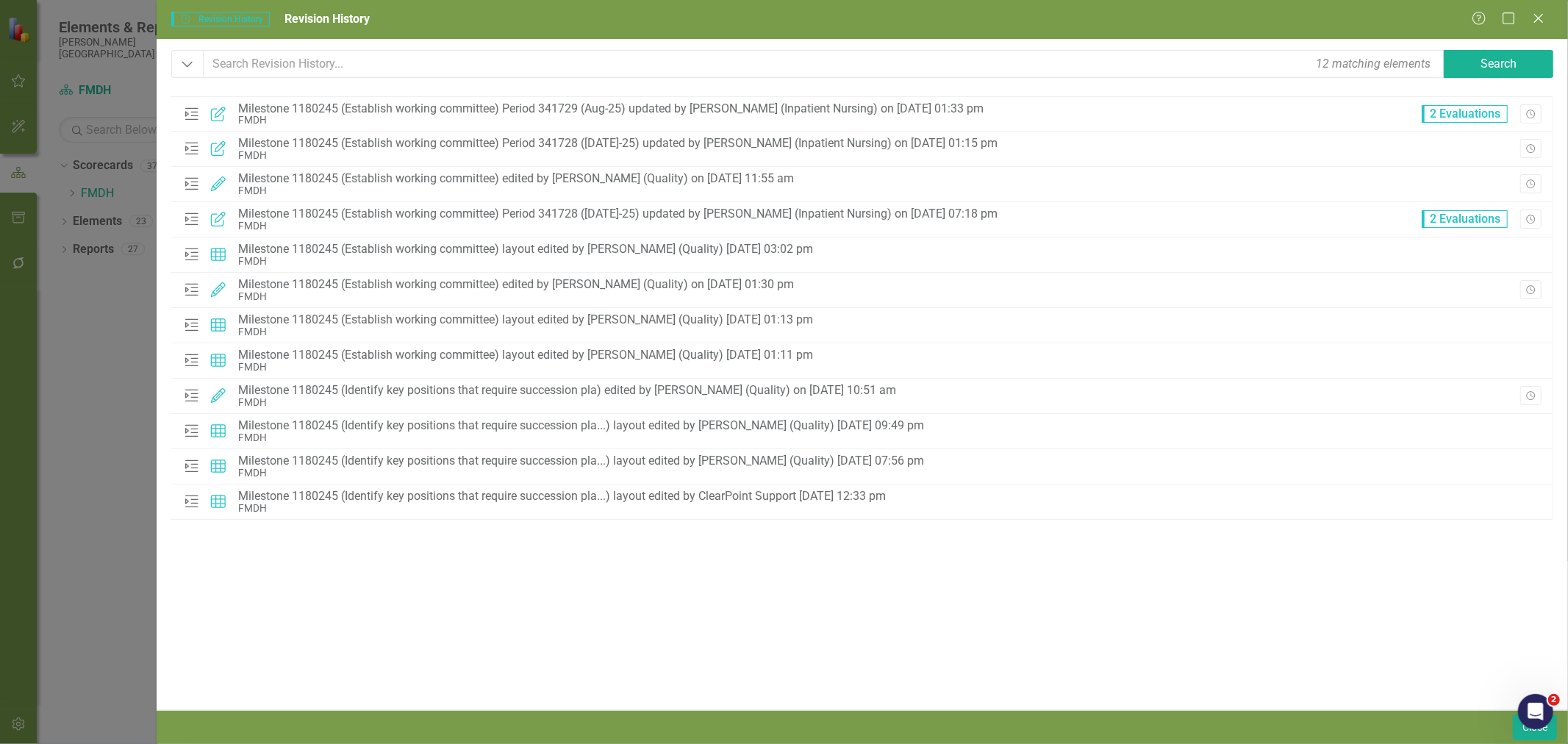
click at [1531, 151] on icon "Revision History" at bounding box center [1530, 149] width 11 height 9
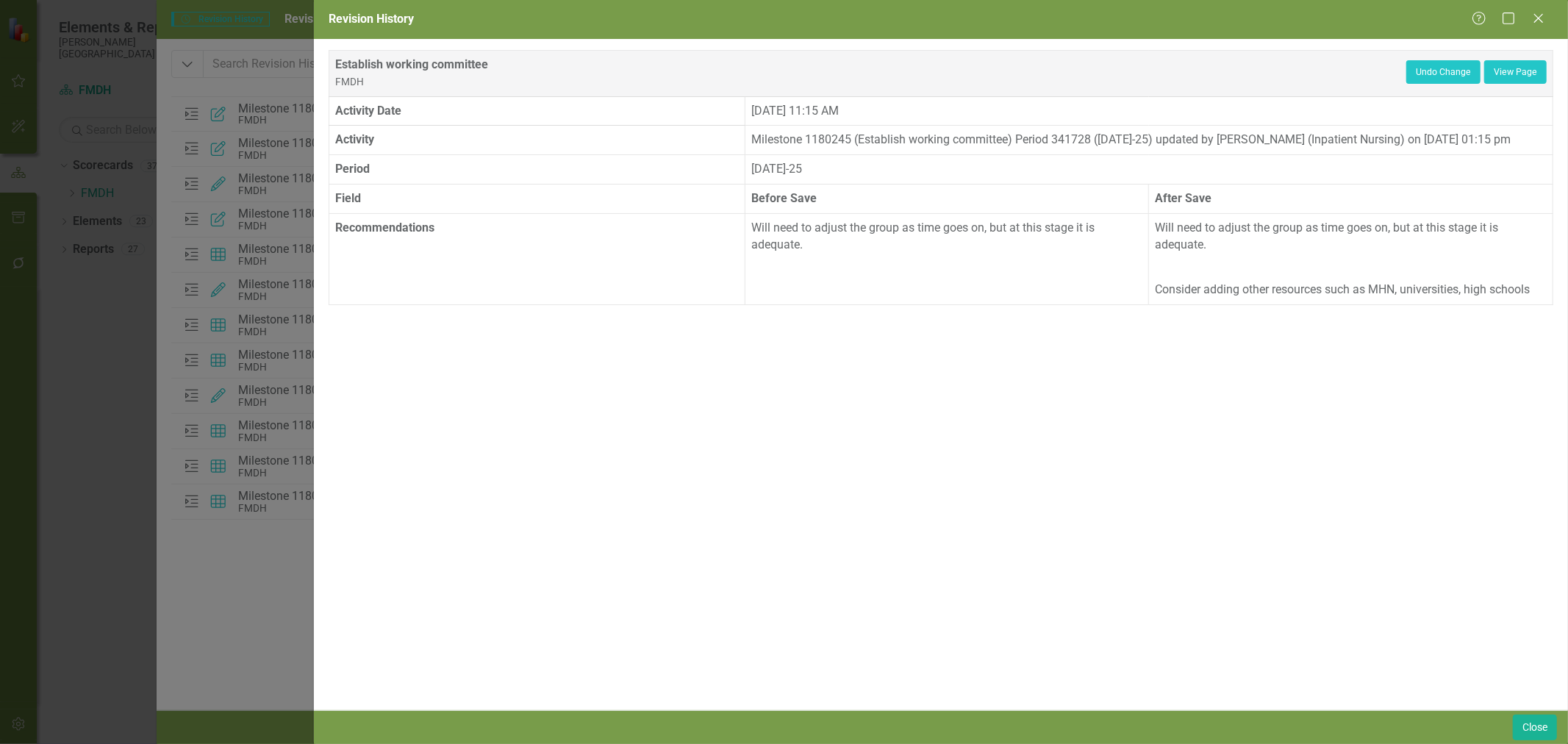
click at [1542, 14] on icon "Close" at bounding box center [1538, 19] width 14 height 12
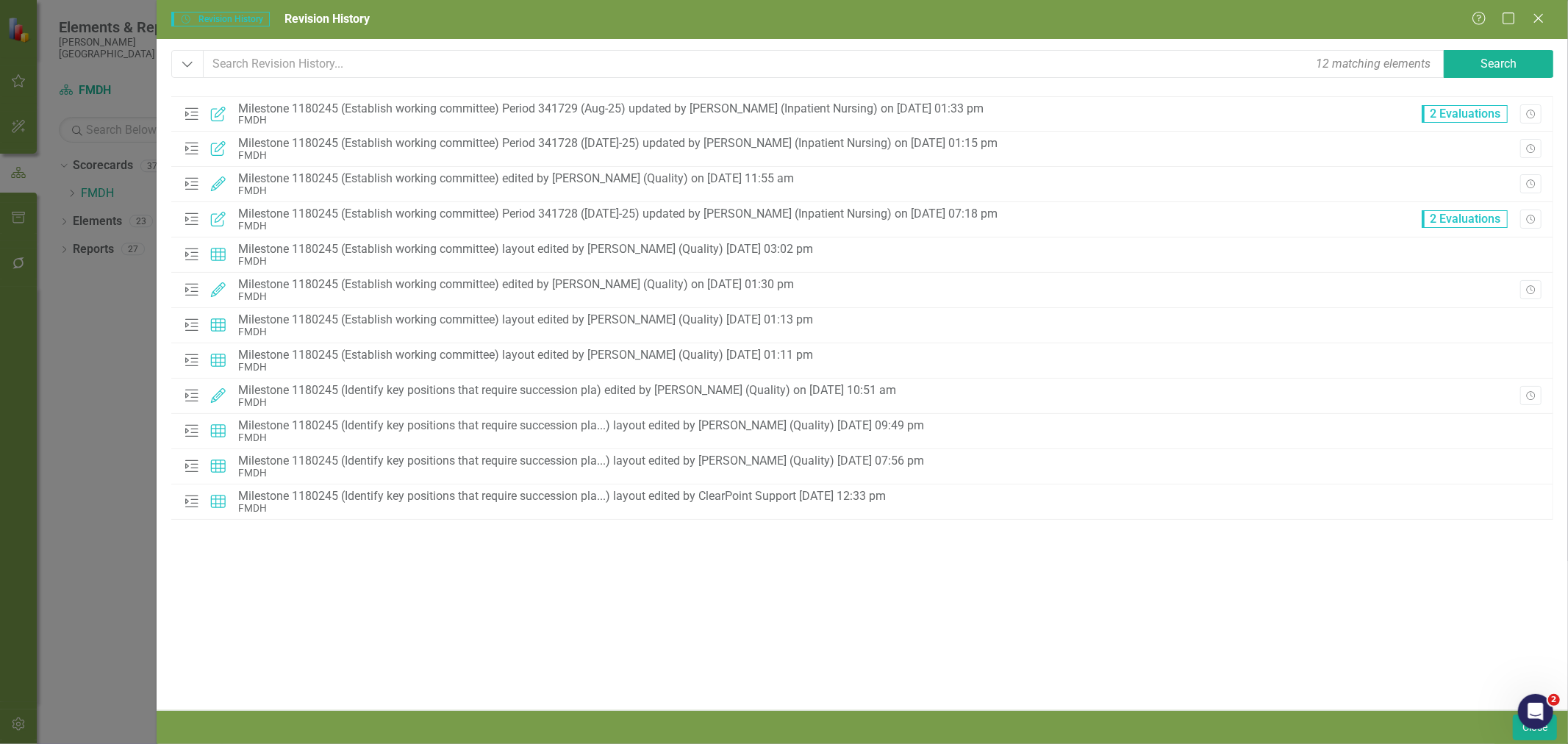
click at [1534, 188] on icon "Revision History" at bounding box center [1530, 185] width 11 height 9
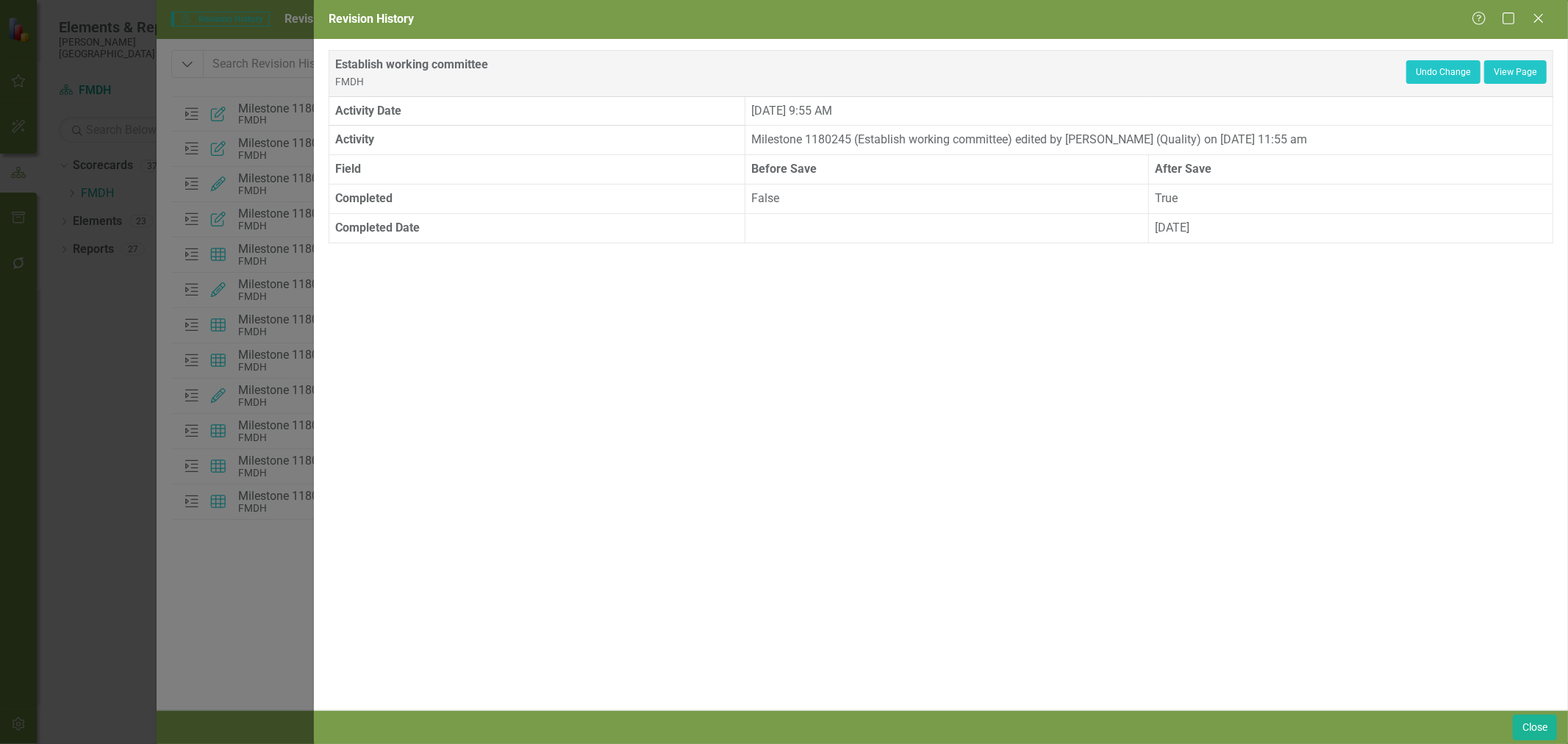
click at [1538, 20] on icon "Close" at bounding box center [1538, 19] width 14 height 12
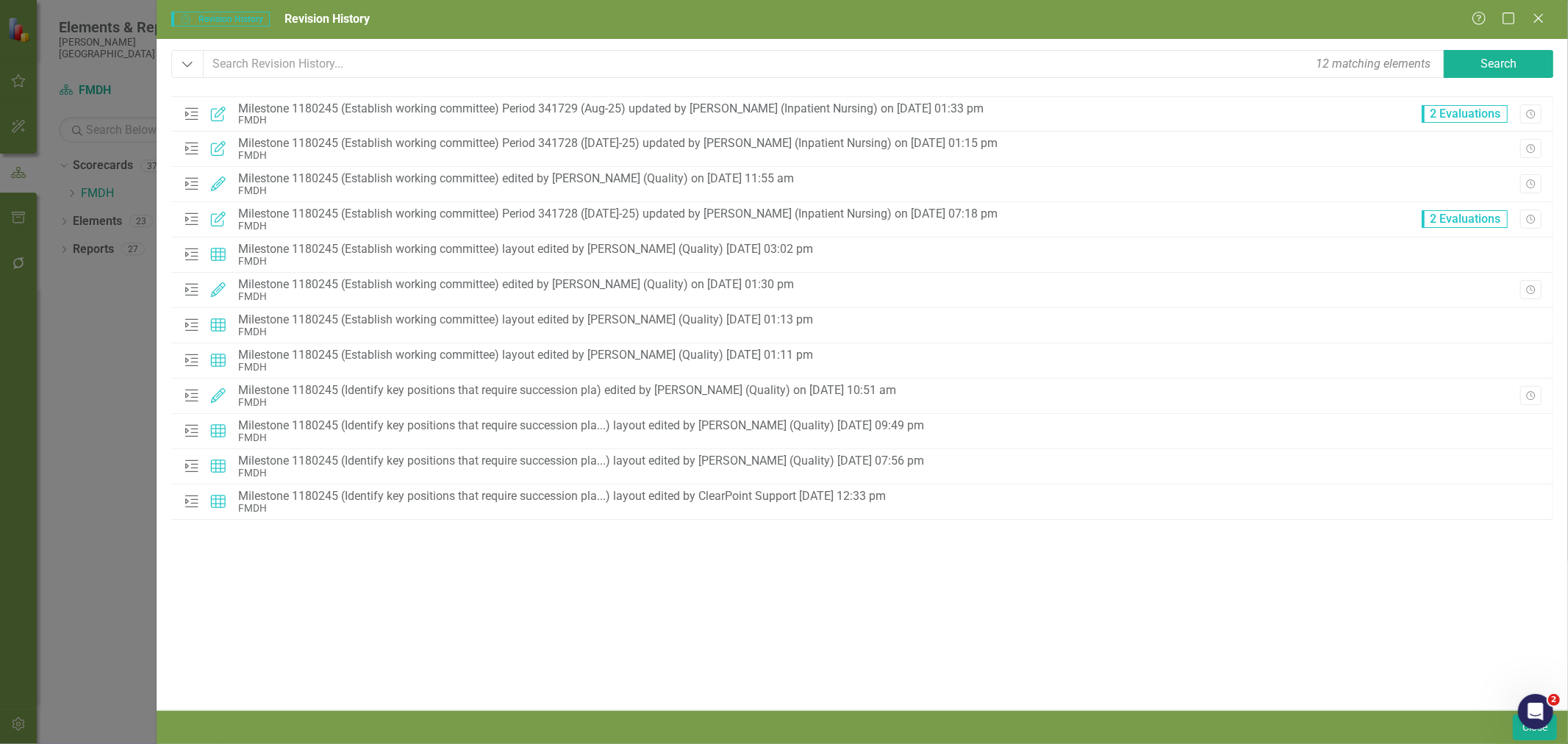
click at [1529, 145] on icon "Revision History" at bounding box center [1530, 149] width 11 height 9
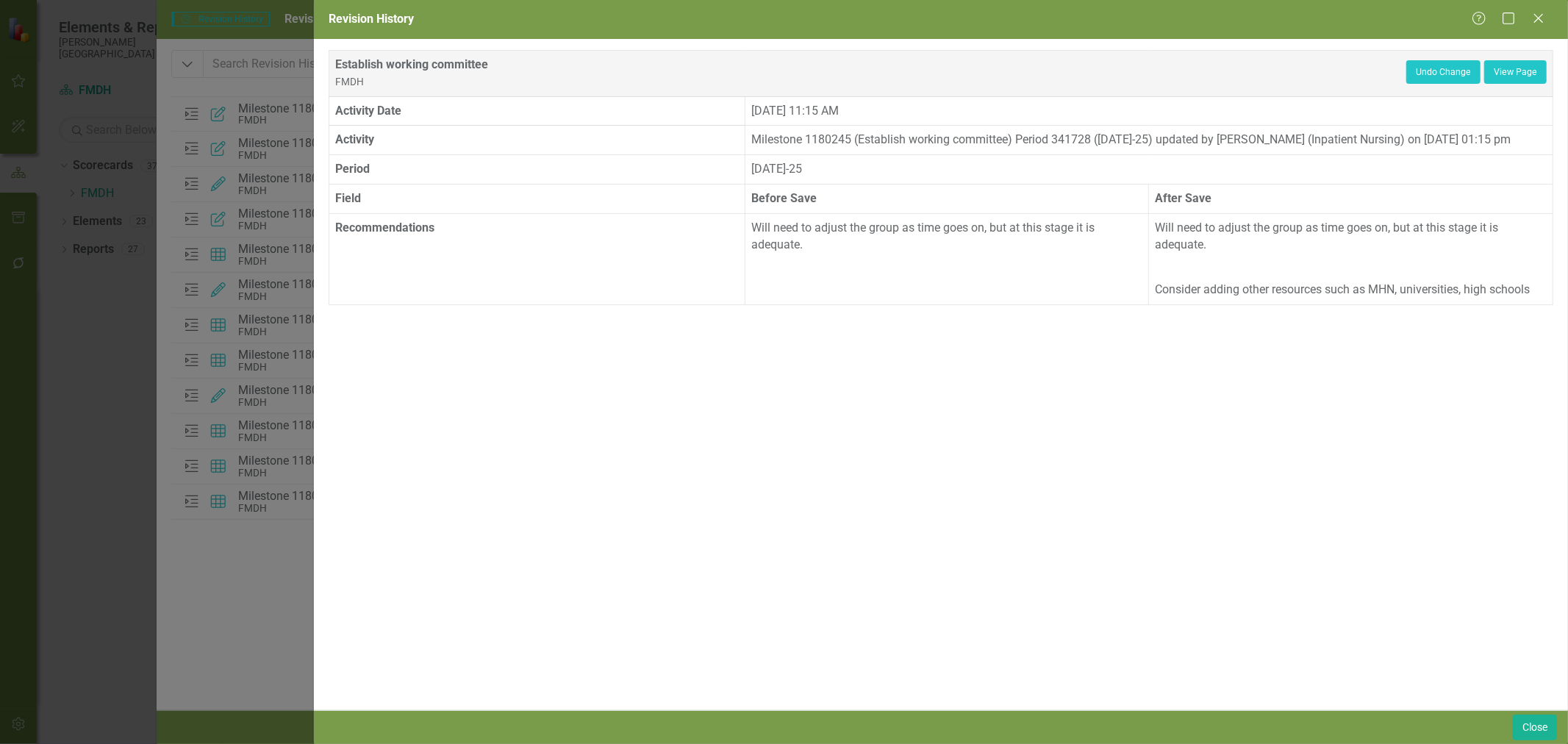
click at [1541, 20] on icon at bounding box center [1538, 18] width 9 height 9
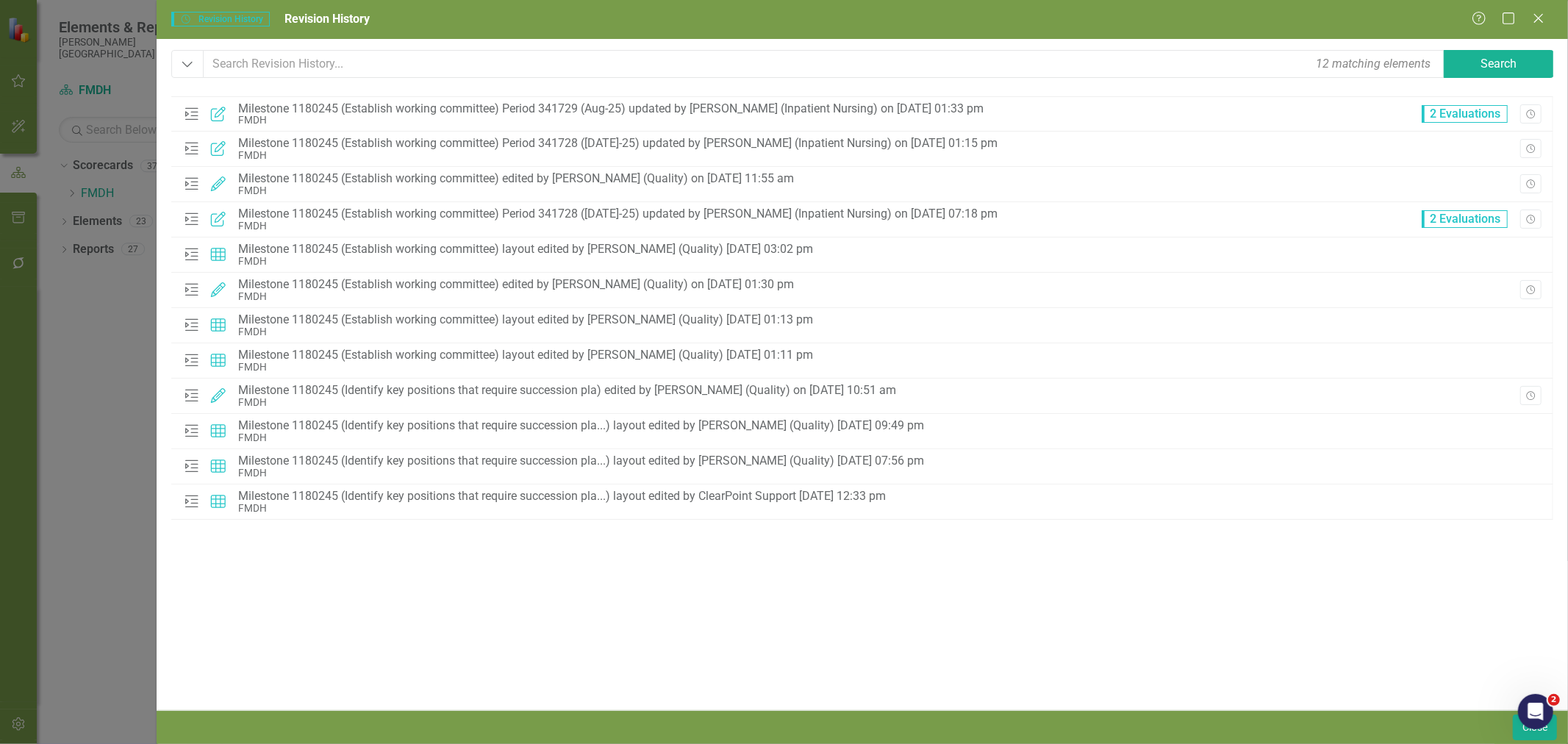
click at [1530, 191] on button "Revision History" at bounding box center [1531, 183] width 21 height 19
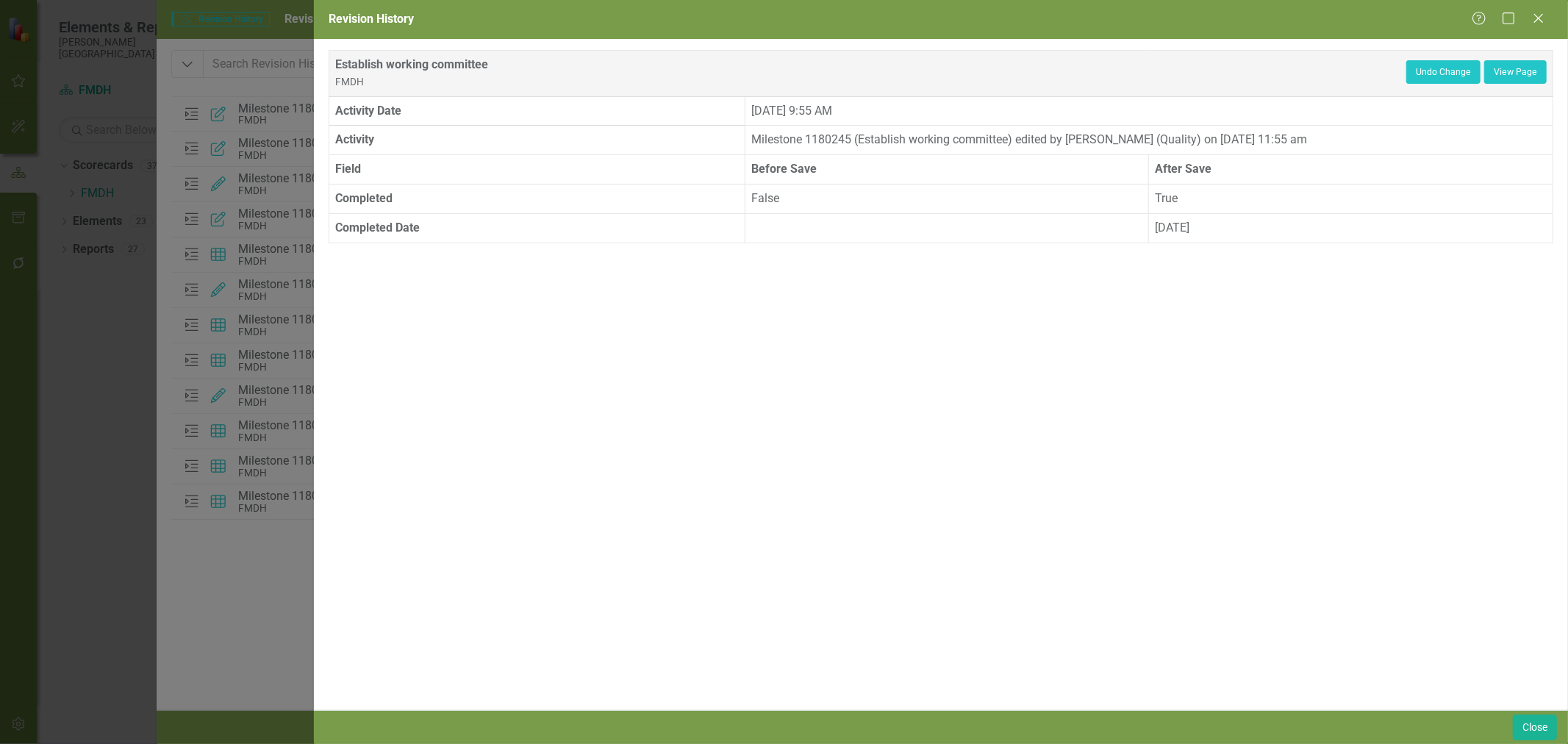
click at [1542, 15] on icon at bounding box center [1538, 18] width 9 height 9
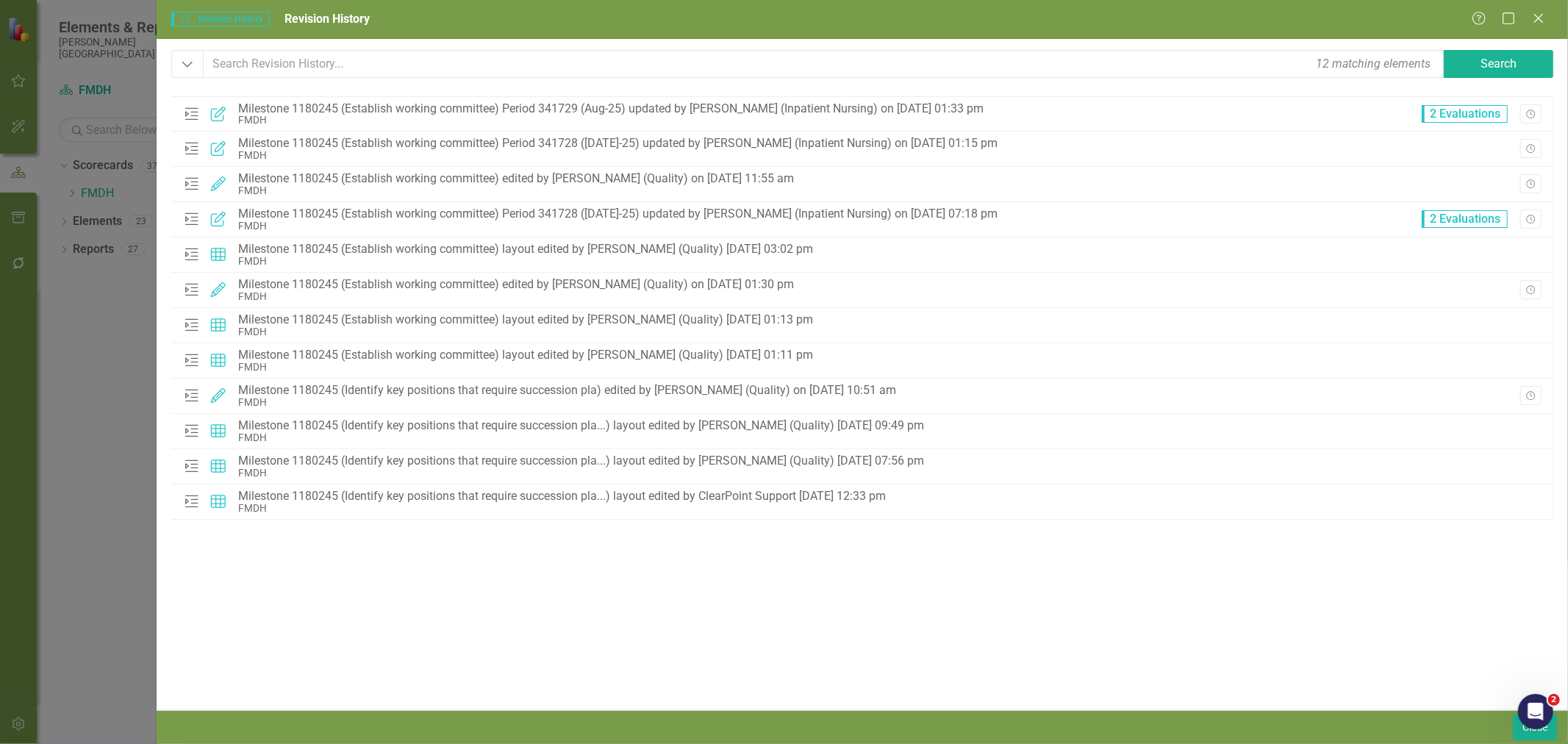
click at [1532, 221] on icon "Revision History" at bounding box center [1530, 220] width 11 height 9
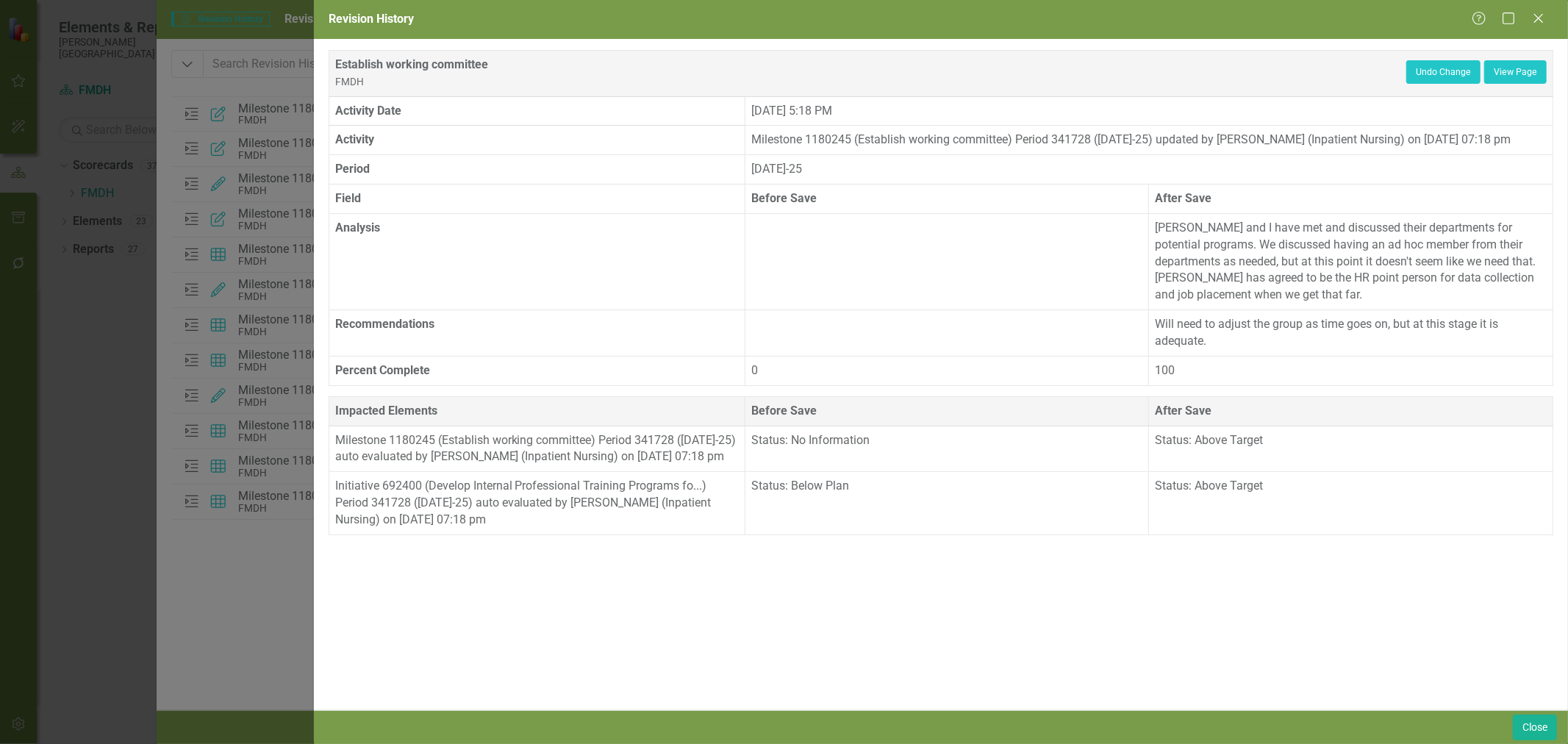
click at [1534, 20] on icon "Close" at bounding box center [1538, 19] width 14 height 12
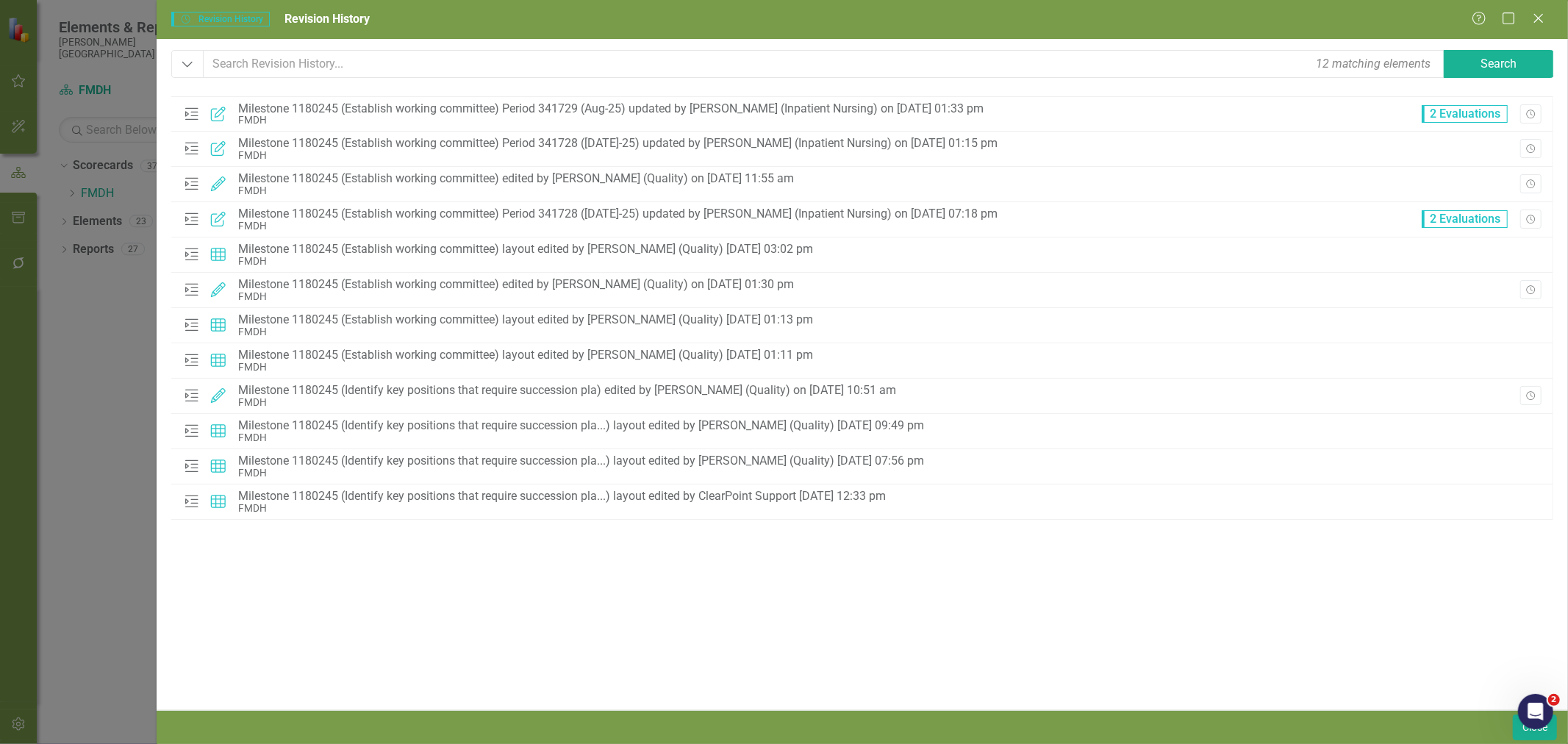
click at [1532, 170] on div "Milestone Edited Milestone 1180245 (Establish working committee) edited by [PER…" at bounding box center [862, 184] width 1382 height 36
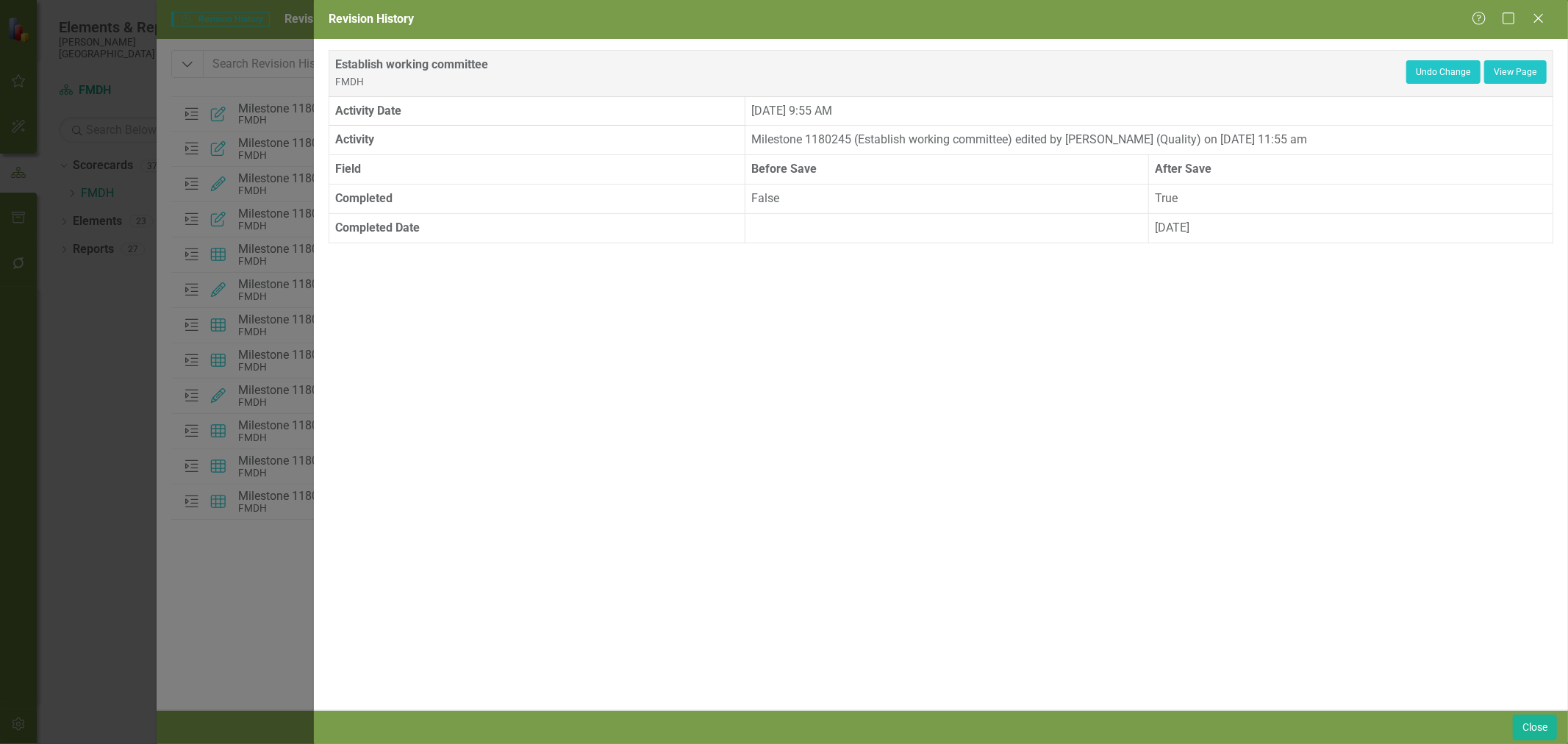
click at [1542, 22] on icon "Close" at bounding box center [1538, 19] width 14 height 12
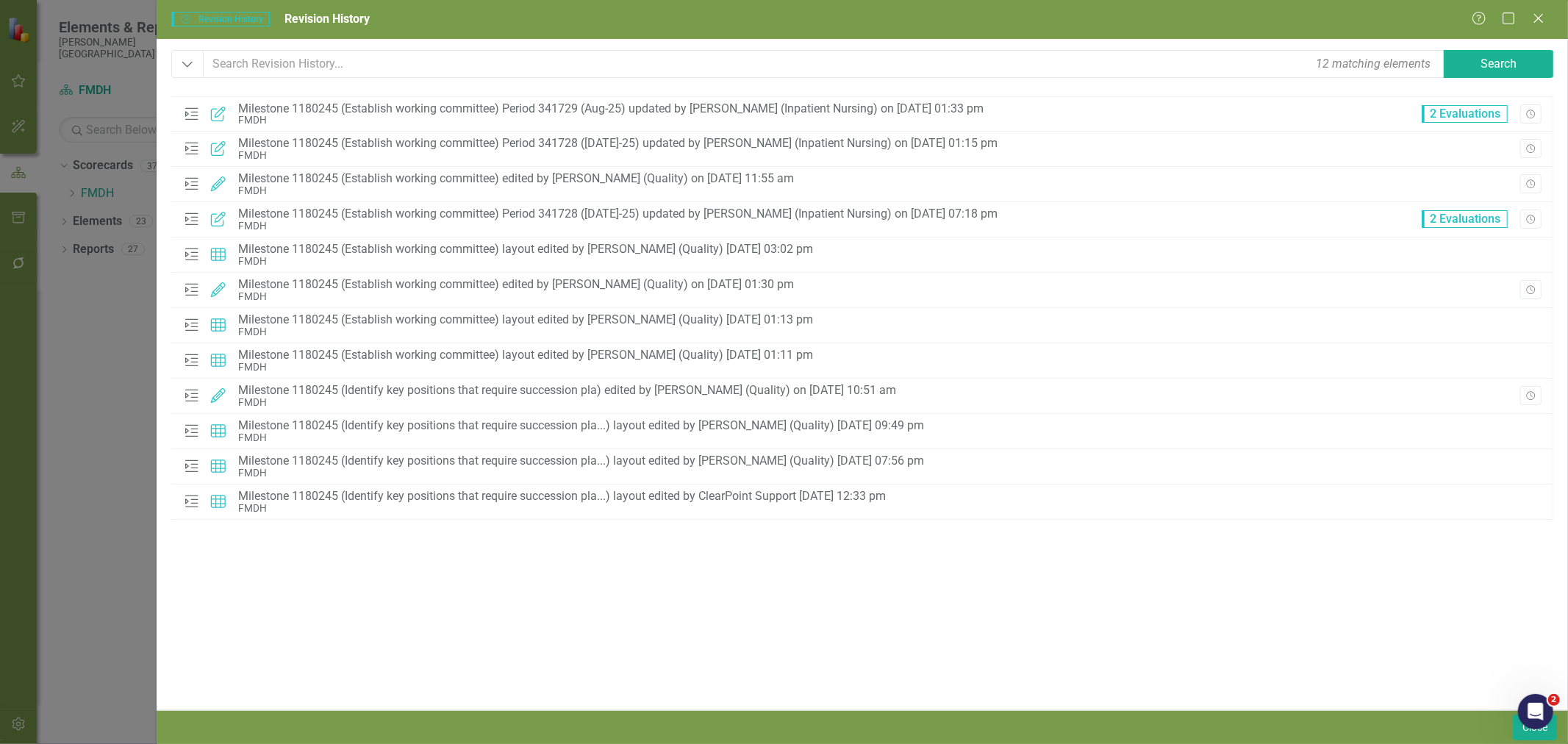
click at [1530, 221] on icon "Revision History" at bounding box center [1530, 220] width 11 height 9
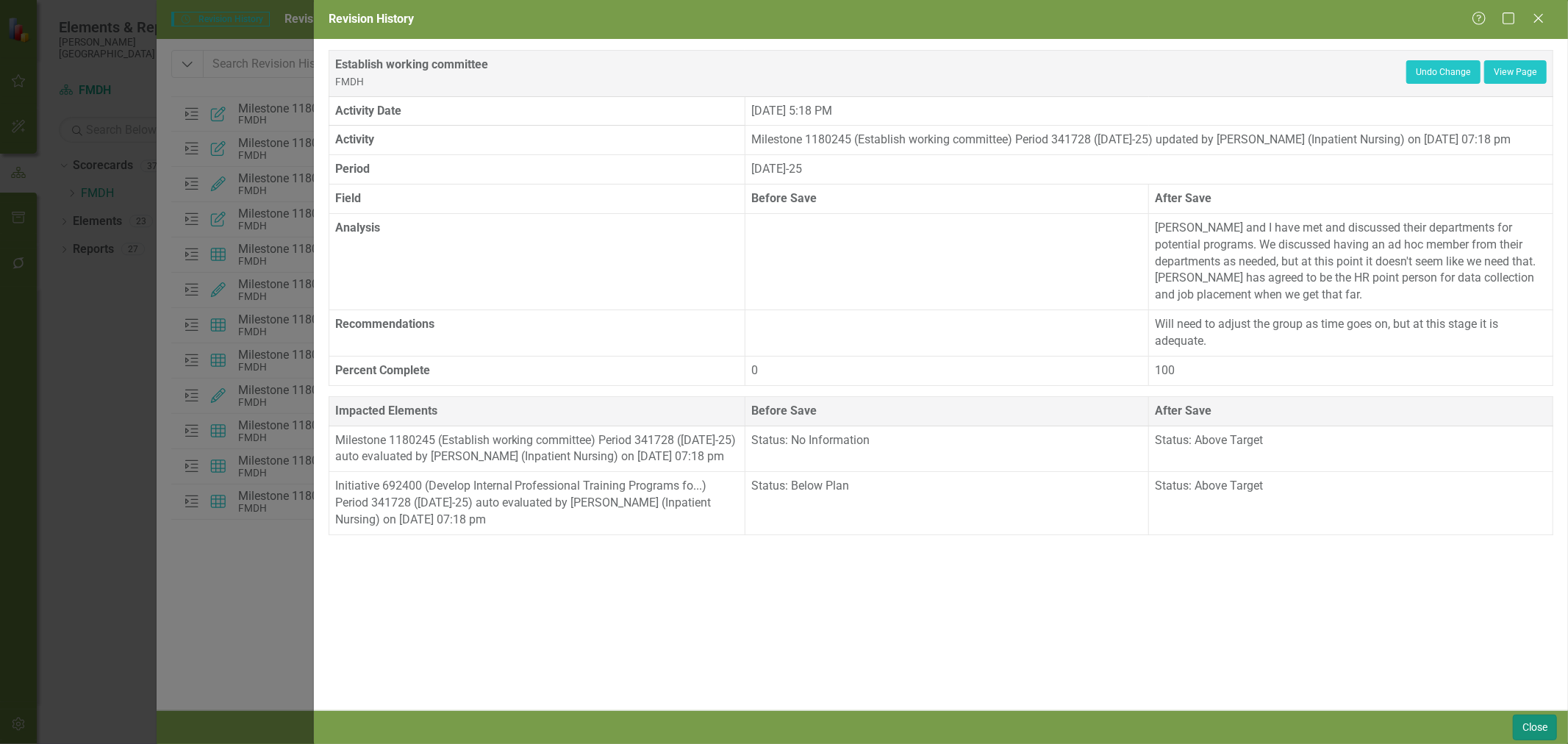
drag, startPoint x: 1540, startPoint y: 730, endPoint x: 1505, endPoint y: 721, distance: 36.1
click at [1540, 730] on button "Close" at bounding box center [1535, 727] width 44 height 26
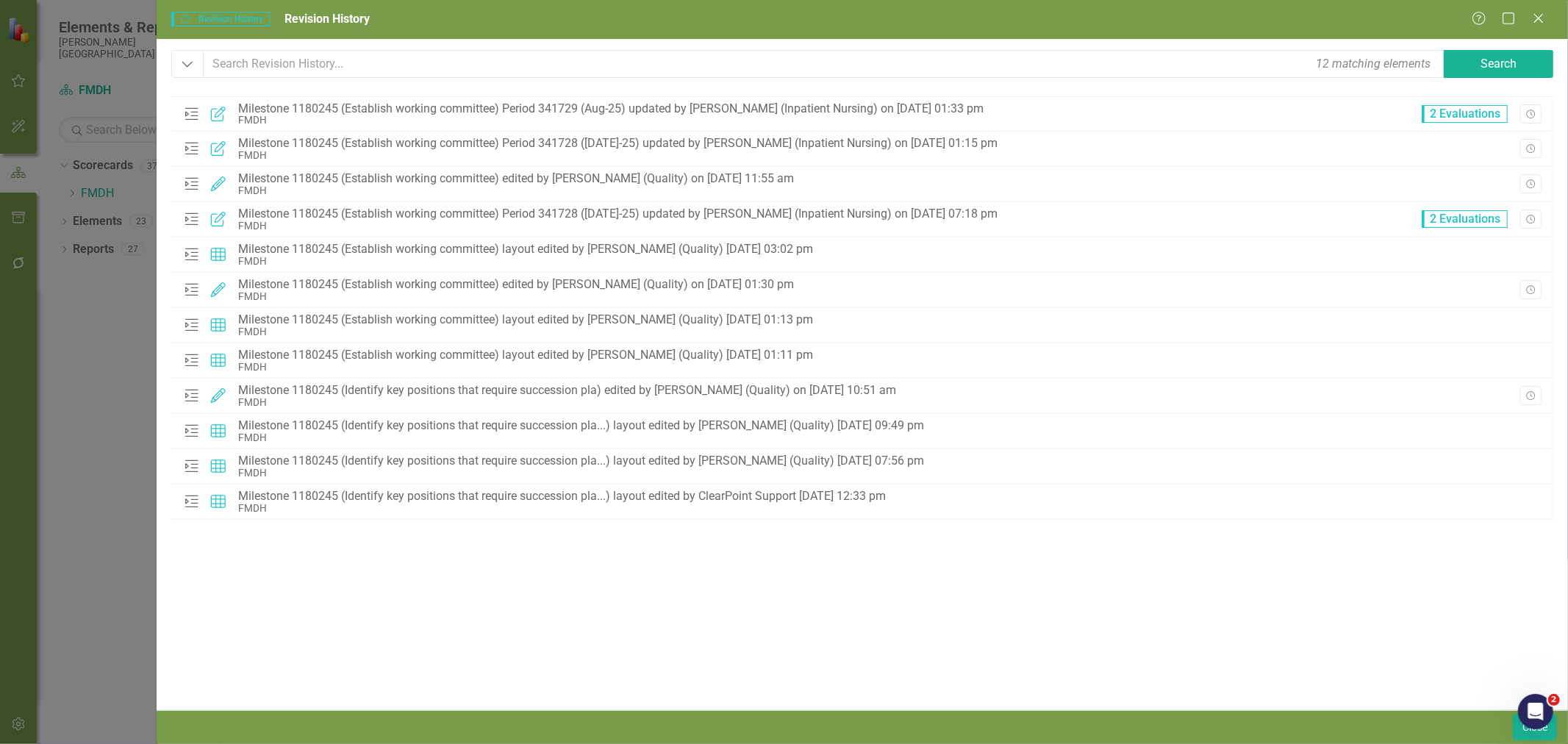
click at [1531, 220] on icon "Revision History" at bounding box center [1530, 220] width 11 height 9
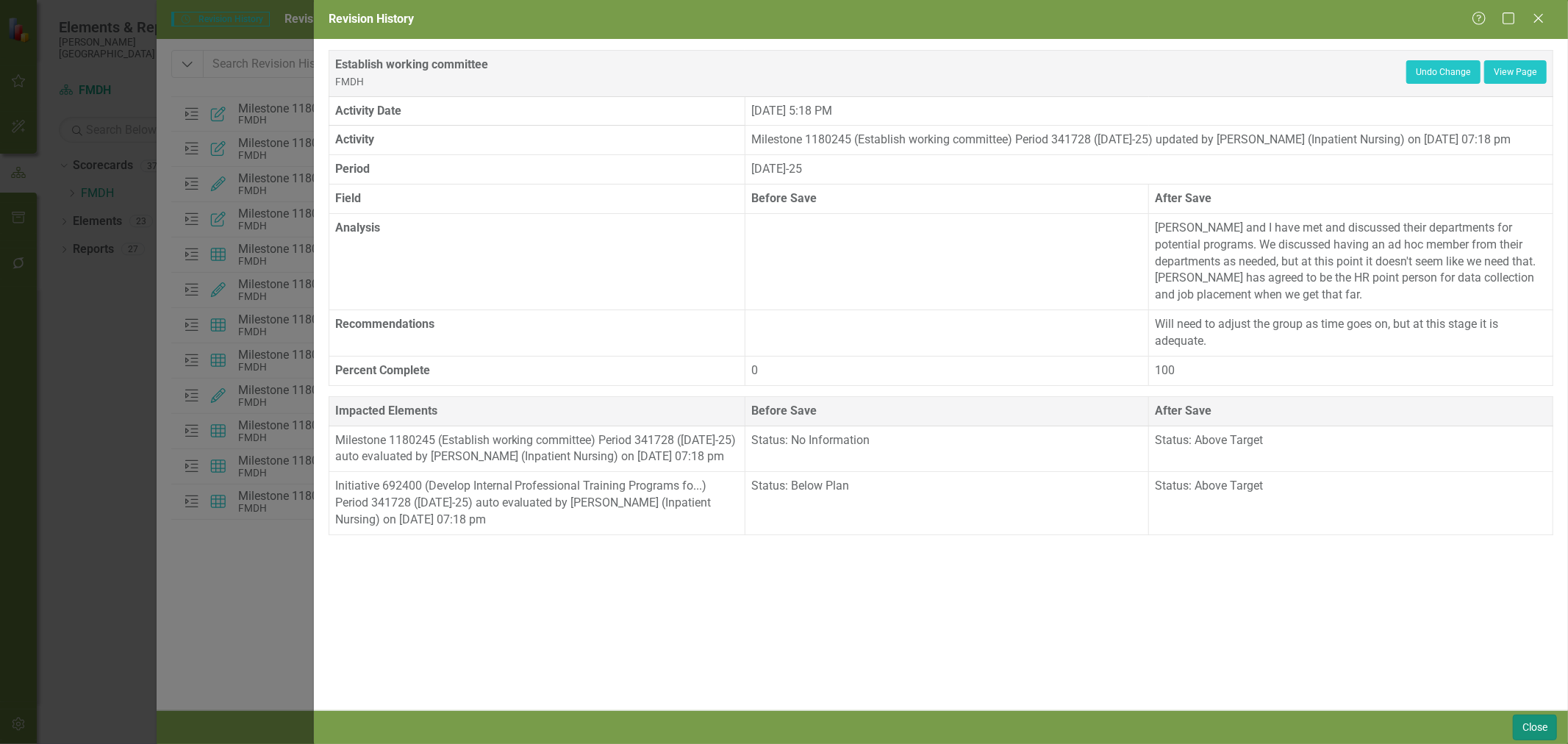
click at [1542, 730] on button "Close" at bounding box center [1535, 727] width 44 height 26
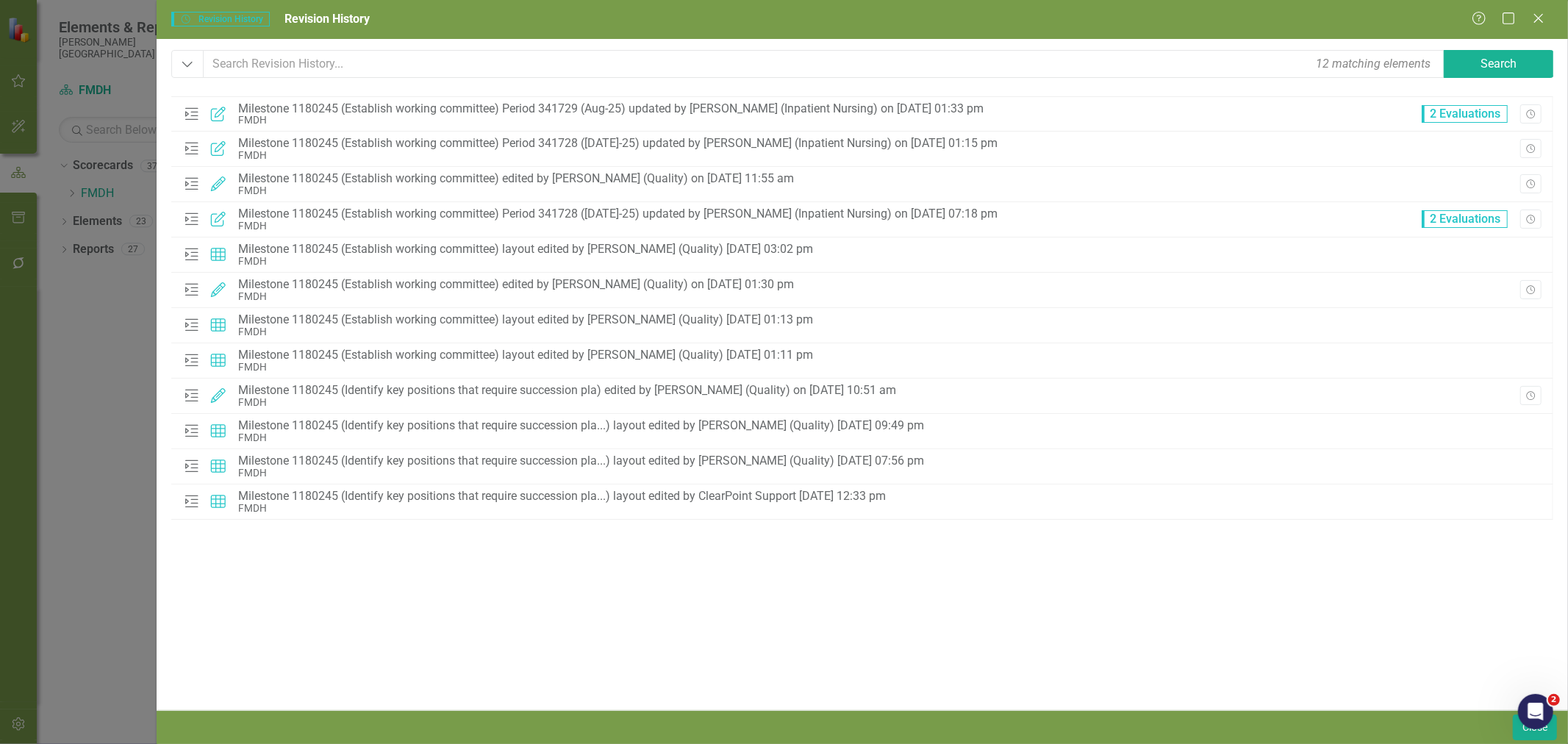
click at [1532, 182] on icon "Revision History" at bounding box center [1530, 185] width 11 height 9
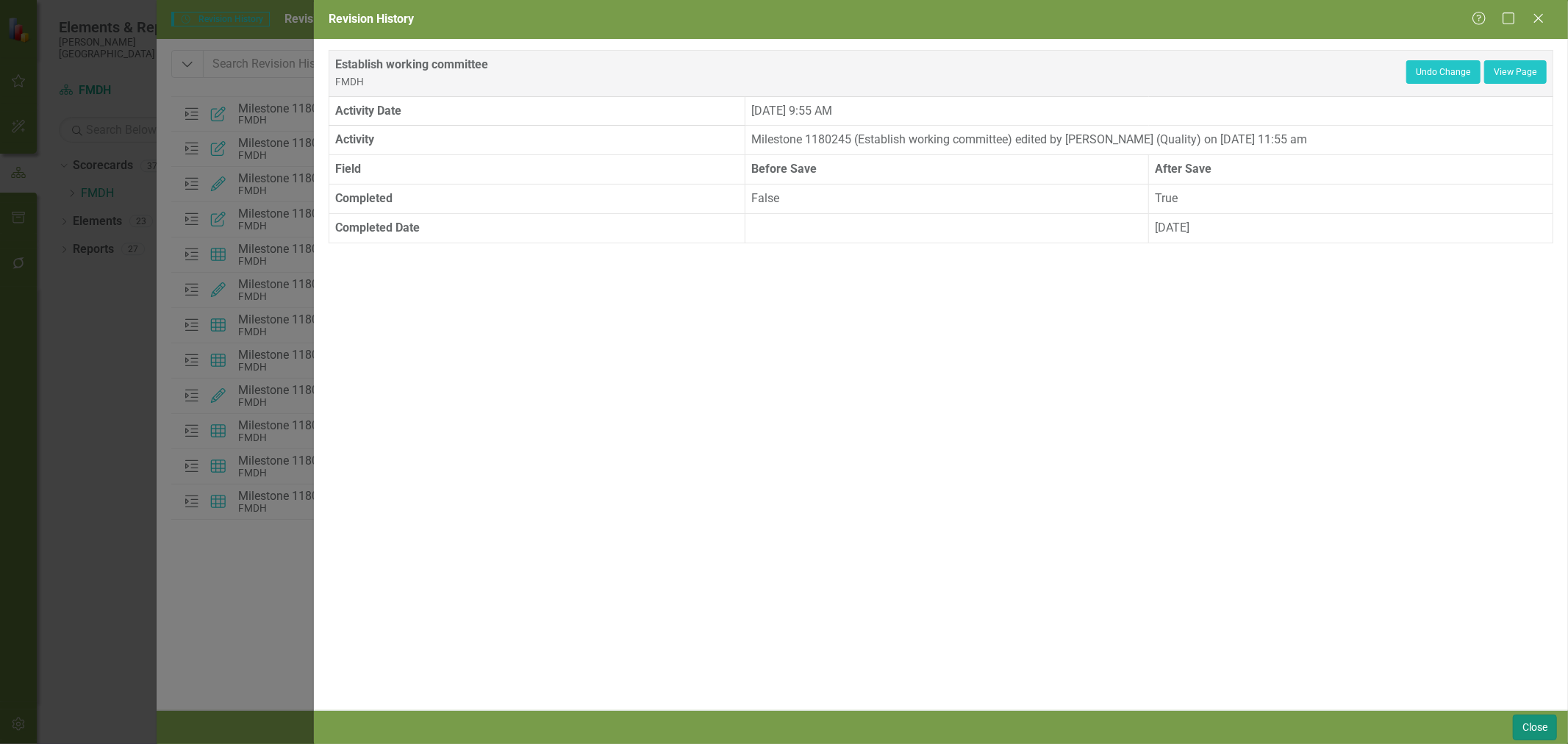
drag, startPoint x: 14, startPoint y: 15, endPoint x: 1487, endPoint y: 531, distance: 1560.8
click at [1532, 724] on button "Close" at bounding box center [1535, 727] width 44 height 26
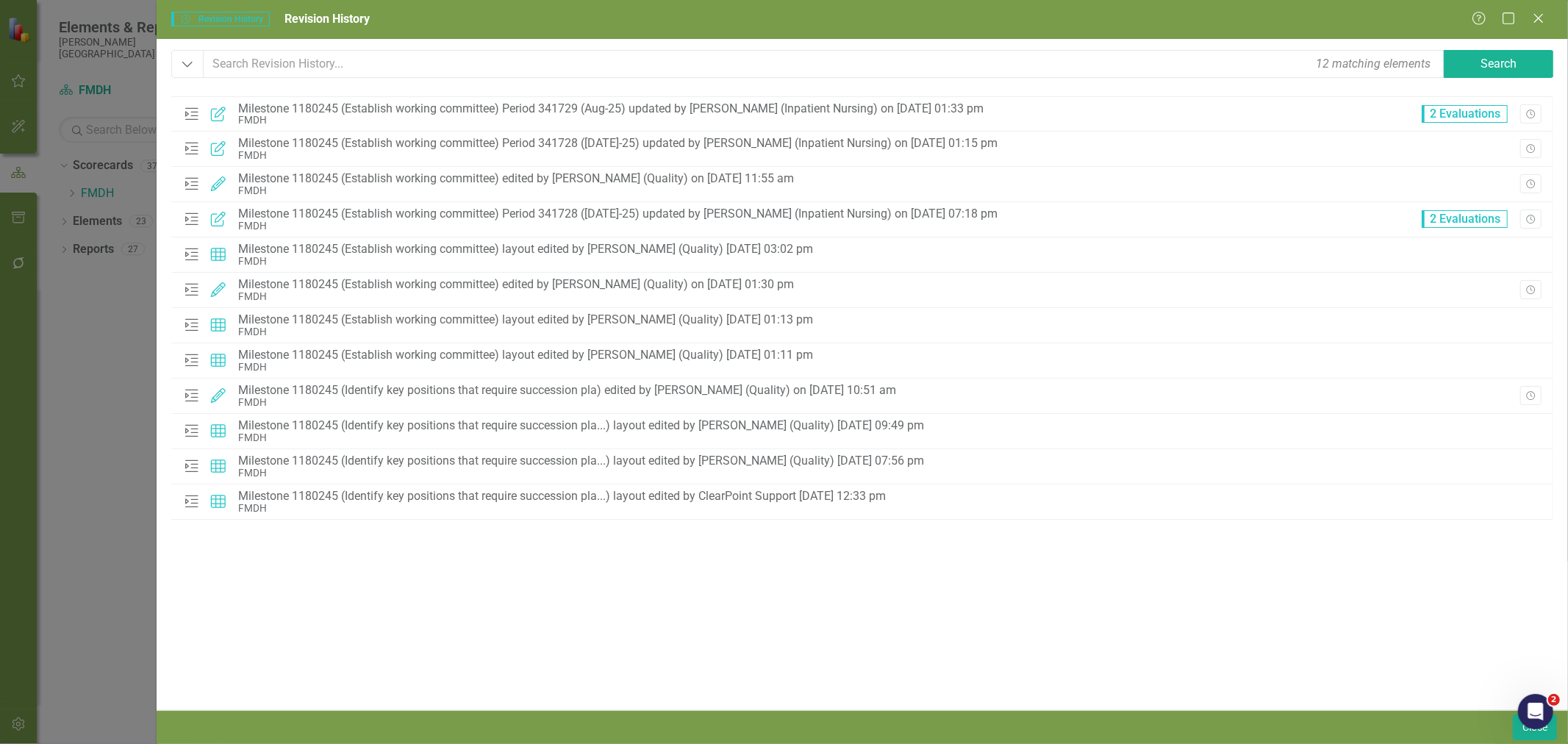
click at [1532, 147] on icon "Revision History" at bounding box center [1530, 149] width 11 height 9
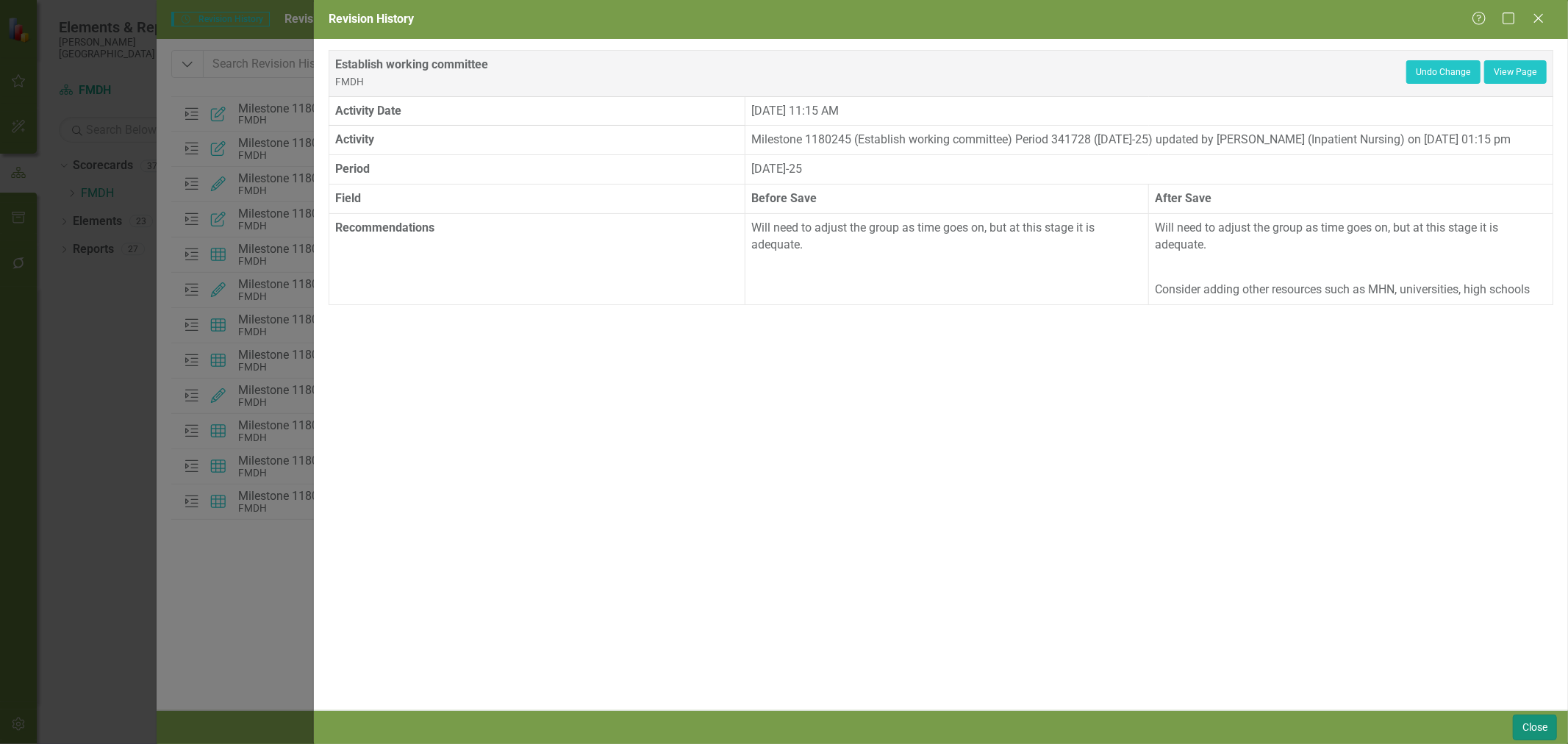
click at [1531, 730] on button "Close" at bounding box center [1535, 727] width 44 height 26
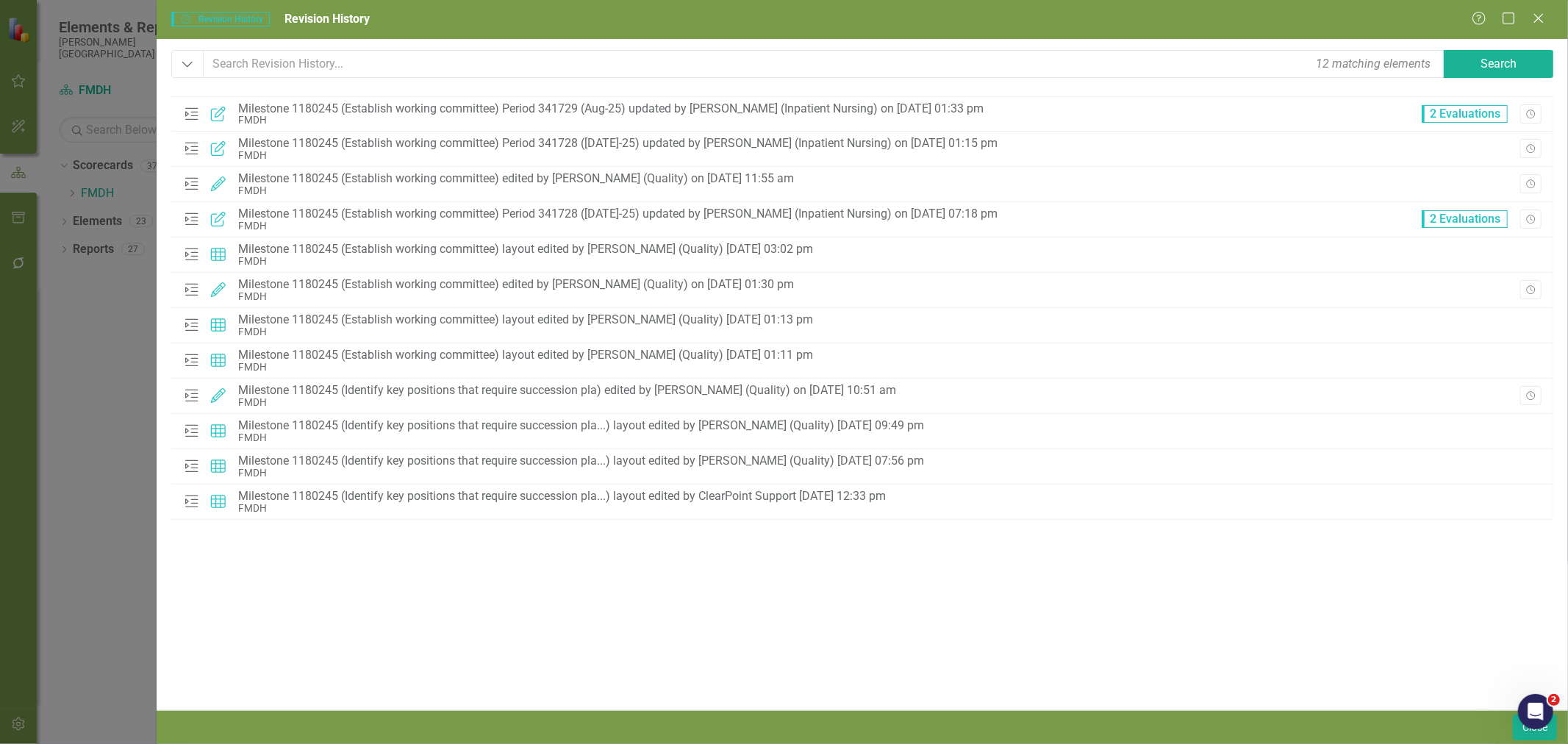
click at [1525, 111] on icon "Revision History" at bounding box center [1530, 115] width 11 height 9
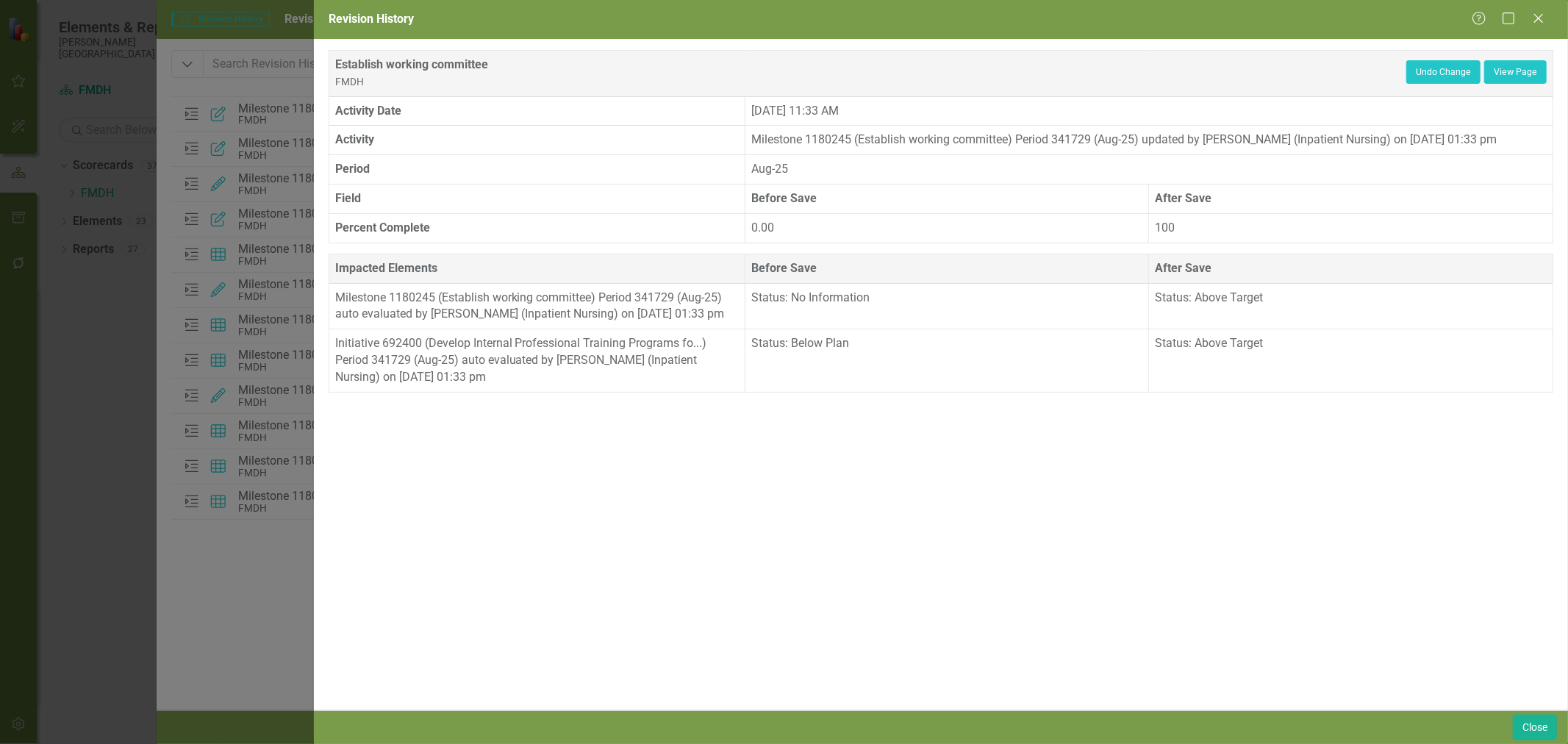
click at [1537, 16] on icon "Close" at bounding box center [1538, 19] width 14 height 12
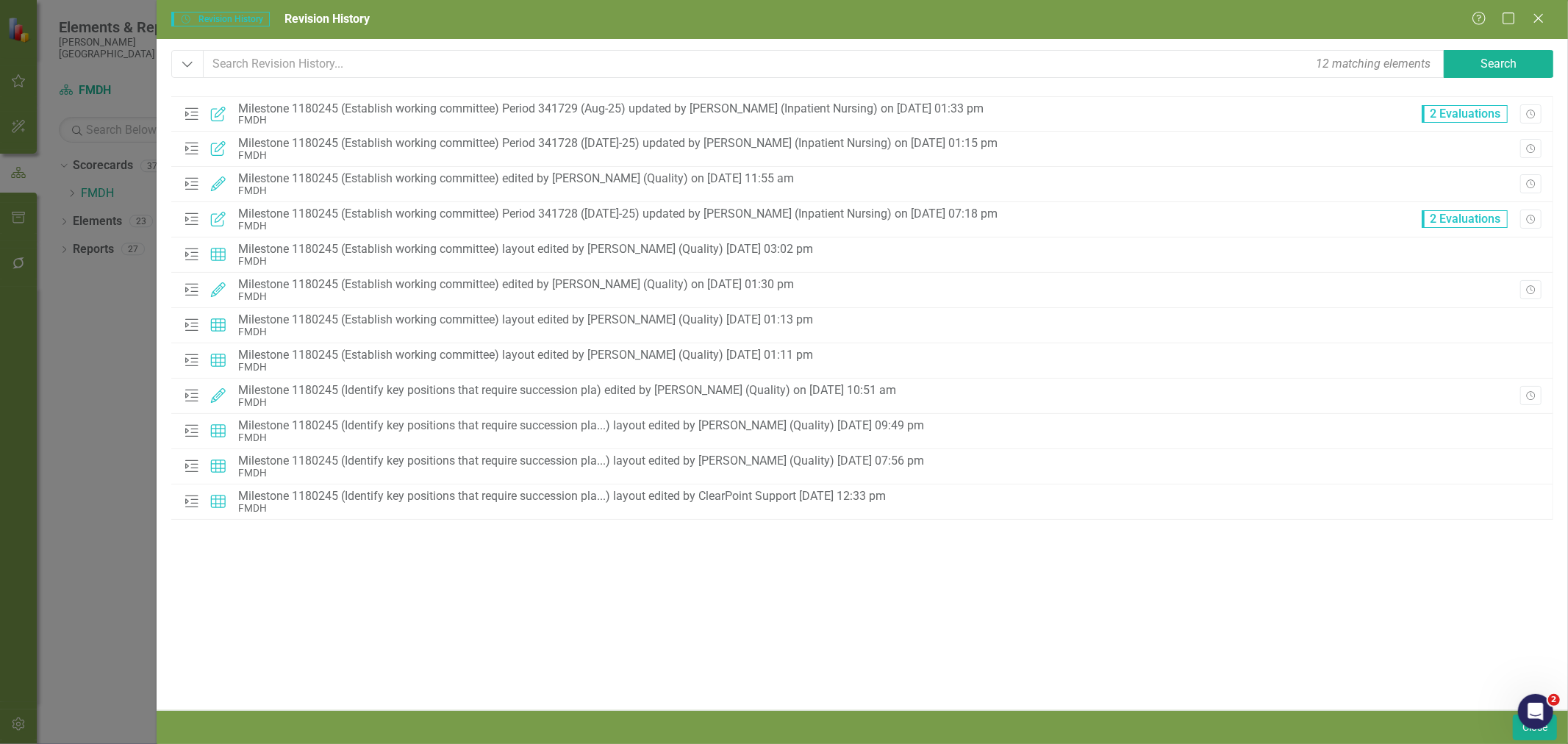
click at [1534, 23] on icon at bounding box center [1538, 18] width 9 height 9
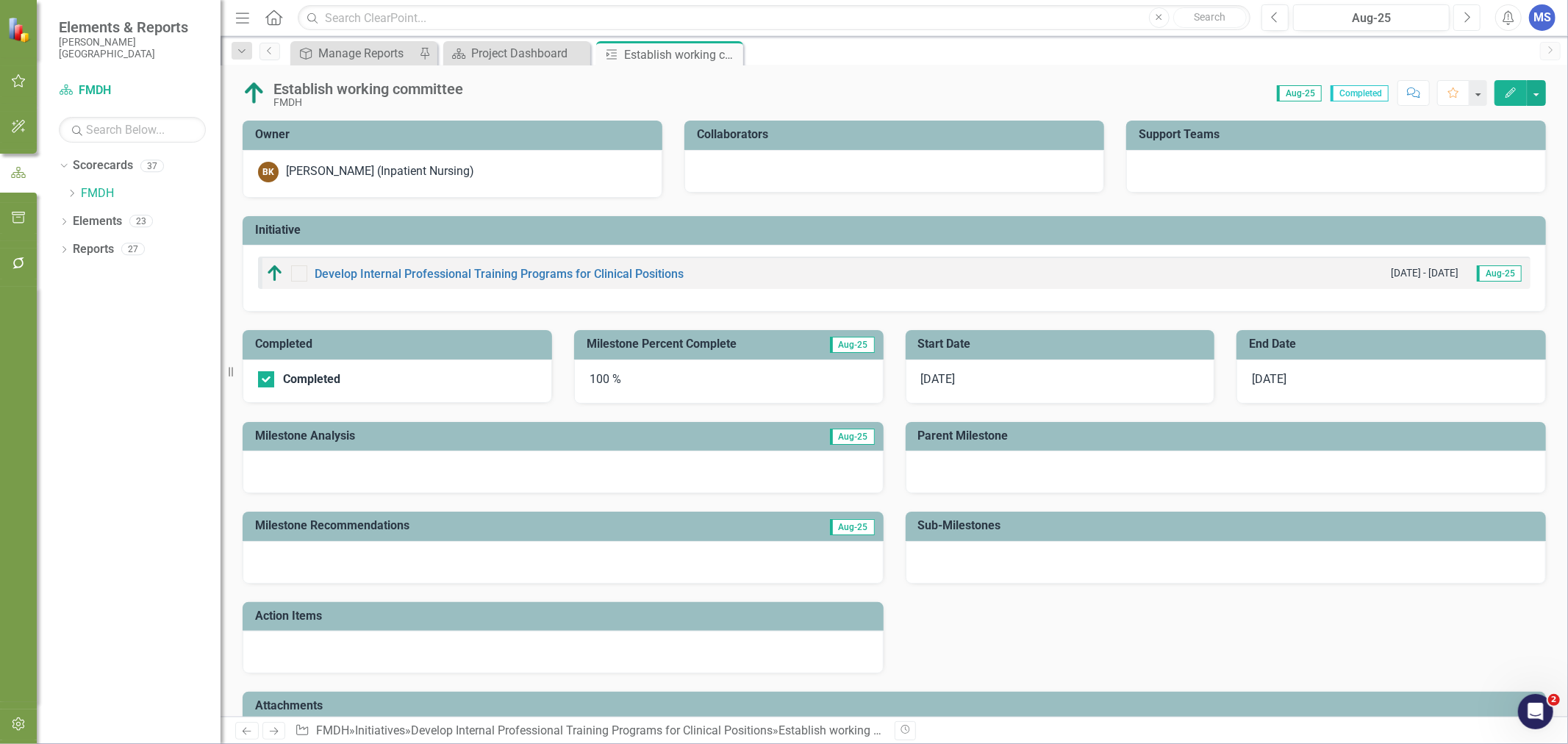
click at [1466, 16] on icon "Next" at bounding box center [1467, 17] width 8 height 13
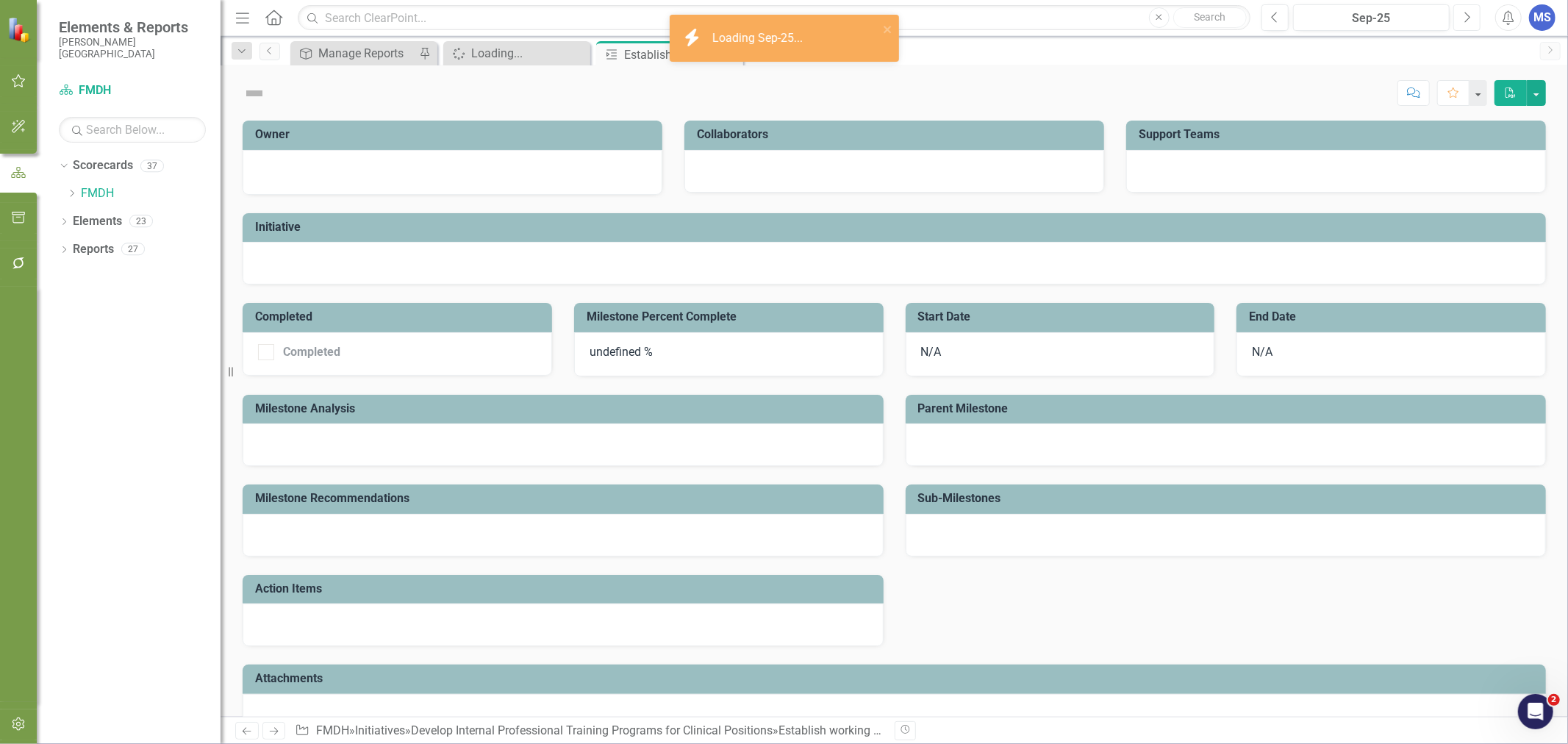
checkbox input "true"
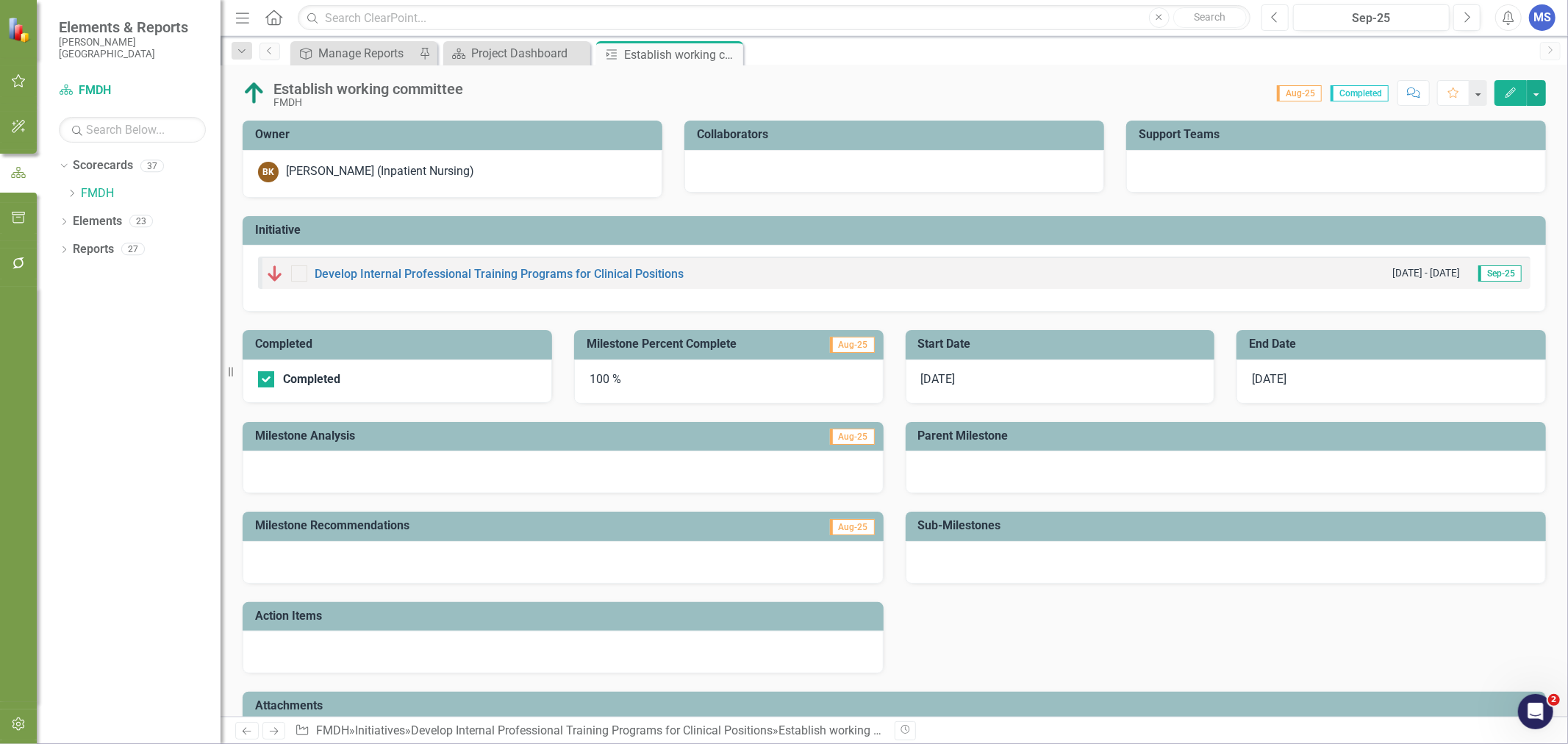
click at [1277, 15] on icon "Previous" at bounding box center [1274, 17] width 8 height 13
click at [1539, 91] on button "button" at bounding box center [1535, 93] width 19 height 26
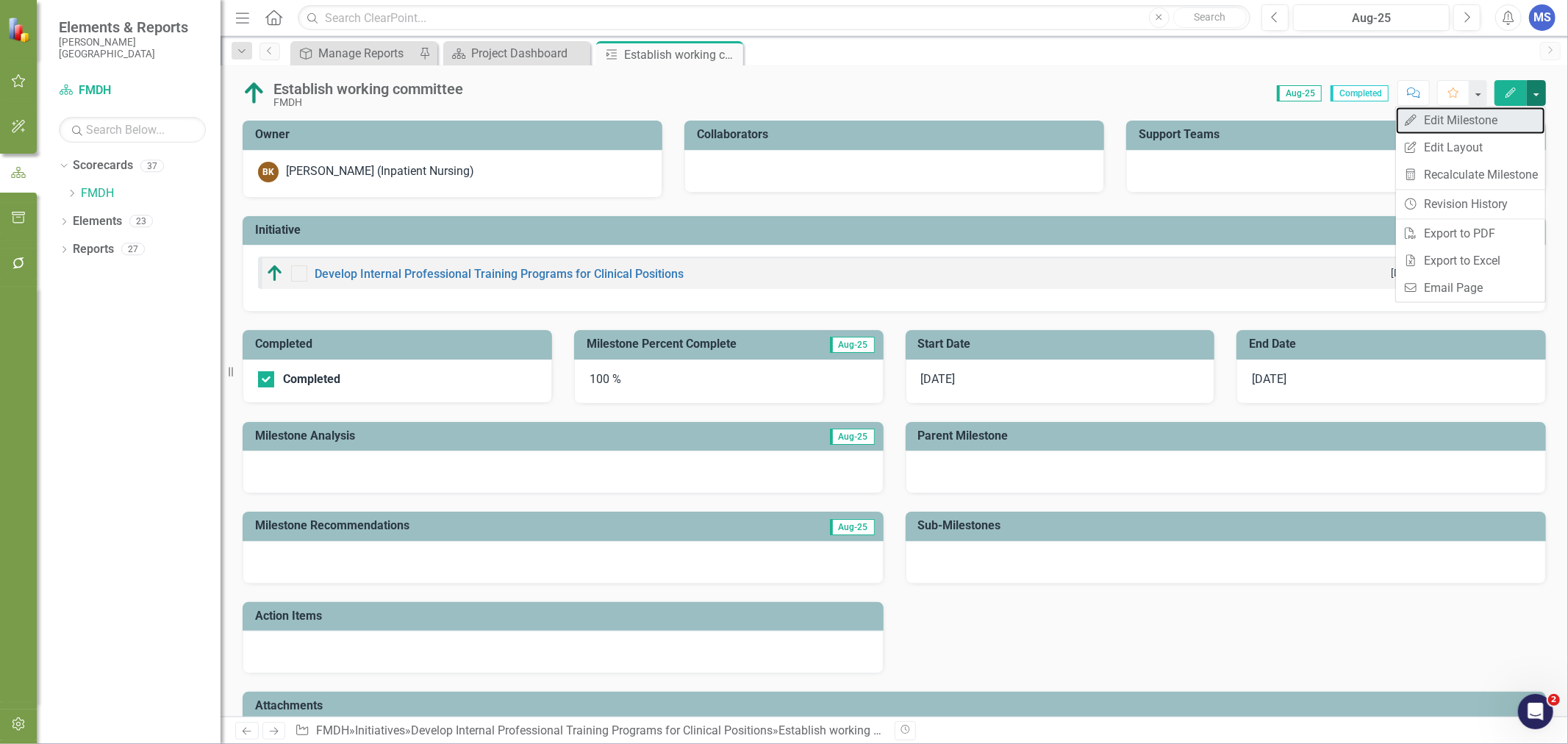
click at [1523, 116] on link "Edit Edit Milestone" at bounding box center [1470, 120] width 149 height 27
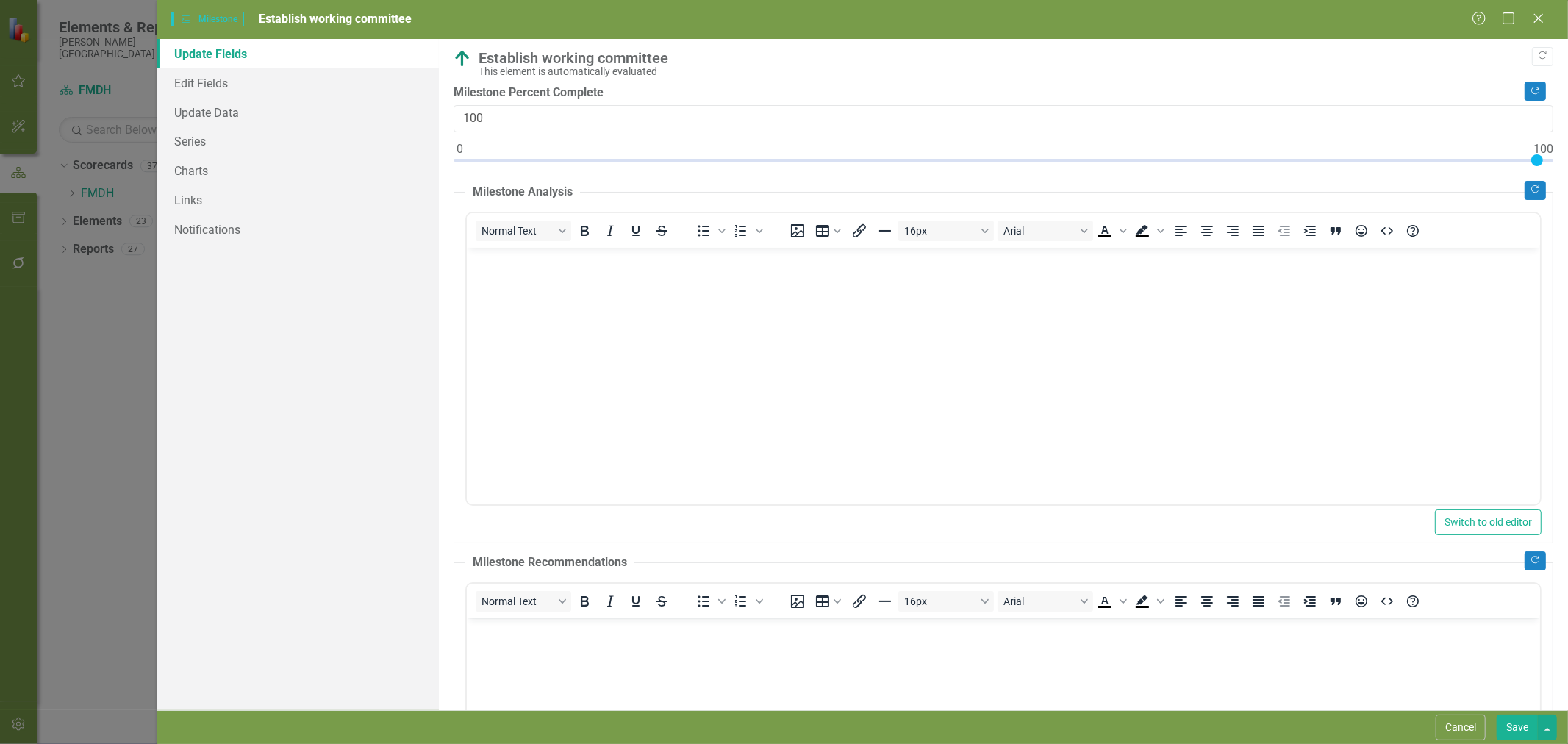
click at [1469, 714] on button "Cancel" at bounding box center [1461, 727] width 50 height 26
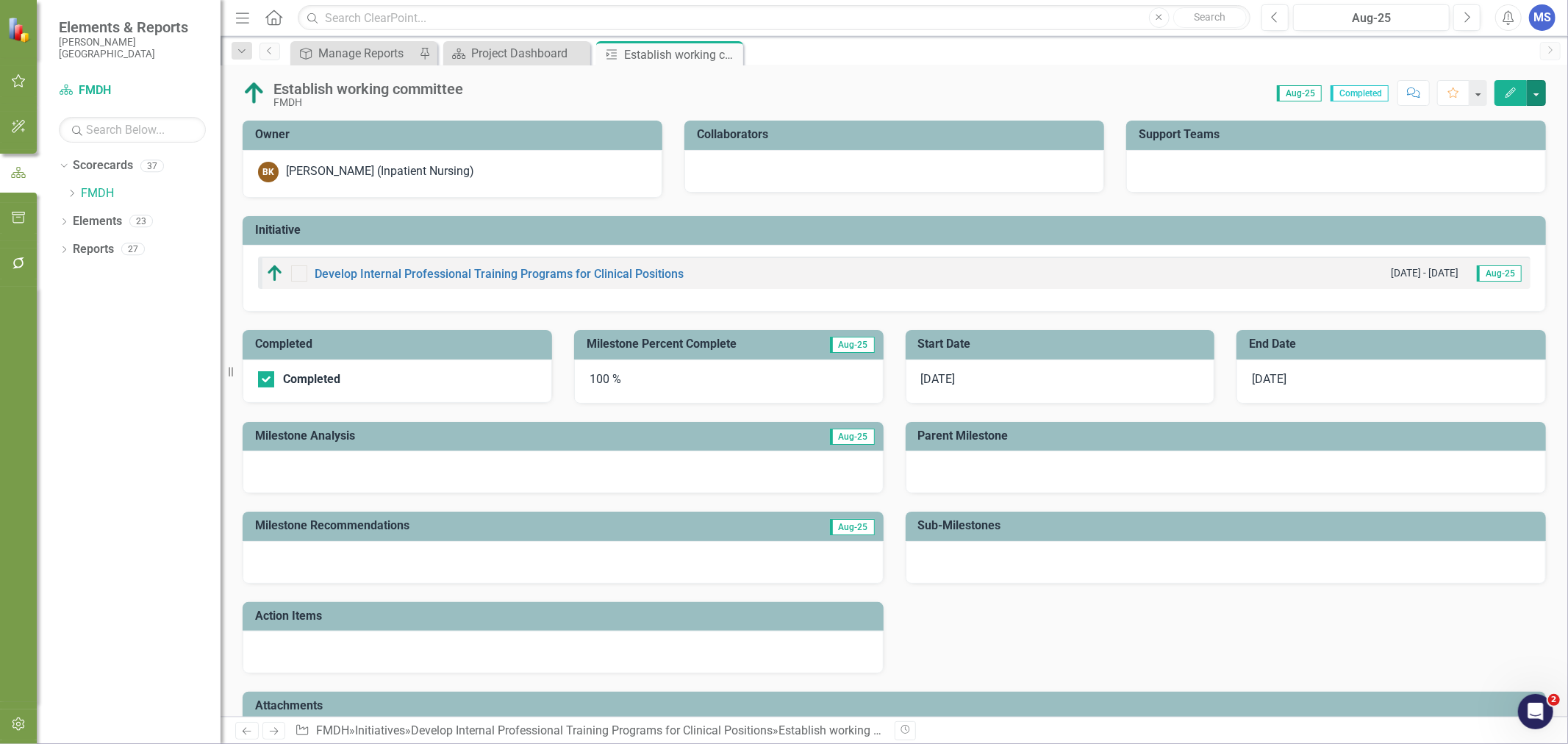
click at [1535, 96] on button "button" at bounding box center [1535, 93] width 19 height 26
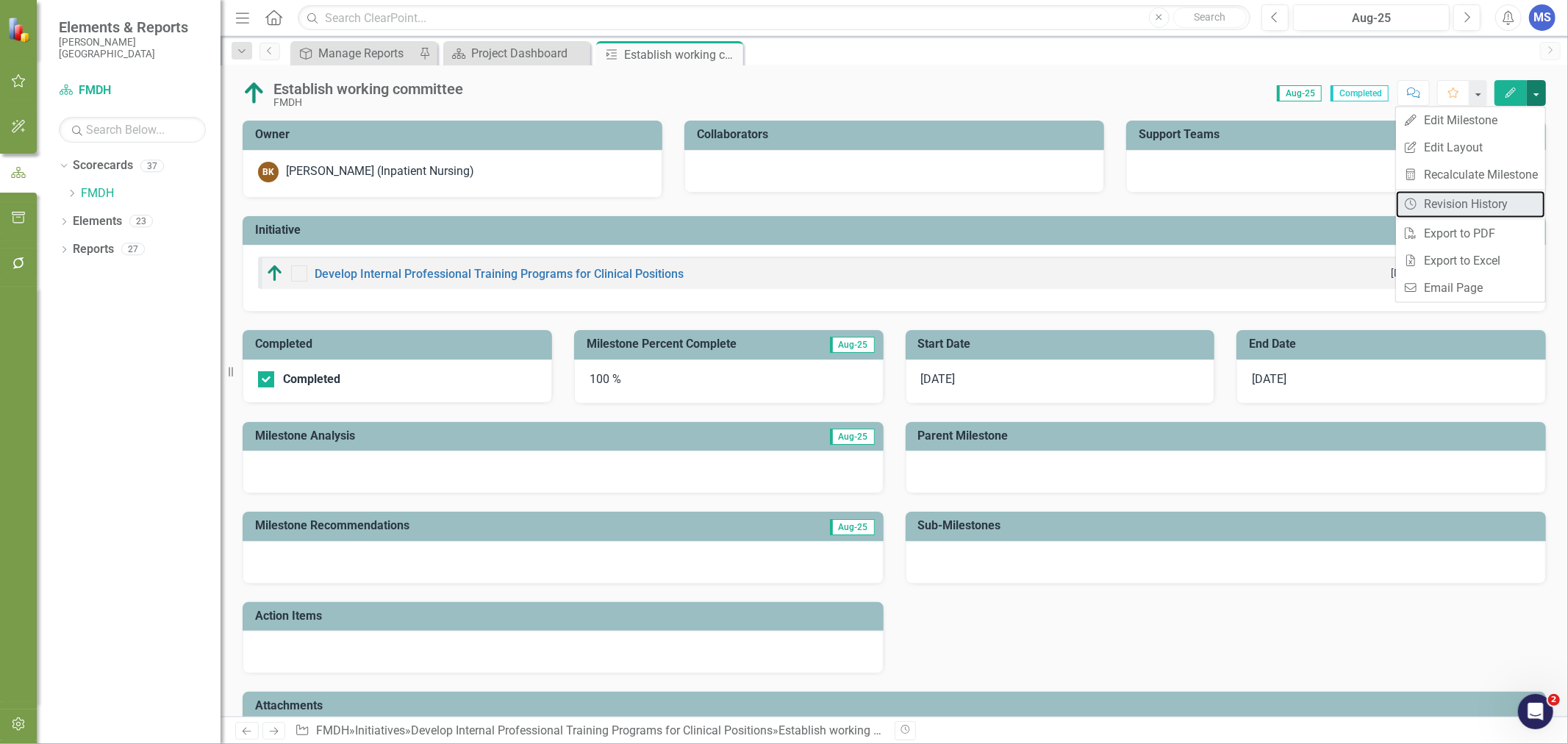
click at [1494, 206] on link "Revision History Revision History" at bounding box center [1470, 204] width 149 height 27
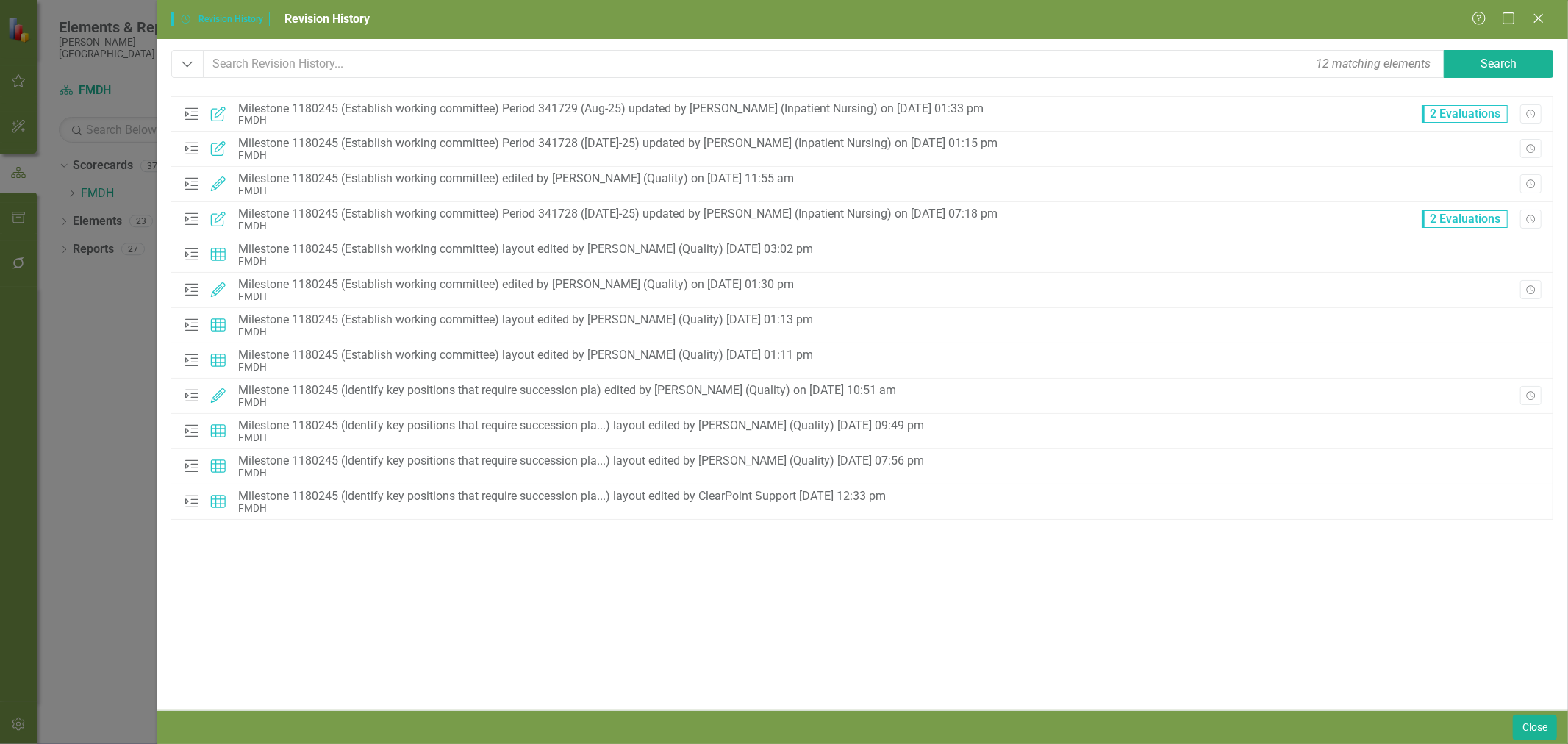
click at [1532, 114] on icon "Revision History" at bounding box center [1530, 115] width 11 height 9
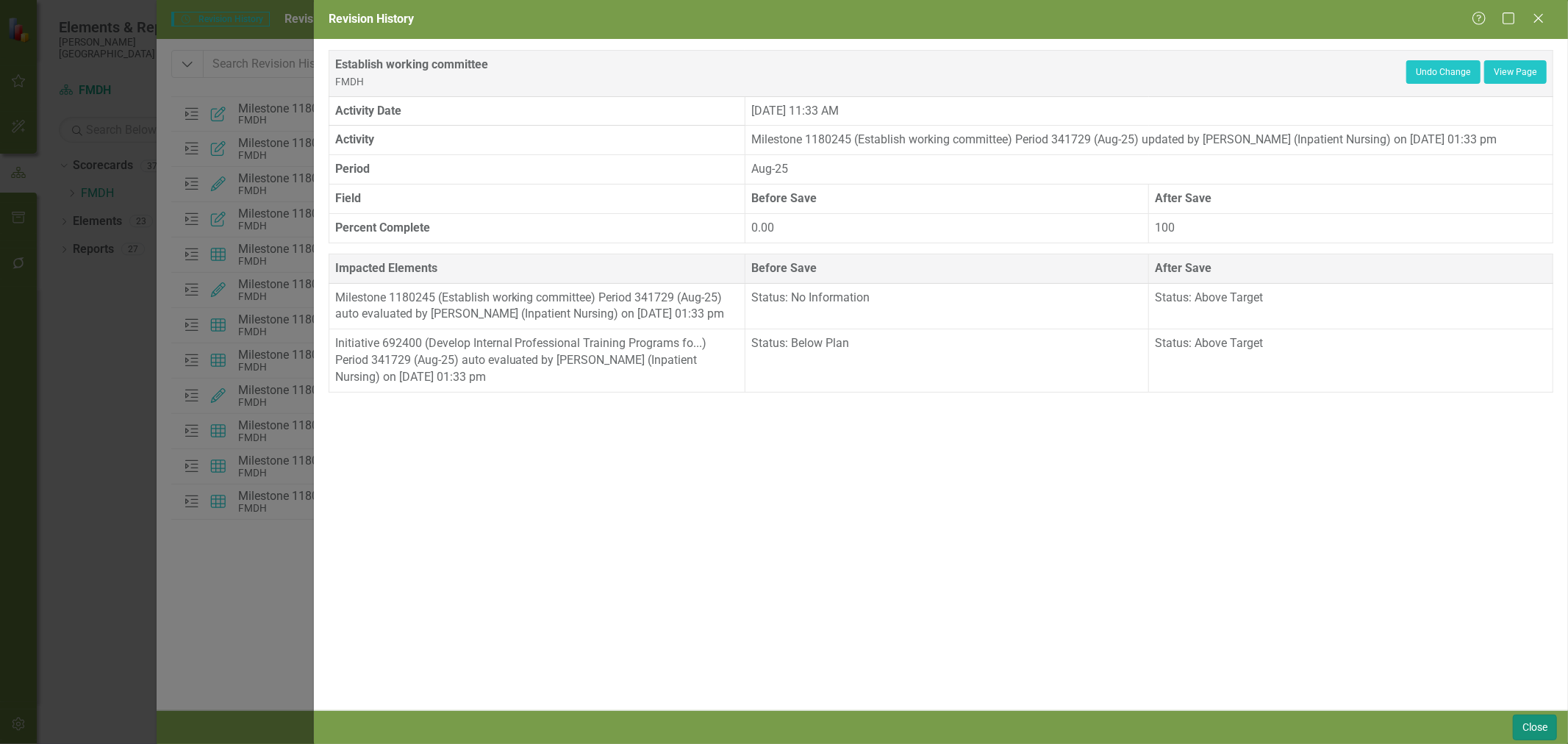
click at [1544, 723] on button "Close" at bounding box center [1535, 727] width 44 height 26
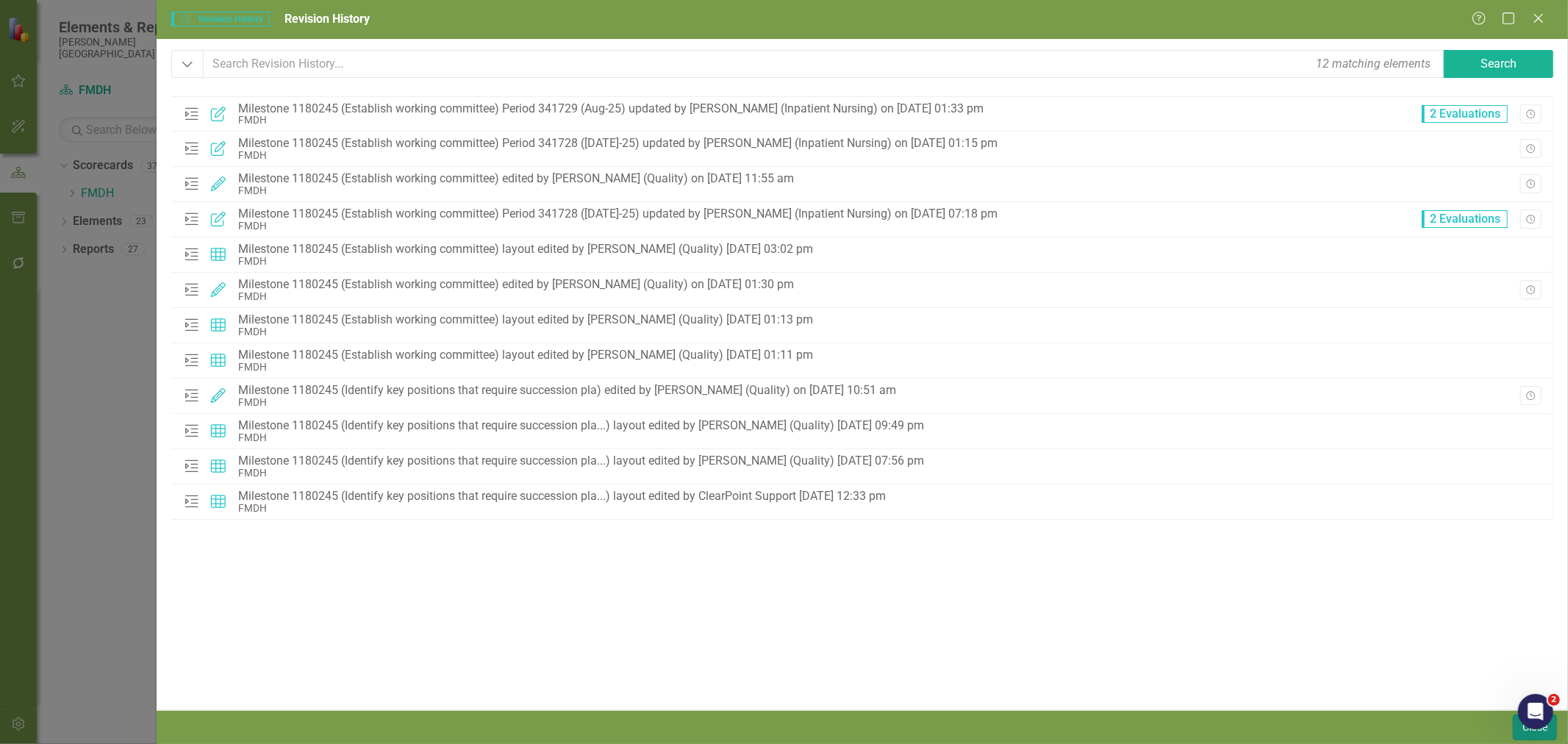
click at [1522, 735] on button "Close" at bounding box center [1535, 727] width 44 height 26
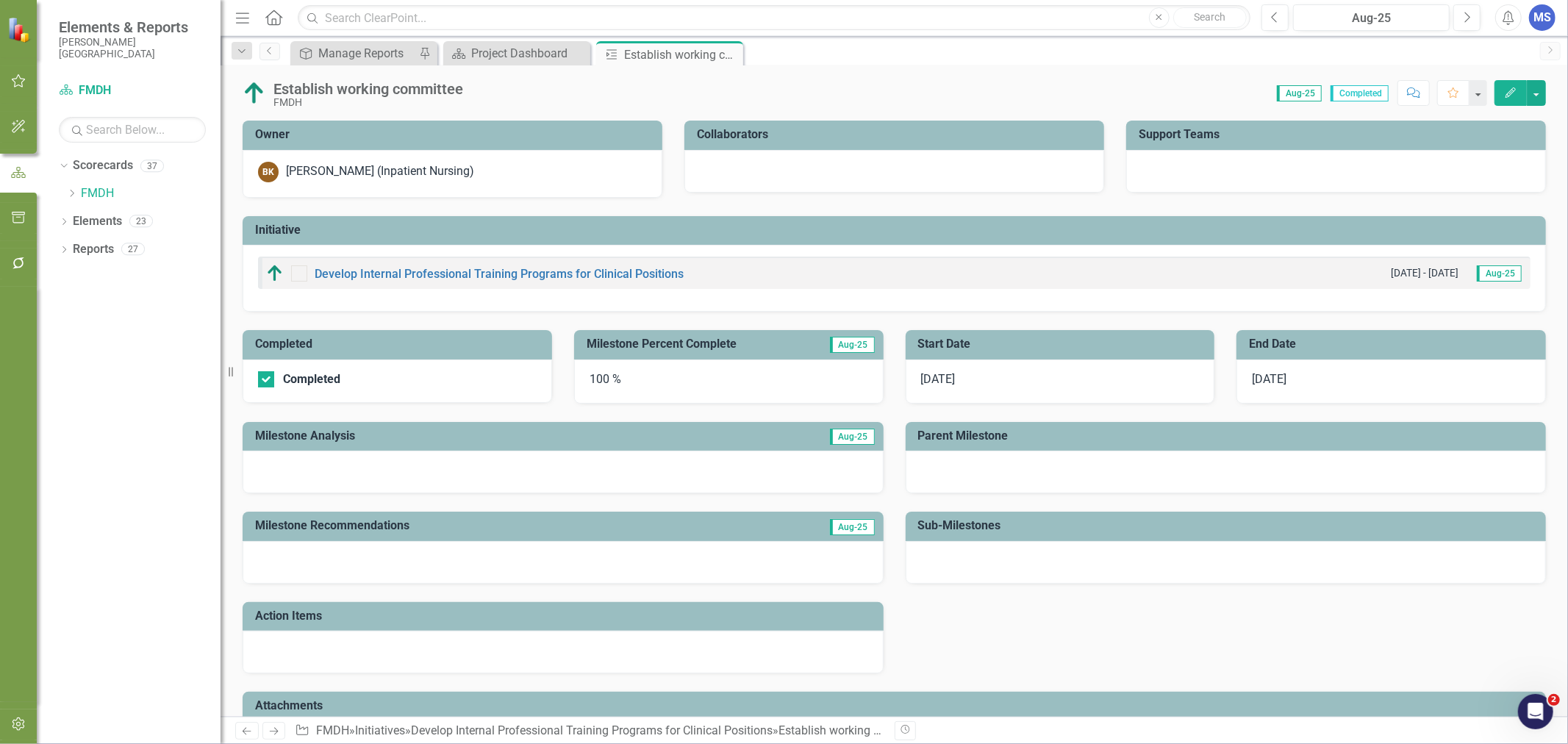
click at [0, 0] on icon "Close" at bounding box center [0, 0] width 0 height 0
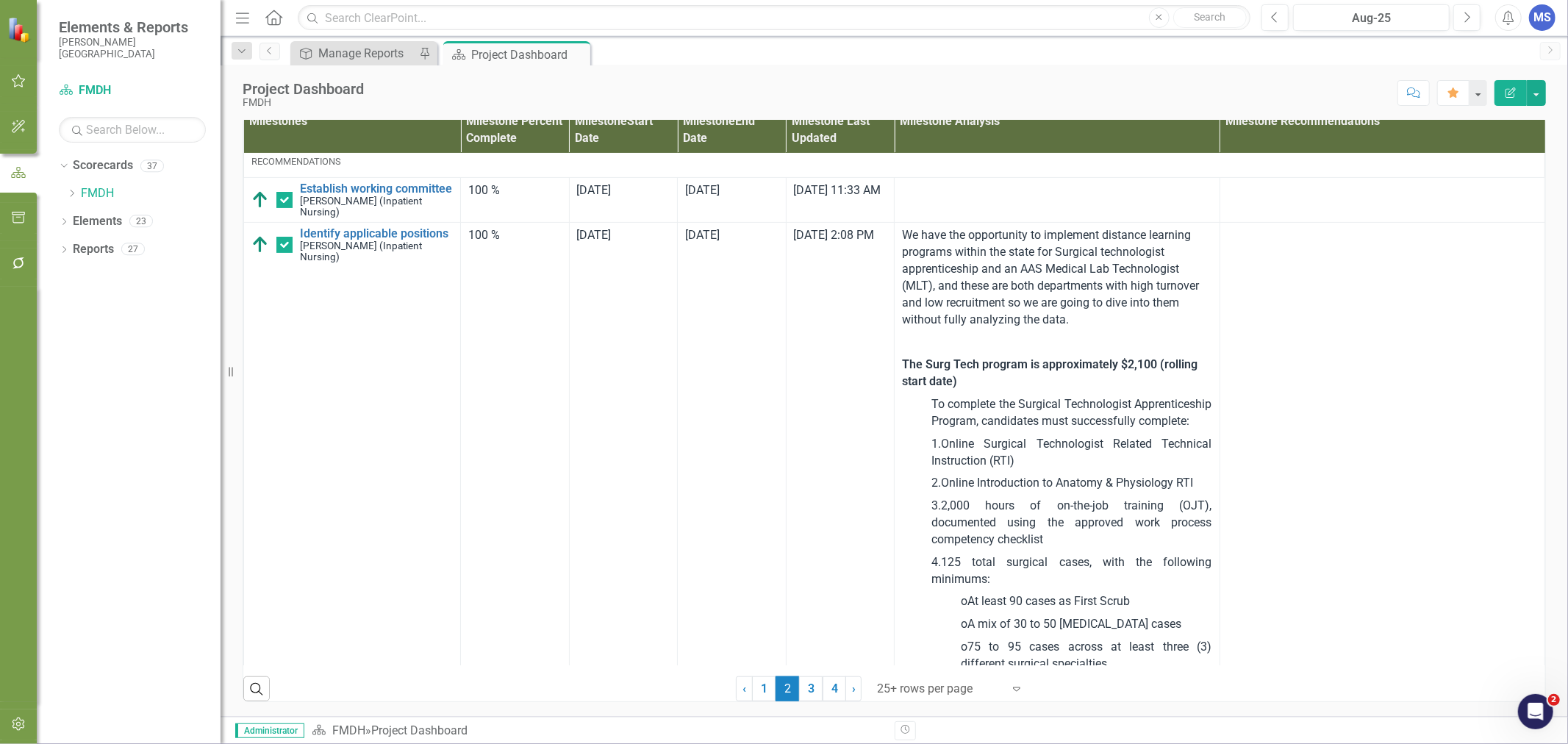
scroll to position [653, 0]
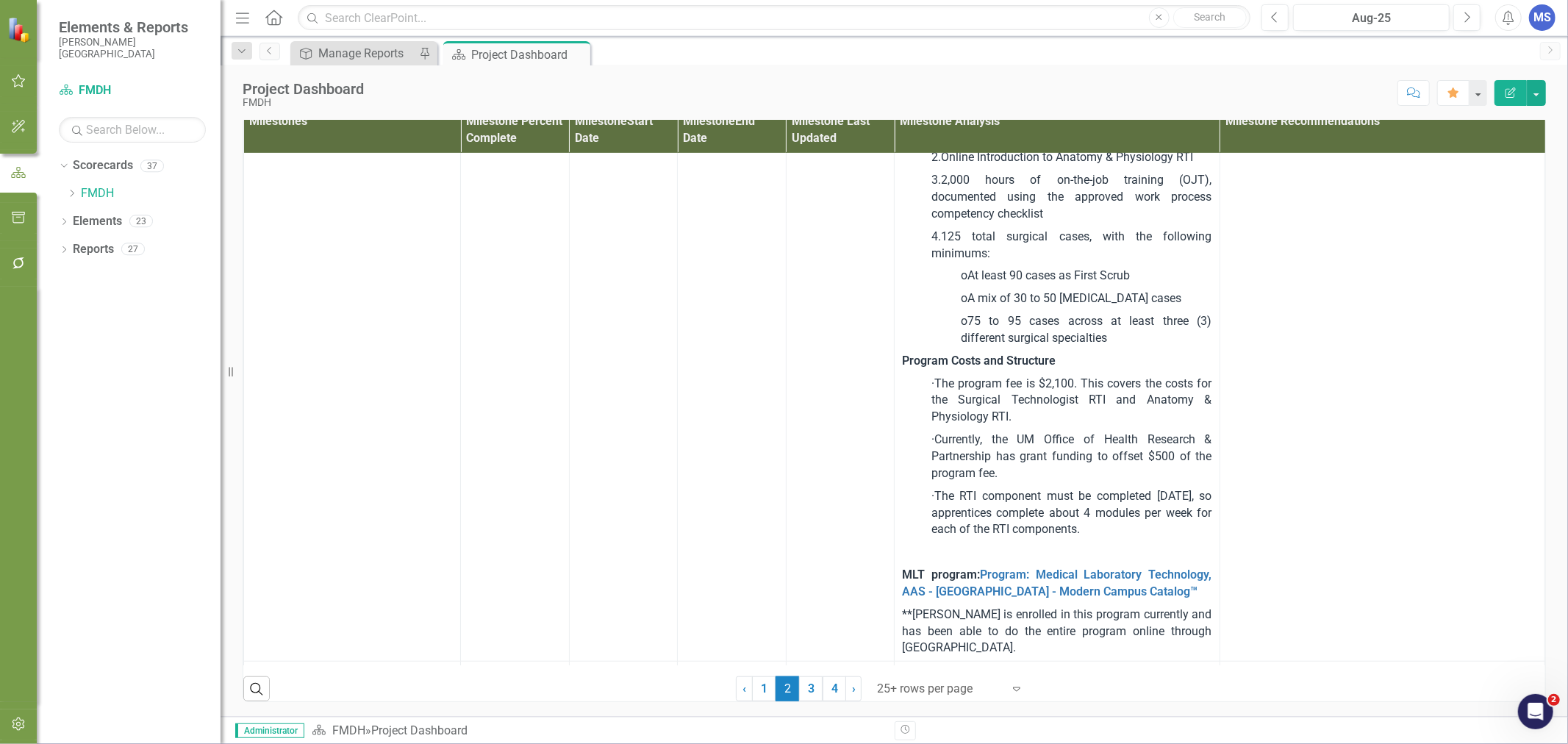
drag, startPoint x: 824, startPoint y: 688, endPoint x: 685, endPoint y: 400, distance: 319.8
click at [825, 688] on link "4" at bounding box center [834, 689] width 23 height 25
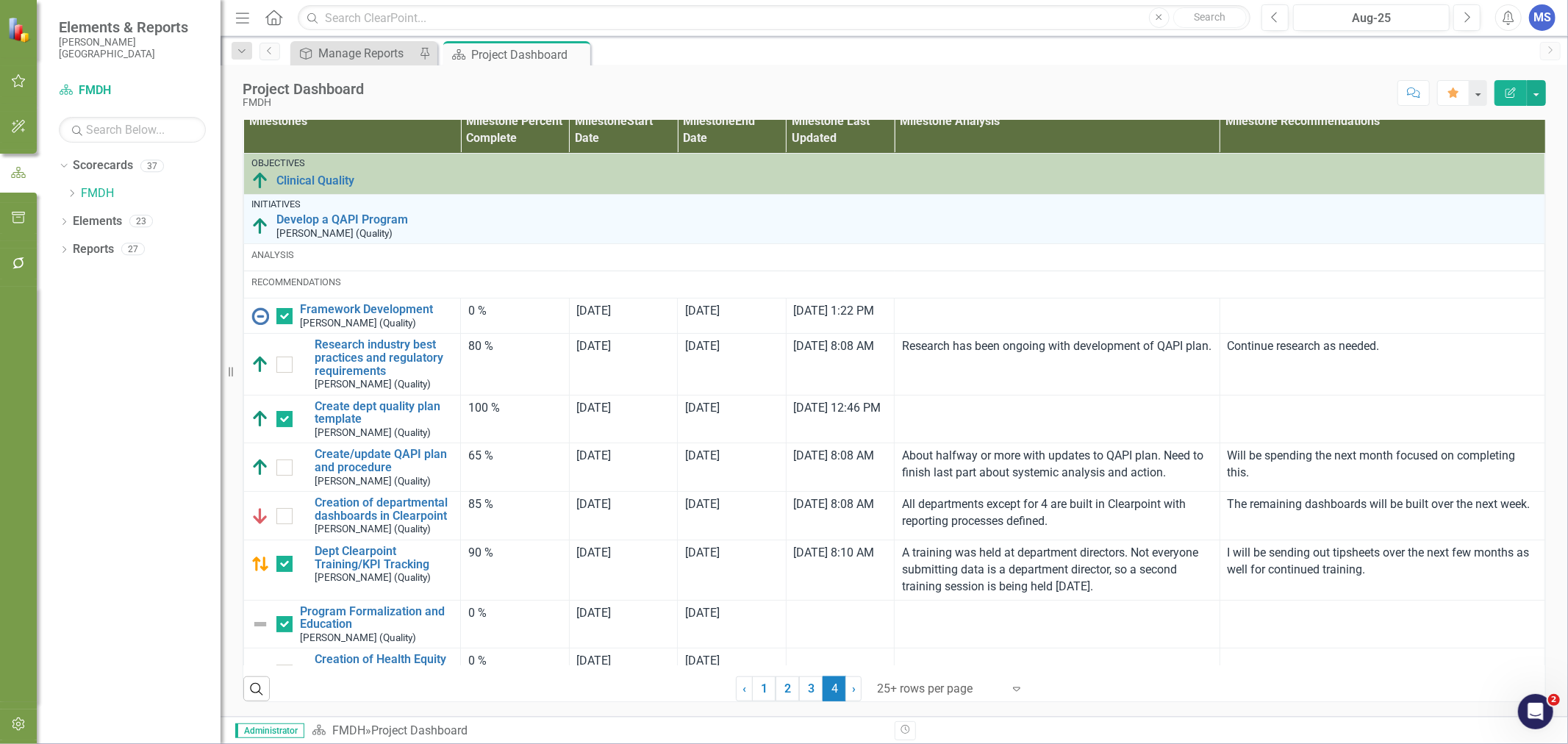
checkbox input "false"
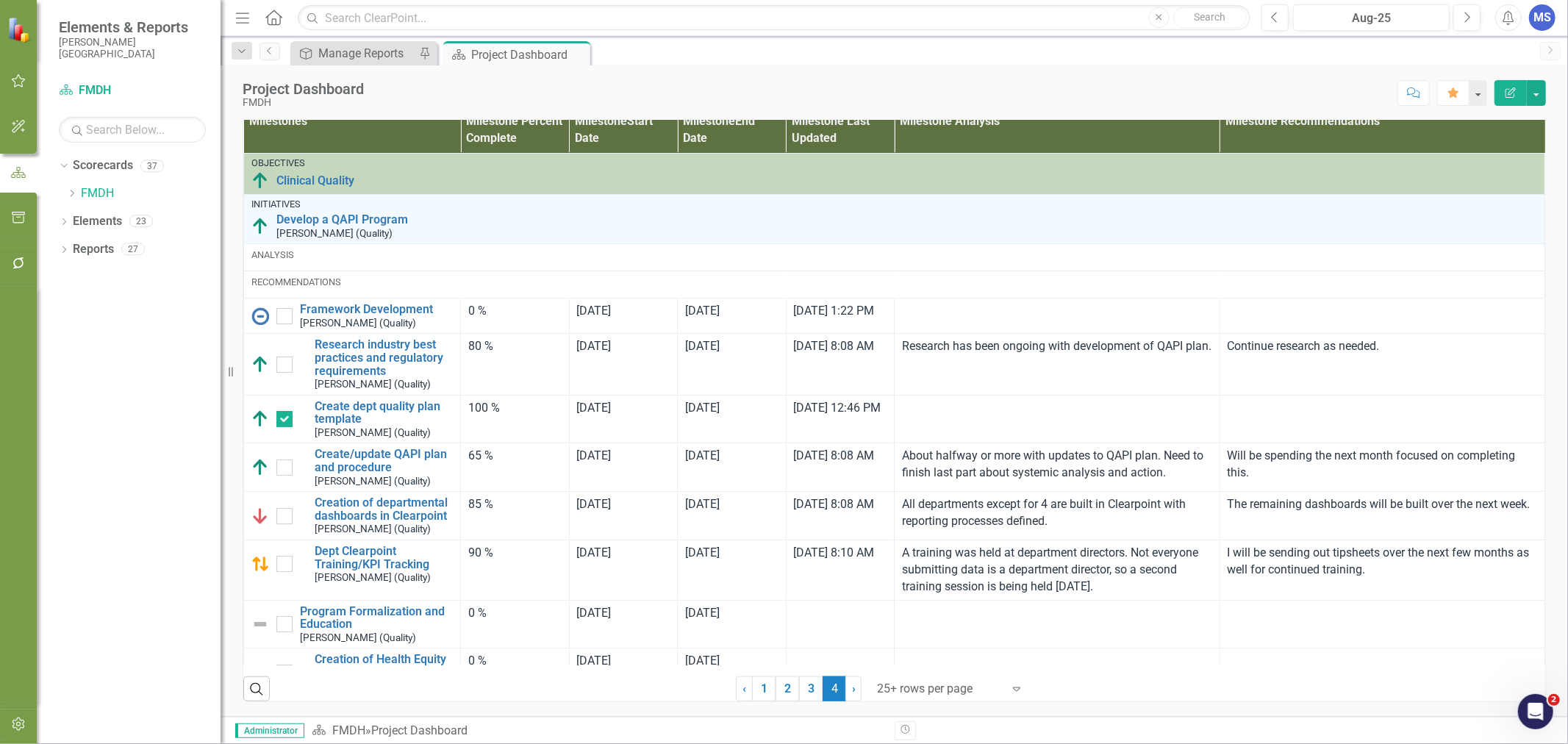
drag, startPoint x: 804, startPoint y: 694, endPoint x: 881, endPoint y: 438, distance: 267.3
click at [804, 694] on link "3" at bounding box center [810, 689] width 23 height 25
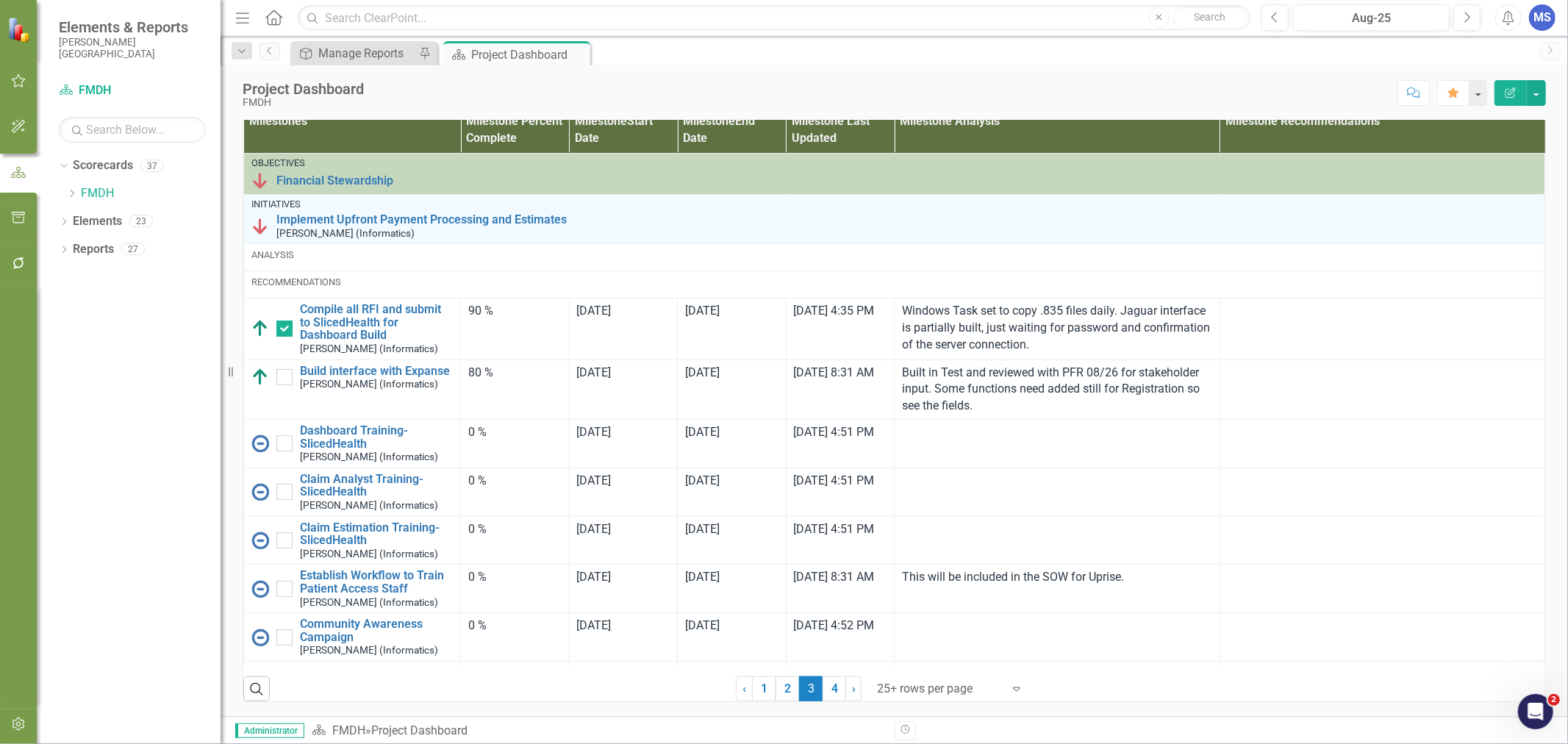
checkbox input "true"
checkbox input "false"
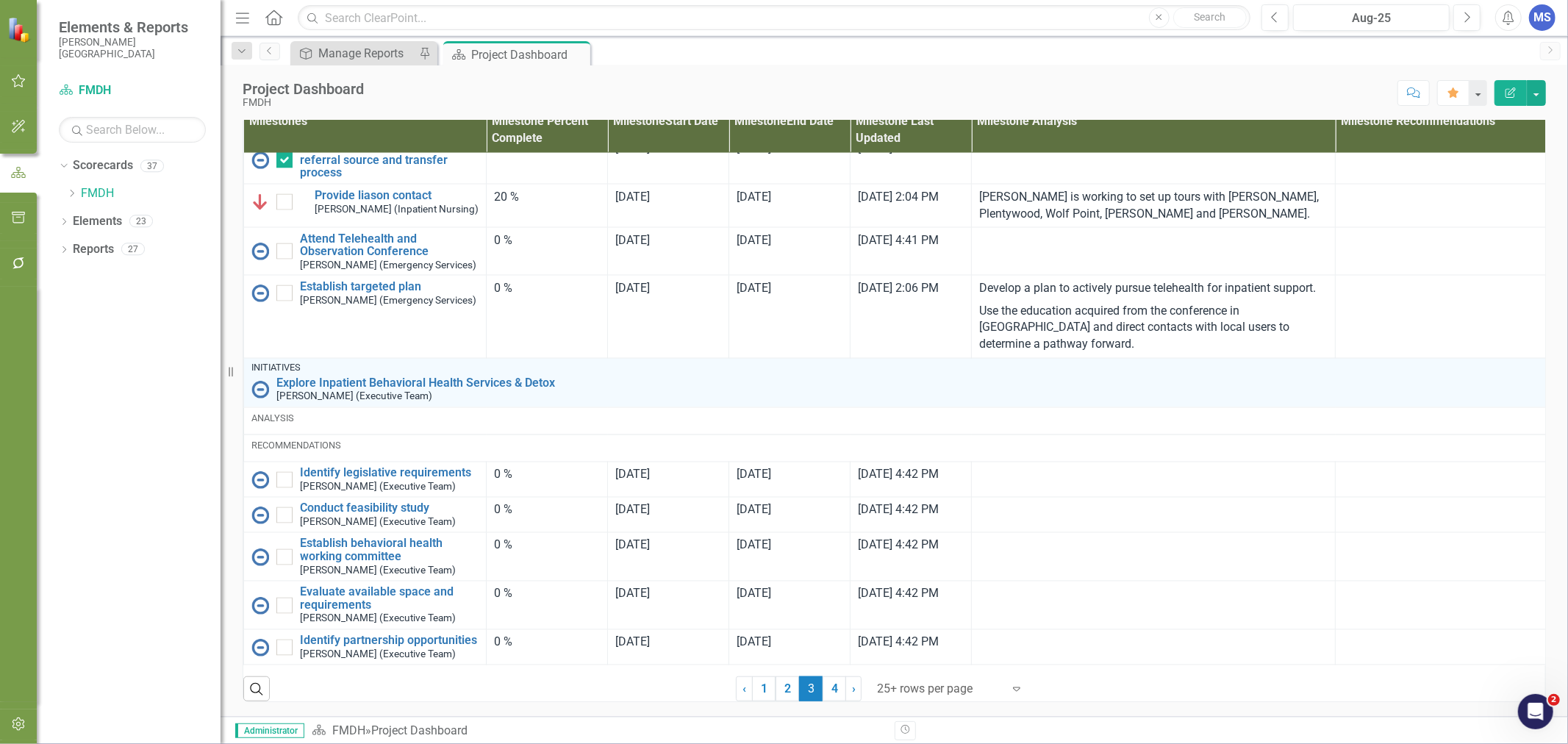
scroll to position [2056, 0]
